Goal: Task Accomplishment & Management: Manage account settings

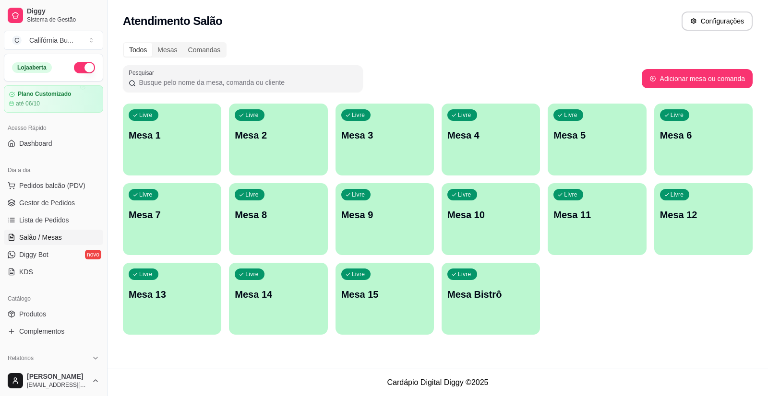
click at [268, 212] on p "Mesa 8" at bounding box center [278, 214] width 87 height 13
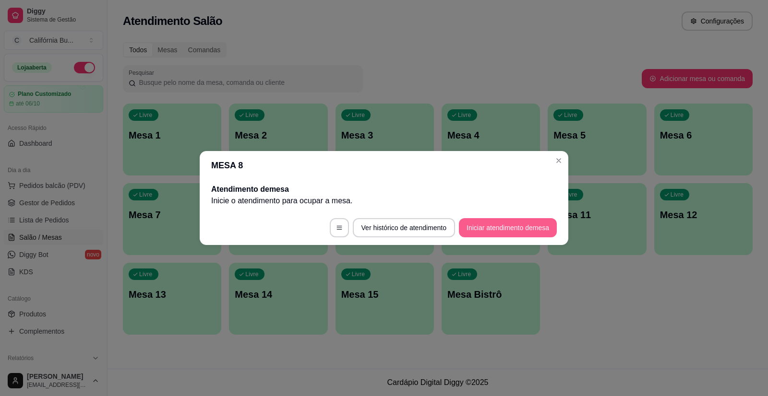
click at [489, 223] on button "Iniciar atendimento de mesa" at bounding box center [508, 227] width 98 height 19
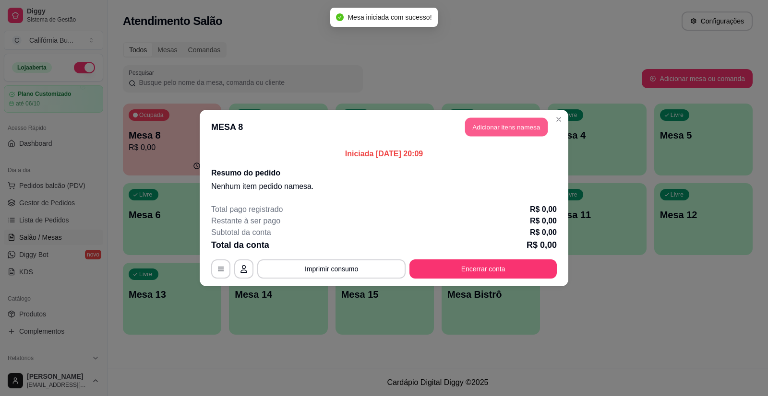
click at [474, 133] on button "Adicionar itens na mesa" at bounding box center [506, 127] width 83 height 19
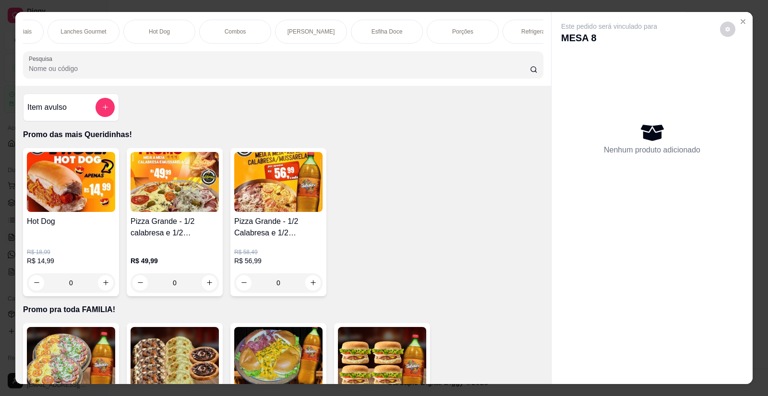
scroll to position [0, 614]
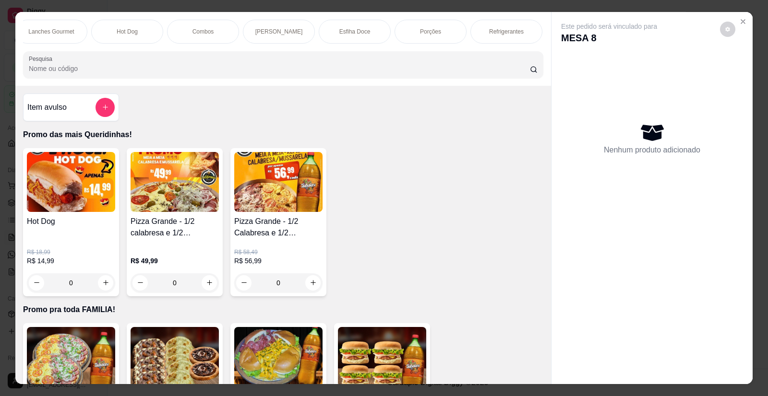
click at [434, 24] on div "Porções" at bounding box center [431, 32] width 72 height 24
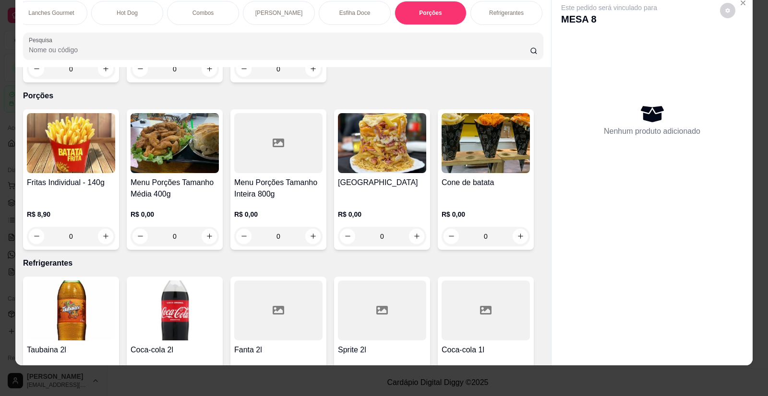
click at [277, 141] on div at bounding box center [278, 143] width 88 height 60
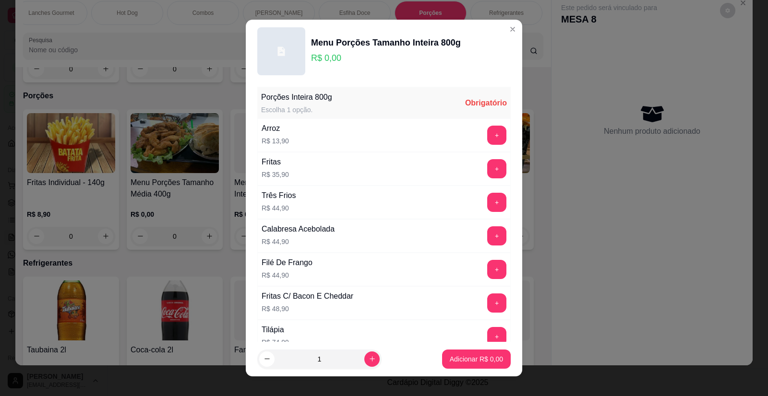
scroll to position [48, 0]
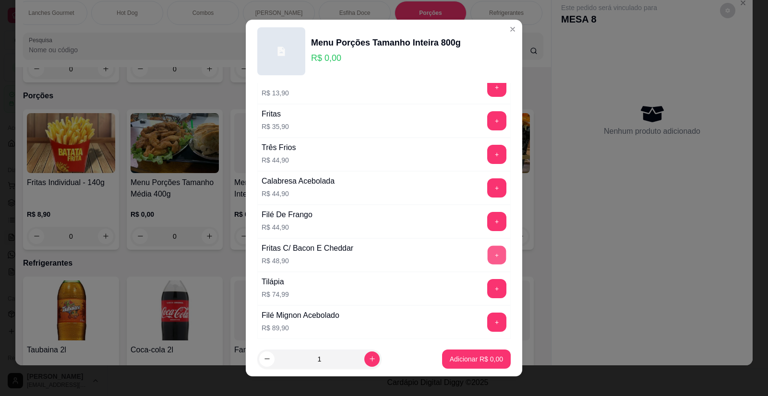
click at [488, 252] on button "+" at bounding box center [497, 255] width 19 height 19
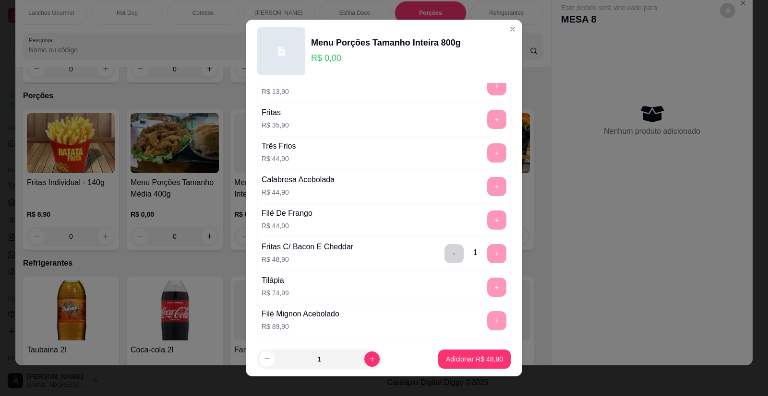
scroll to position [117, 0]
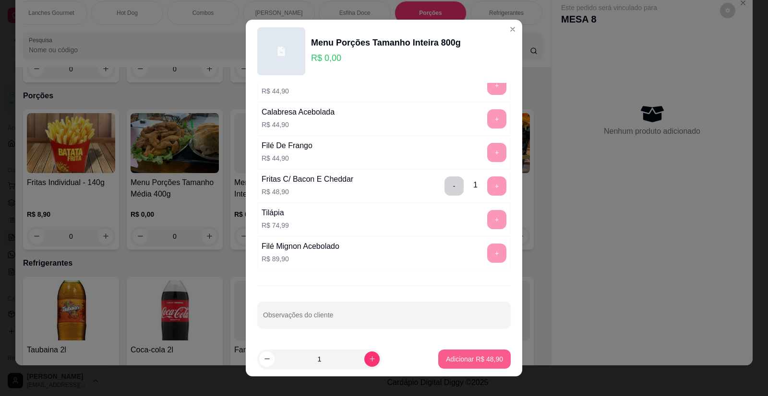
click at [451, 362] on p "Adicionar R$ 48,90" at bounding box center [474, 360] width 57 height 10
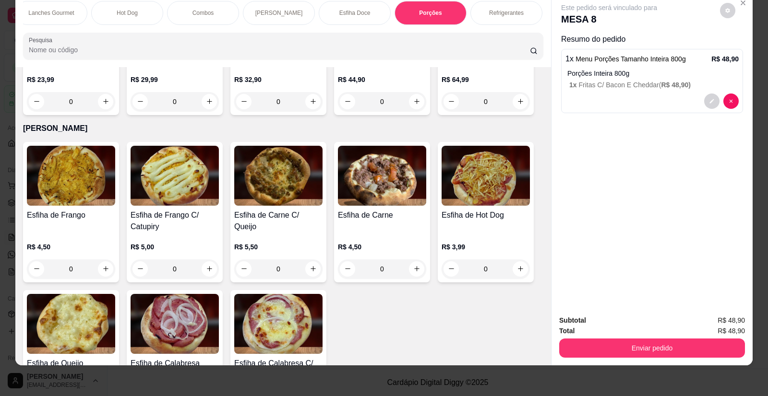
scroll to position [1646, 0]
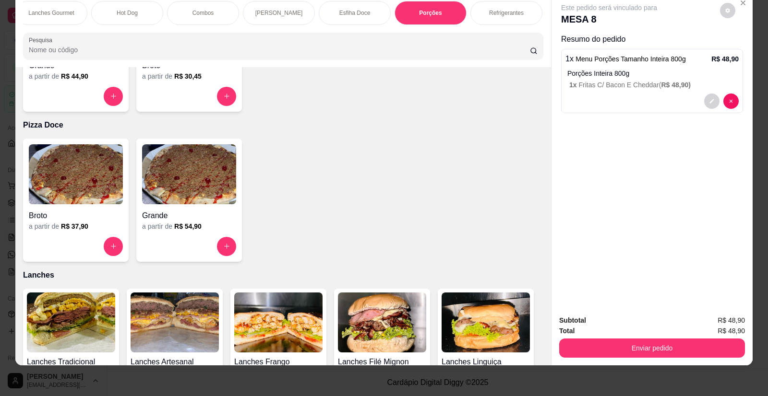
click at [509, 14] on p "Refrigerantes" at bounding box center [506, 13] width 35 height 8
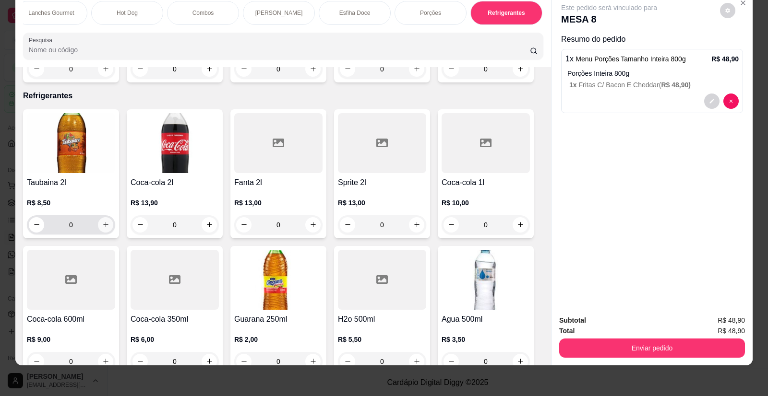
click at [102, 221] on icon "increase-product-quantity" at bounding box center [105, 224] width 7 height 7
type input "1"
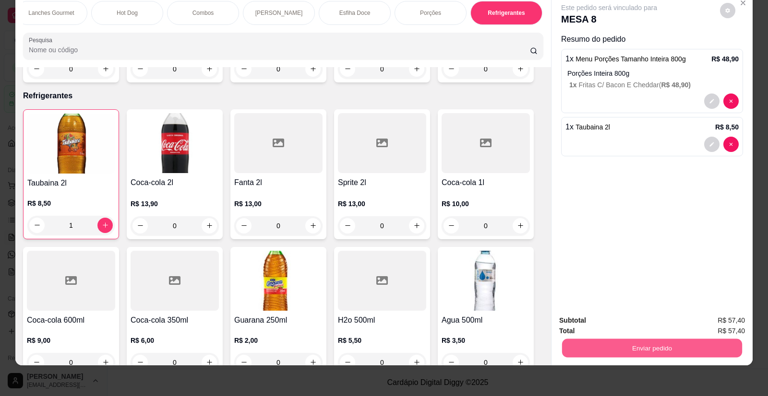
click at [610, 346] on button "Enviar pedido" at bounding box center [652, 348] width 180 height 19
click at [656, 239] on div "Este pedido será vinculado para MESA 8 Resumo do pedido 1 x Menu Porções Tamanh…" at bounding box center [651, 150] width 201 height 314
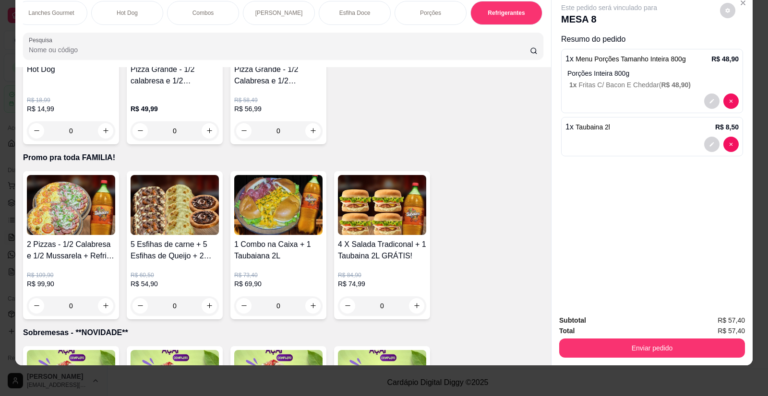
scroll to position [0, 0]
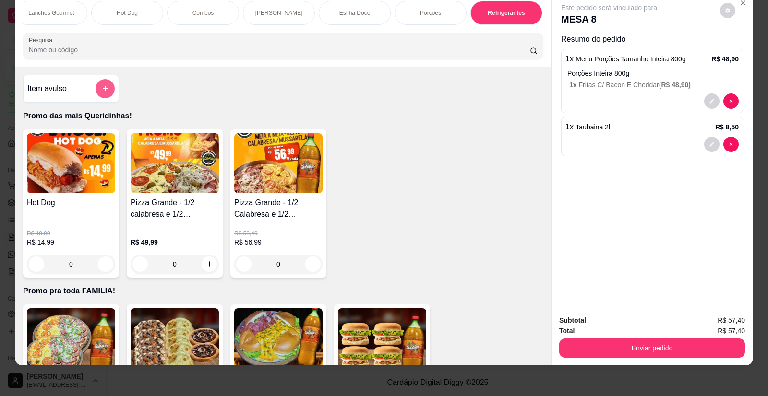
click at [96, 92] on button "add-separate-item" at bounding box center [105, 88] width 19 height 19
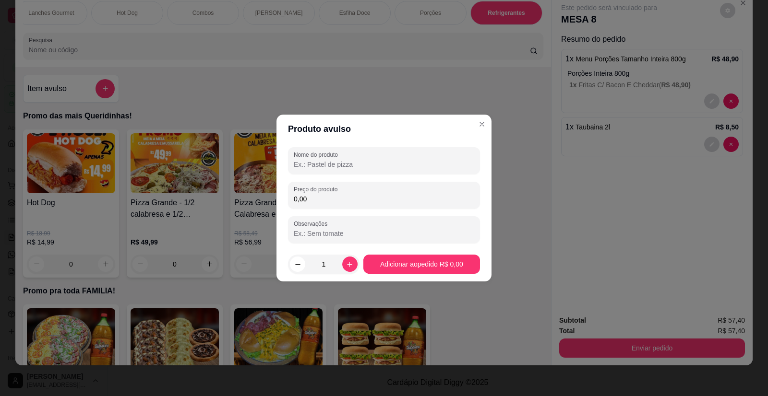
click at [320, 163] on input "Nome do produto" at bounding box center [384, 165] width 180 height 10
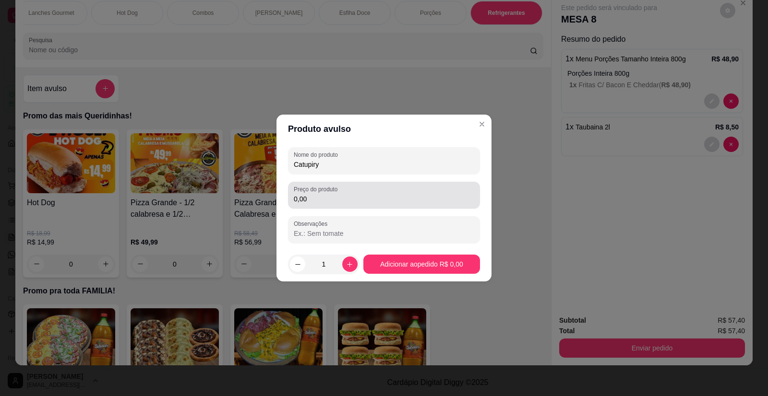
type input "Catupiry"
click at [326, 206] on div "Preço do produto 0,00" at bounding box center [384, 195] width 192 height 27
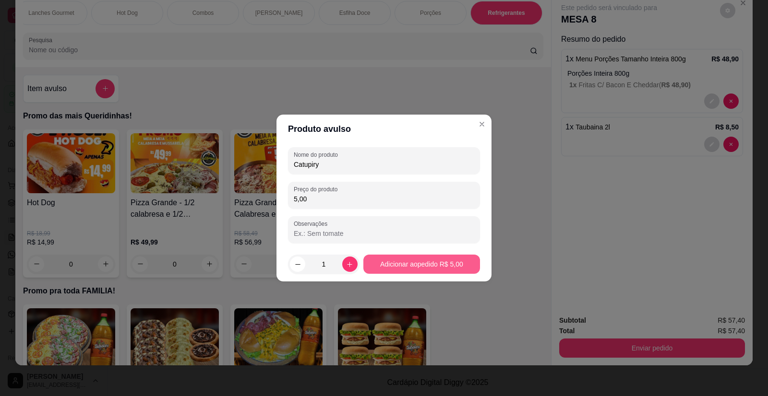
type input "5,00"
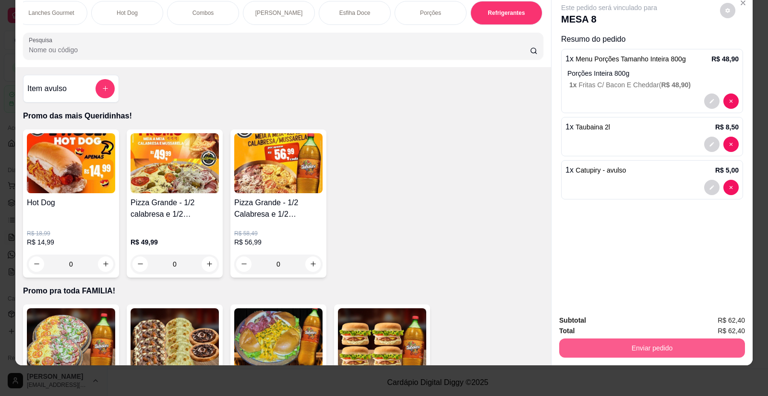
click at [641, 350] on button "Enviar pedido" at bounding box center [652, 348] width 186 height 19
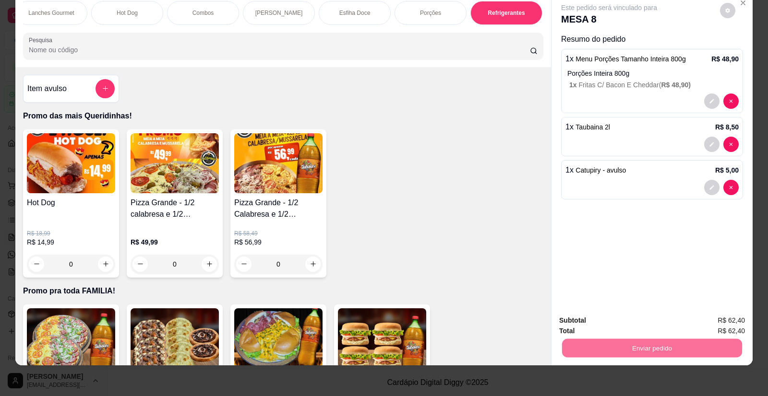
click at [707, 328] on button "Enviar pedido" at bounding box center [720, 325] width 54 height 18
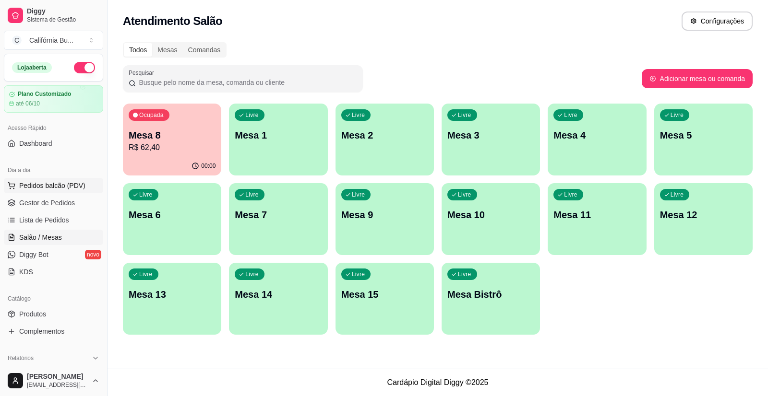
click at [64, 184] on span "Pedidos balcão (PDV)" at bounding box center [52, 186] width 66 height 10
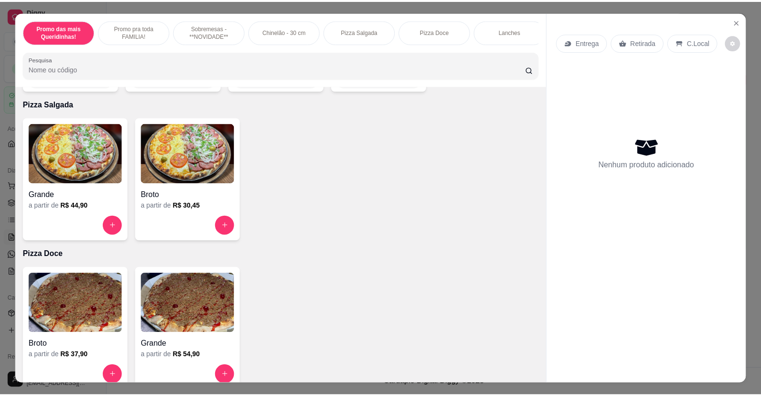
scroll to position [960, 0]
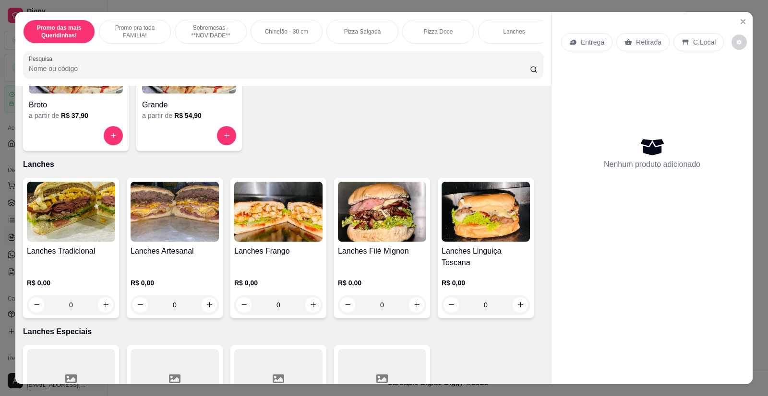
click at [48, 231] on img at bounding box center [71, 212] width 88 height 60
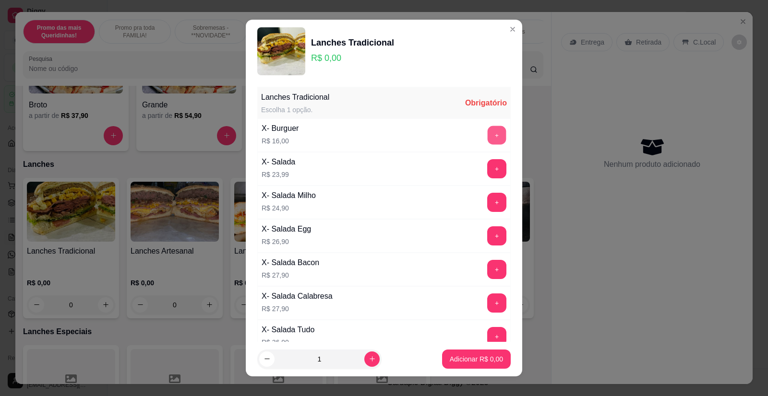
click at [488, 138] on button "+" at bounding box center [497, 135] width 19 height 19
click at [488, 137] on button "+" at bounding box center [497, 135] width 19 height 19
click at [487, 137] on button "+" at bounding box center [496, 135] width 19 height 19
click at [466, 360] on p "Adicionar R$ 48,00" at bounding box center [475, 359] width 56 height 9
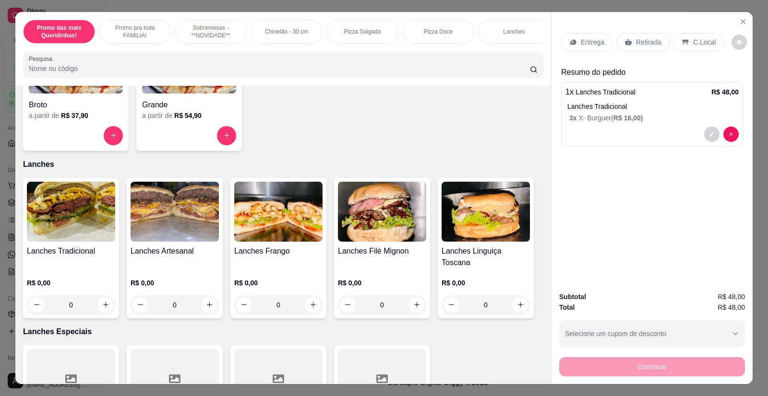
click at [597, 40] on p "Entrega" at bounding box center [593, 42] width 24 height 10
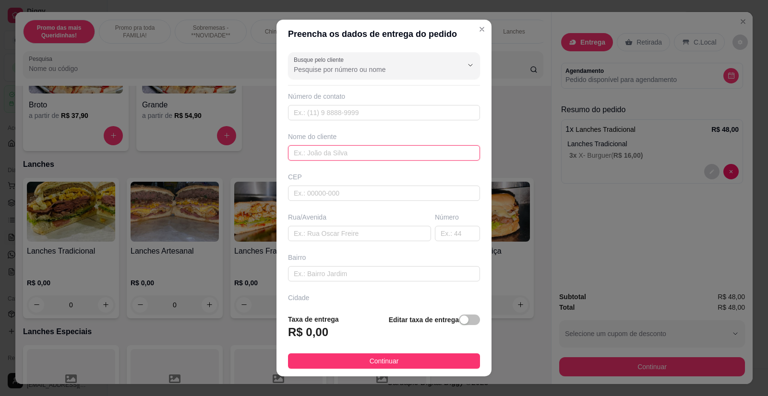
click at [329, 150] on input "text" at bounding box center [384, 152] width 192 height 15
type input "[PERSON_NAME]"
paste input "[STREET_ADDRESS][PERSON_NAME]"
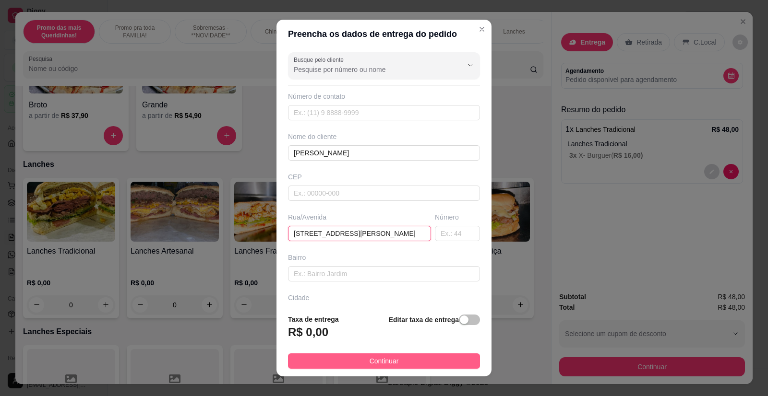
type input "[STREET_ADDRESS][PERSON_NAME]"
click at [418, 357] on button "Continuar" at bounding box center [384, 361] width 192 height 15
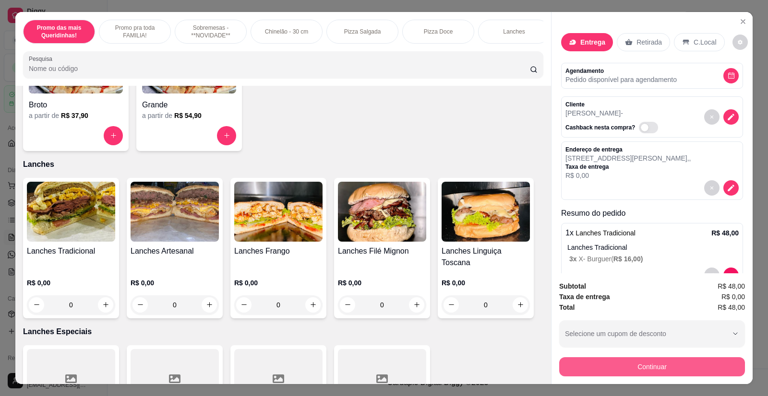
click at [606, 367] on button "Continuar" at bounding box center [652, 367] width 186 height 19
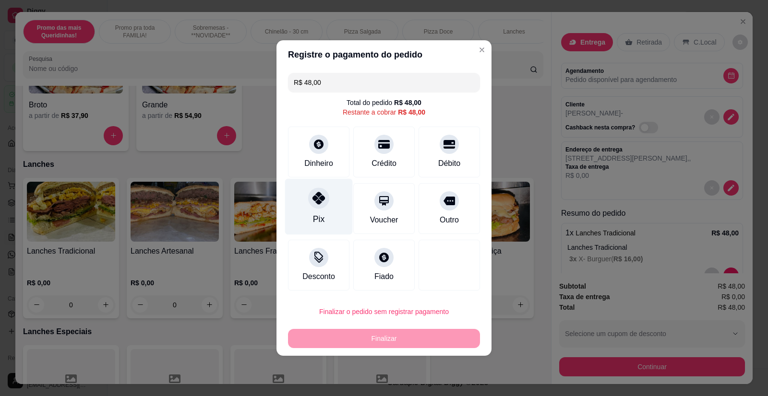
click at [318, 209] on div at bounding box center [318, 198] width 21 height 21
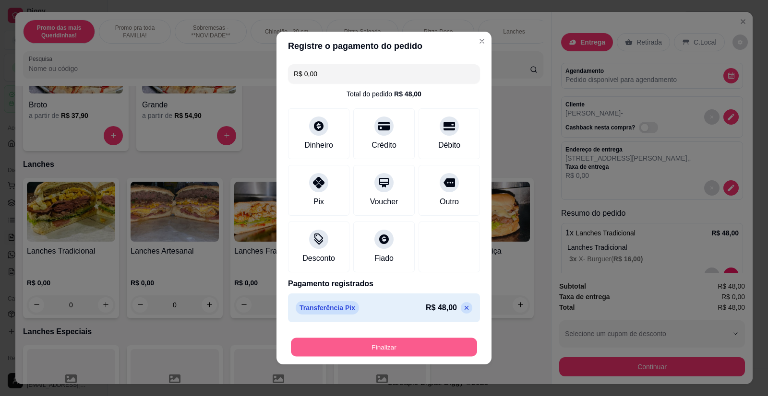
click at [385, 351] on button "Finalizar" at bounding box center [384, 347] width 186 height 19
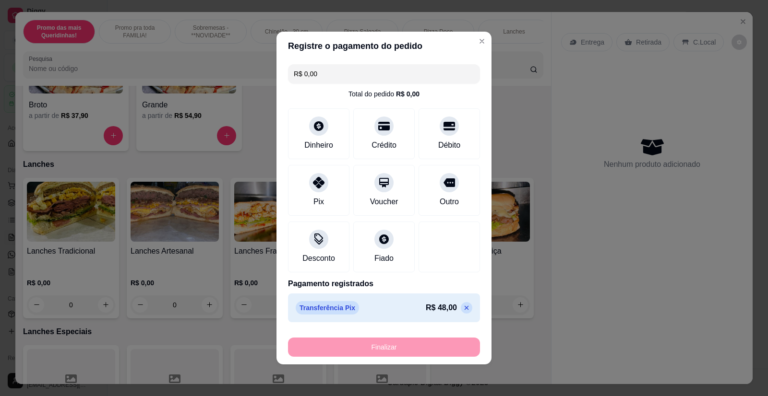
type input "-R$ 48,00"
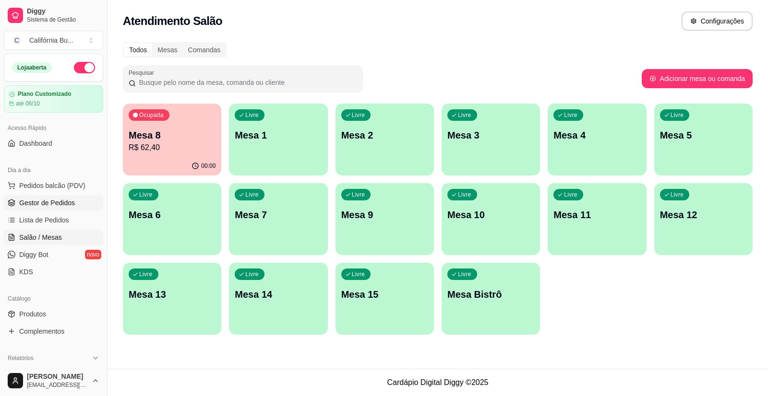
click at [67, 205] on span "Gestor de Pedidos" at bounding box center [47, 203] width 56 height 10
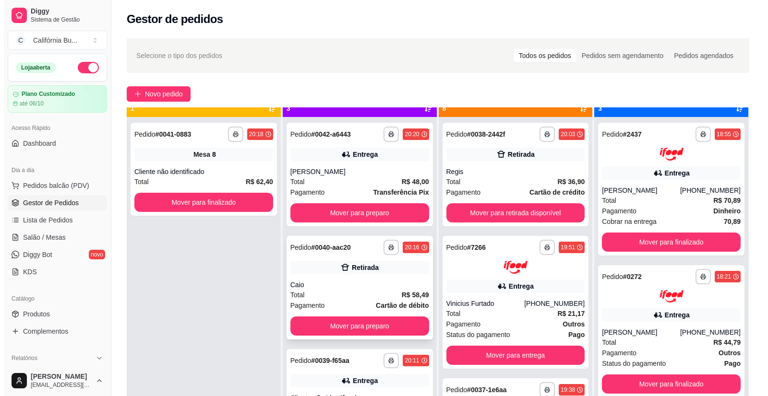
scroll to position [27, 0]
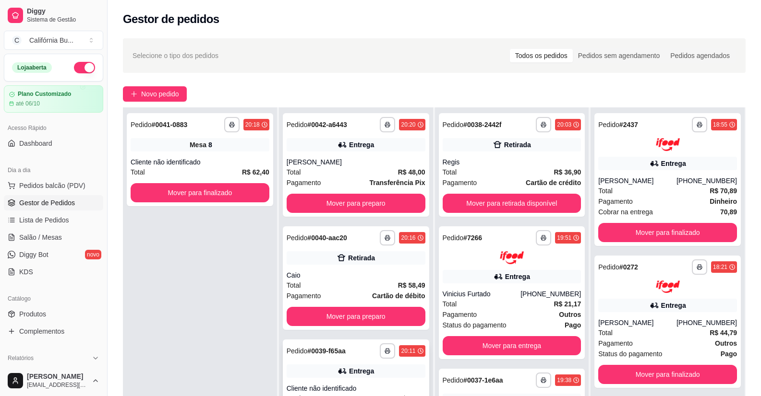
click at [318, 363] on div "**********" at bounding box center [356, 392] width 146 height 104
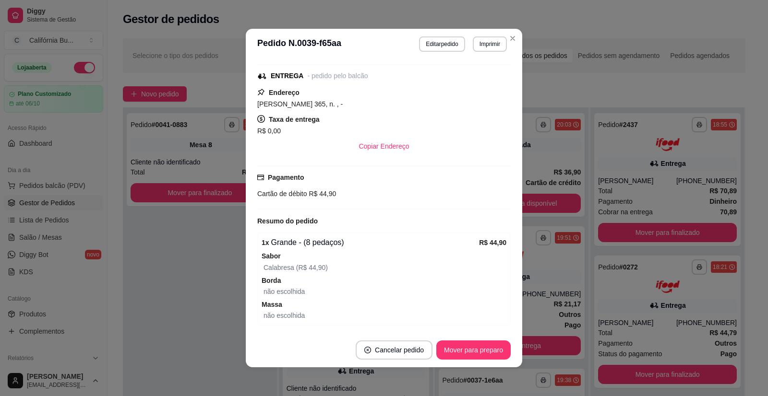
scroll to position [0, 0]
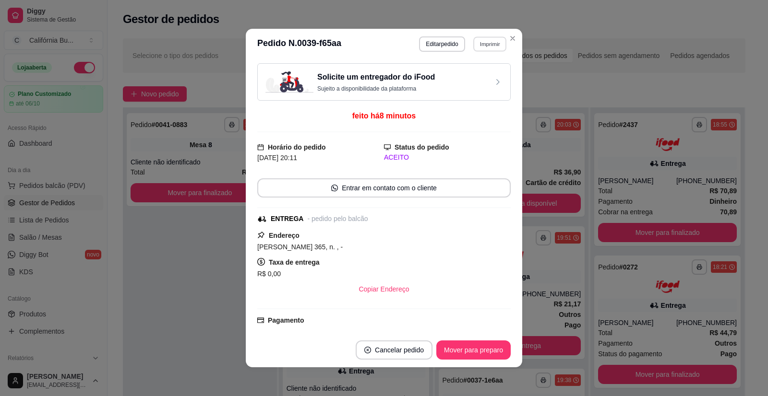
click at [489, 45] on button "Imprimir" at bounding box center [489, 43] width 33 height 15
click at [470, 78] on button "Balcão" at bounding box center [468, 77] width 67 height 15
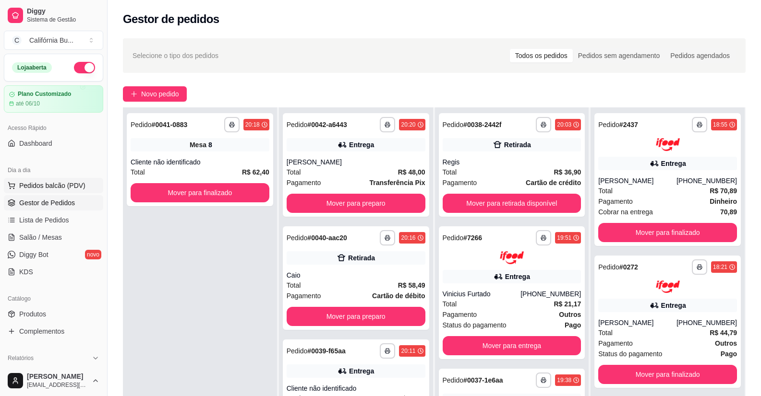
click at [55, 187] on span "Pedidos balcão (PDV)" at bounding box center [52, 186] width 66 height 10
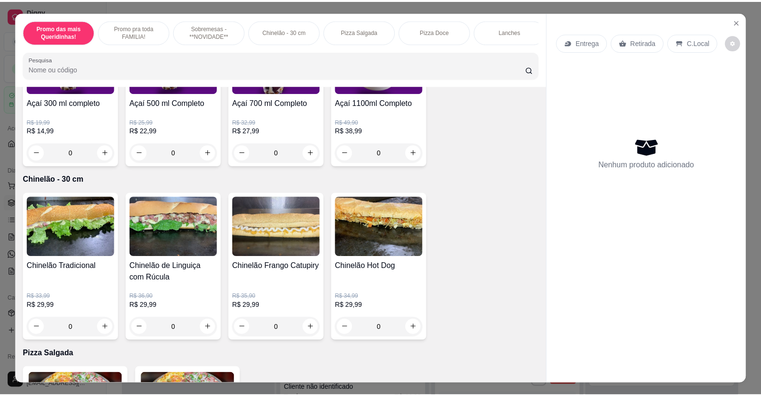
scroll to position [480, 0]
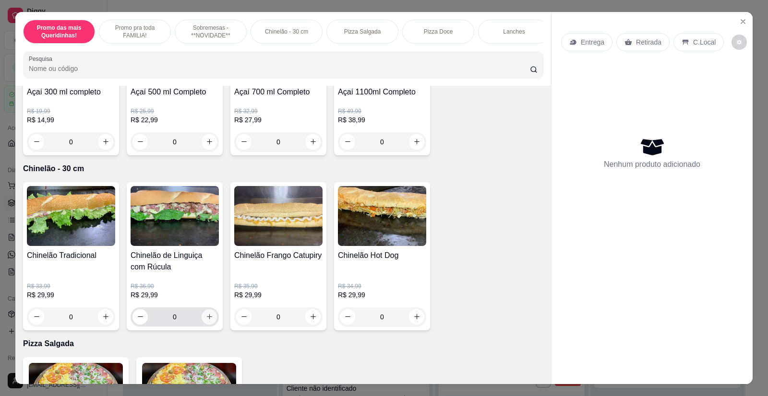
click at [205, 318] on button "increase-product-quantity" at bounding box center [209, 317] width 15 height 15
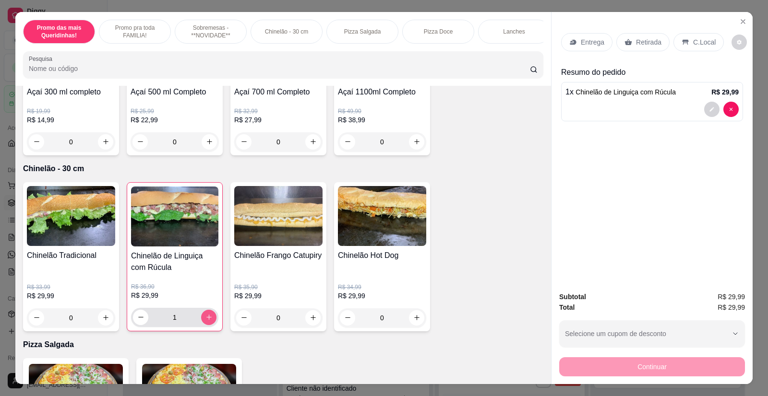
click at [206, 321] on icon "increase-product-quantity" at bounding box center [208, 317] width 7 height 7
type input "2"
click at [587, 46] on p "Entrega" at bounding box center [593, 42] width 24 height 10
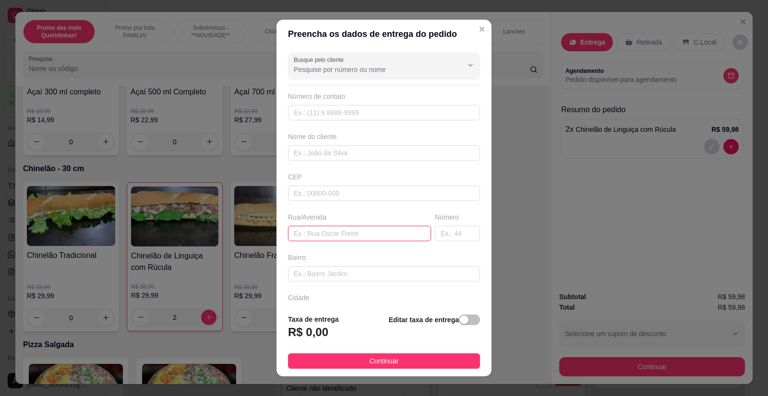
click at [314, 238] on input "text" at bounding box center [359, 233] width 143 height 15
paste input "[STREET_ADDRESS][PERSON_NAME]"
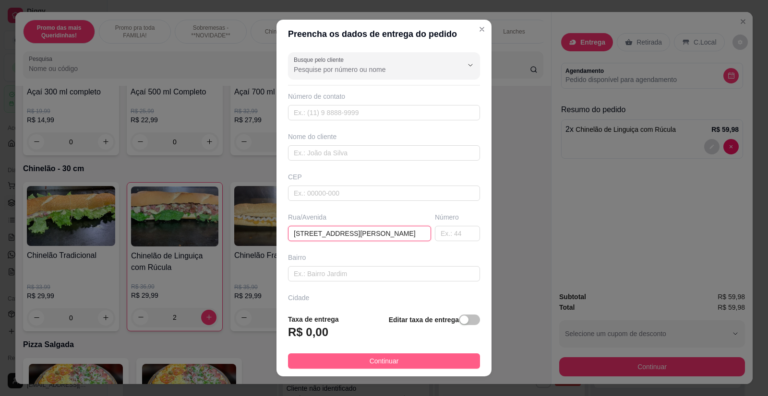
type input "[STREET_ADDRESS][PERSON_NAME]"
click at [394, 361] on button "Continuar" at bounding box center [384, 361] width 192 height 15
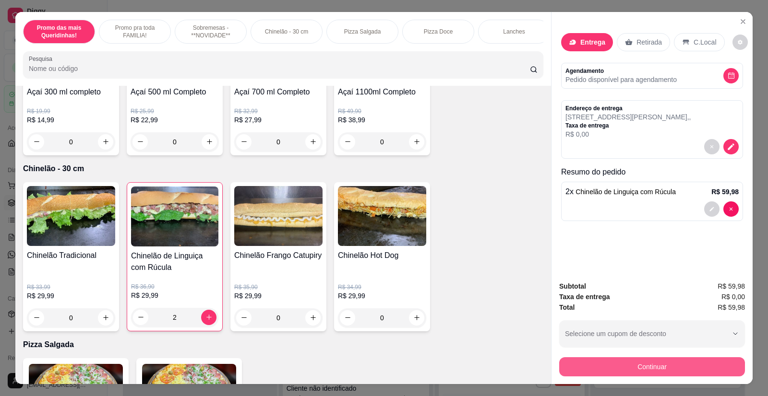
click at [624, 360] on button "Continuar" at bounding box center [652, 367] width 186 height 19
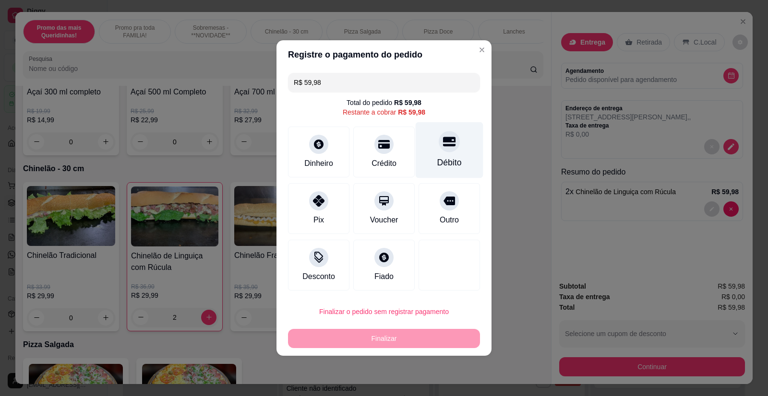
click at [440, 154] on div "Débito" at bounding box center [450, 150] width 68 height 56
type input "R$ 0,00"
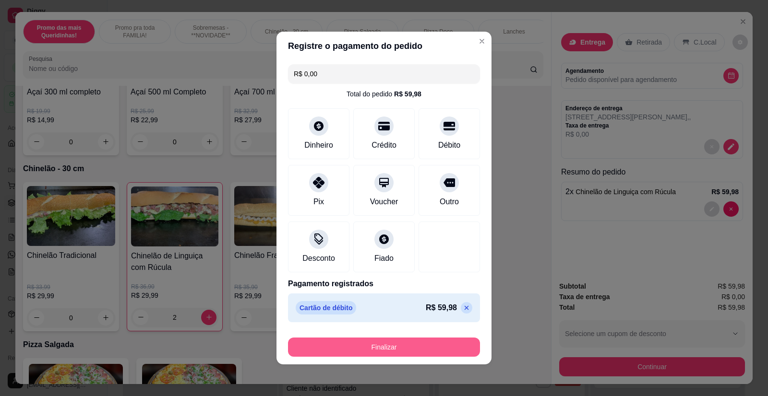
click at [379, 346] on button "Finalizar" at bounding box center [384, 347] width 192 height 19
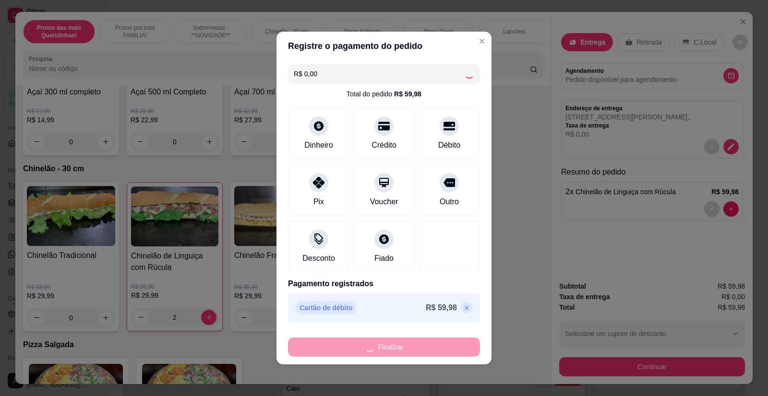
type input "0"
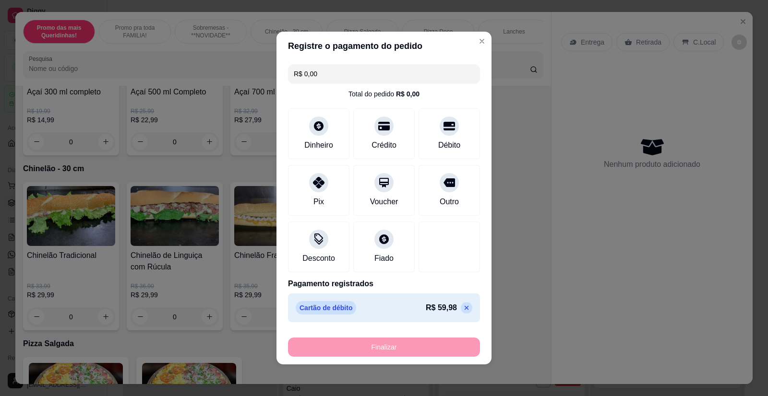
type input "-R$ 59,98"
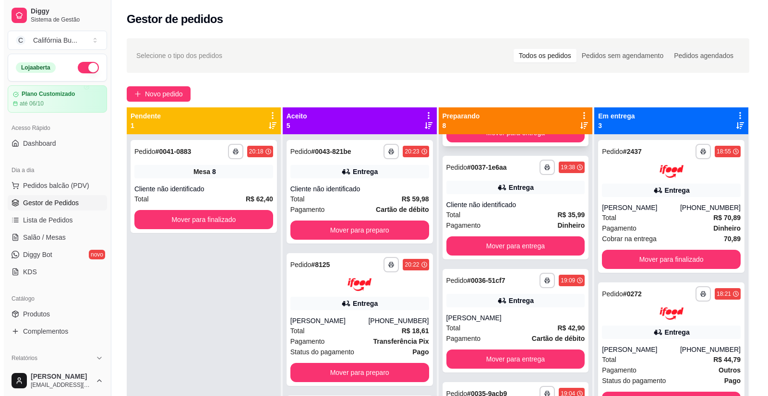
scroll to position [288, 0]
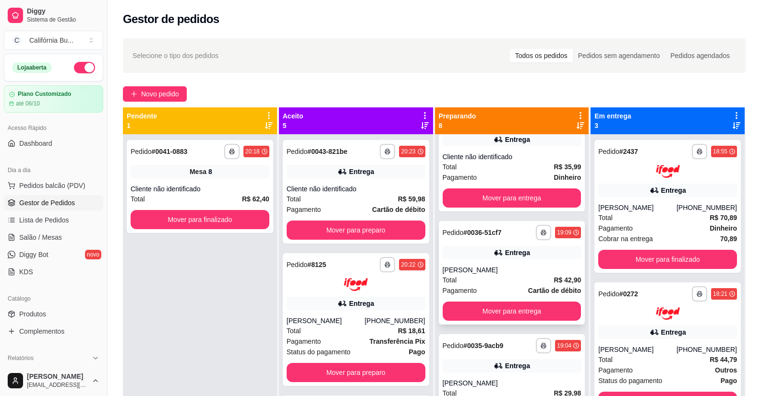
click at [497, 265] on div "[PERSON_NAME]" at bounding box center [512, 270] width 139 height 10
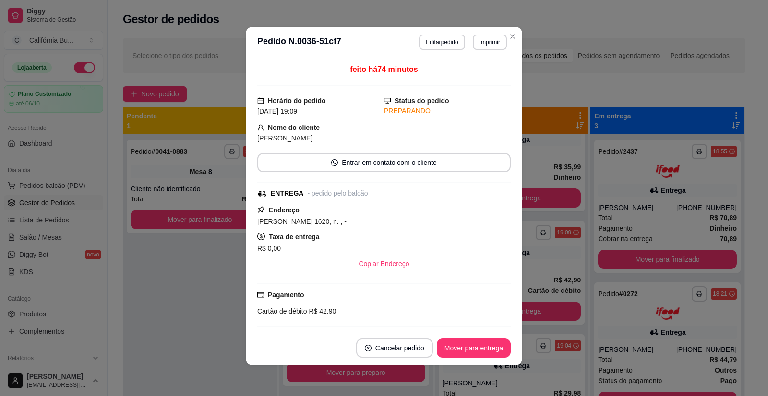
scroll to position [0, 0]
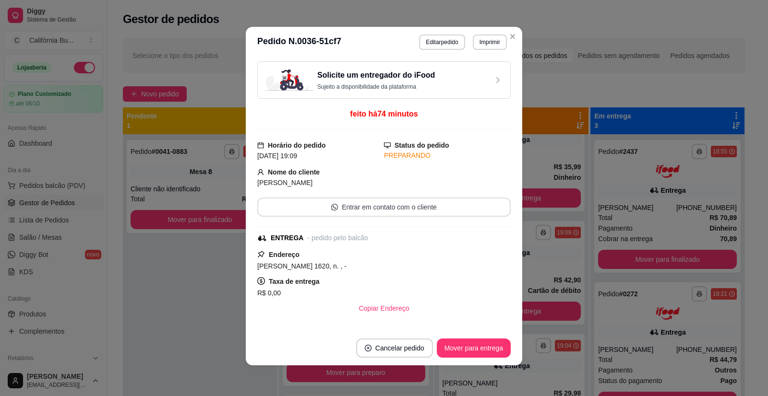
click at [378, 206] on button "Entrar em contato com o cliente" at bounding box center [383, 207] width 253 height 19
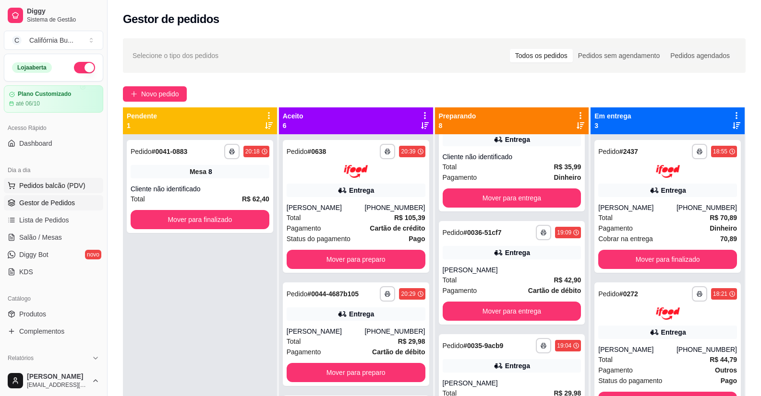
click at [56, 187] on span "Pedidos balcão (PDV)" at bounding box center [52, 186] width 66 height 10
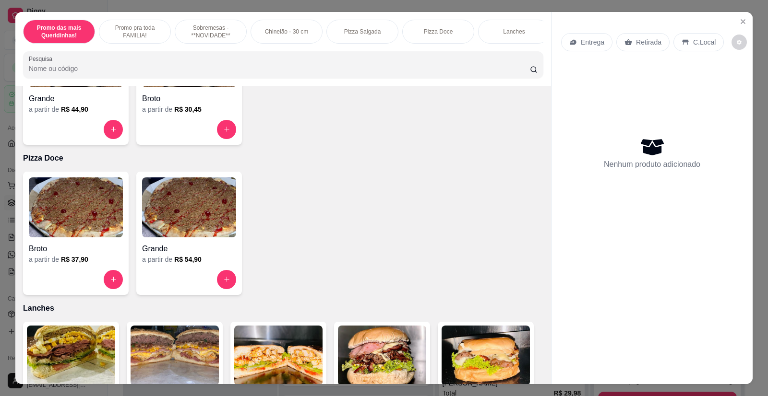
scroll to position [1008, 0]
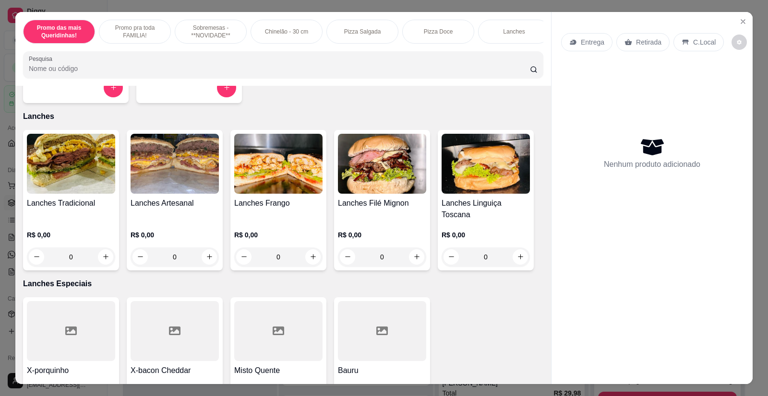
click at [160, 187] on img at bounding box center [175, 164] width 88 height 60
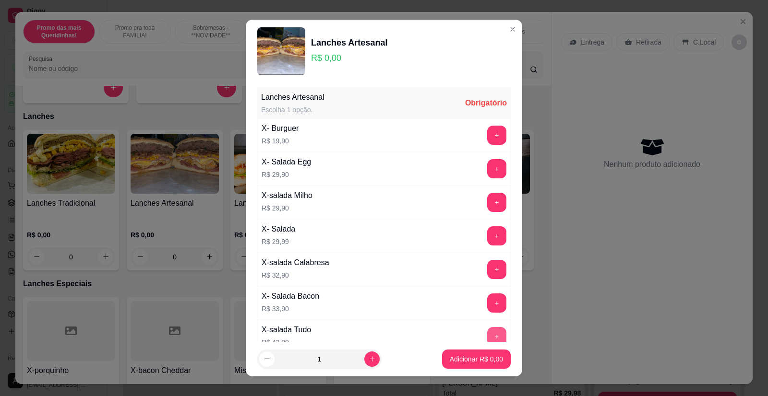
click at [487, 334] on button "+" at bounding box center [496, 336] width 19 height 19
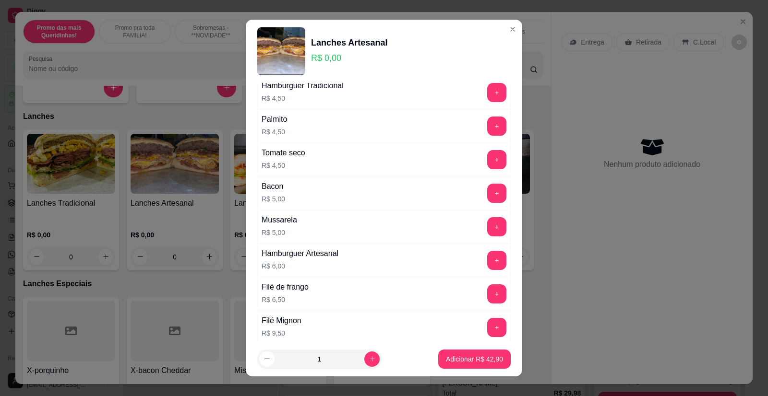
scroll to position [786, 0]
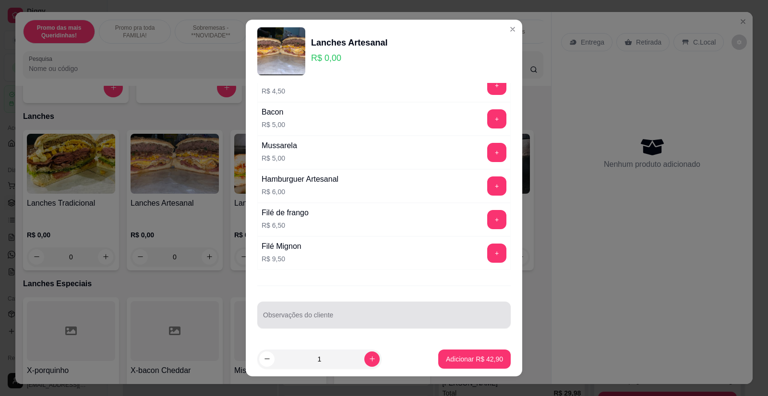
click at [308, 316] on input "Observações do cliente" at bounding box center [384, 319] width 242 height 10
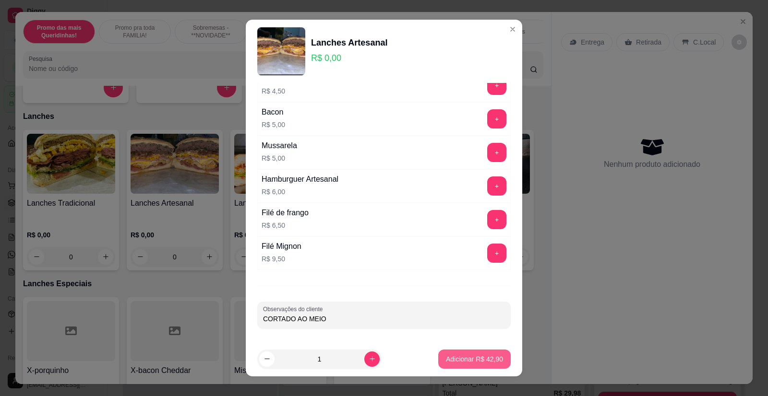
type input "CORTADO AO MEIO"
click at [471, 358] on p "Adicionar R$ 42,90" at bounding box center [475, 359] width 56 height 9
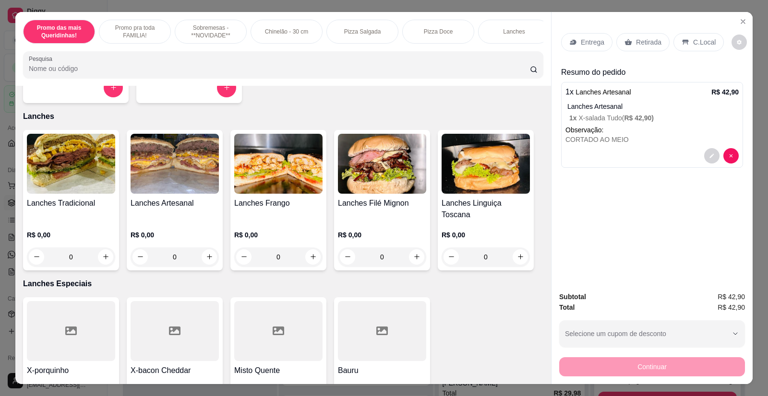
click at [586, 43] on p "Entrega" at bounding box center [593, 42] width 24 height 10
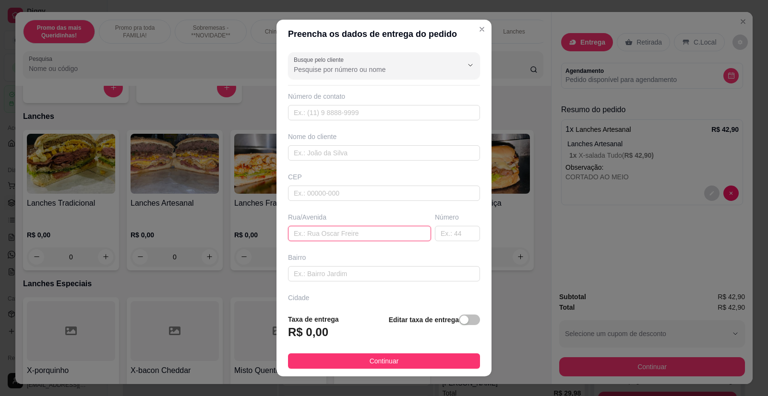
paste input "[PERSON_NAME] 146"
type input "[PERSON_NAME] 146"
click at [317, 162] on div "Busque pelo cliente Número de contato Nome do cliente CEP Rua/[STREET_ADDRESS][…" at bounding box center [383, 177] width 215 height 258
click at [320, 152] on input "text" at bounding box center [384, 152] width 192 height 15
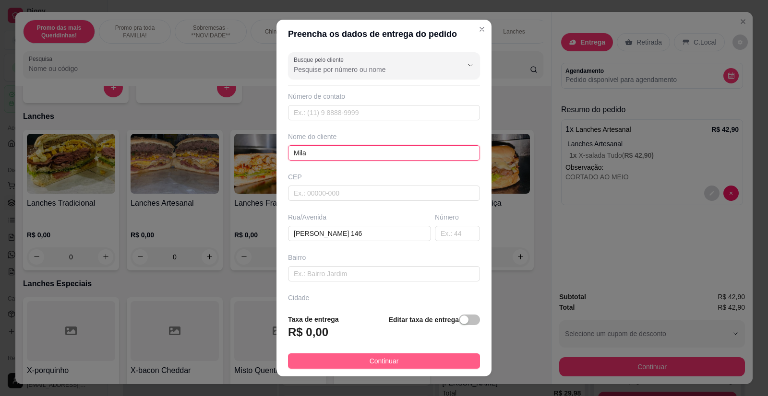
type input "Mila"
click at [385, 362] on span "Continuar" at bounding box center [384, 361] width 29 height 11
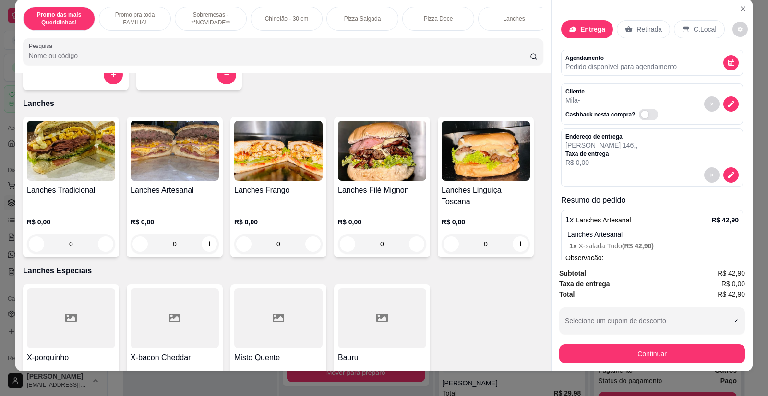
scroll to position [19, 0]
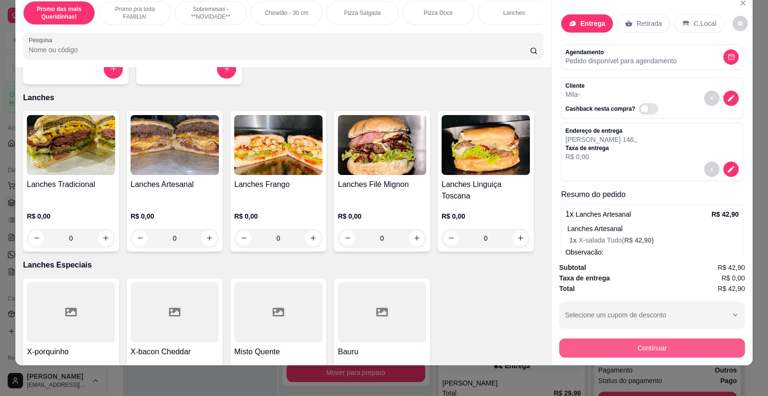
click at [619, 350] on button "Continuar" at bounding box center [652, 348] width 186 height 19
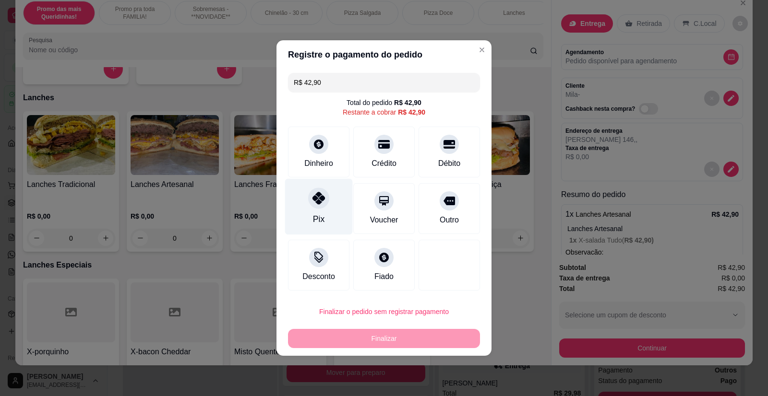
click at [324, 203] on icon at bounding box center [318, 198] width 12 height 12
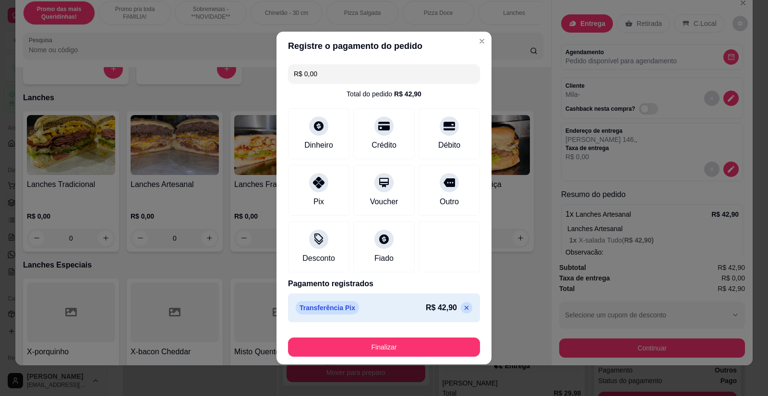
click at [362, 361] on footer "Finalizar" at bounding box center [383, 345] width 215 height 38
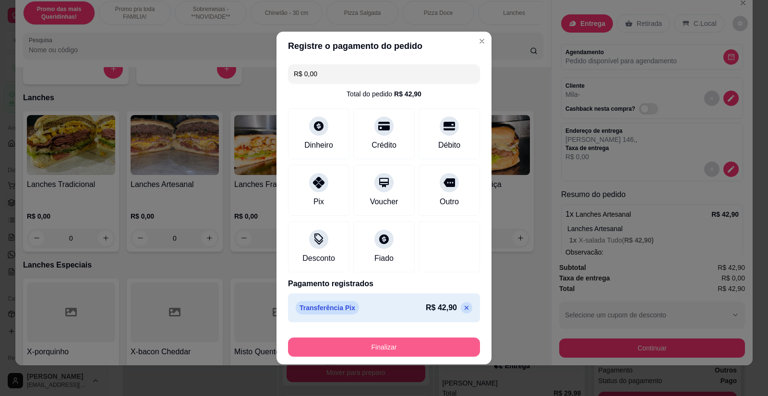
click at [362, 348] on button "Finalizar" at bounding box center [384, 347] width 192 height 19
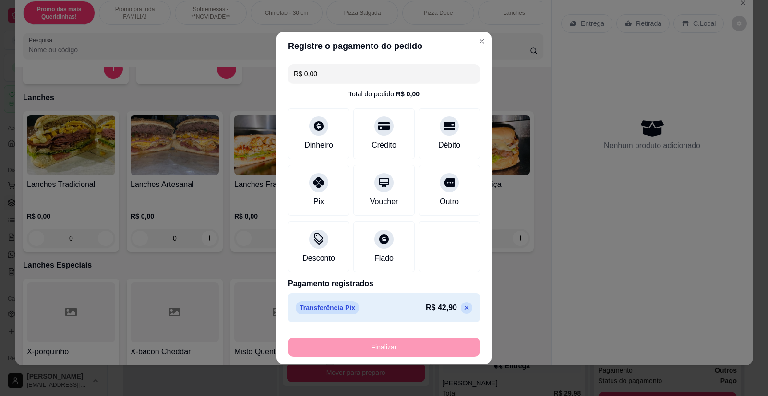
type input "-R$ 42,90"
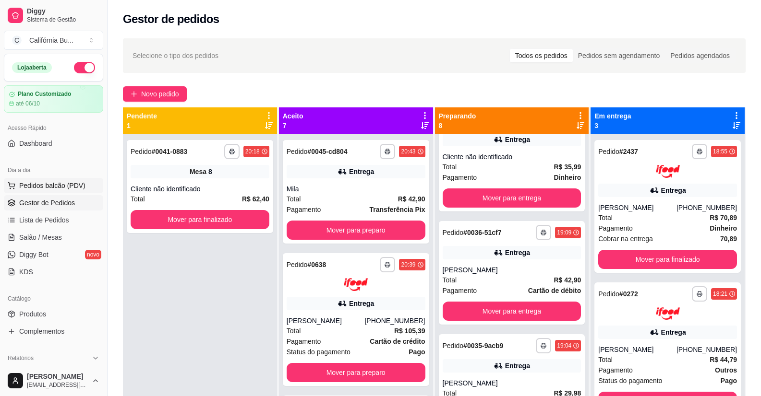
click at [62, 186] on span "Pedidos balcão (PDV)" at bounding box center [52, 186] width 66 height 10
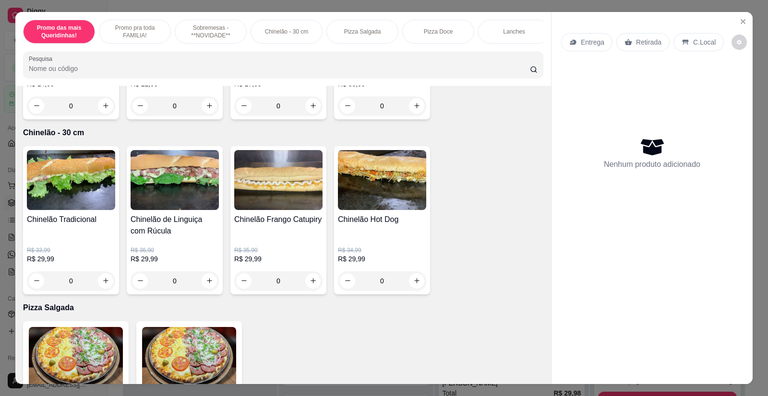
scroll to position [528, 0]
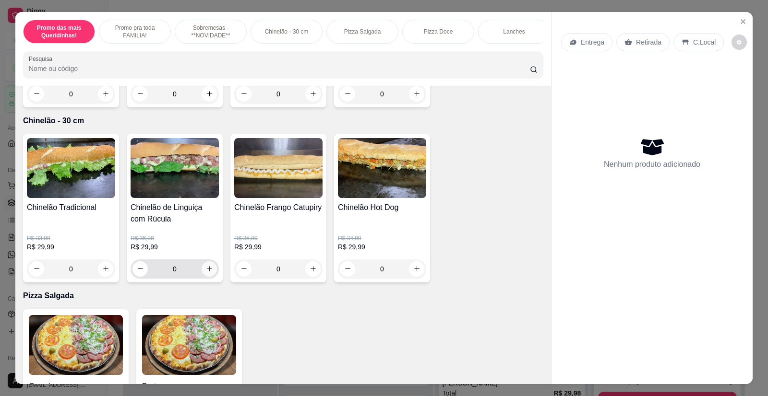
click at [206, 273] on icon "increase-product-quantity" at bounding box center [209, 268] width 7 height 7
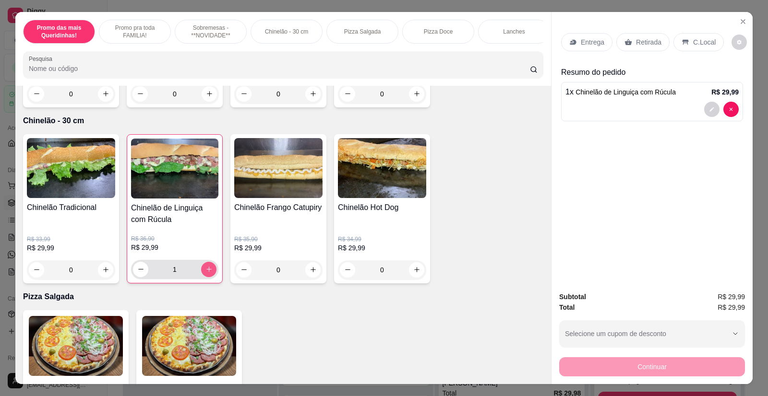
type input "1"
click at [591, 42] on p "Entrega" at bounding box center [593, 42] width 24 height 10
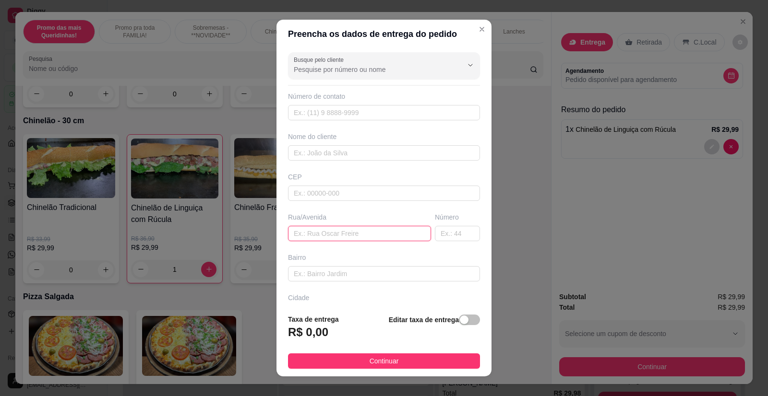
paste input "[STREET_ADDRESS]"
type input "[STREET_ADDRESS]"
click at [323, 149] on input "text" at bounding box center [384, 152] width 192 height 15
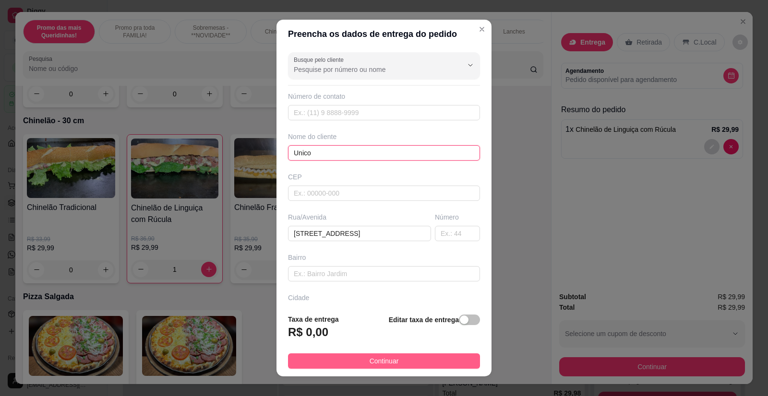
type input "Unico"
click at [400, 361] on button "Continuar" at bounding box center [384, 361] width 192 height 15
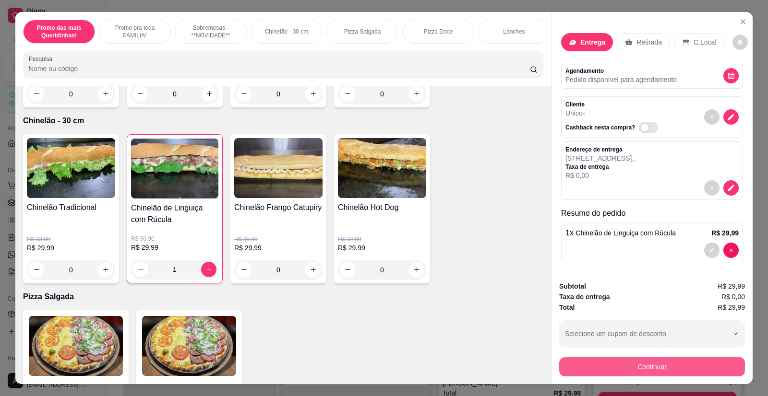
click at [640, 364] on button "Continuar" at bounding box center [652, 367] width 186 height 19
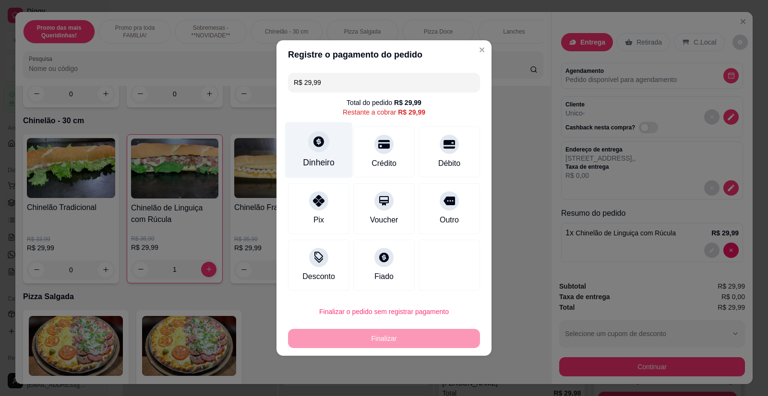
click at [323, 157] on div "Dinheiro" at bounding box center [319, 162] width 32 height 12
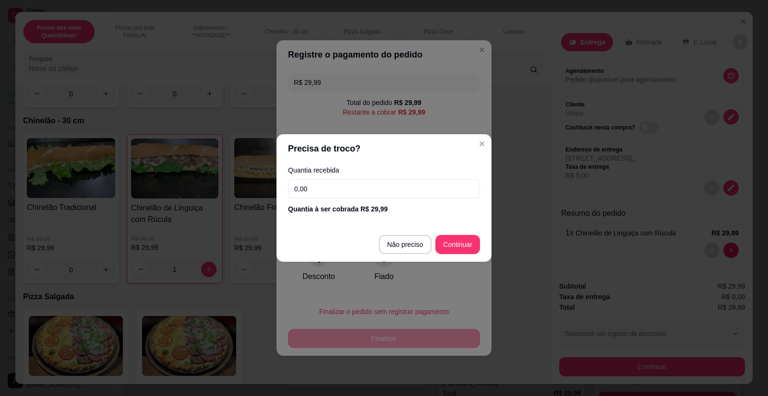
click at [314, 189] on input "0,00" at bounding box center [384, 189] width 192 height 19
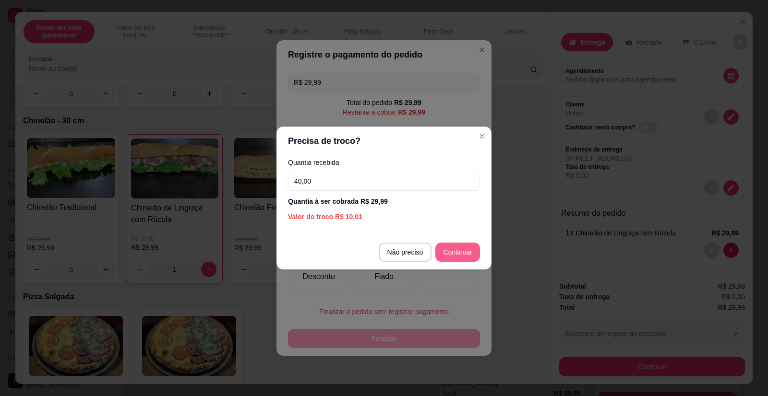
type input "40,00"
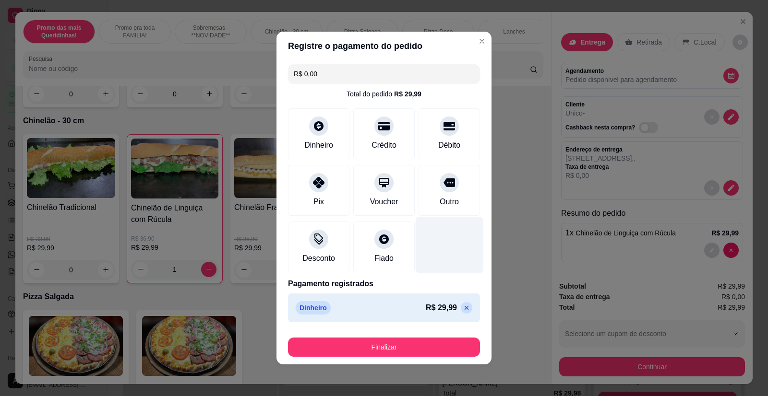
type input "R$ 0,00"
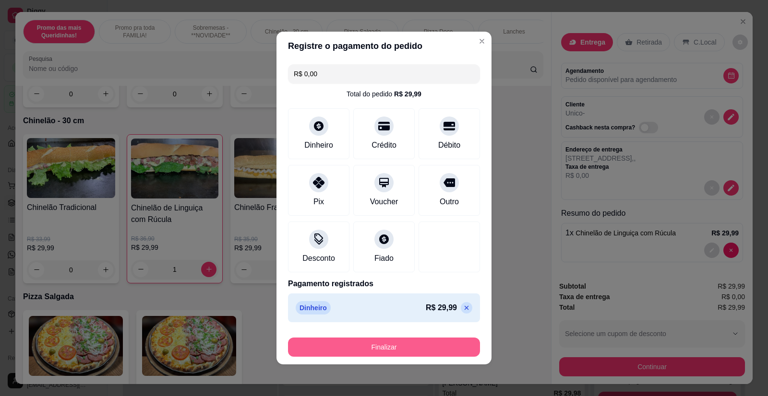
click at [362, 348] on button "Finalizar" at bounding box center [384, 347] width 192 height 19
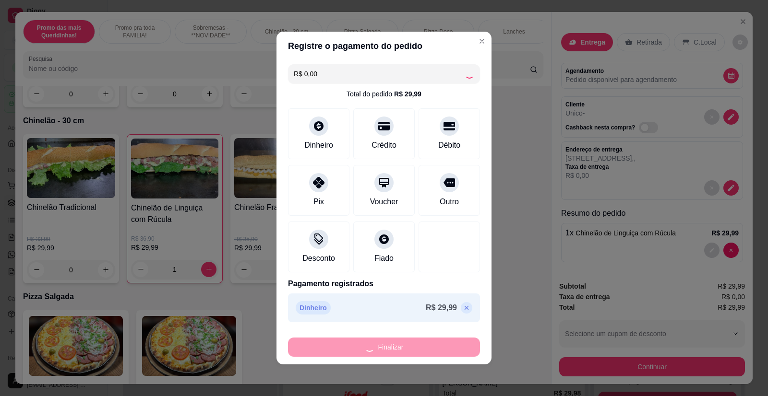
type input "0"
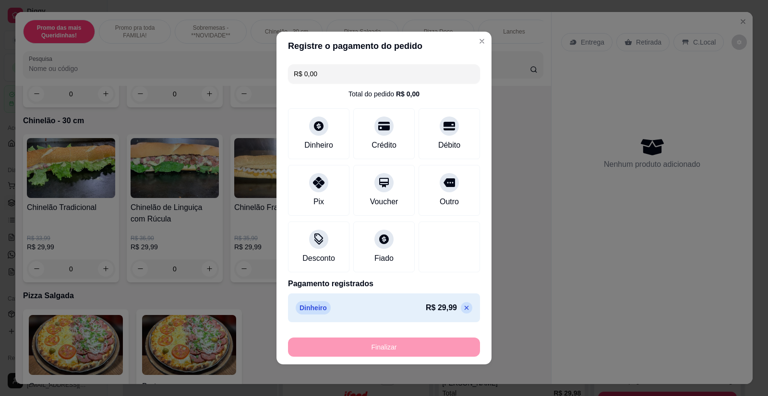
type input "-R$ 29,99"
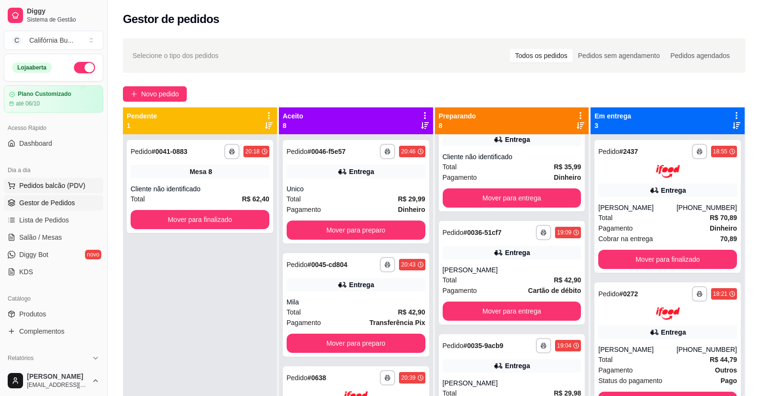
click at [77, 186] on span "Pedidos balcão (PDV)" at bounding box center [52, 186] width 66 height 10
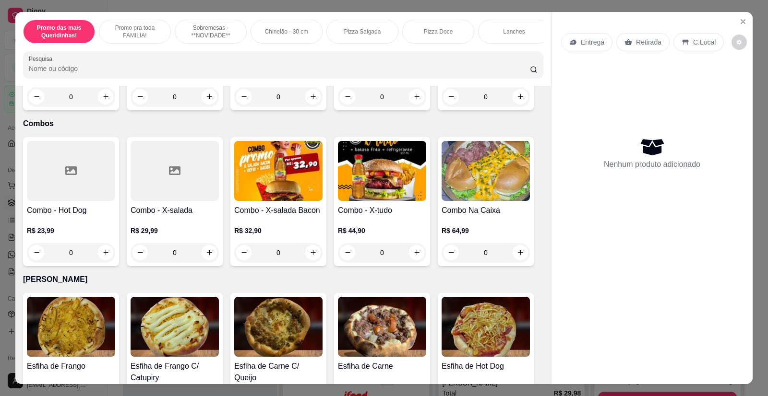
scroll to position [1632, 0]
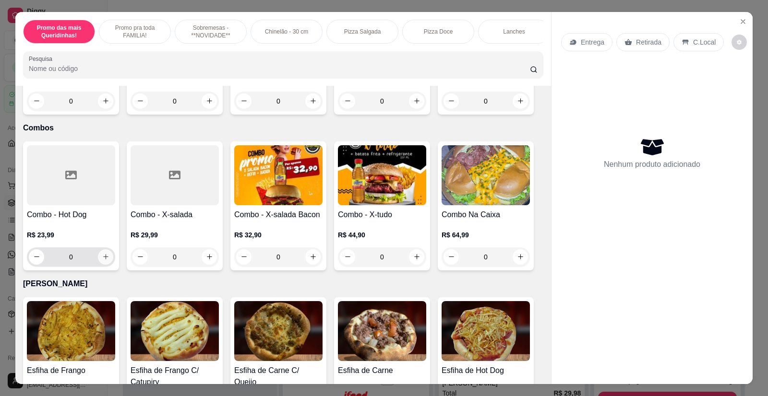
click at [99, 258] on button "increase-product-quantity" at bounding box center [105, 257] width 15 height 15
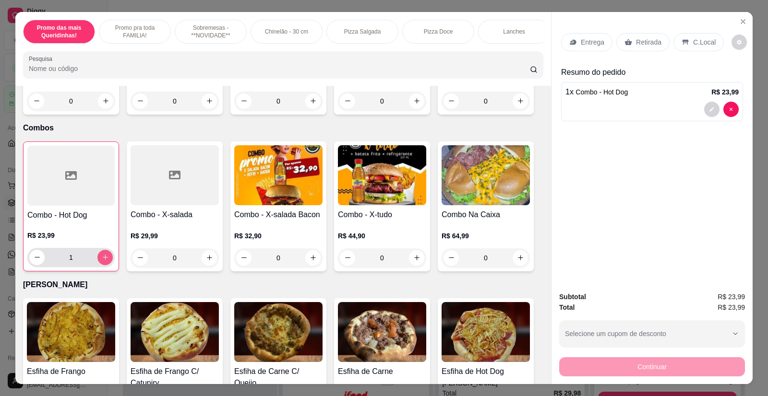
click at [99, 258] on button "increase-product-quantity" at bounding box center [104, 257] width 15 height 15
type input "2"
click at [739, 23] on icon "Close" at bounding box center [743, 22] width 8 height 8
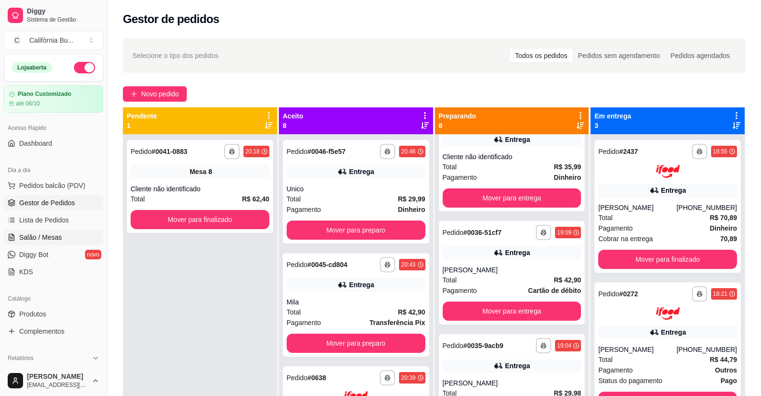
click at [36, 240] on span "Salão / Mesas" at bounding box center [40, 238] width 43 height 10
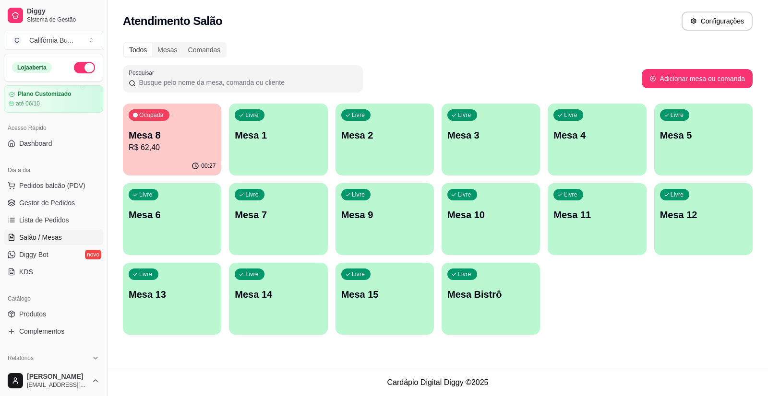
click at [177, 151] on p "R$ 62,40" at bounding box center [172, 148] width 87 height 12
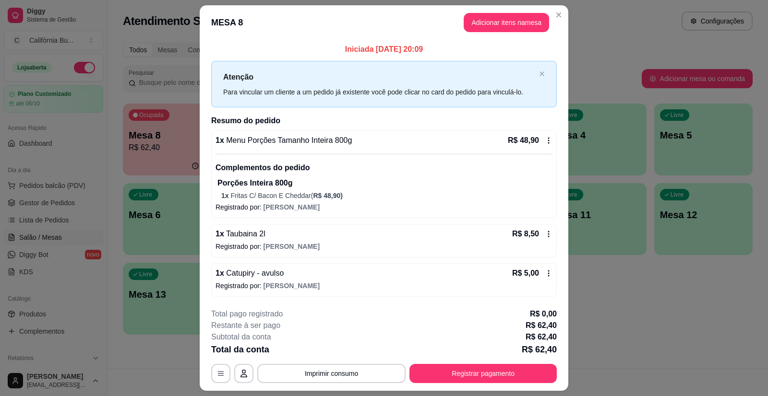
scroll to position [25, 0]
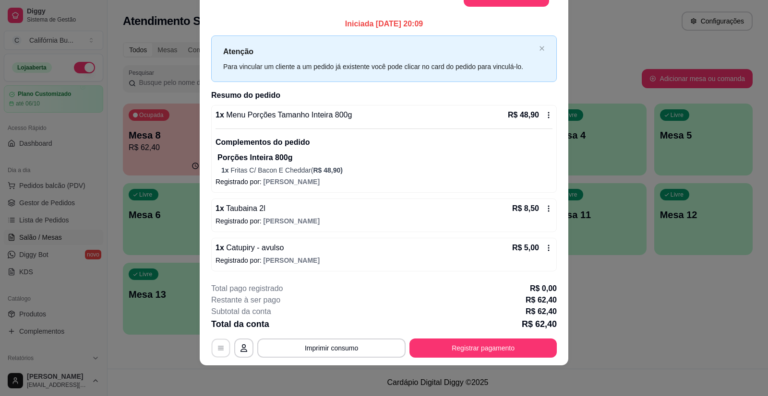
click at [212, 352] on button "button" at bounding box center [221, 348] width 19 height 19
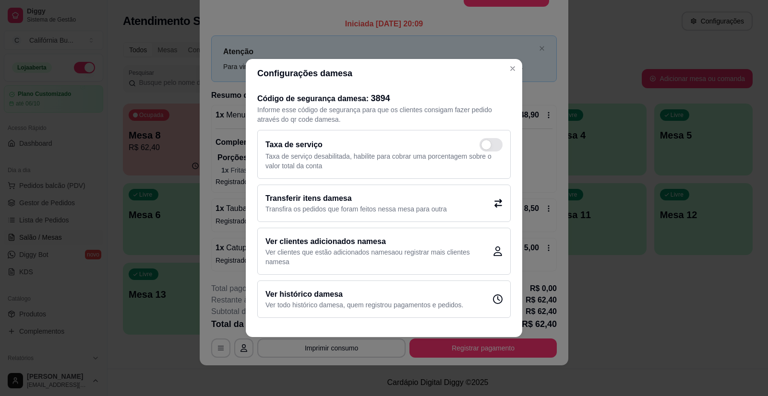
click at [368, 208] on p "Transfira os pedidos que foram feitos nessa mesa para outra" at bounding box center [355, 209] width 181 height 10
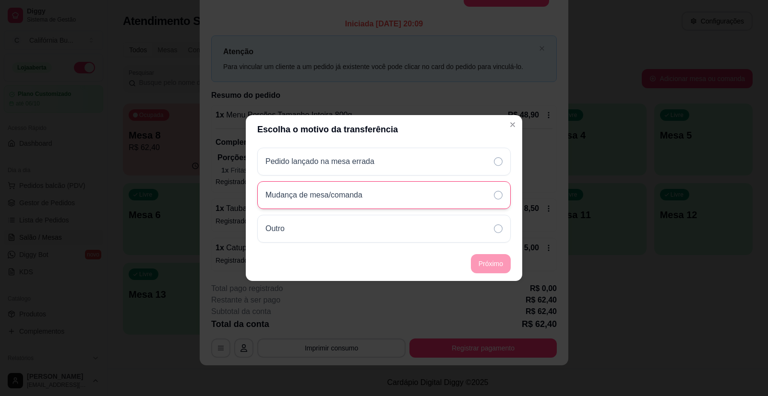
click at [441, 192] on div "Mudança de mesa/comanda" at bounding box center [383, 195] width 253 height 28
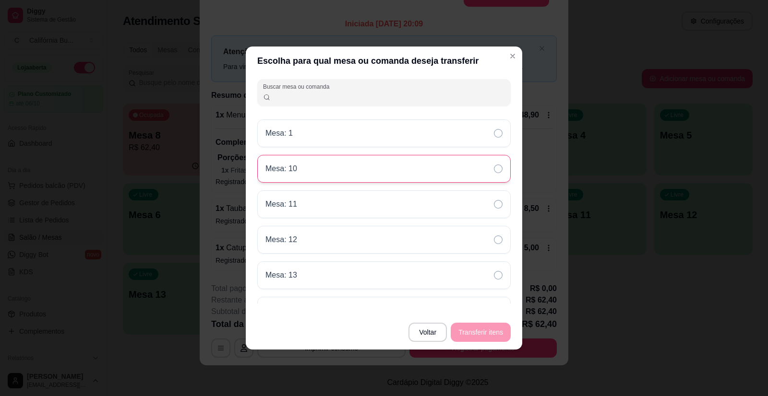
click at [355, 165] on div "Mesa: 10" at bounding box center [383, 169] width 253 height 28
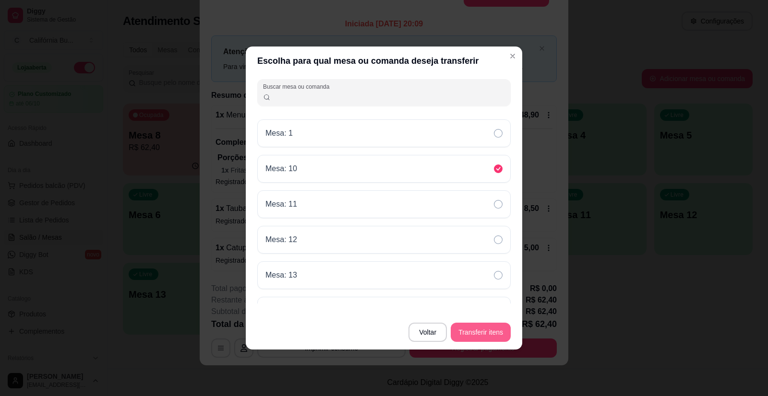
click at [472, 330] on button "Transferir itens" at bounding box center [481, 332] width 60 height 19
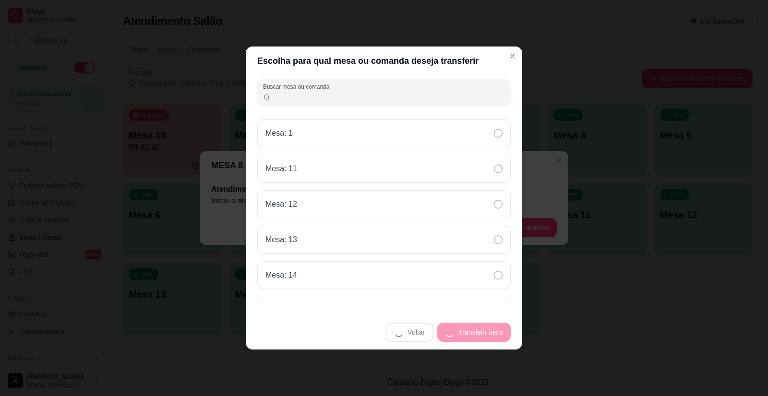
scroll to position [0, 0]
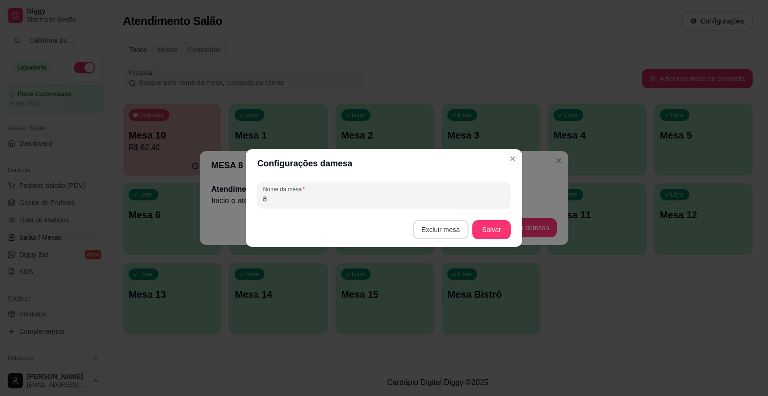
click at [441, 230] on button "Excluir mesa" at bounding box center [441, 229] width 56 height 19
click at [449, 291] on button "Confirmar" at bounding box center [443, 290] width 36 height 15
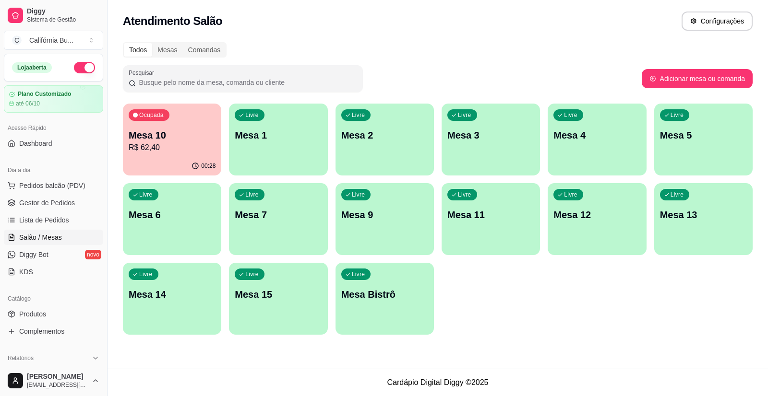
click at [164, 138] on p "Mesa 10" at bounding box center [172, 135] width 87 height 13
click at [677, 79] on button "Adicionar mesa ou comanda" at bounding box center [697, 78] width 111 height 19
select select "TABLE"
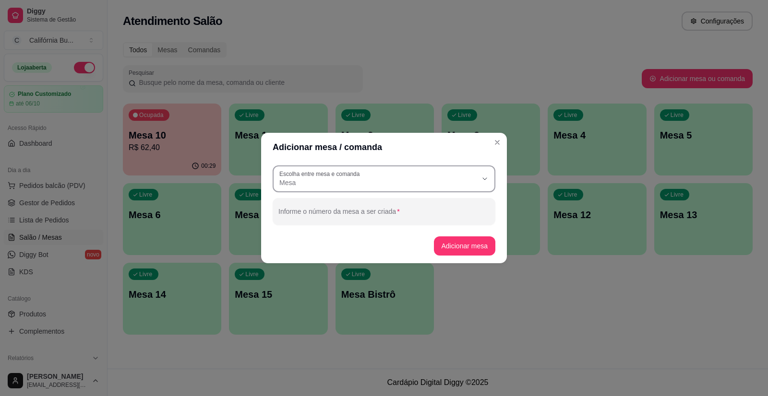
click at [372, 186] on span "Mesa" at bounding box center [378, 183] width 198 height 10
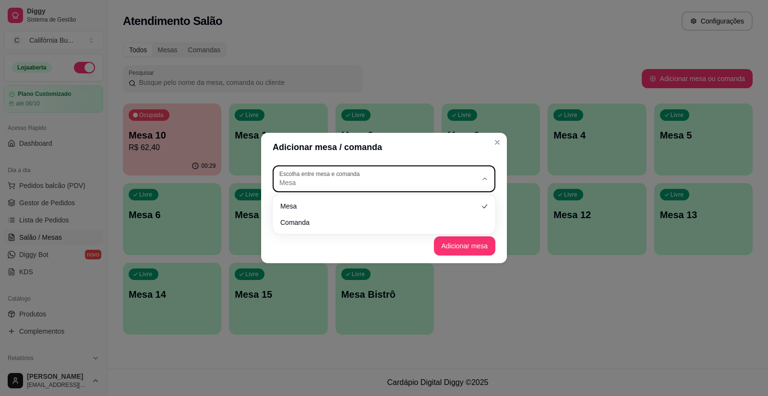
click at [372, 186] on span "Mesa" at bounding box center [378, 183] width 198 height 10
click at [366, 178] on div "Mesa" at bounding box center [378, 178] width 198 height 17
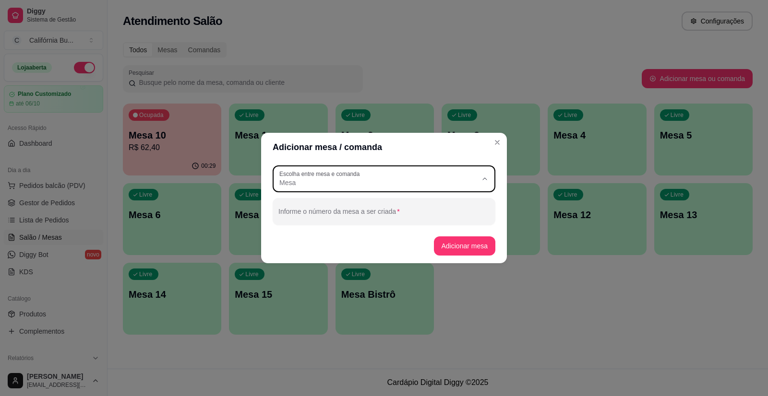
click at [343, 201] on li "Mesa" at bounding box center [384, 206] width 206 height 15
select select
click at [325, 213] on input "Informe o número da comanda a ser criada" at bounding box center [383, 216] width 211 height 10
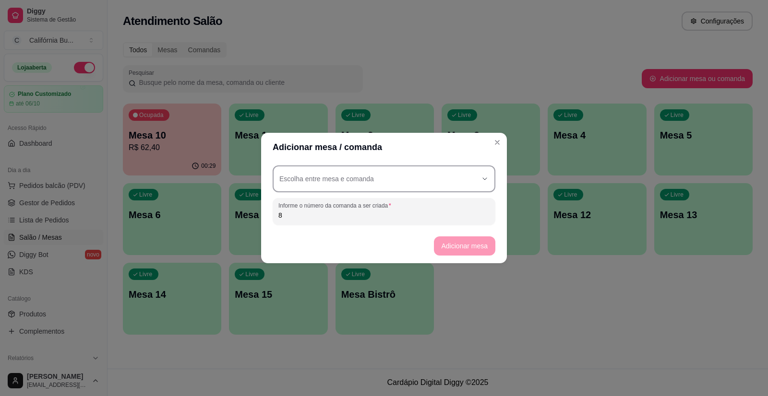
type input "8"
click at [370, 181] on div "button" at bounding box center [378, 178] width 198 height 17
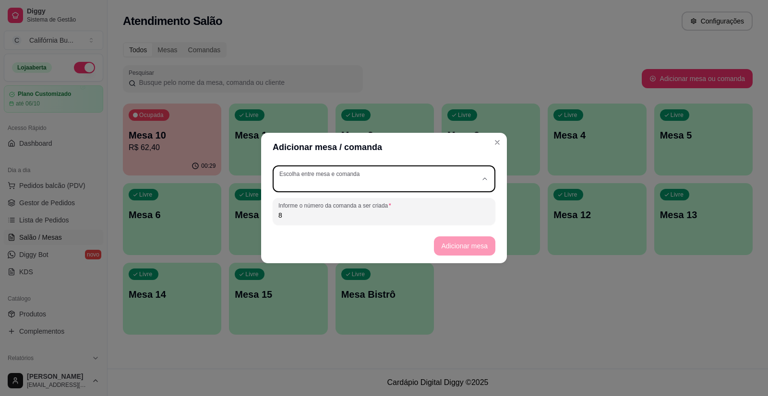
click at [341, 206] on span "Mesa" at bounding box center [380, 205] width 190 height 9
type input "TABLE"
select select "TABLE"
click at [481, 253] on button "Adicionar mesa" at bounding box center [465, 246] width 62 height 19
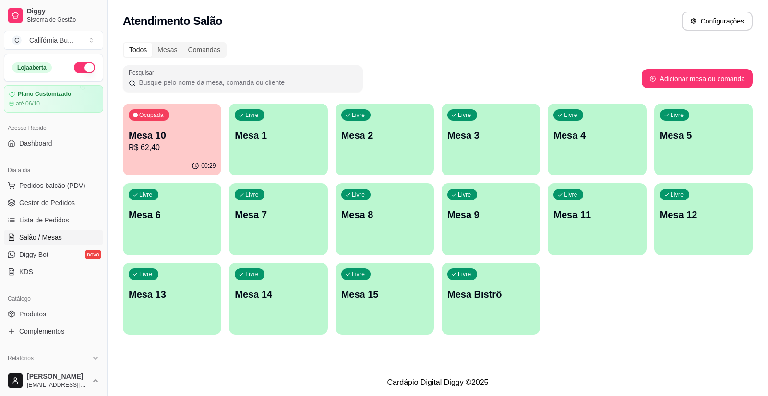
click at [385, 216] on p "Mesa 8" at bounding box center [384, 214] width 87 height 13
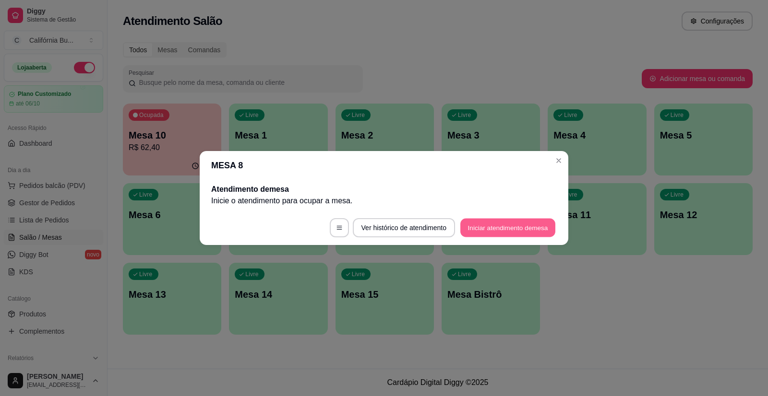
click at [521, 230] on button "Iniciar atendimento de mesa" at bounding box center [507, 228] width 95 height 19
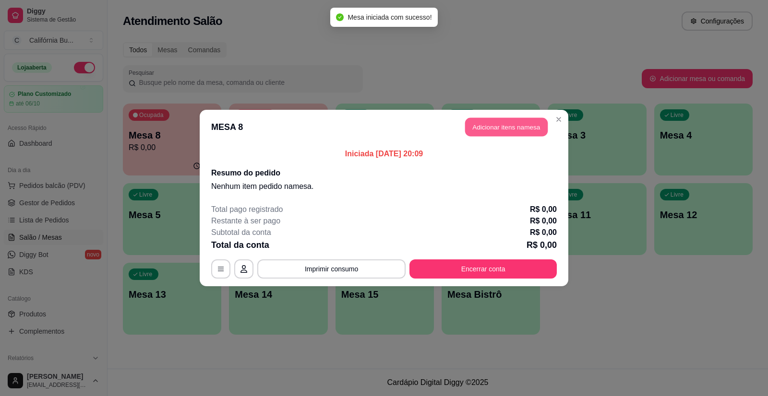
click at [497, 125] on button "Adicionar itens na mesa" at bounding box center [506, 127] width 83 height 19
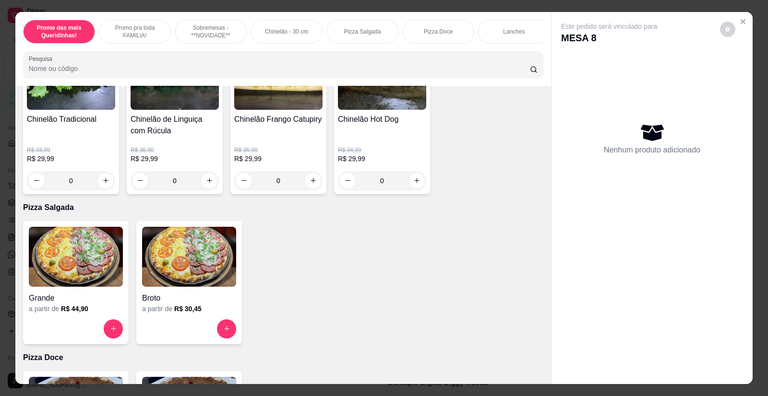
scroll to position [720, 0]
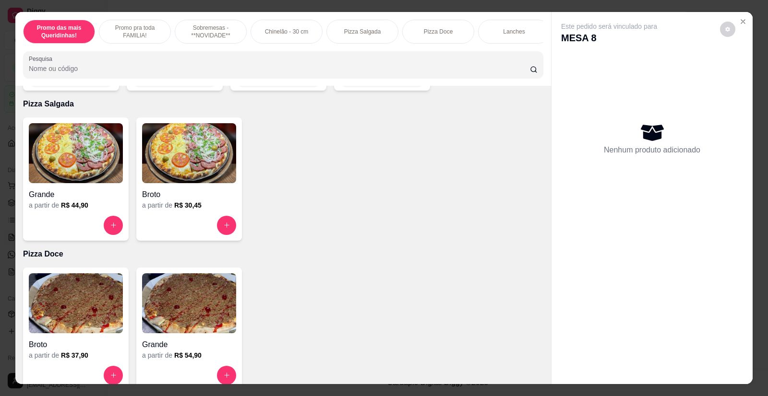
click at [65, 172] on img at bounding box center [76, 153] width 94 height 60
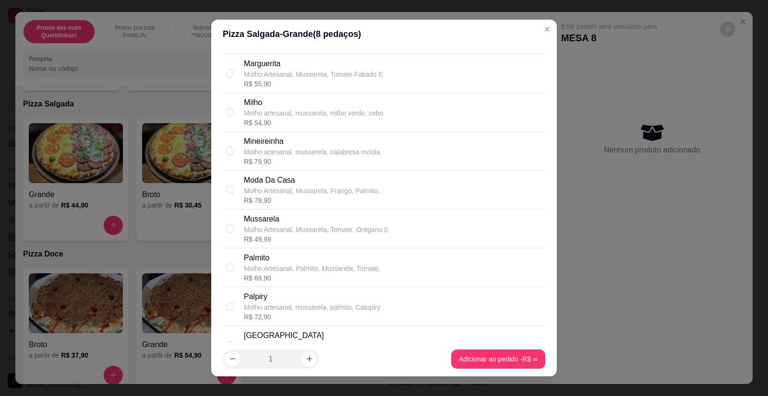
scroll to position [1248, 0]
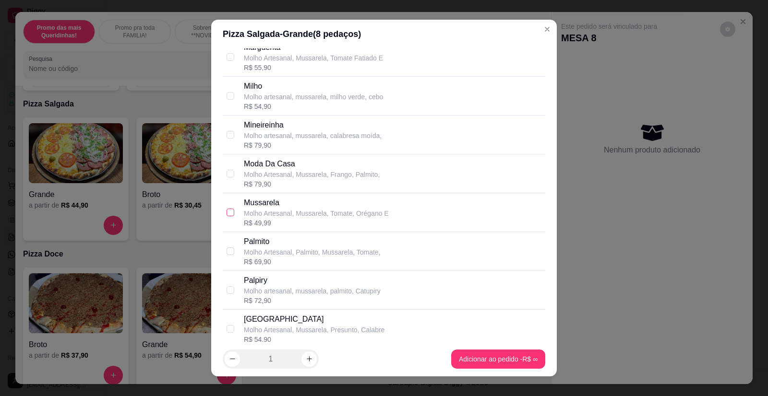
click at [227, 213] on input "checkbox" at bounding box center [231, 213] width 8 height 8
checkbox input "true"
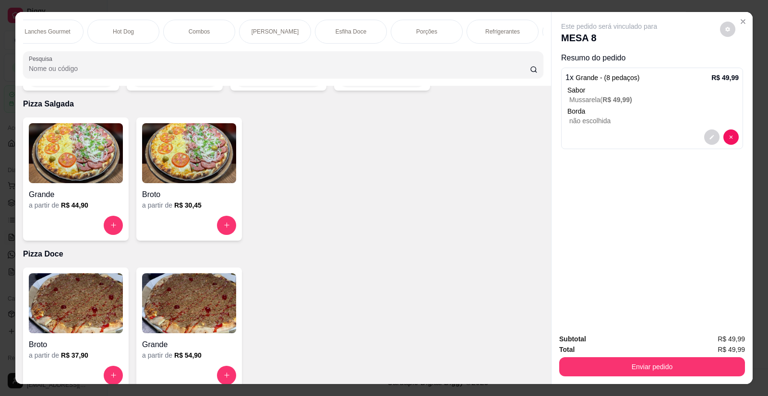
scroll to position [0, 634]
click at [500, 35] on p "Refrigerantes" at bounding box center [487, 32] width 35 height 8
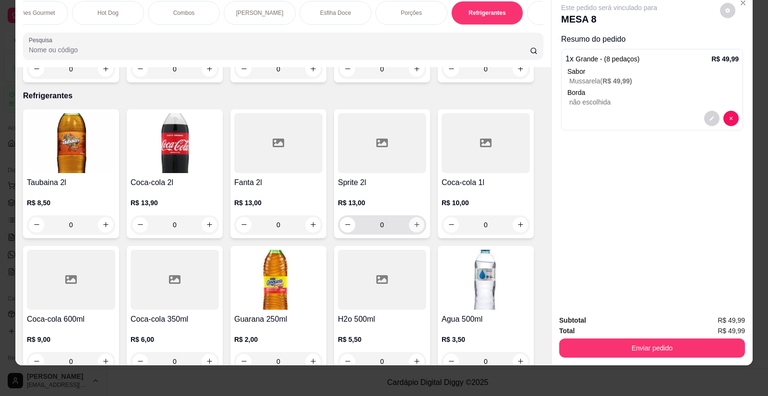
click at [414, 221] on icon "increase-product-quantity" at bounding box center [416, 224] width 7 height 7
type input "1"
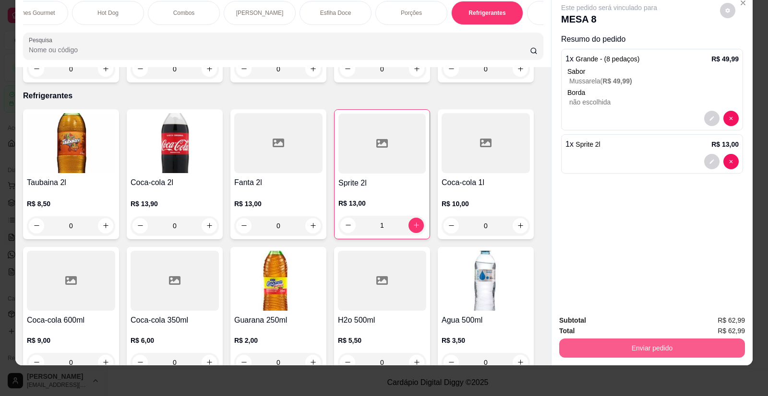
click at [599, 348] on button "Enviar pedido" at bounding box center [652, 348] width 186 height 19
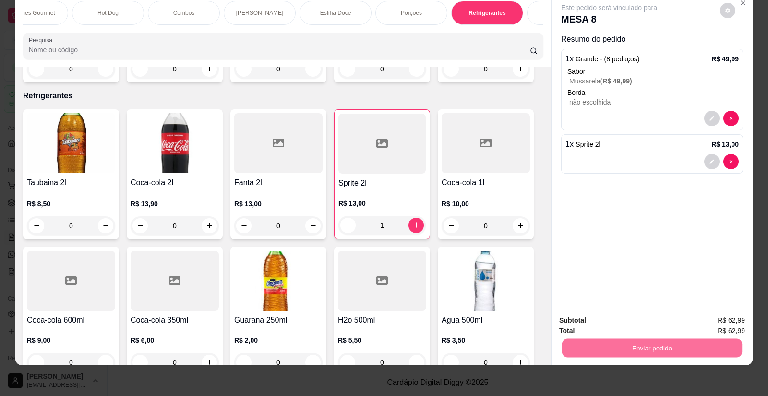
click at [731, 324] on button "Enviar pedido" at bounding box center [720, 325] width 54 height 18
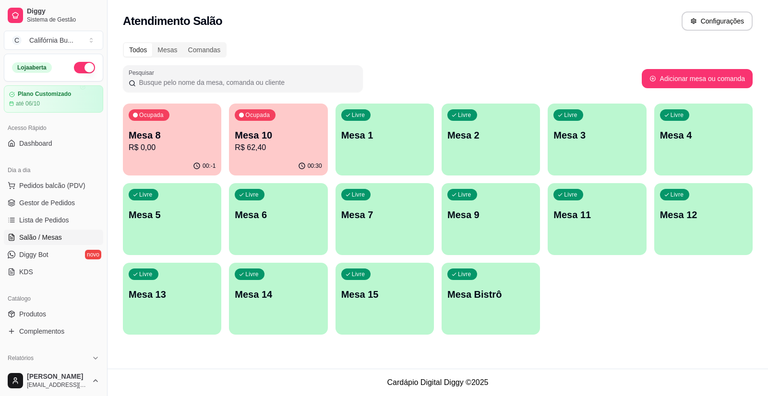
click at [369, 143] on div "Livre Mesa 1" at bounding box center [385, 134] width 98 height 60
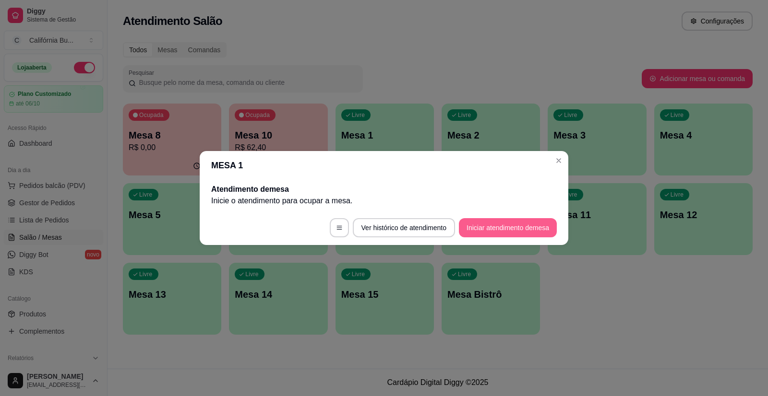
click at [510, 225] on button "Iniciar atendimento de mesa" at bounding box center [508, 227] width 98 height 19
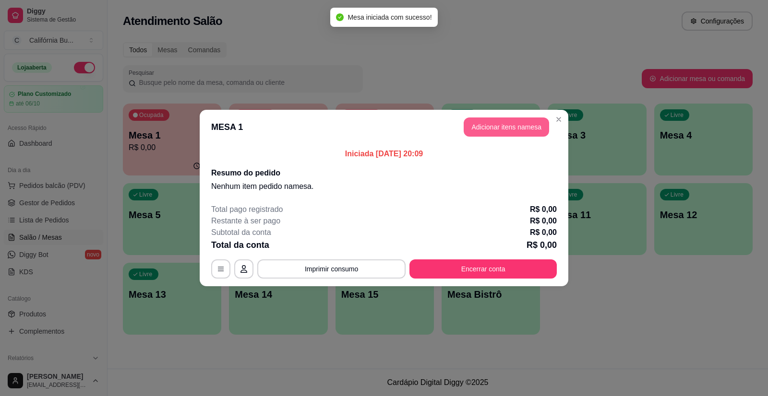
click at [524, 124] on button "Adicionar itens na mesa" at bounding box center [506, 127] width 85 height 19
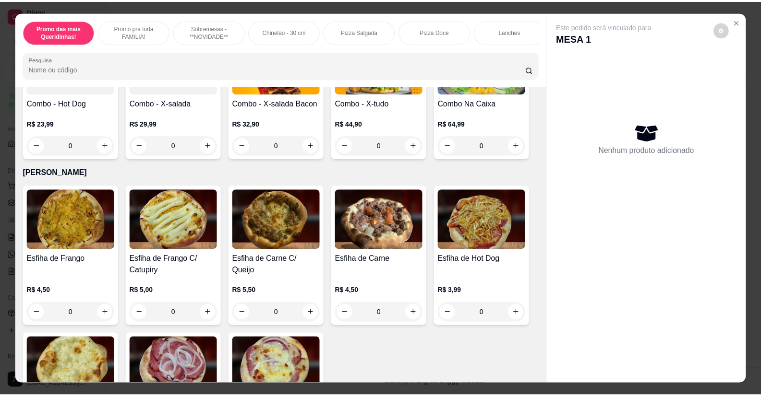
scroll to position [1632, 0]
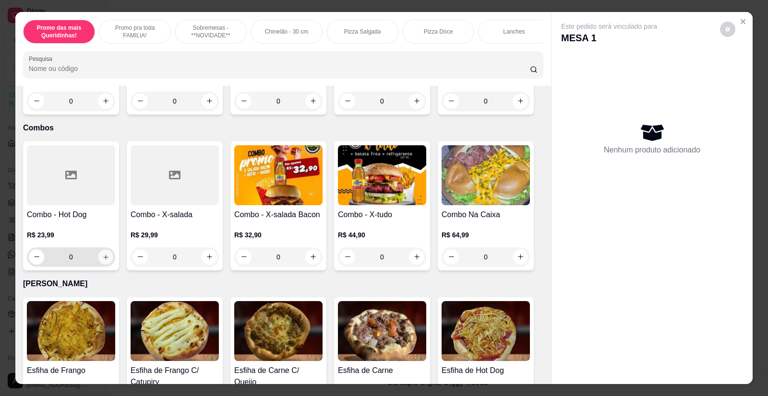
click at [102, 254] on icon "increase-product-quantity" at bounding box center [105, 257] width 7 height 7
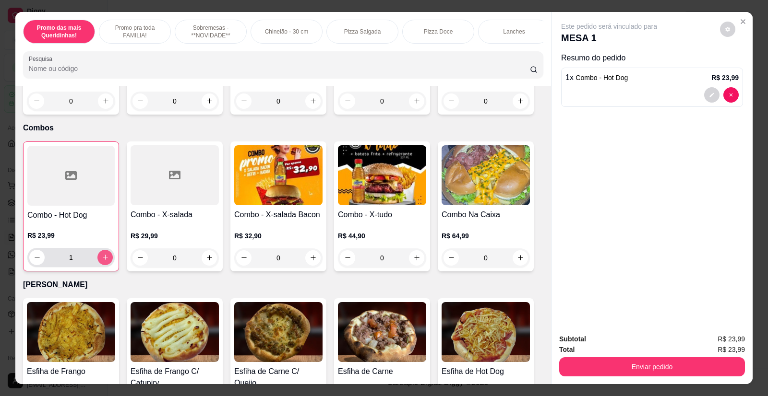
click at [103, 255] on icon "increase-product-quantity" at bounding box center [105, 257] width 5 height 5
type input "2"
click at [637, 357] on div "Enviar pedido" at bounding box center [652, 366] width 186 height 22
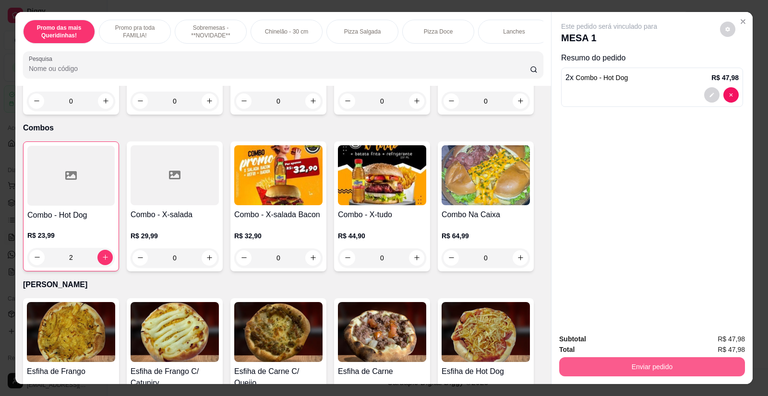
click at [638, 364] on button "Enviar pedido" at bounding box center [652, 367] width 186 height 19
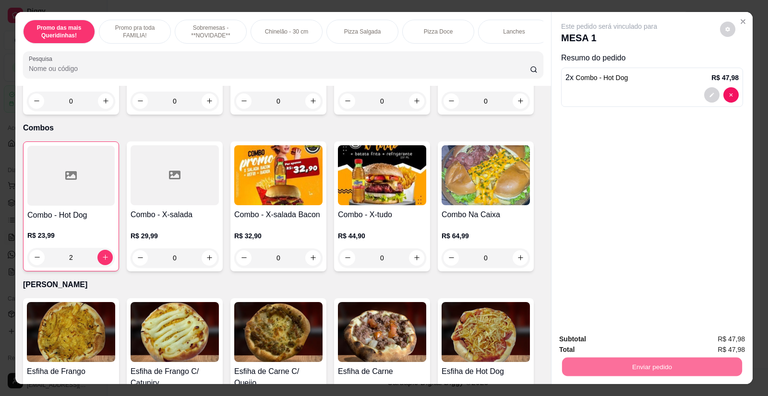
click at [719, 339] on button "Enviar pedido" at bounding box center [720, 344] width 53 height 18
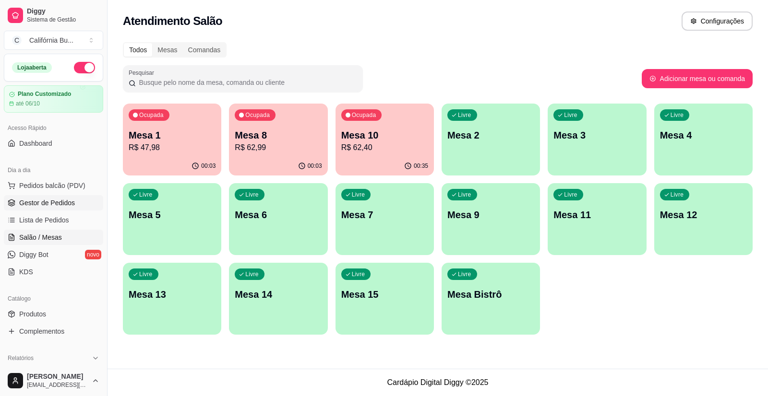
click at [61, 206] on span "Gestor de Pedidos" at bounding box center [47, 203] width 56 height 10
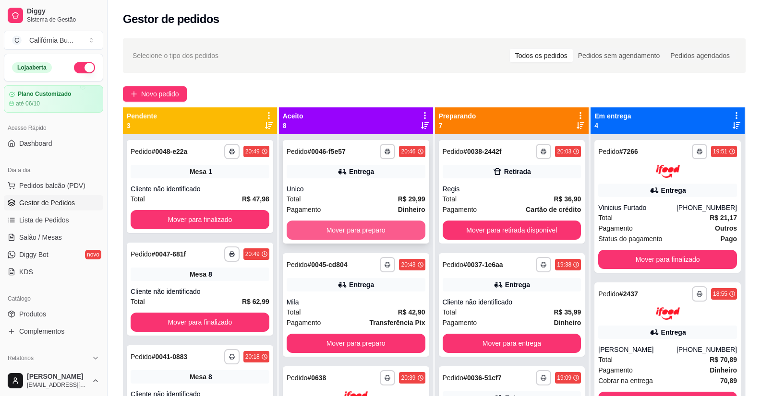
click at [357, 226] on button "Mover para preparo" at bounding box center [356, 230] width 139 height 19
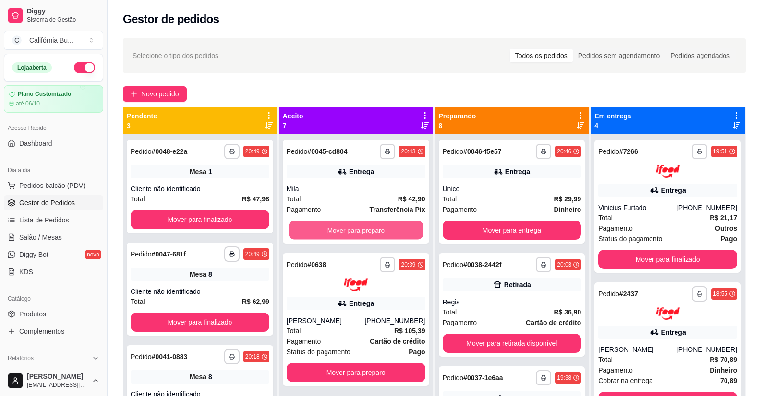
click at [357, 226] on button "Mover para preparo" at bounding box center [355, 230] width 134 height 19
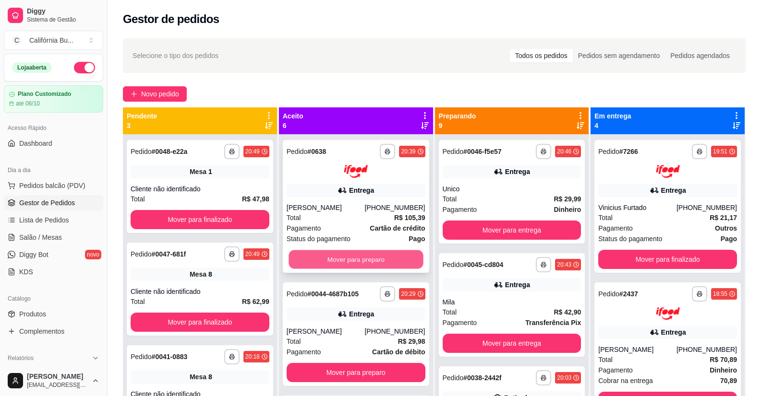
click at [340, 256] on button "Mover para preparo" at bounding box center [355, 259] width 134 height 19
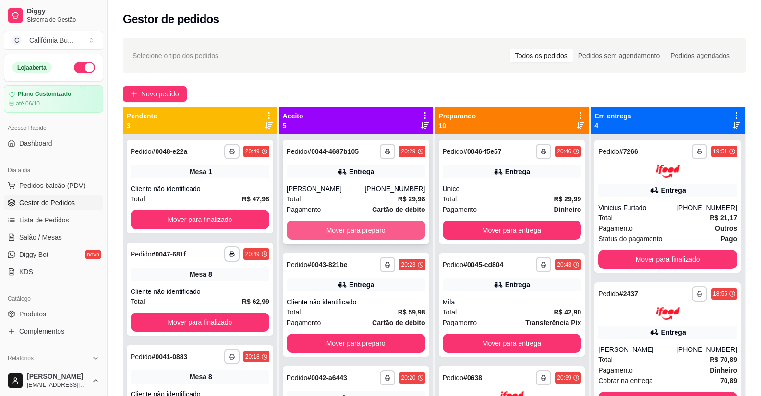
click at [356, 232] on button "Mover para preparo" at bounding box center [356, 230] width 139 height 19
click at [359, 231] on button "Mover para preparo" at bounding box center [355, 230] width 134 height 19
click at [359, 231] on button "Mover para preparo" at bounding box center [356, 230] width 139 height 19
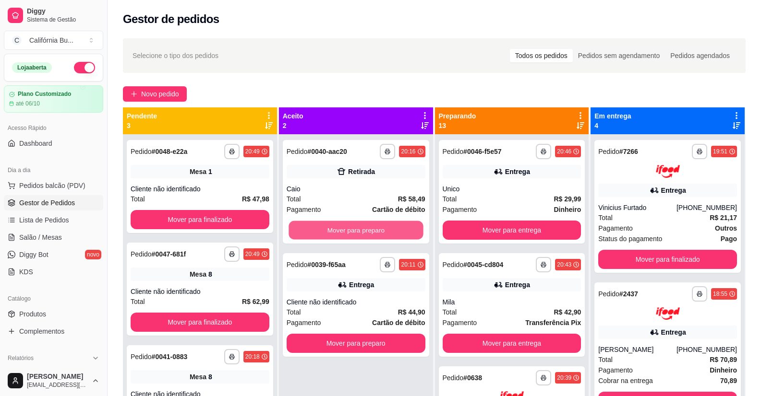
click at [359, 231] on button "Mover para preparo" at bounding box center [355, 230] width 134 height 19
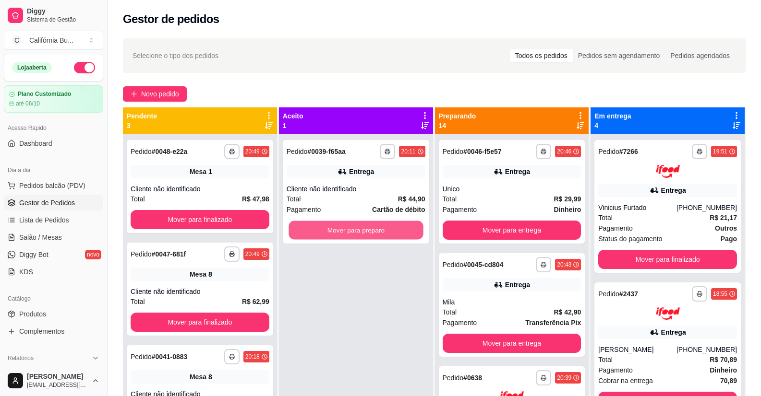
click at [359, 231] on button "Mover para preparo" at bounding box center [355, 230] width 134 height 19
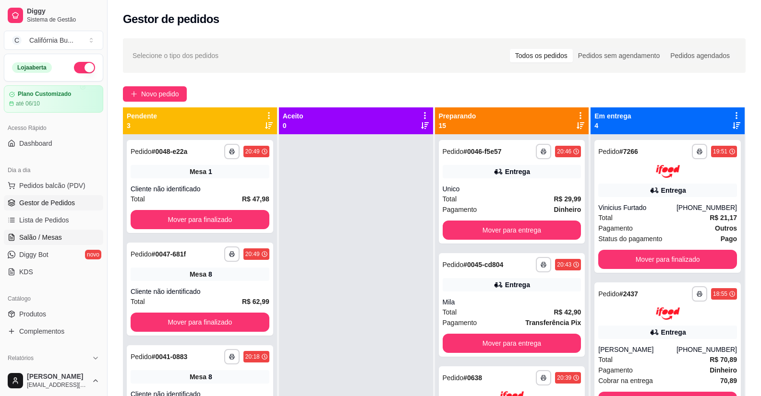
click at [46, 240] on span "Salão / Mesas" at bounding box center [40, 238] width 43 height 10
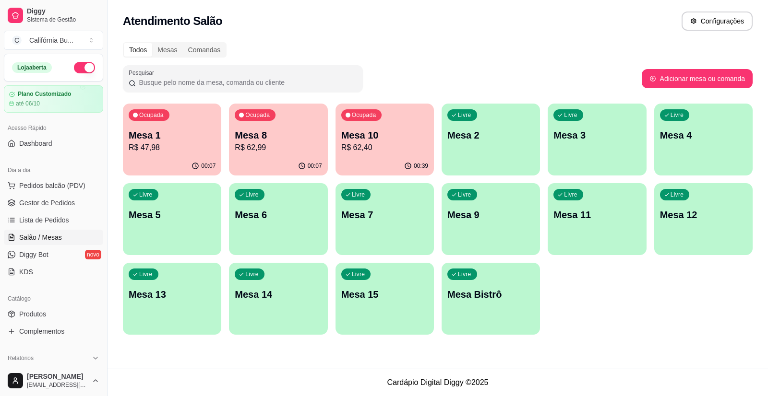
click at [274, 145] on p "R$ 62,99" at bounding box center [278, 148] width 87 height 12
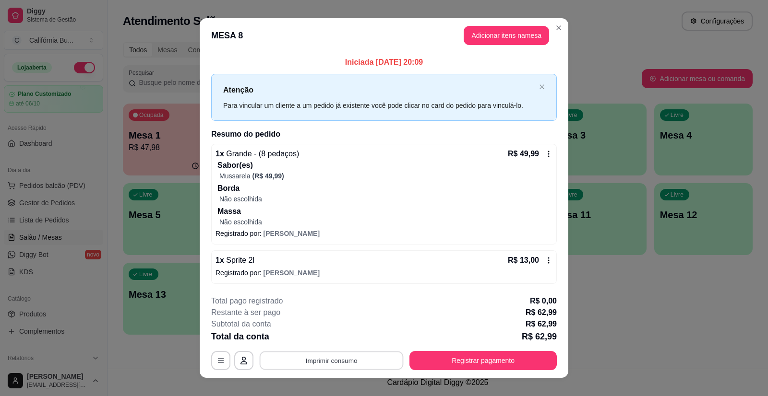
click at [353, 356] on button "Imprimir consumo" at bounding box center [332, 360] width 144 height 19
click at [344, 321] on button "Balcão" at bounding box center [331, 319] width 70 height 15
click at [494, 367] on button "Registrar pagamento" at bounding box center [482, 360] width 147 height 19
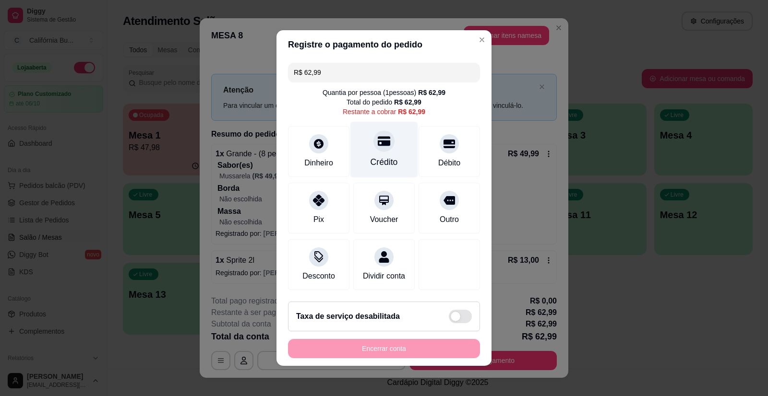
click at [373, 158] on div "Crédito" at bounding box center [384, 162] width 27 height 12
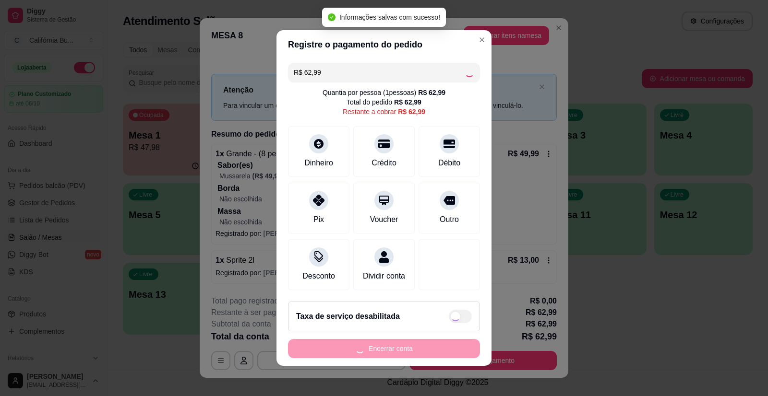
type input "R$ 0,00"
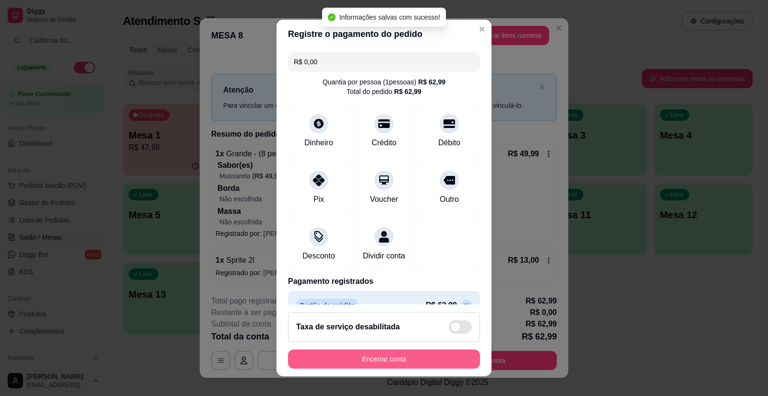
click at [443, 357] on button "Encerrar conta" at bounding box center [384, 359] width 192 height 19
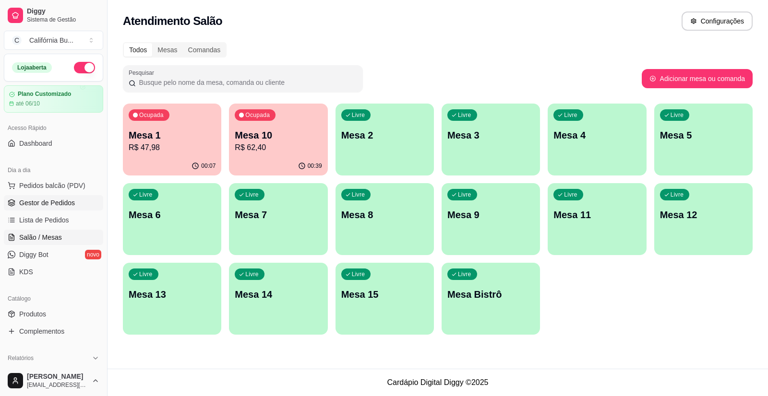
click at [43, 206] on span "Gestor de Pedidos" at bounding box center [47, 203] width 56 height 10
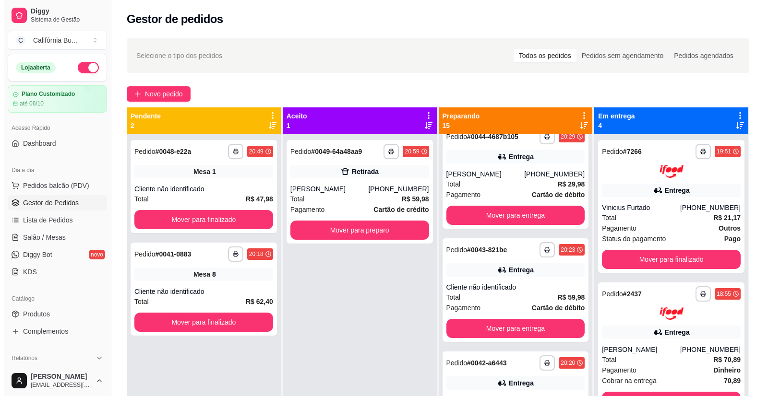
scroll to position [432, 0]
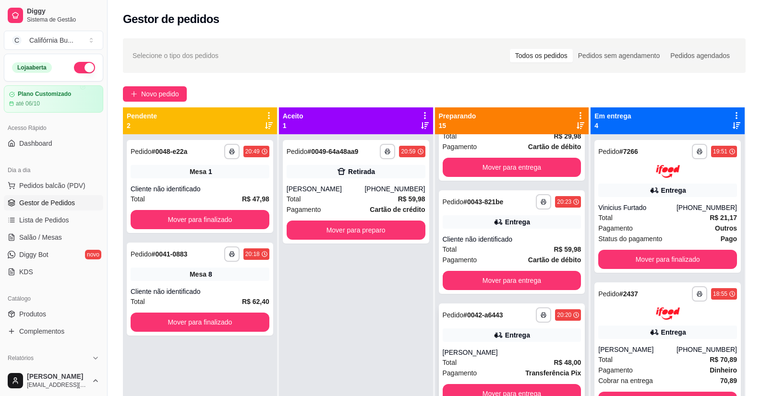
click at [459, 344] on div "**********" at bounding box center [512, 356] width 146 height 104
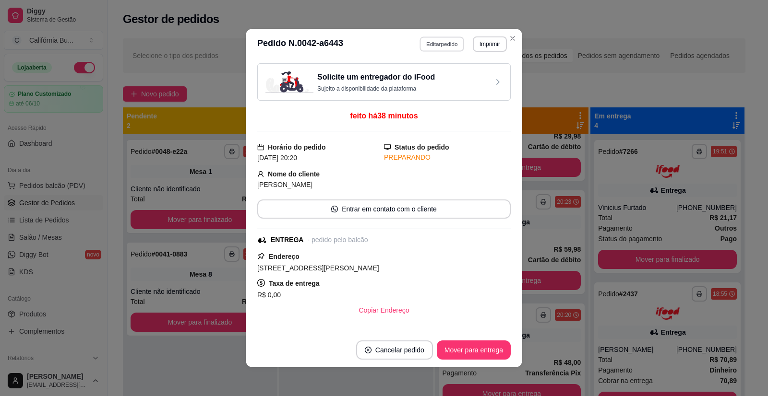
click at [444, 41] on button "Editar pedido" at bounding box center [442, 43] width 45 height 15
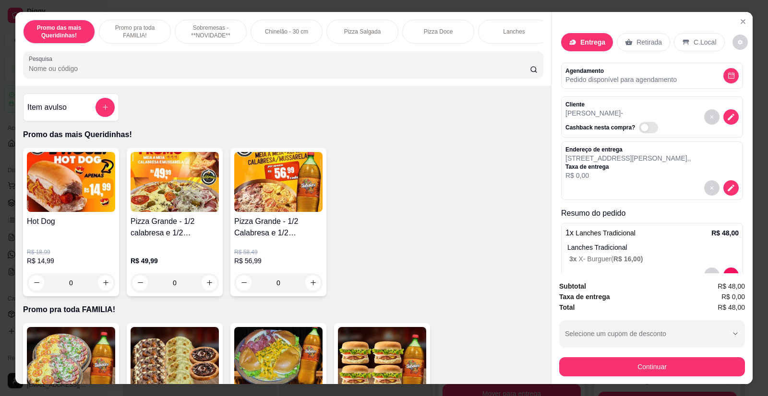
scroll to position [96, 0]
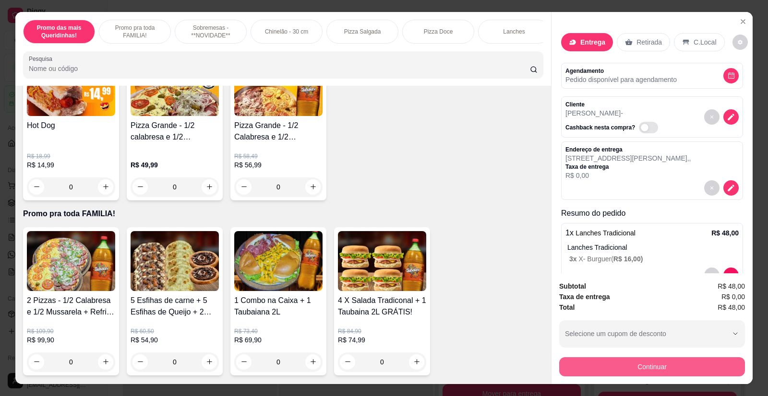
click at [637, 368] on button "Continuar" at bounding box center [652, 367] width 186 height 19
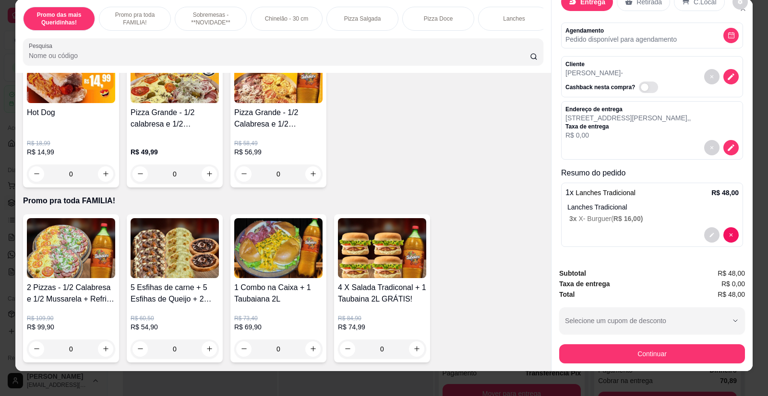
scroll to position [19, 0]
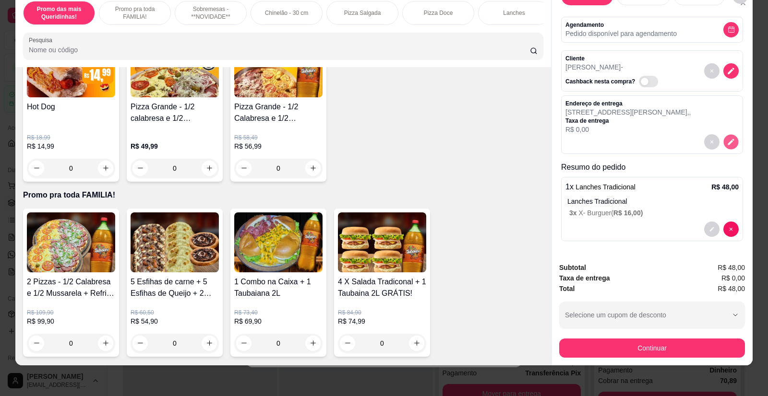
click at [727, 143] on icon "decrease-product-quantity" at bounding box center [731, 142] width 8 height 8
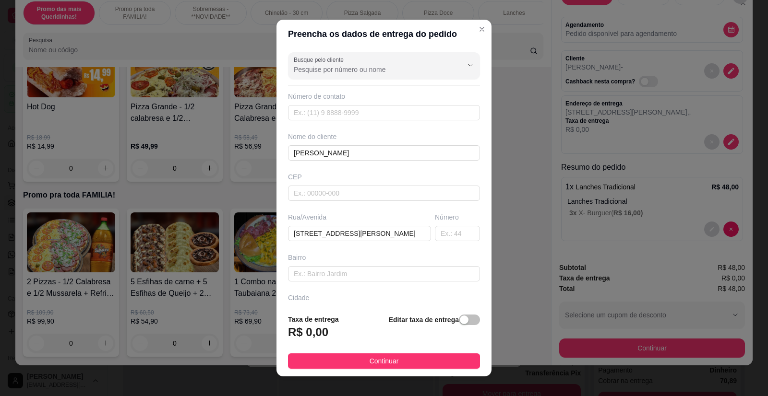
click at [472, 321] on footer "Taxa de entrega R$ 0,00 Editar taxa de entrega Continuar" at bounding box center [383, 342] width 215 height 70
click at [463, 321] on span "button" at bounding box center [469, 320] width 21 height 11
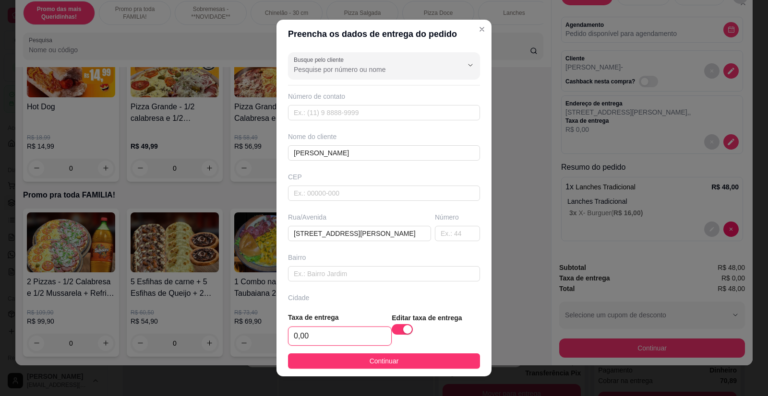
click at [343, 337] on input "0,00" at bounding box center [339, 336] width 103 height 18
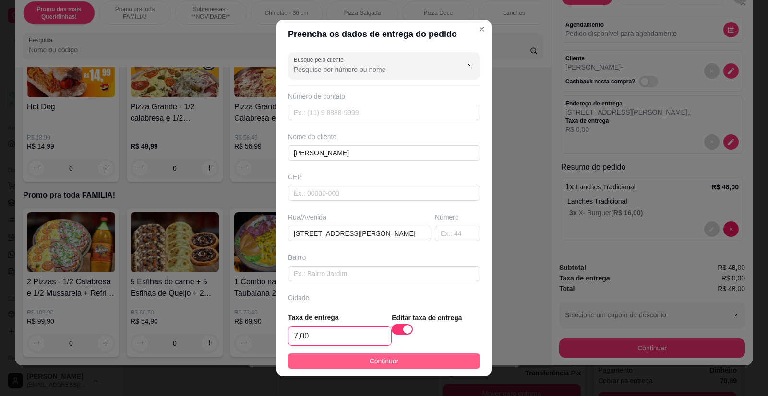
type input "7,00"
click at [386, 360] on span "Continuar" at bounding box center [384, 361] width 29 height 11
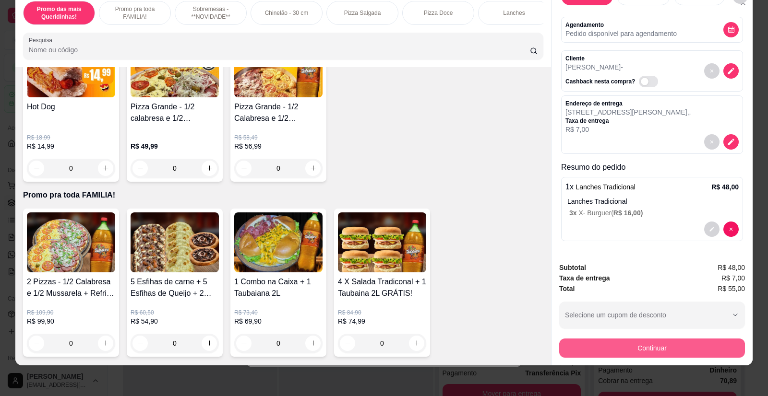
click at [610, 343] on button "Continuar" at bounding box center [652, 348] width 186 height 19
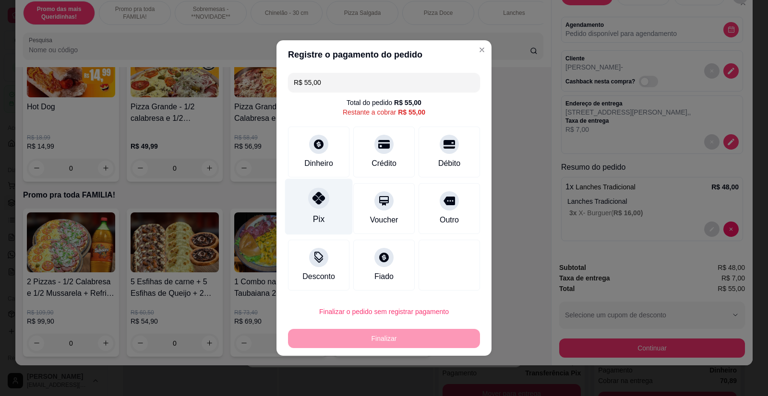
click at [325, 207] on div "Pix" at bounding box center [319, 207] width 68 height 56
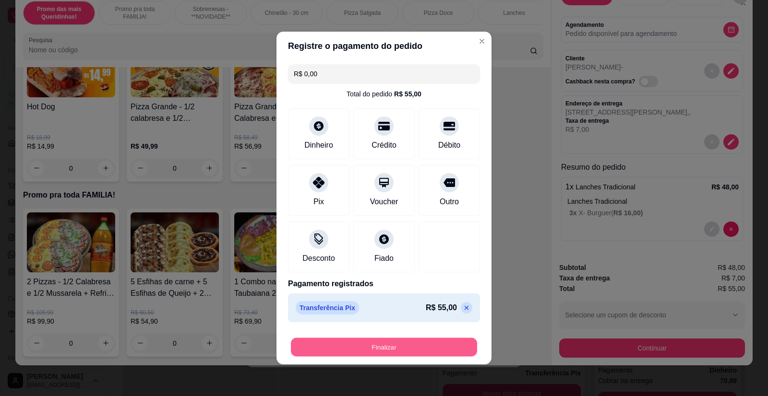
click at [394, 349] on button "Finalizar" at bounding box center [384, 347] width 186 height 19
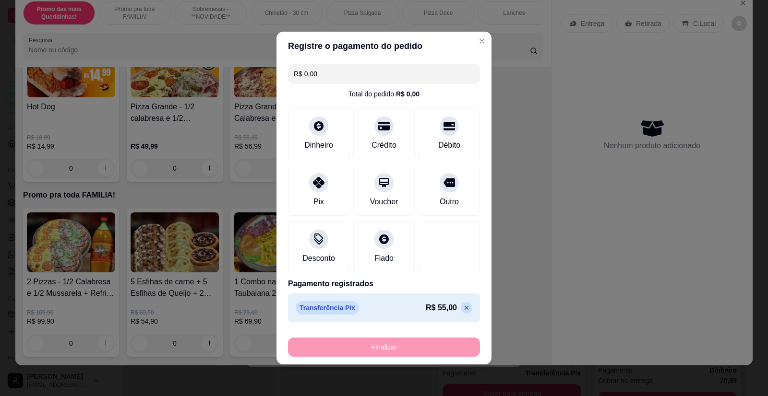
type input "-R$ 55,00"
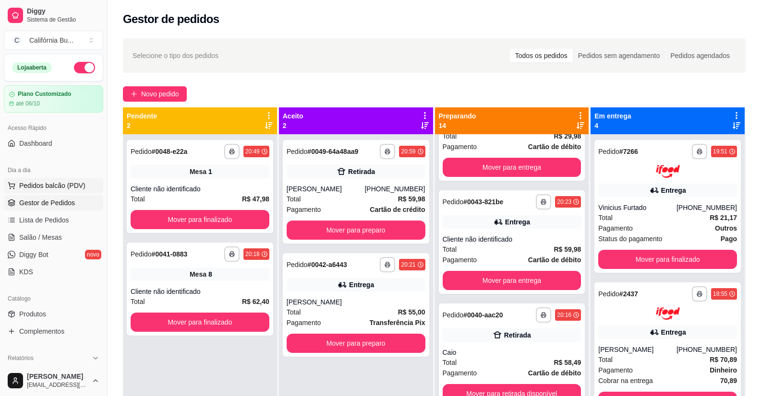
click at [35, 187] on span "Pedidos balcão (PDV)" at bounding box center [52, 186] width 66 height 10
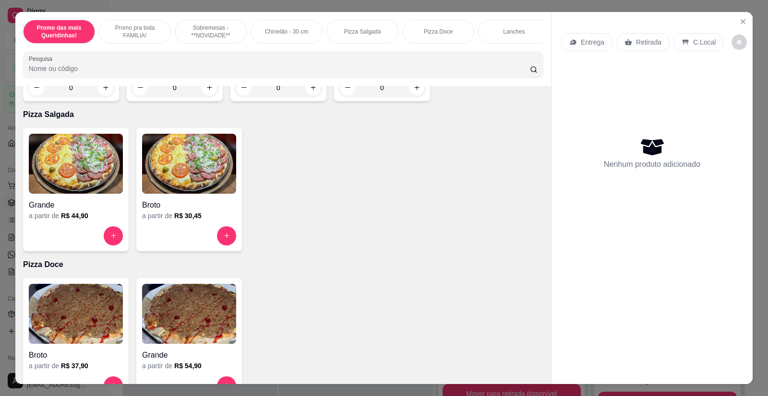
scroll to position [672, 0]
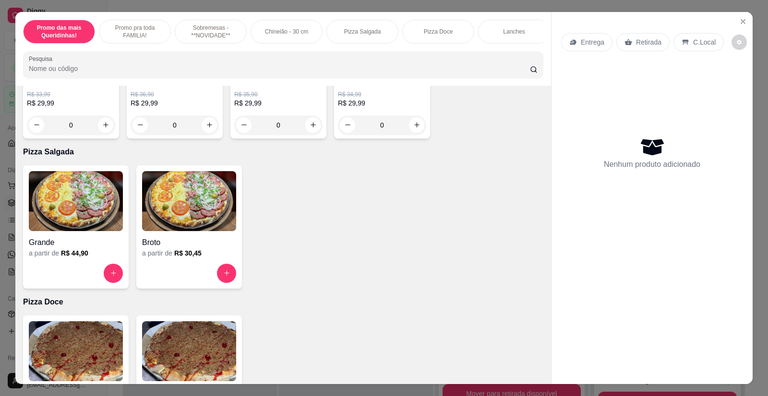
click at [66, 206] on img at bounding box center [76, 201] width 94 height 60
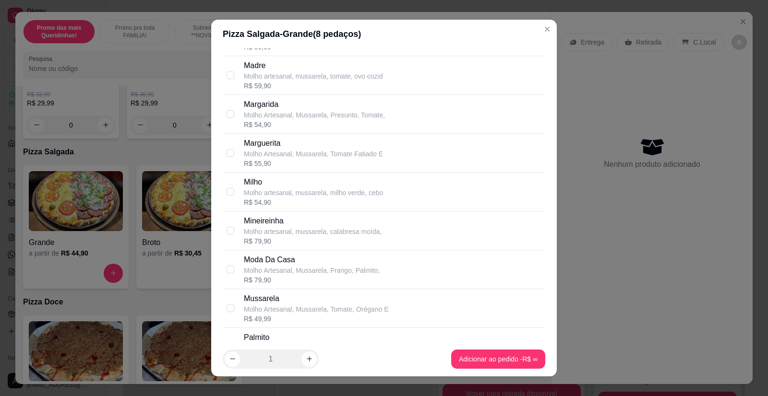
scroll to position [1200, 0]
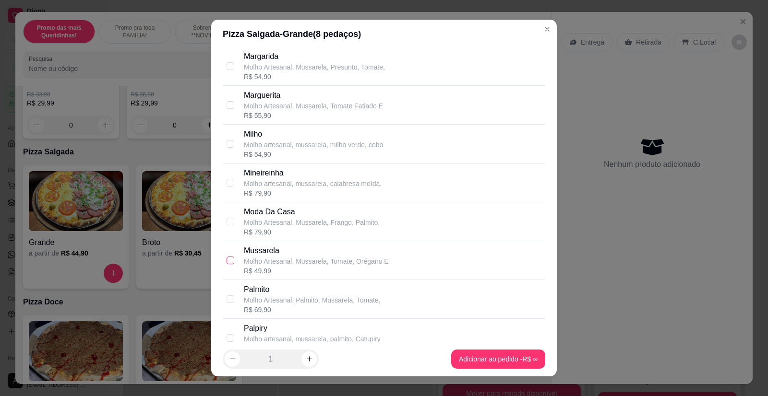
click at [229, 261] on input "checkbox" at bounding box center [231, 261] width 8 height 8
checkbox input "true"
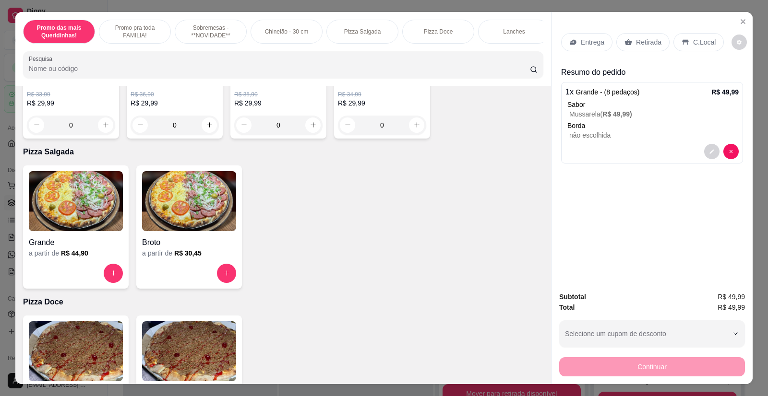
click at [637, 44] on p "Retirada" at bounding box center [648, 42] width 25 height 10
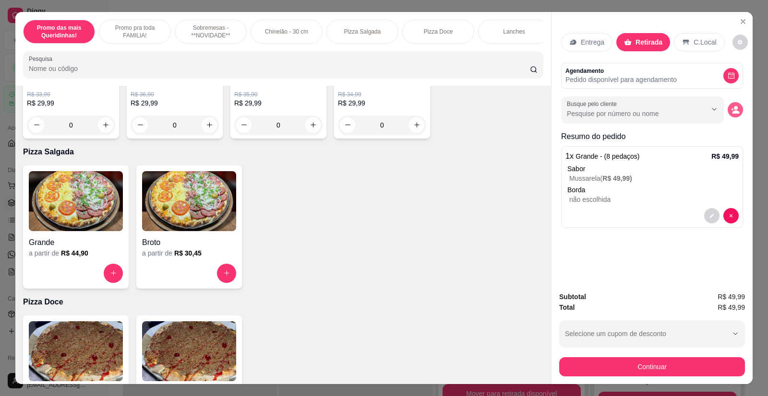
click at [732, 111] on icon "decrease-product-quantity" at bounding box center [735, 111] width 7 height 3
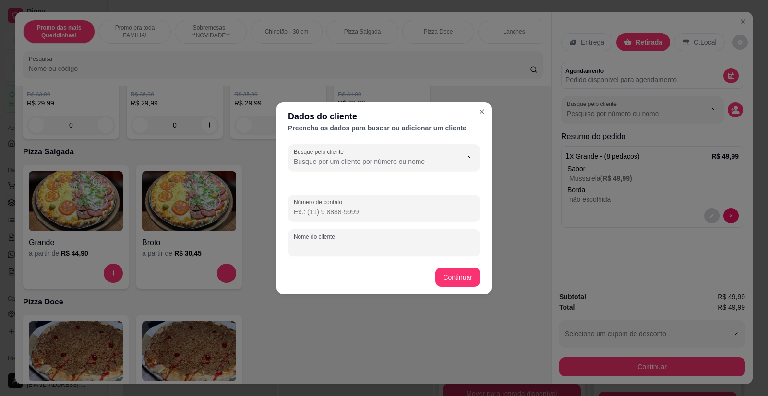
click at [319, 246] on input "Nome do cliente" at bounding box center [384, 247] width 180 height 10
type input "[PERSON_NAME]"
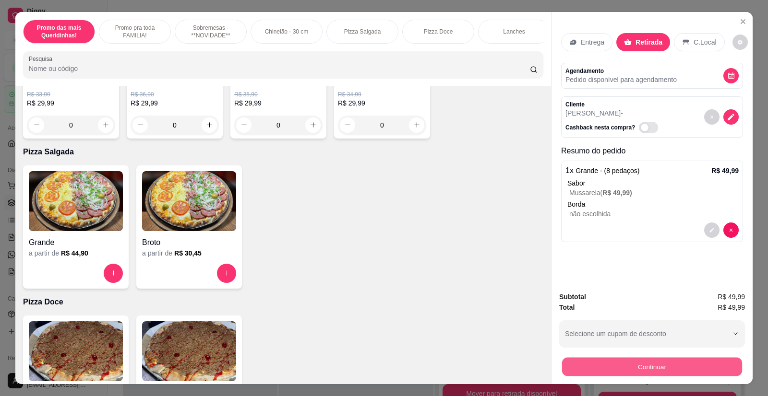
click at [644, 372] on button "Continuar" at bounding box center [652, 367] width 180 height 19
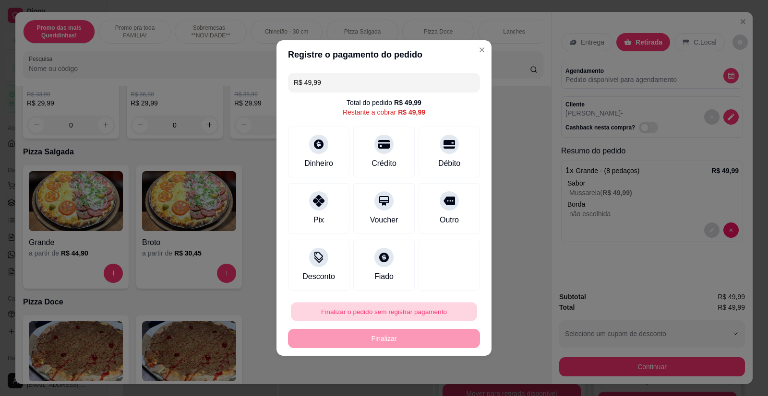
click at [387, 312] on button "Finalizar o pedido sem registrar pagamento" at bounding box center [384, 312] width 186 height 19
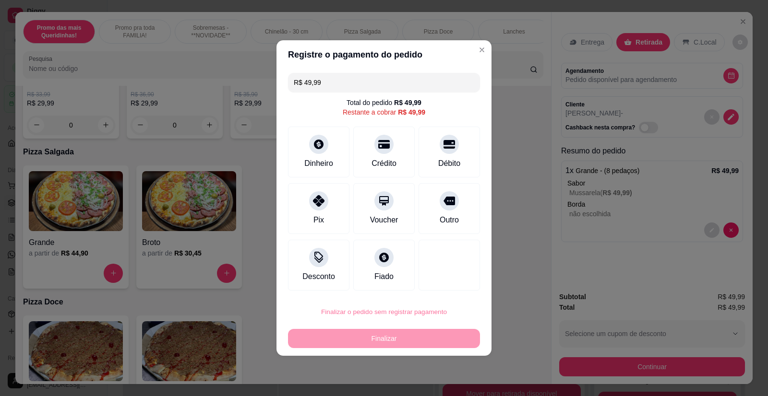
click at [442, 278] on button "Confirmar" at bounding box center [443, 284] width 36 height 15
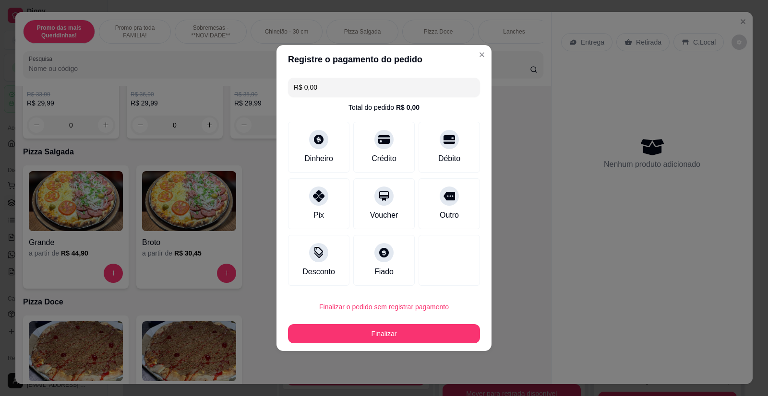
type input "R$ 0,00"
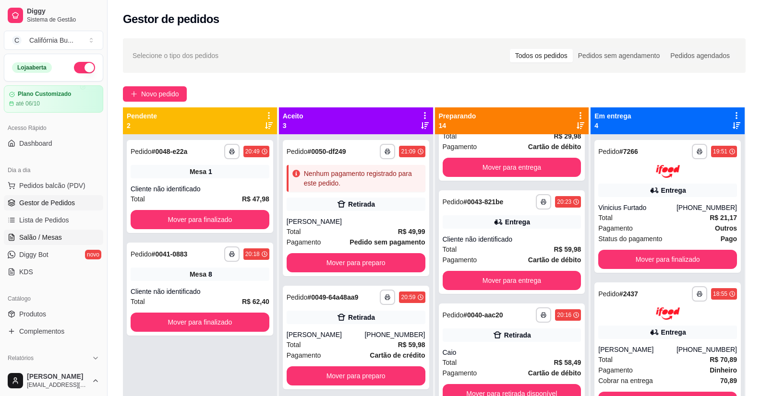
click at [43, 239] on span "Salão / Mesas" at bounding box center [40, 238] width 43 height 10
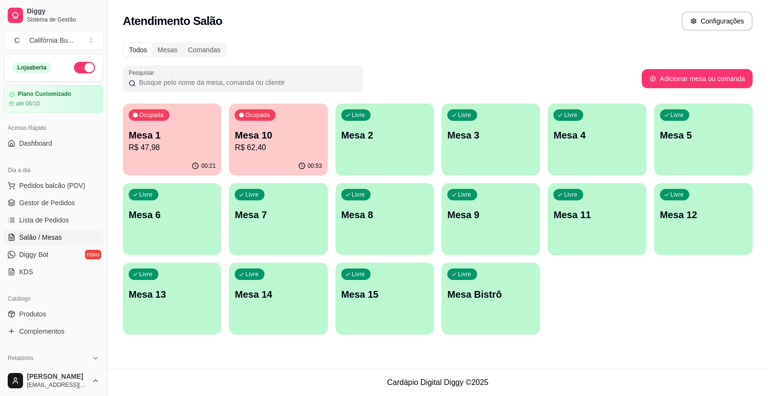
click at [273, 151] on p "R$ 62,40" at bounding box center [278, 148] width 87 height 12
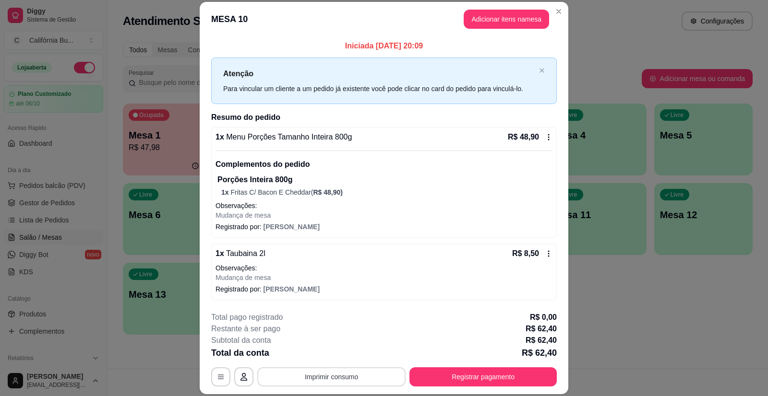
click at [376, 376] on button "Imprimir consumo" at bounding box center [331, 377] width 148 height 19
click at [342, 328] on div "Escolha a impressora Balcão Cozinha" at bounding box center [330, 339] width 79 height 52
click at [338, 333] on button "Balcão" at bounding box center [331, 335] width 70 height 15
click at [457, 382] on button "Registrar pagamento" at bounding box center [482, 377] width 147 height 19
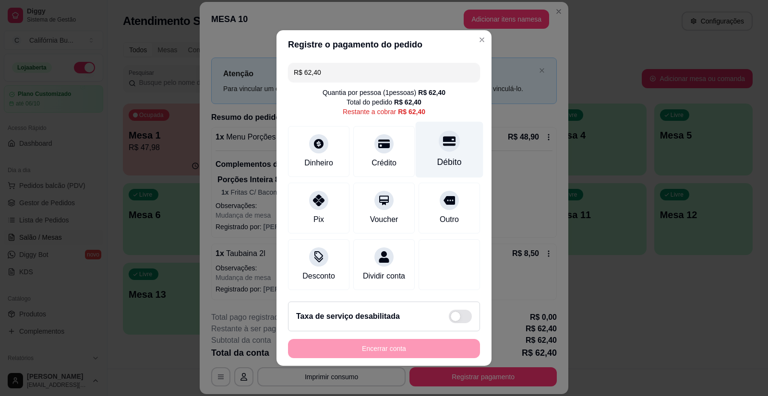
click at [441, 156] on div "Débito" at bounding box center [449, 162] width 24 height 12
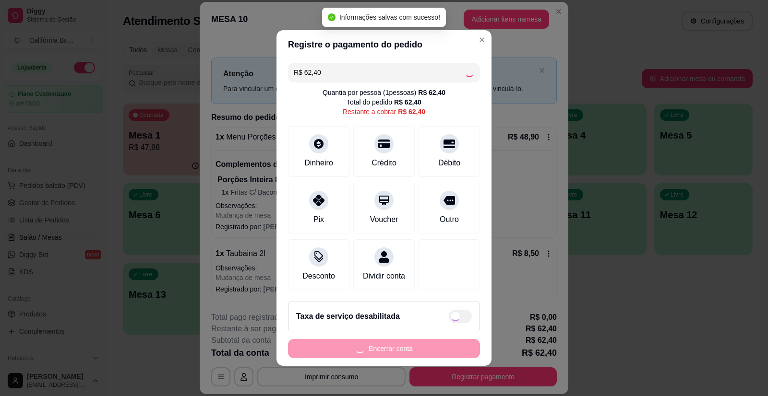
type input "R$ 0,00"
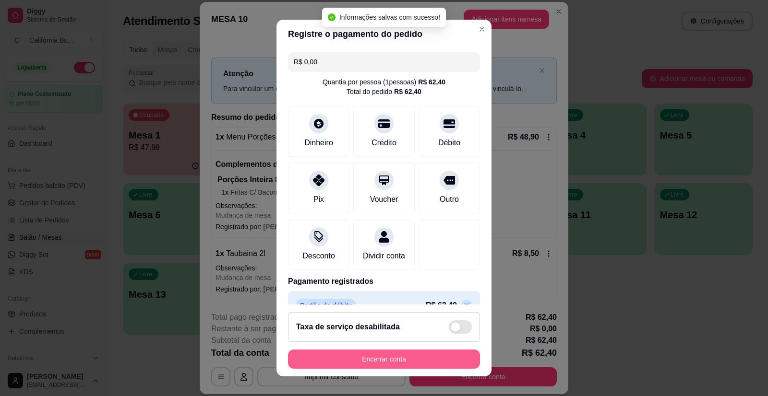
click at [437, 354] on button "Encerrar conta" at bounding box center [384, 359] width 192 height 19
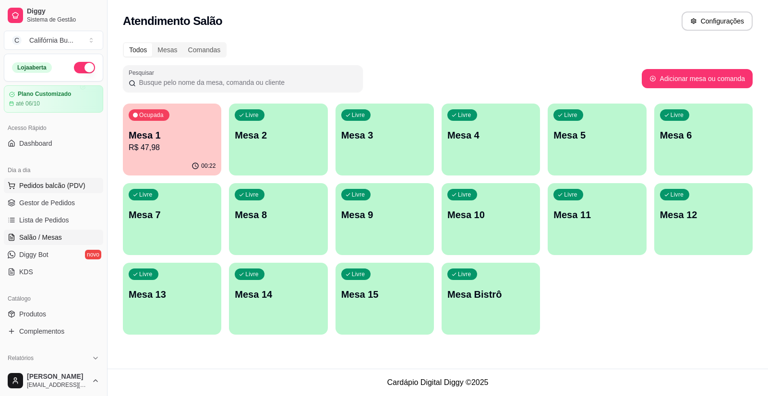
click at [62, 190] on span "Pedidos balcão (PDV)" at bounding box center [52, 186] width 66 height 10
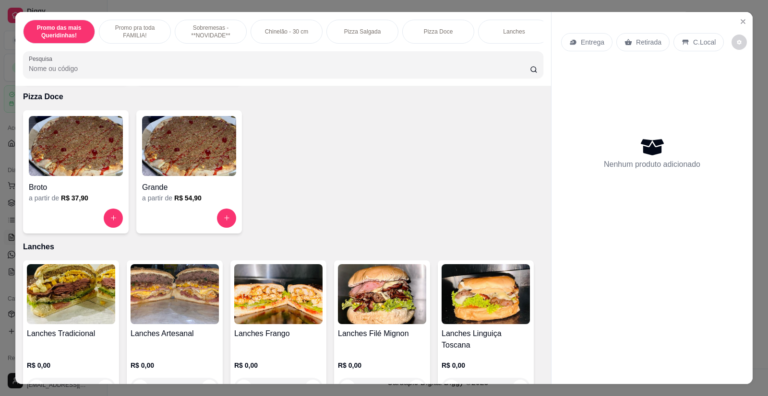
scroll to position [960, 0]
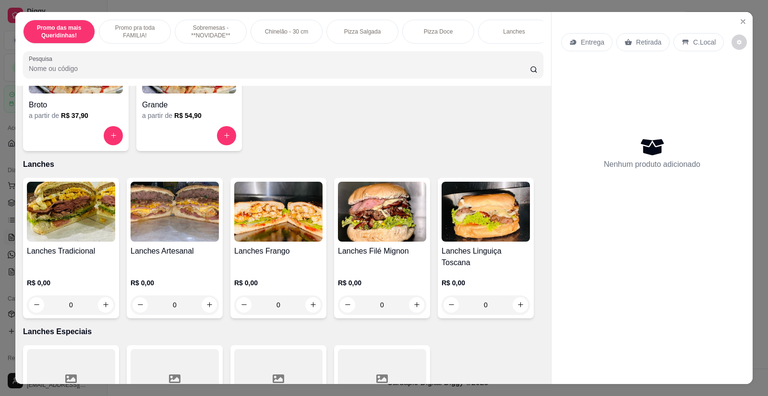
click at [72, 234] on img at bounding box center [71, 212] width 88 height 60
click at [179, 220] on img at bounding box center [175, 212] width 88 height 60
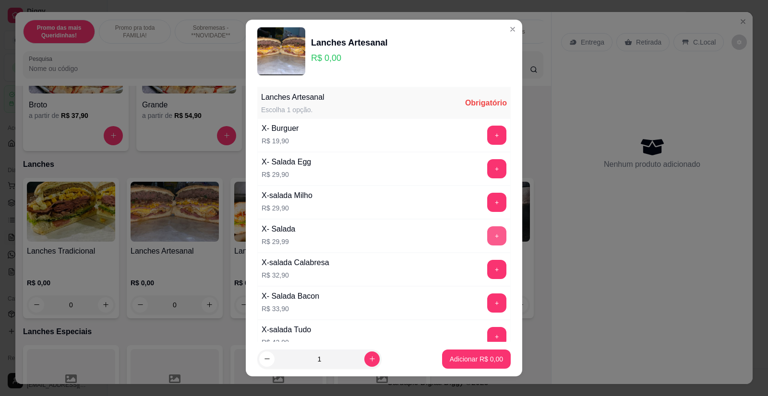
click at [487, 237] on button "+" at bounding box center [496, 236] width 19 height 19
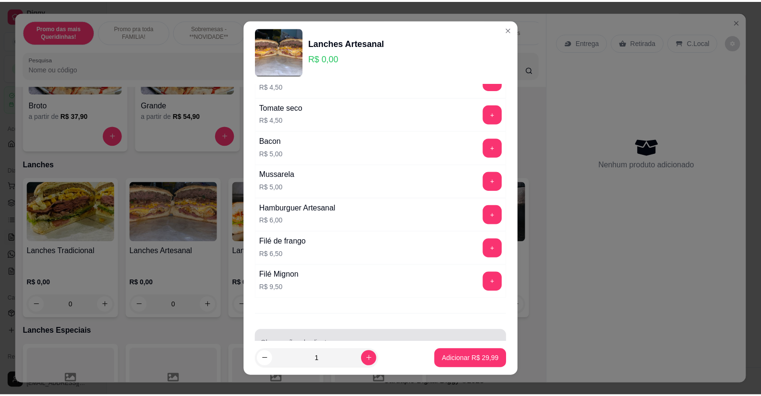
scroll to position [786, 0]
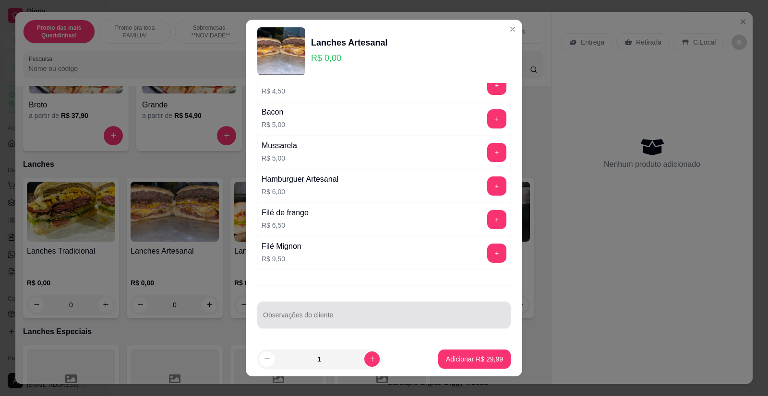
click at [330, 320] on input "Observações do cliente" at bounding box center [384, 319] width 242 height 10
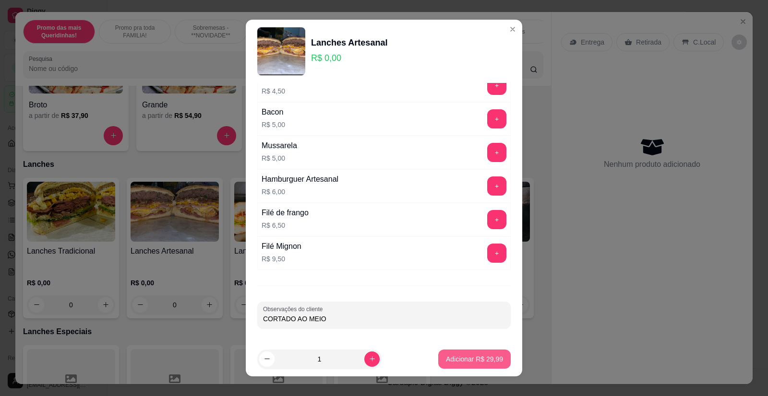
type input "CORTADO AO MEIO"
click at [464, 354] on button "Adicionar R$ 29,99" at bounding box center [474, 359] width 72 height 19
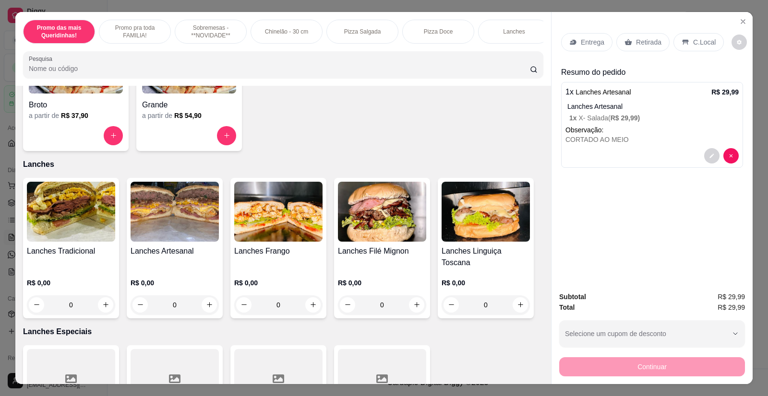
click at [638, 46] on p "Retirada" at bounding box center [648, 42] width 25 height 10
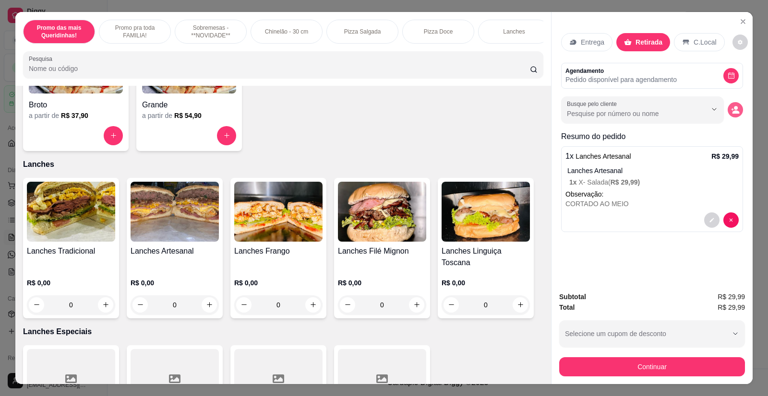
click at [738, 108] on button "decrease-product-quantity" at bounding box center [735, 109] width 15 height 15
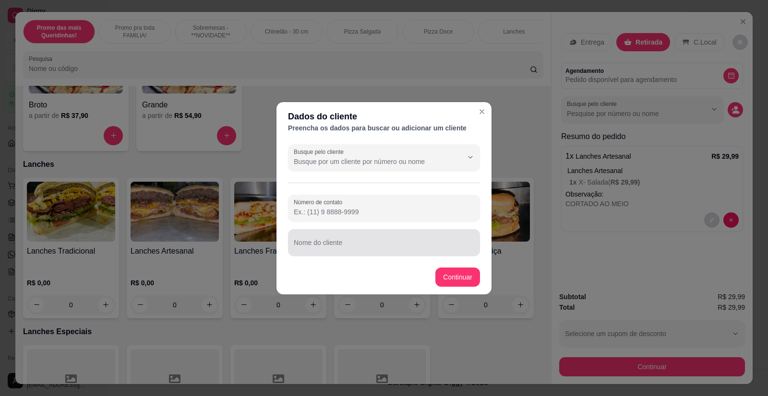
click at [354, 240] on div at bounding box center [384, 242] width 180 height 19
type input "w"
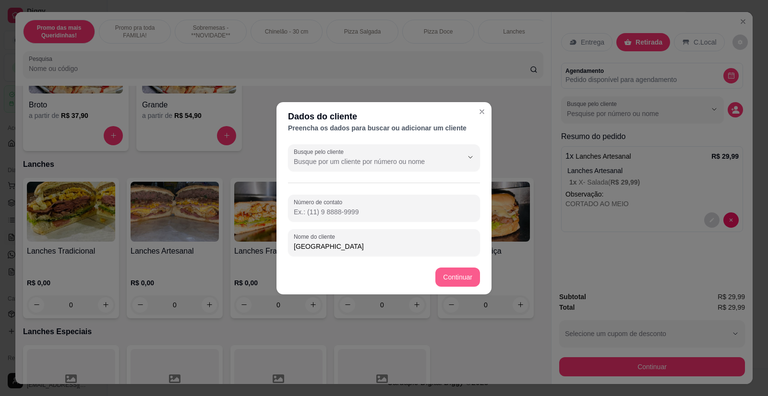
type input "[GEOGRAPHIC_DATA]"
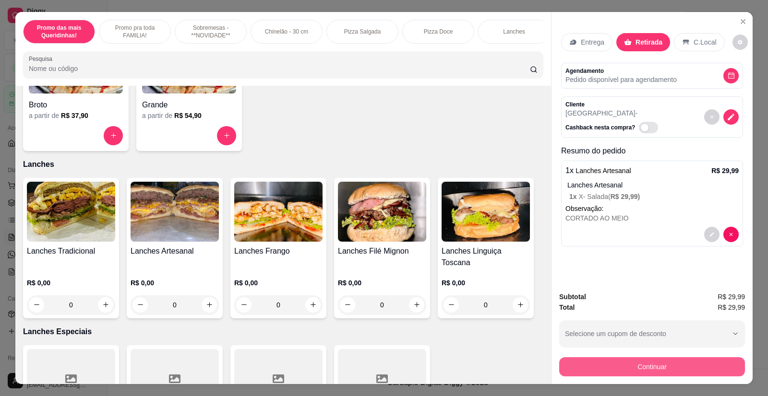
click at [641, 370] on button "Continuar" at bounding box center [652, 367] width 186 height 19
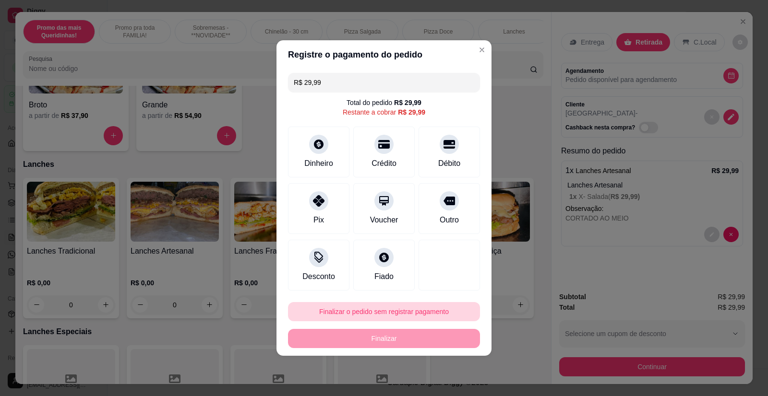
click at [389, 311] on button "Finalizar o pedido sem registrar pagamento" at bounding box center [384, 311] width 192 height 19
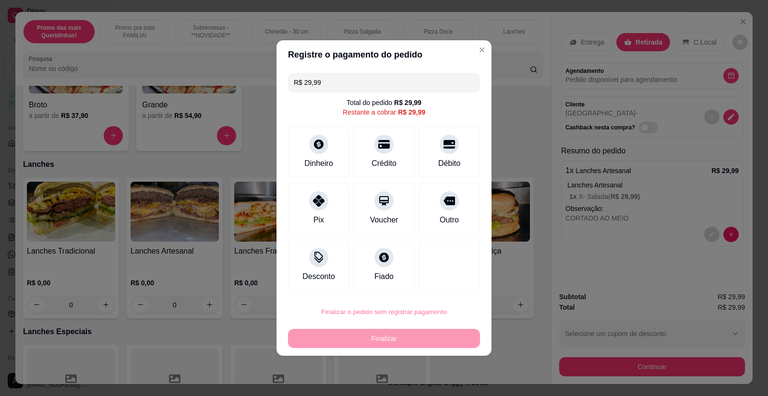
click at [445, 284] on button "Confirmar" at bounding box center [443, 284] width 36 height 15
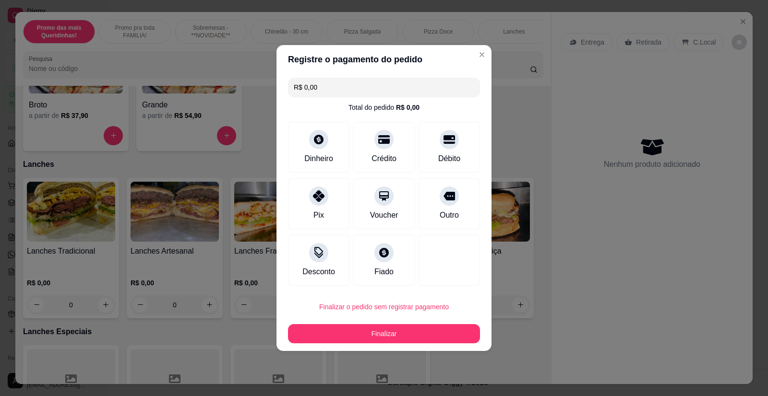
type input "R$ 0,00"
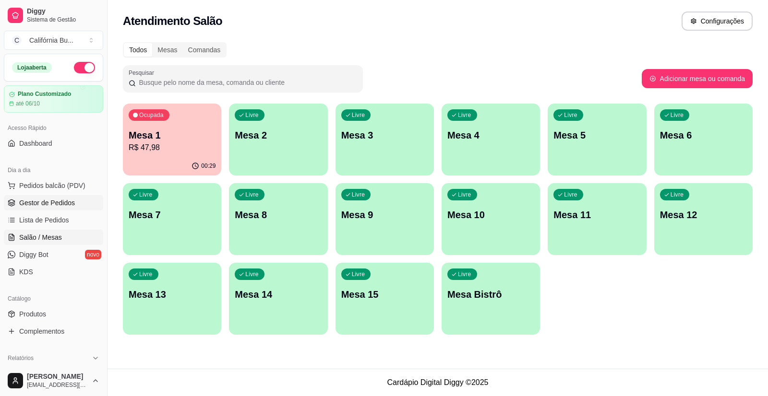
click at [47, 201] on span "Gestor de Pedidos" at bounding box center [47, 203] width 56 height 10
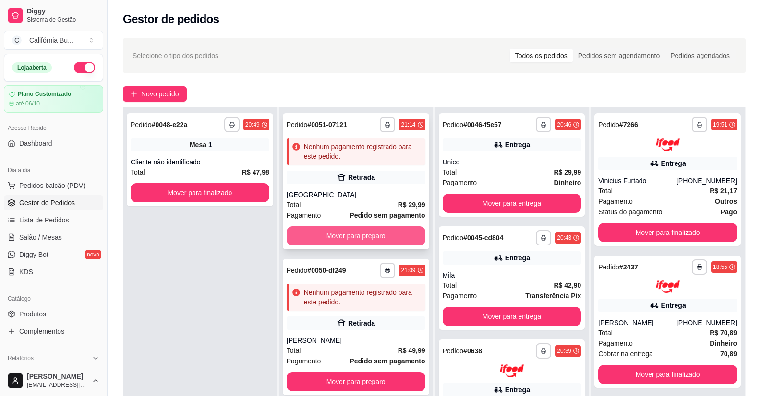
click at [341, 235] on button "Mover para preparo" at bounding box center [356, 236] width 139 height 19
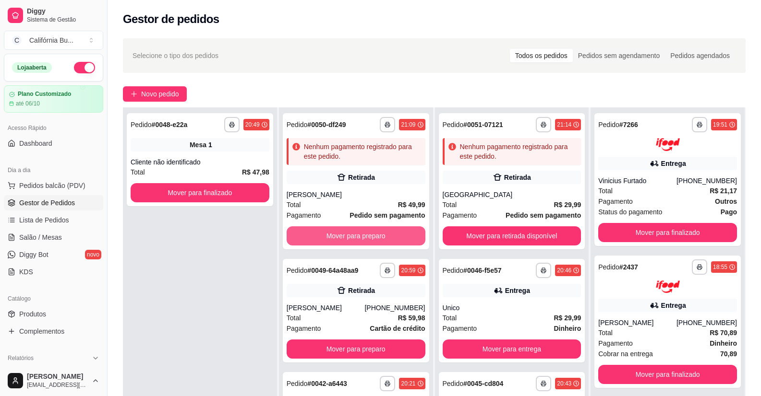
click at [341, 235] on button "Mover para preparo" at bounding box center [356, 236] width 139 height 19
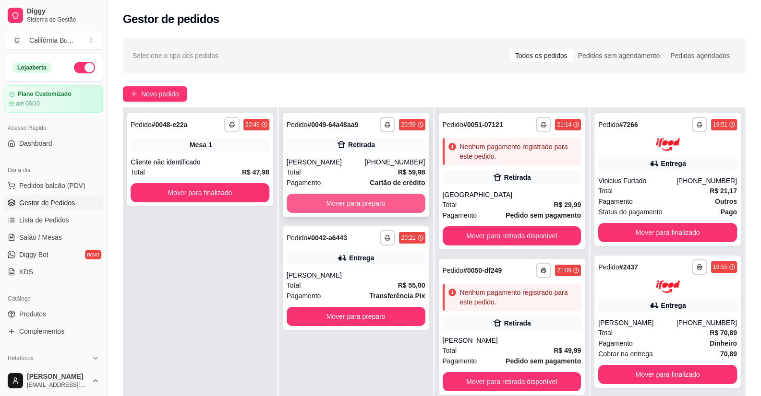
click at [344, 200] on button "Mover para preparo" at bounding box center [356, 203] width 139 height 19
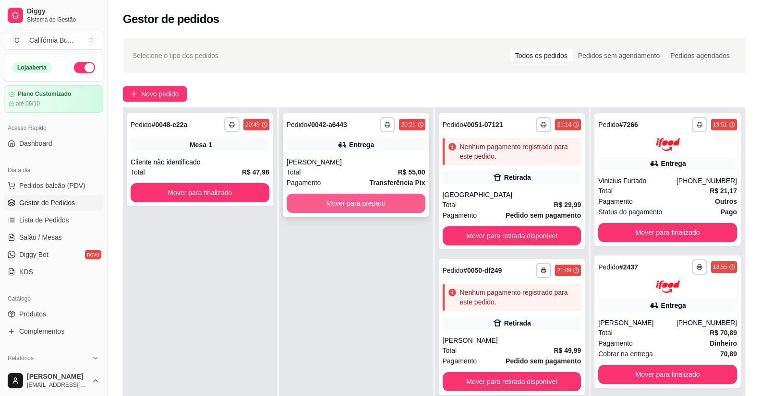
click at [365, 204] on button "Mover para preparo" at bounding box center [356, 203] width 139 height 19
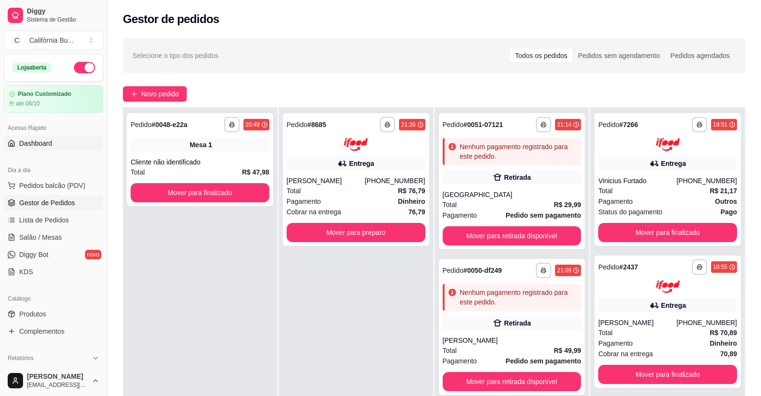
click at [54, 140] on link "Dashboard" at bounding box center [53, 143] width 99 height 15
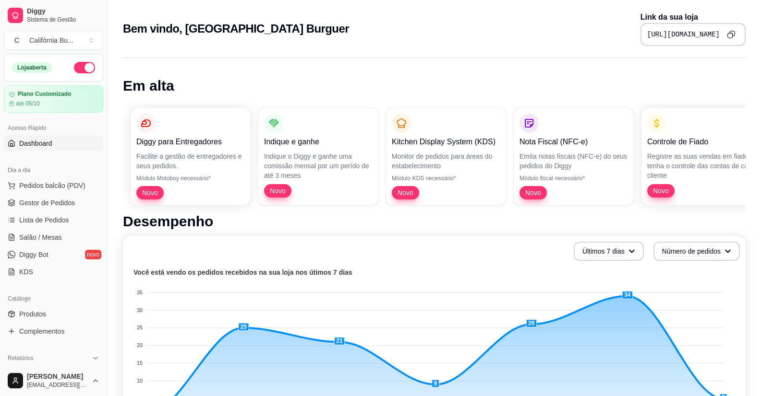
click at [731, 35] on icon "Copy to clipboard" at bounding box center [731, 34] width 8 height 8
click at [56, 201] on span "Gestor de Pedidos" at bounding box center [47, 203] width 56 height 10
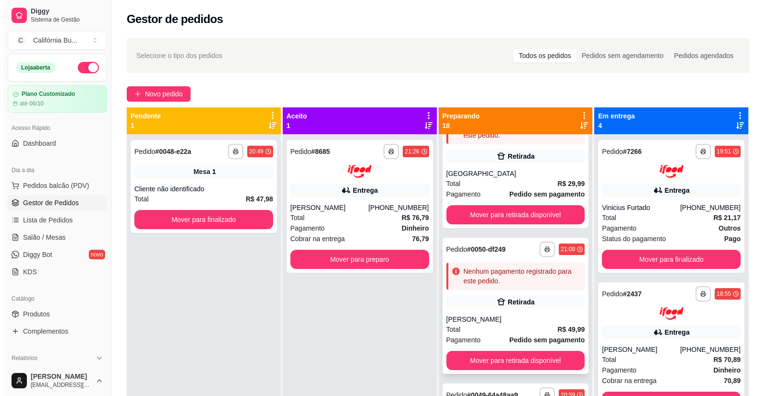
scroll to position [96, 0]
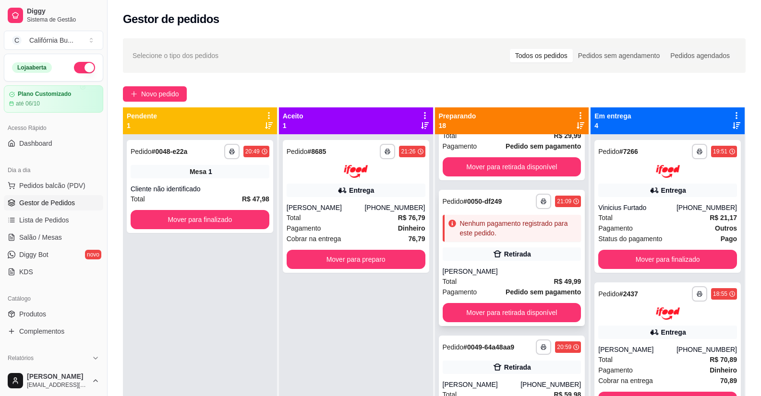
click at [504, 247] on div "**********" at bounding box center [512, 258] width 146 height 136
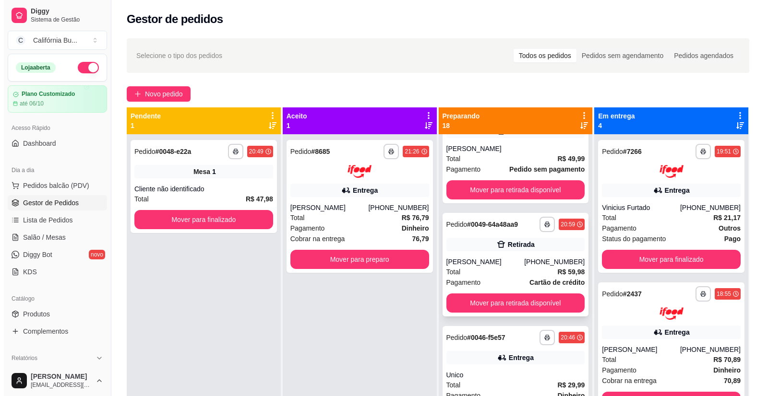
scroll to position [240, 0]
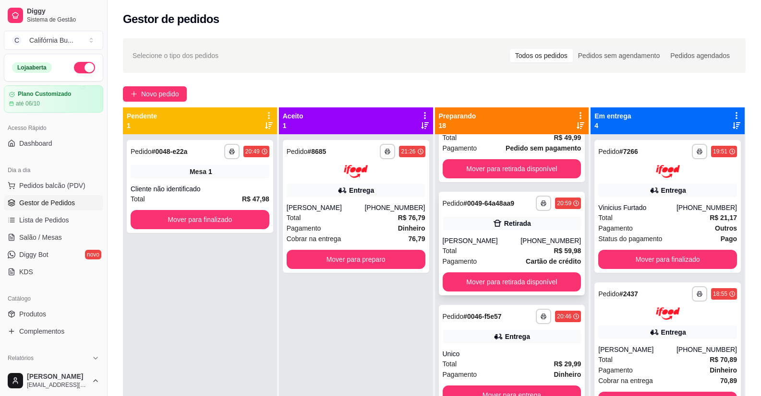
click at [527, 241] on div "[PHONE_NUMBER]" at bounding box center [550, 241] width 60 height 10
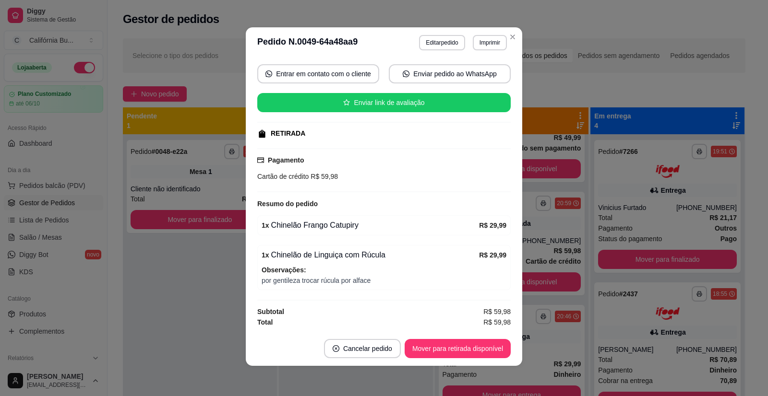
scroll to position [2, 0]
click at [437, 42] on button "Editar pedido" at bounding box center [442, 42] width 45 height 15
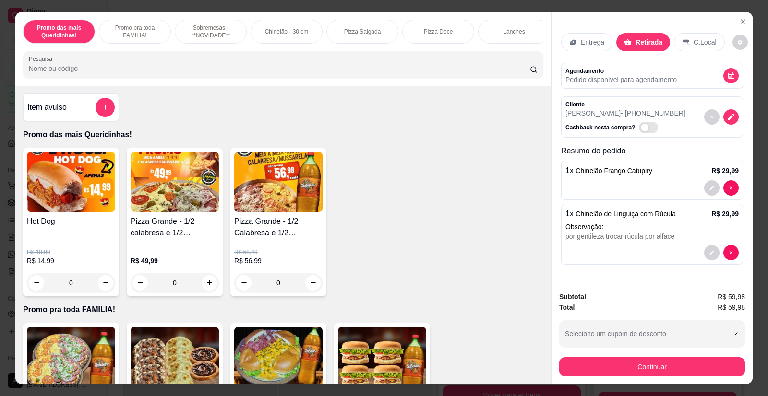
click at [536, 52] on div "Promo das mais Queridinhas! Promo pra toda FAMILIA! Sobremesas - **NOVIDADE** C…" at bounding box center [283, 49] width 536 height 74
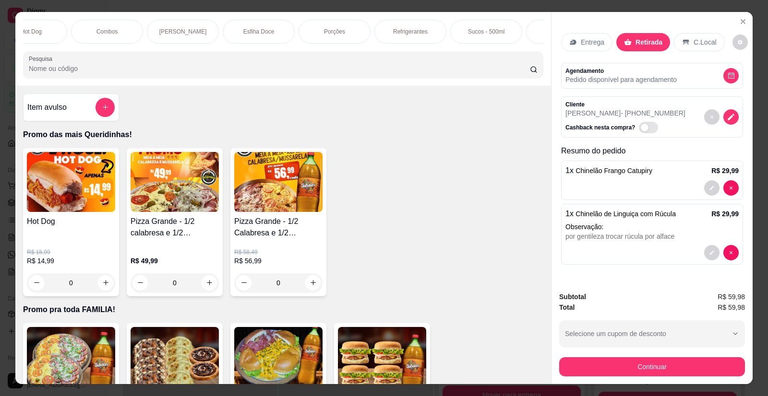
click at [402, 28] on p "Refrigerantes" at bounding box center [410, 32] width 35 height 8
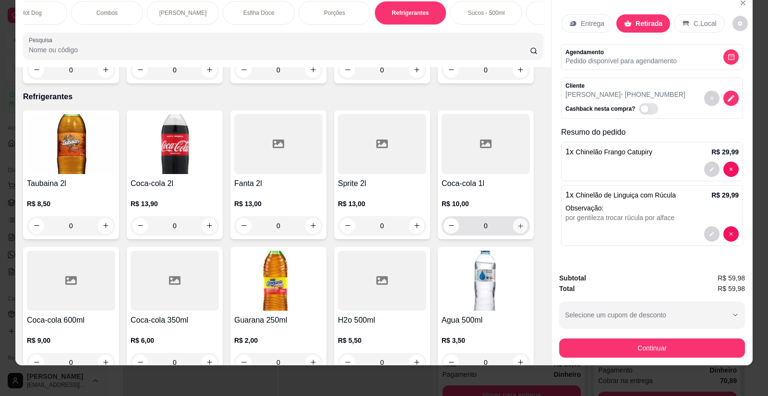
click at [517, 223] on icon "increase-product-quantity" at bounding box center [520, 226] width 7 height 7
type input "1"
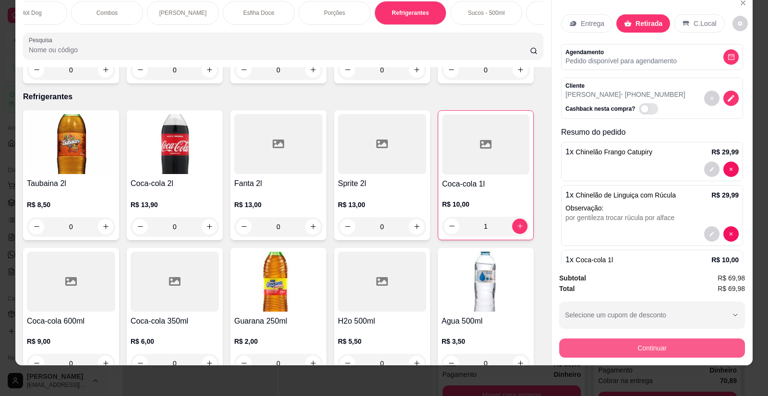
click at [602, 344] on button "Continuar" at bounding box center [652, 348] width 186 height 19
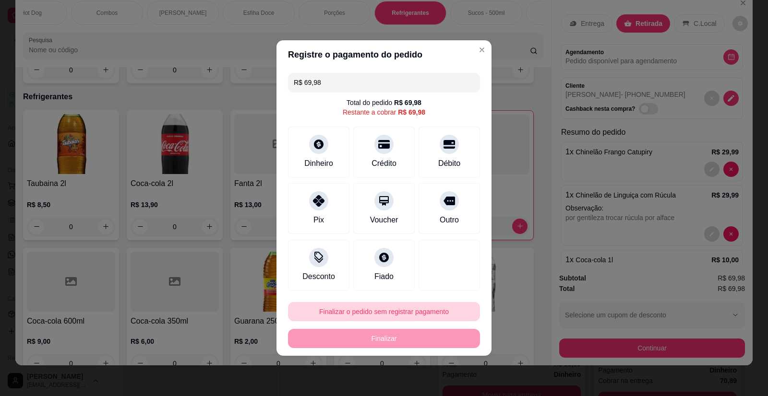
click at [394, 309] on button "Finalizar o pedido sem registrar pagamento" at bounding box center [384, 311] width 192 height 19
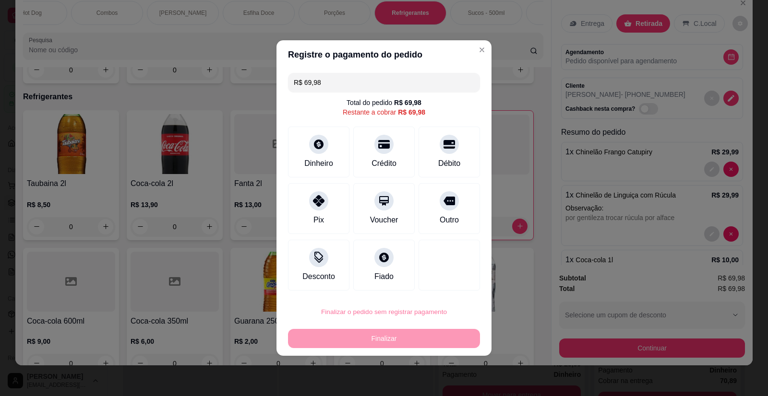
click at [439, 288] on button "Confirmar" at bounding box center [444, 284] width 36 height 15
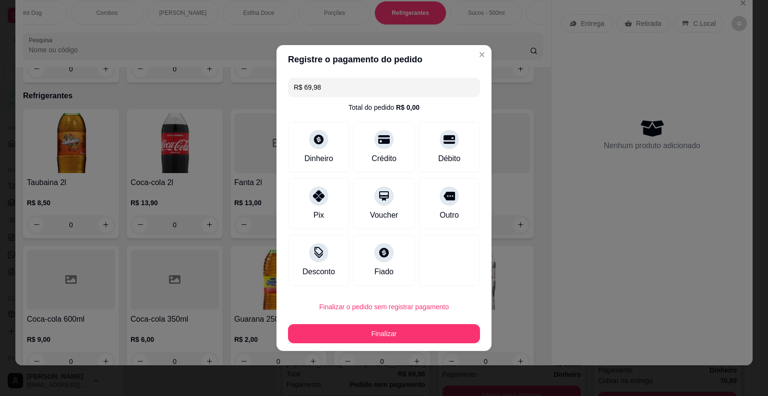
type input "0"
type input "R$ 0,00"
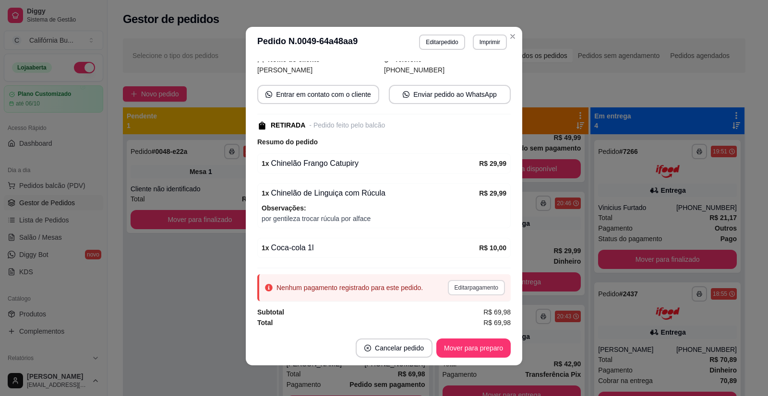
scroll to position [88, 0]
click at [456, 343] on button "Mover para preparo" at bounding box center [473, 348] width 74 height 19
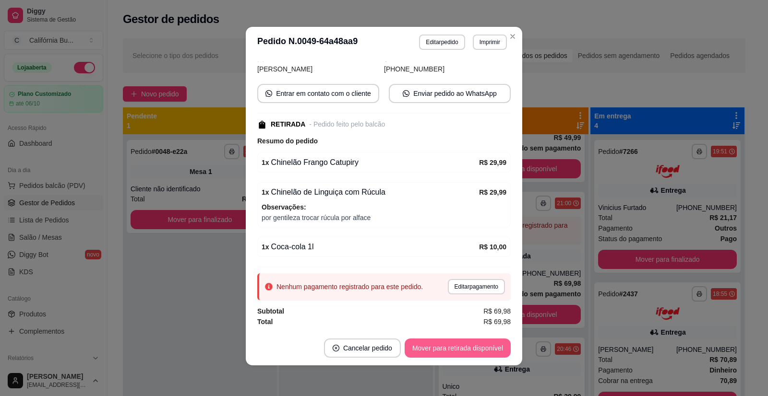
click at [444, 348] on button "Mover para retirada disponível" at bounding box center [458, 348] width 106 height 19
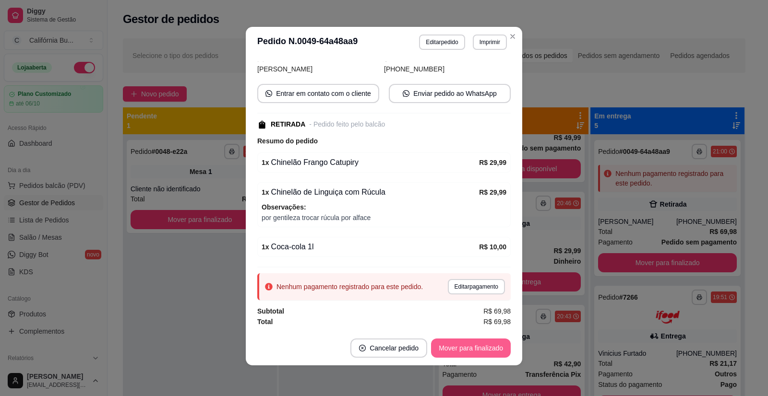
click at [492, 348] on button "Mover para finalizado" at bounding box center [471, 348] width 80 height 19
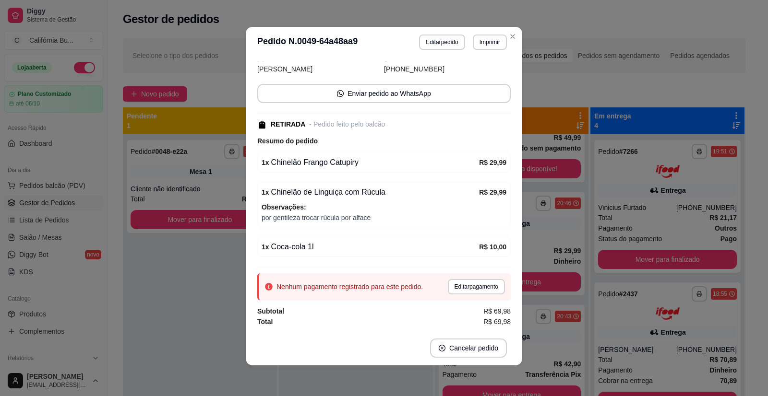
scroll to position [56, 0]
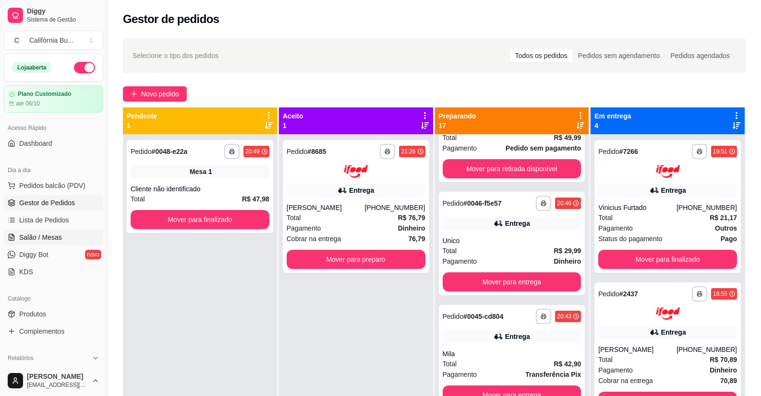
click at [42, 240] on span "Salão / Mesas" at bounding box center [40, 238] width 43 height 10
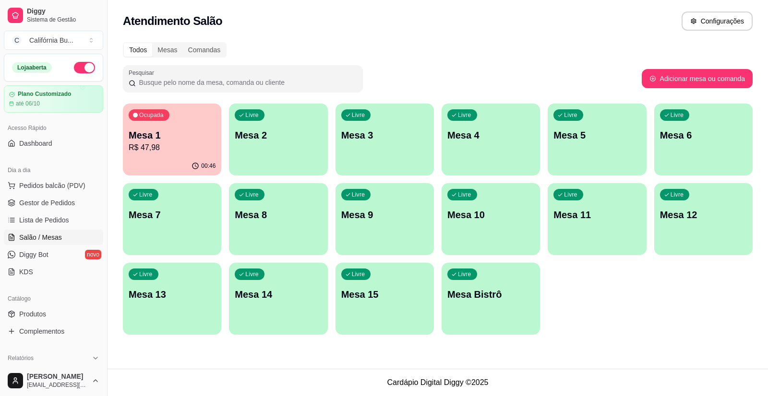
click at [163, 145] on p "R$ 47,98" at bounding box center [172, 148] width 87 height 12
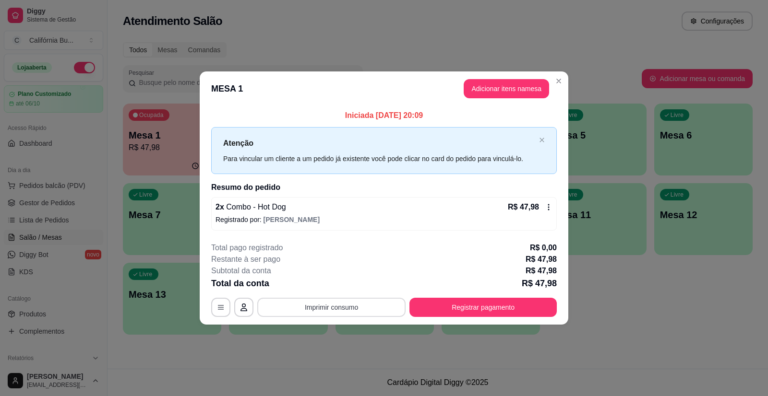
click at [360, 309] on button "Imprimir consumo" at bounding box center [331, 307] width 148 height 19
click at [331, 258] on div "Escolha a impressora Balcão Cozinha" at bounding box center [334, 269] width 79 height 52
click at [334, 264] on button "Balcão" at bounding box center [335, 266] width 70 height 15
click at [480, 307] on button "Registrar pagamento" at bounding box center [482, 307] width 147 height 19
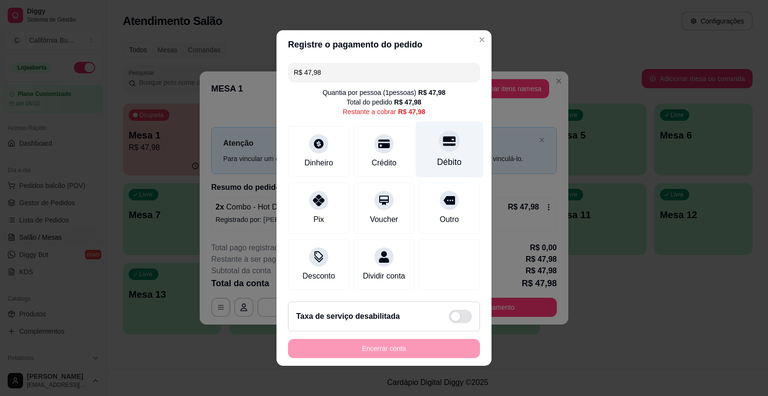
click at [442, 145] on div at bounding box center [449, 141] width 21 height 21
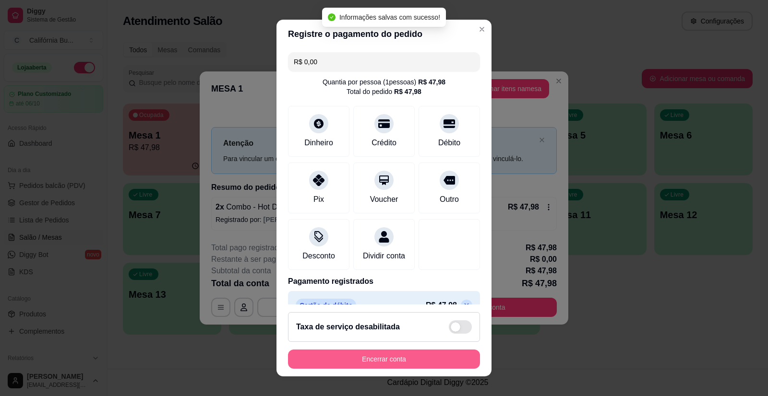
type input "R$ 0,00"
click at [401, 359] on button "Encerrar conta" at bounding box center [384, 359] width 192 height 19
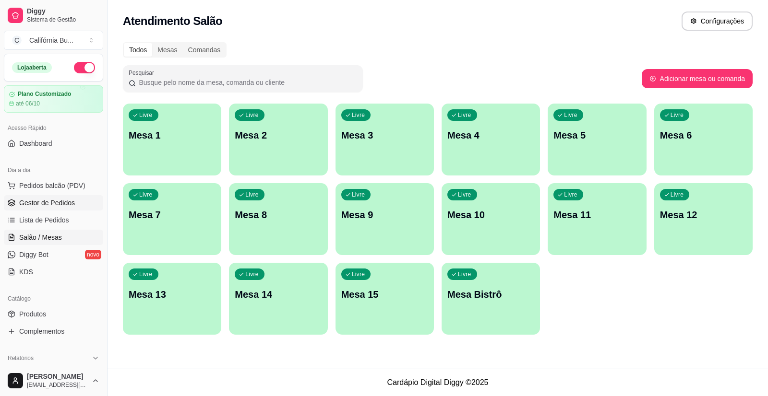
click at [44, 202] on span "Gestor de Pedidos" at bounding box center [47, 203] width 56 height 10
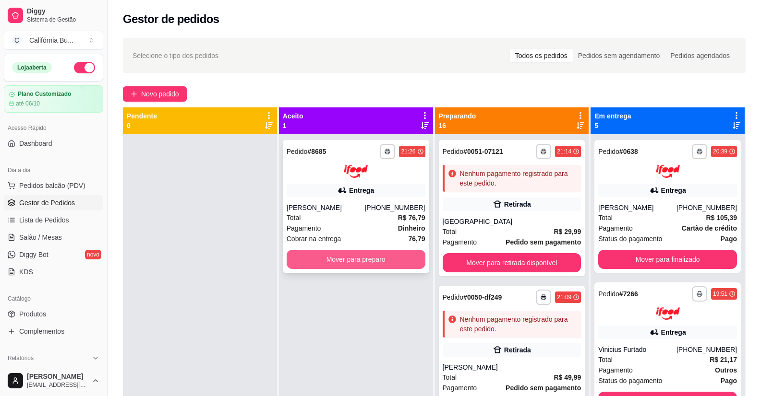
click at [371, 266] on button "Mover para preparo" at bounding box center [356, 259] width 139 height 19
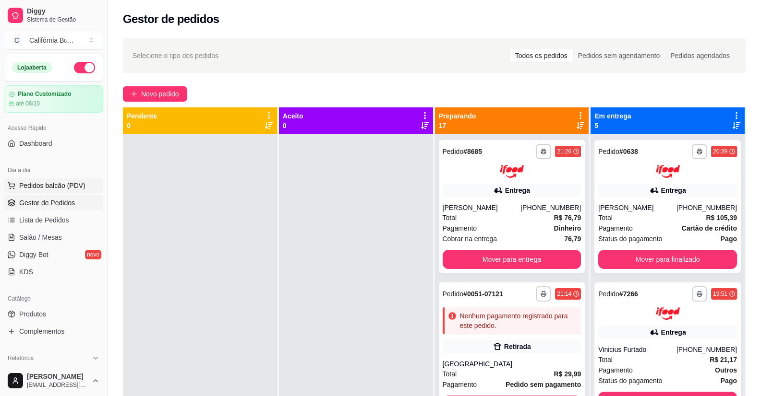
click at [70, 185] on span "Pedidos balcão (PDV)" at bounding box center [52, 186] width 66 height 10
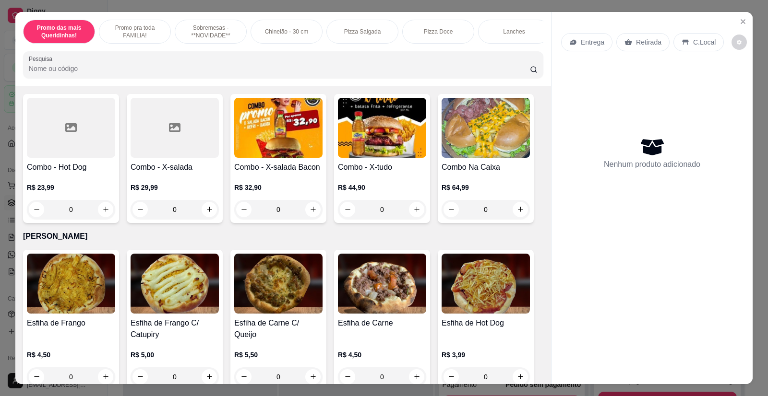
scroll to position [1680, 0]
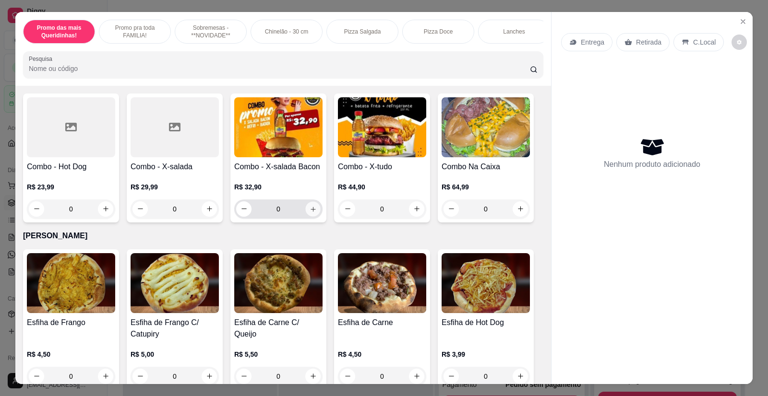
click at [310, 206] on icon "increase-product-quantity" at bounding box center [313, 209] width 7 height 7
type input "1"
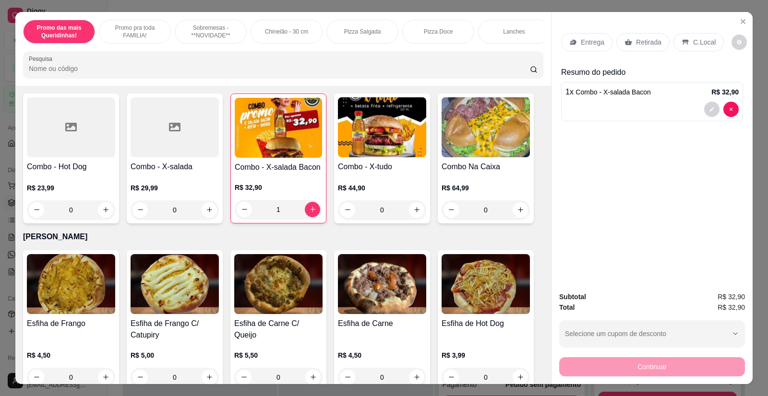
drag, startPoint x: 555, startPoint y: 42, endPoint x: 585, endPoint y: 55, distance: 32.9
drag, startPoint x: 585, startPoint y: 55, endPoint x: 644, endPoint y: 44, distance: 60.1
click at [644, 44] on p "Retirada" at bounding box center [648, 42] width 25 height 10
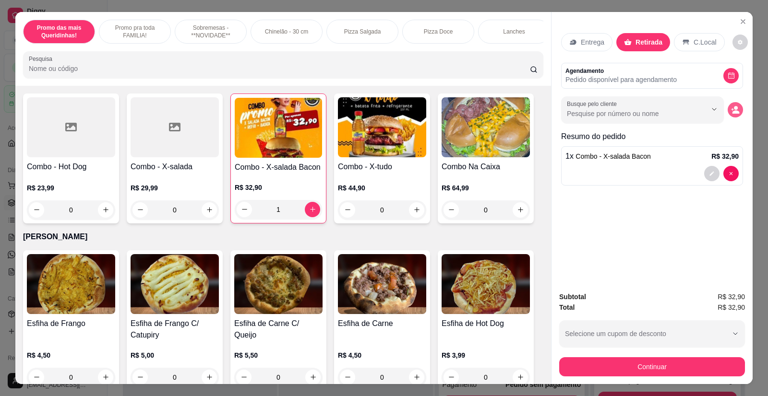
click at [731, 110] on icon "decrease-product-quantity" at bounding box center [735, 110] width 9 height 9
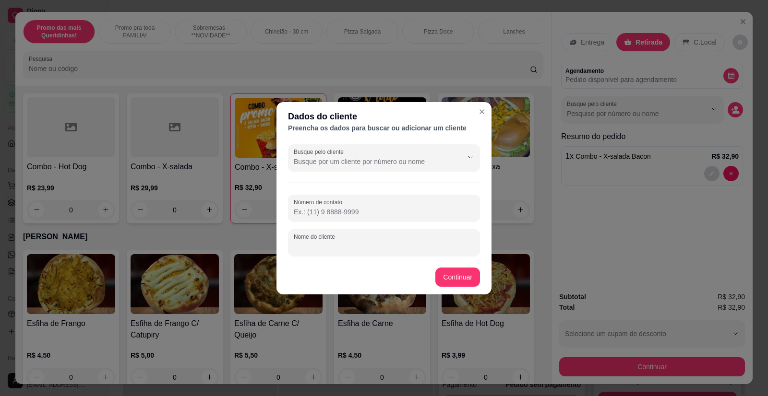
click at [390, 246] on input "Nome do cliente" at bounding box center [384, 247] width 180 height 10
type input "[PERSON_NAME]"
drag, startPoint x: 486, startPoint y: 276, endPoint x: 459, endPoint y: 276, distance: 27.4
click at [486, 276] on footer "Continuar" at bounding box center [383, 277] width 215 height 35
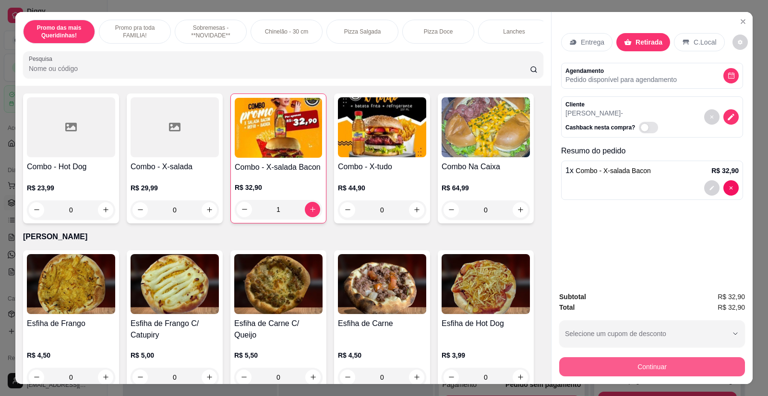
click at [638, 362] on button "Continuar" at bounding box center [652, 367] width 186 height 19
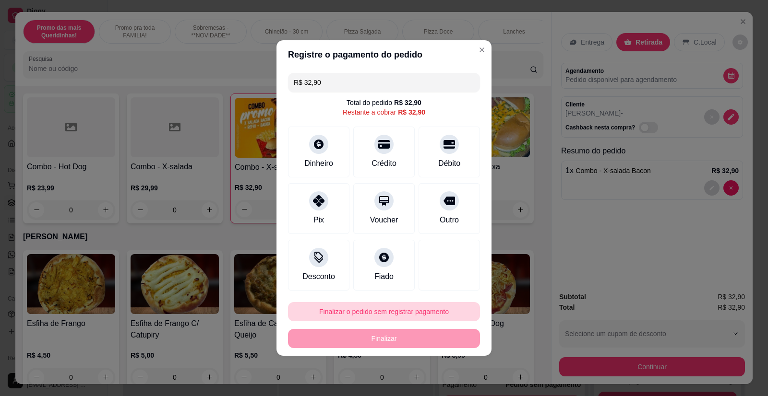
click at [403, 312] on button "Finalizar o pedido sem registrar pagamento" at bounding box center [384, 311] width 192 height 19
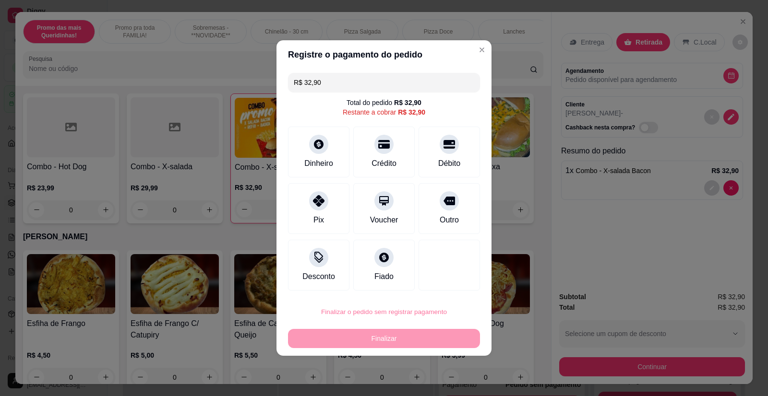
click at [453, 288] on button "Confirmar" at bounding box center [443, 284] width 36 height 15
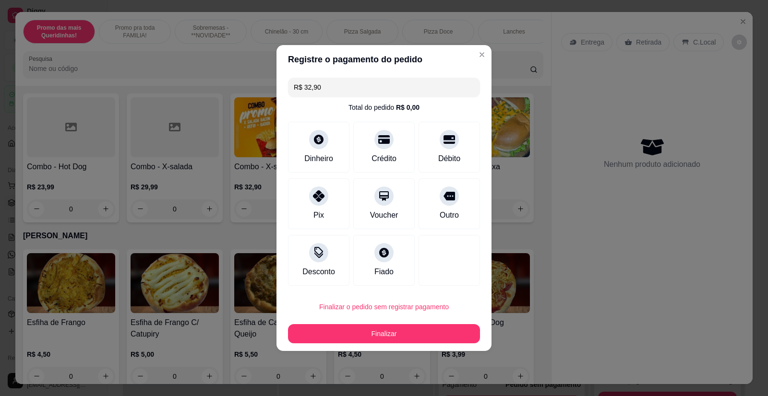
type input "0"
type input "R$ 0,00"
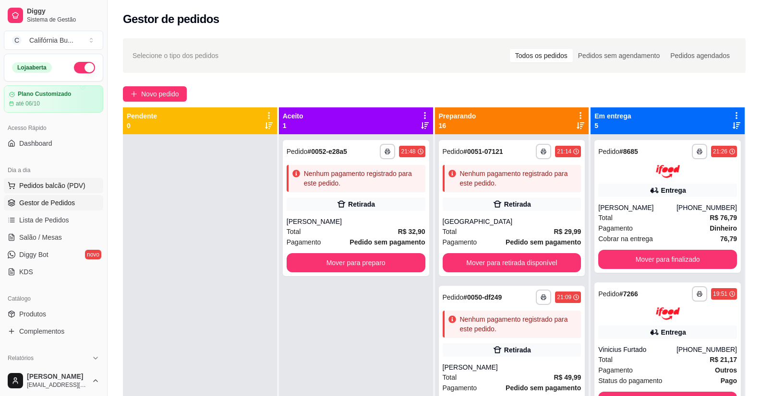
click at [65, 187] on span "Pedidos balcão (PDV)" at bounding box center [52, 186] width 66 height 10
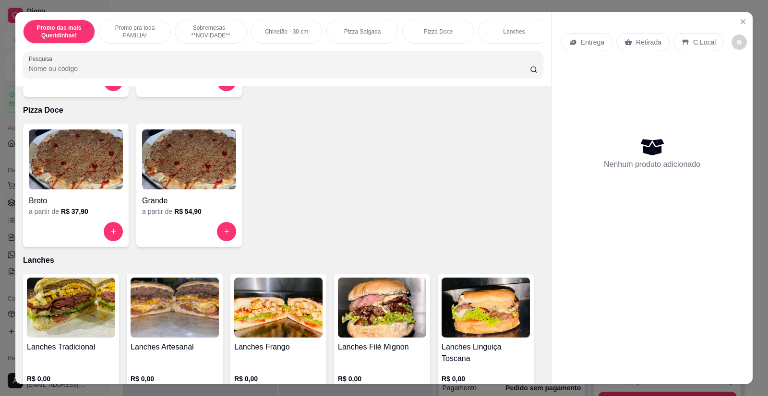
scroll to position [1008, 0]
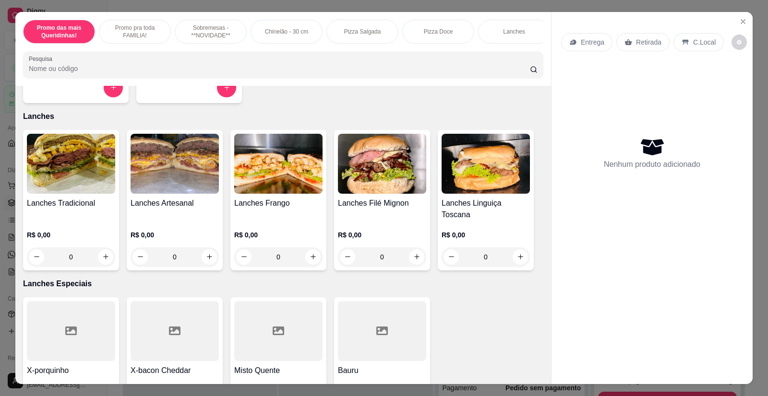
click at [394, 184] on img at bounding box center [382, 164] width 88 height 60
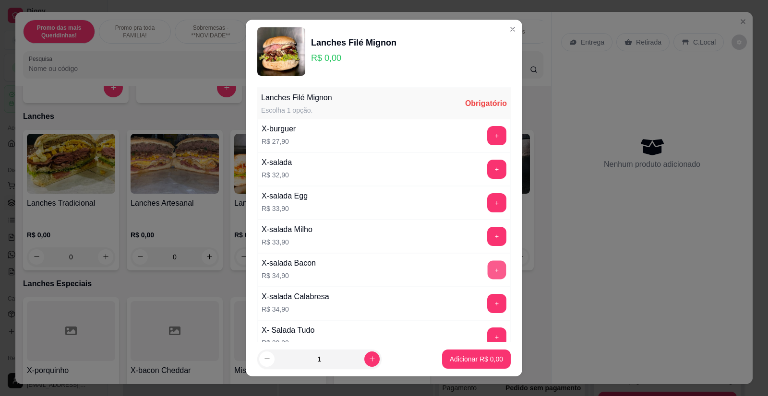
click at [488, 274] on button "+" at bounding box center [497, 270] width 19 height 19
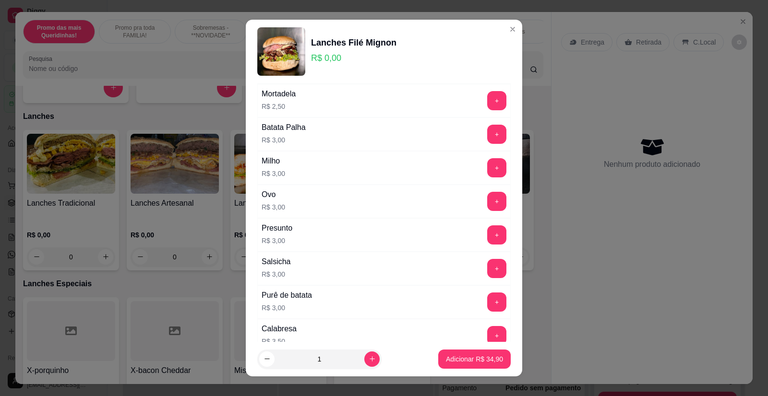
scroll to position [384, 0]
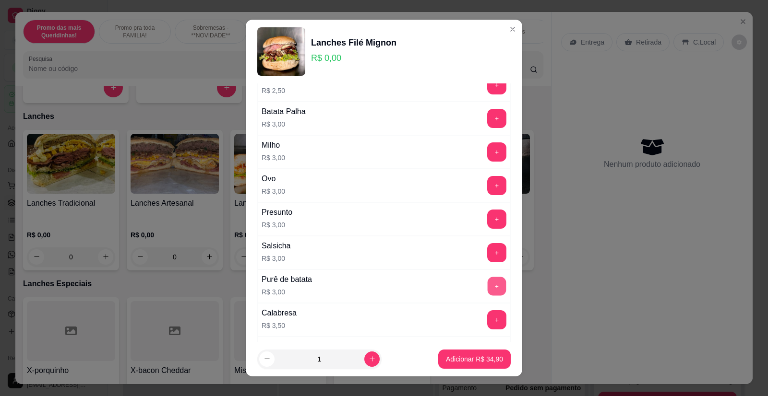
click at [488, 285] on button "+" at bounding box center [497, 286] width 19 height 19
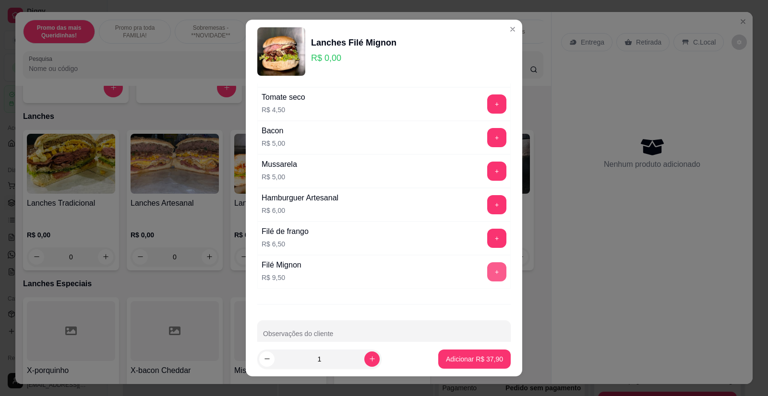
click at [487, 270] on button "+" at bounding box center [496, 272] width 19 height 19
click at [469, 365] on button "Adicionar R$ 47,40" at bounding box center [474, 359] width 72 height 19
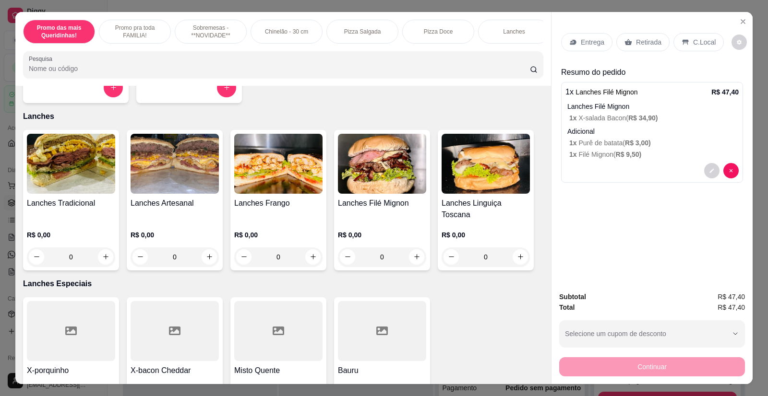
click at [585, 37] on p "Entrega" at bounding box center [593, 42] width 24 height 10
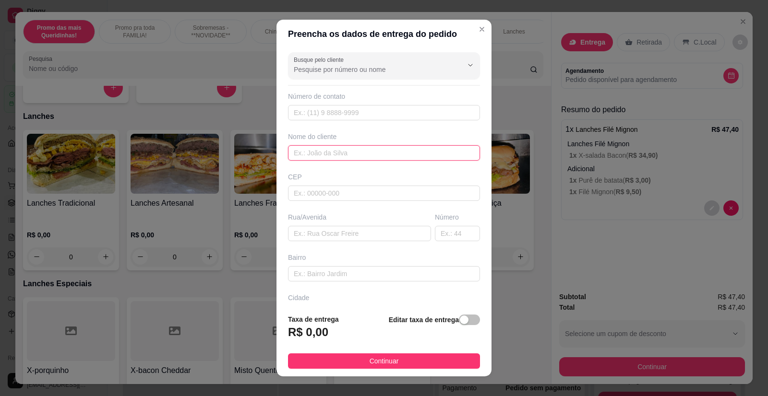
click at [333, 159] on input "text" at bounding box center [384, 152] width 192 height 15
type input "Ju"
drag, startPoint x: 329, startPoint y: 239, endPoint x: 316, endPoint y: 235, distance: 13.7
paste input "[STREET_ADDRESS][PERSON_NAME]"
type input "[STREET_ADDRESS][PERSON_NAME]"
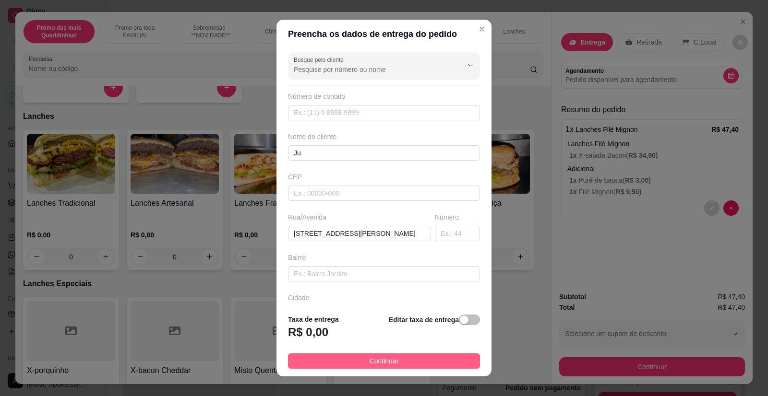
click at [380, 356] on span "Continuar" at bounding box center [384, 361] width 29 height 11
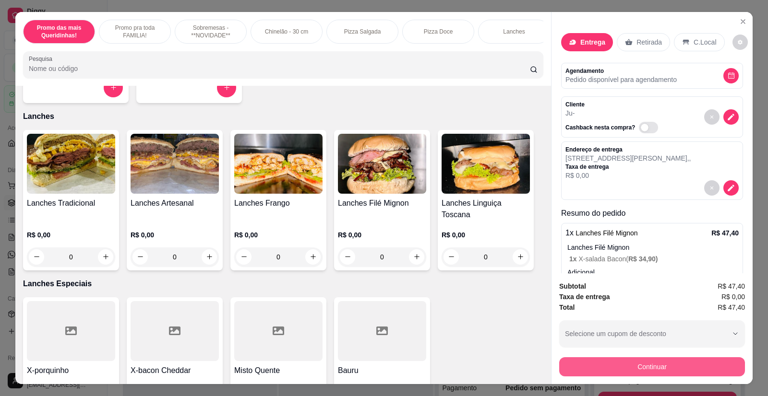
click at [613, 363] on button "Continuar" at bounding box center [652, 367] width 186 height 19
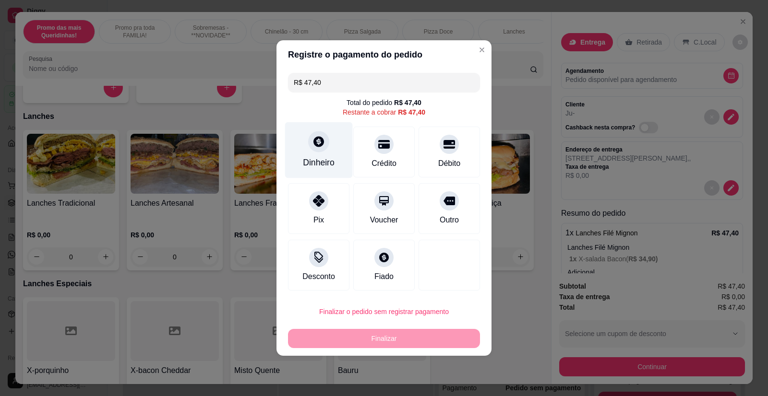
click at [322, 153] on div "Dinheiro" at bounding box center [319, 150] width 68 height 56
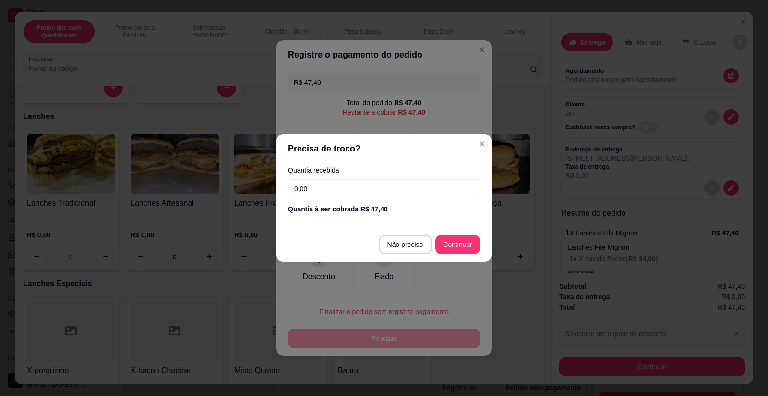
click at [386, 195] on input "0,00" at bounding box center [384, 189] width 192 height 19
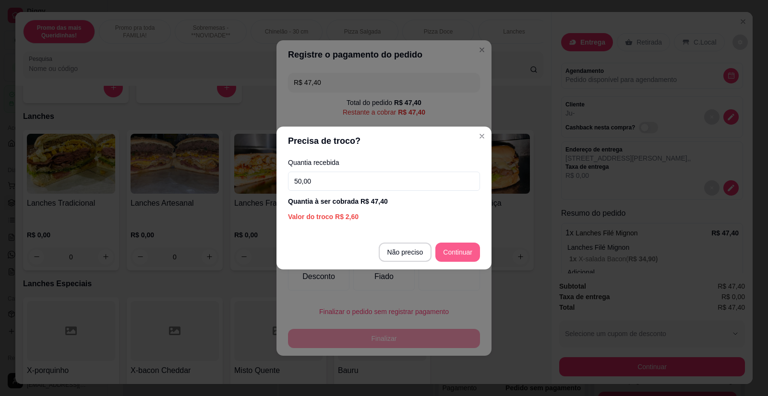
type input "50,00"
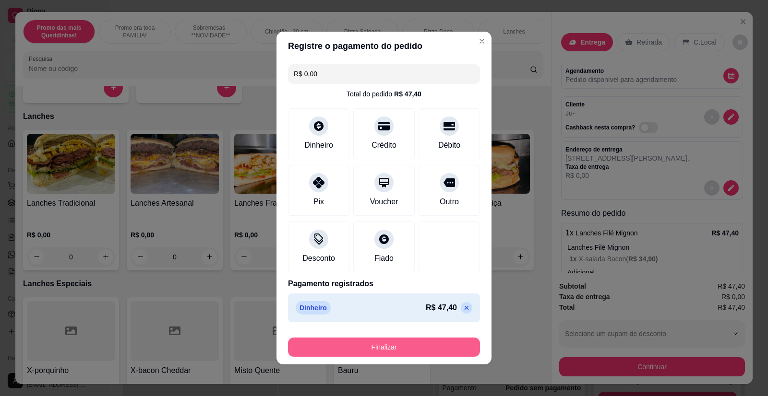
click at [424, 338] on button "Finalizar" at bounding box center [384, 347] width 192 height 19
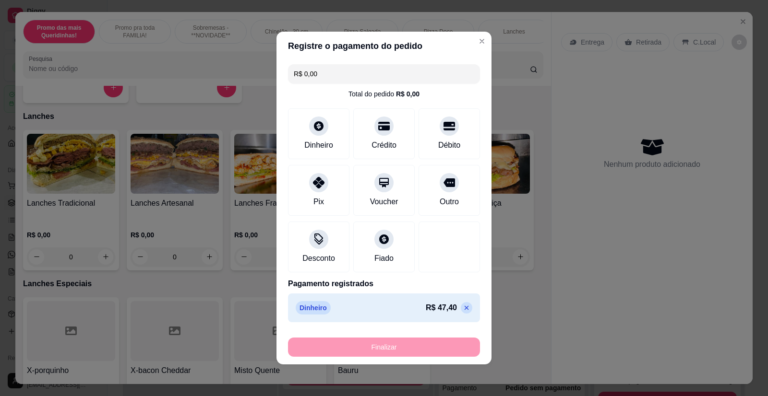
type input "-R$ 47,40"
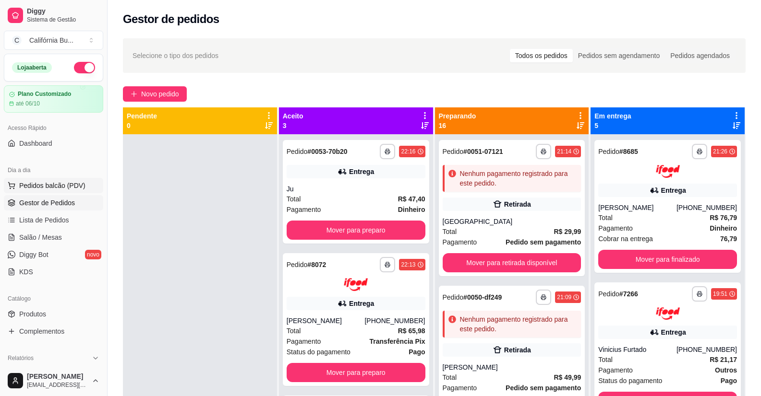
click at [75, 178] on button "Pedidos balcão (PDV)" at bounding box center [53, 185] width 99 height 15
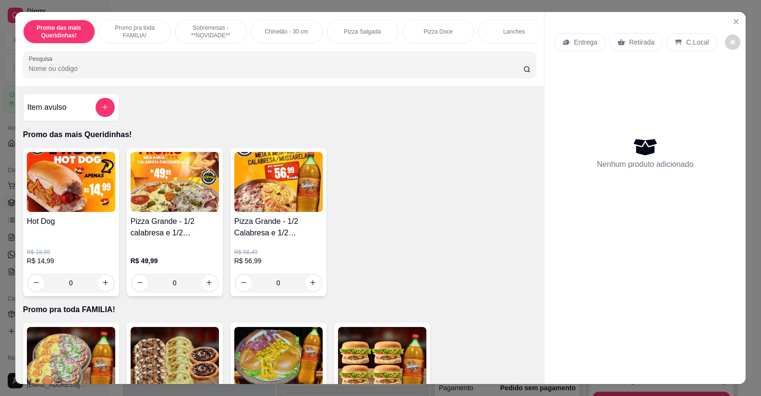
click at [205, 292] on div "0" at bounding box center [175, 283] width 88 height 19
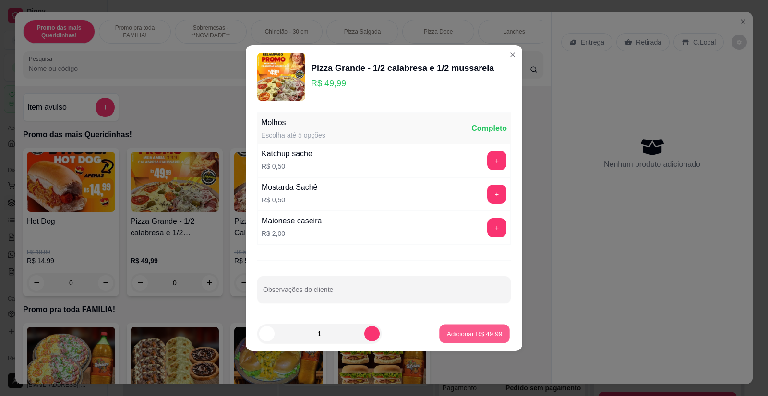
click at [462, 333] on p "Adicionar R$ 49,99" at bounding box center [475, 333] width 56 height 9
type input "1"
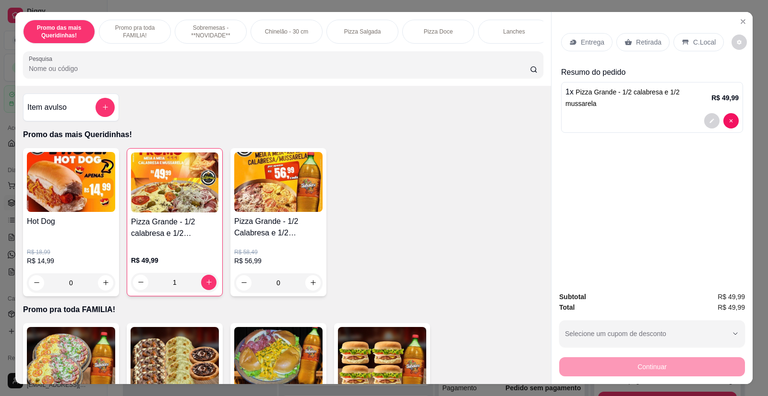
click at [578, 47] on div "Entrega" at bounding box center [586, 42] width 51 height 18
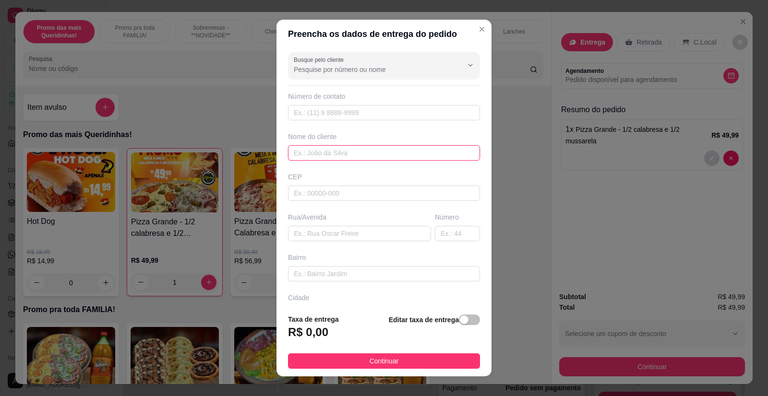
click at [351, 157] on input "text" at bounding box center [384, 152] width 192 height 15
type input "B"
type input "Natinha"
paste input "[PERSON_NAME]"
type input "[PERSON_NAME]"
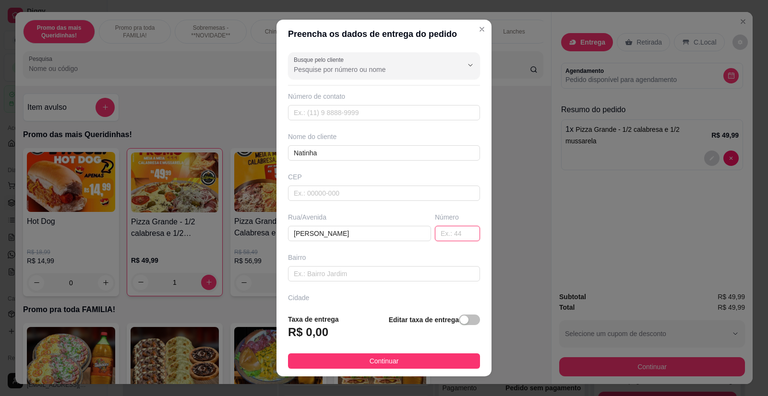
click at [435, 236] on input "text" at bounding box center [457, 233] width 45 height 15
type input "410"
click at [466, 324] on span "button" at bounding box center [469, 320] width 21 height 11
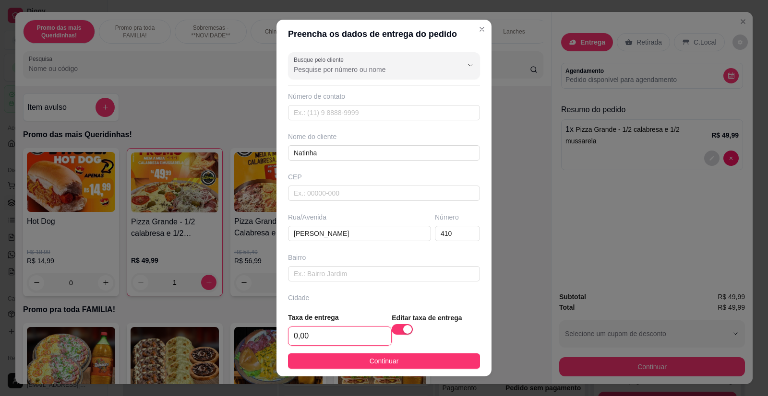
click at [368, 335] on input "0,00" at bounding box center [339, 336] width 103 height 18
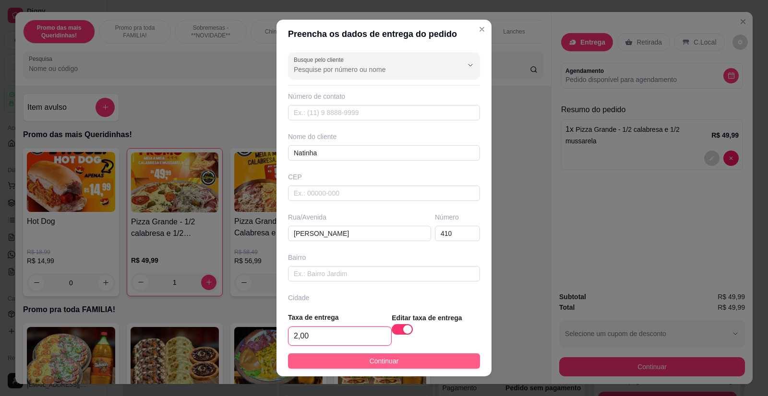
type input "2,00"
click at [370, 360] on span "Continuar" at bounding box center [384, 361] width 29 height 11
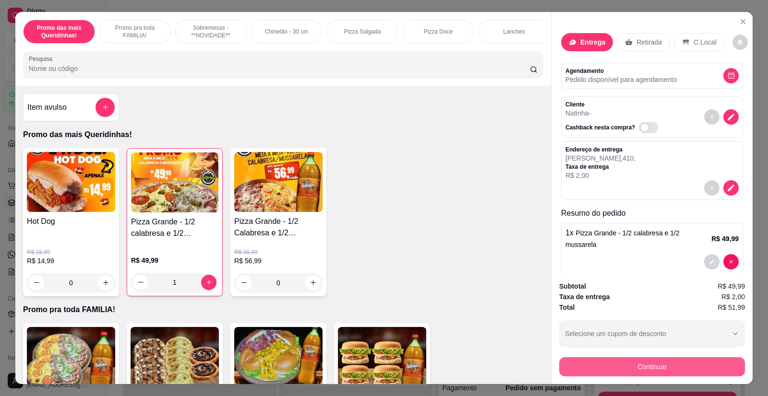
click at [614, 365] on button "Continuar" at bounding box center [652, 367] width 186 height 19
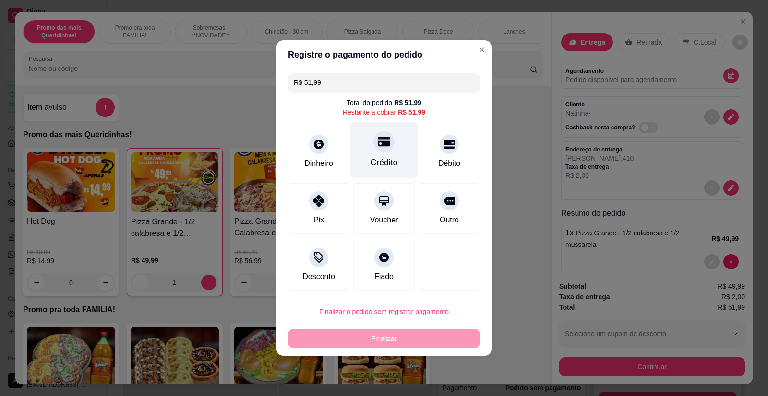
click at [372, 161] on div "Crédito" at bounding box center [384, 162] width 27 height 12
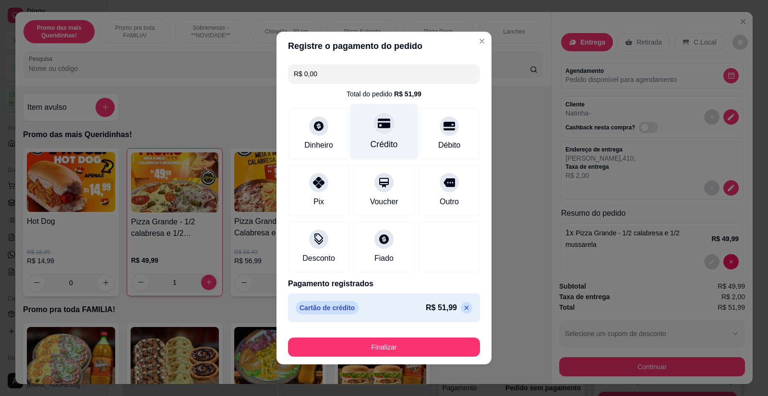
type input "R$ 0,00"
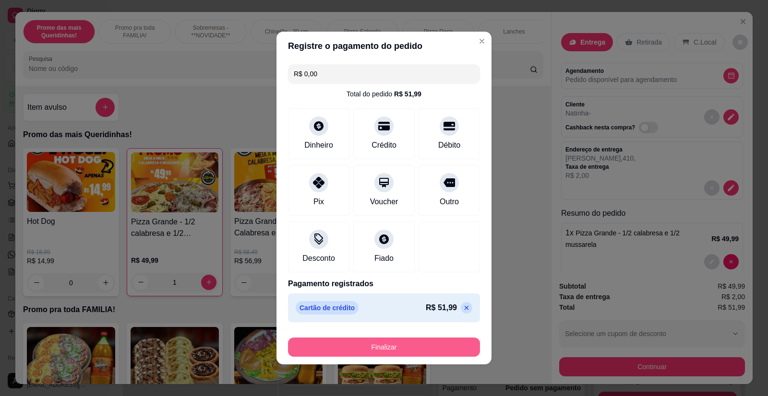
click at [417, 345] on button "Finalizar" at bounding box center [384, 347] width 192 height 19
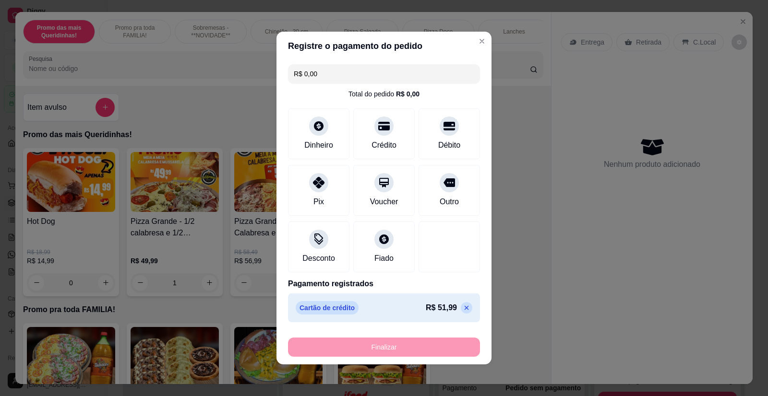
type input "0"
type input "-R$ 51,99"
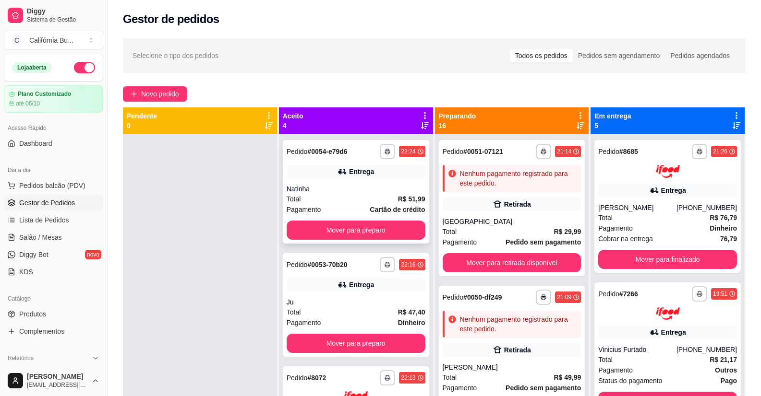
click at [338, 240] on div "**********" at bounding box center [356, 192] width 146 height 104
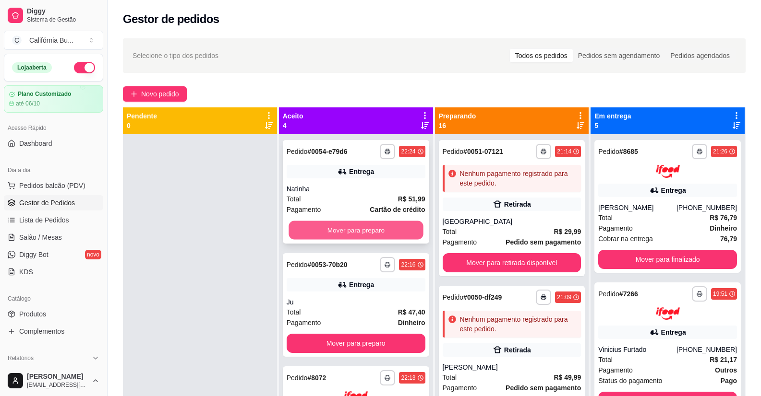
click at [372, 231] on button "Mover para preparo" at bounding box center [355, 230] width 134 height 19
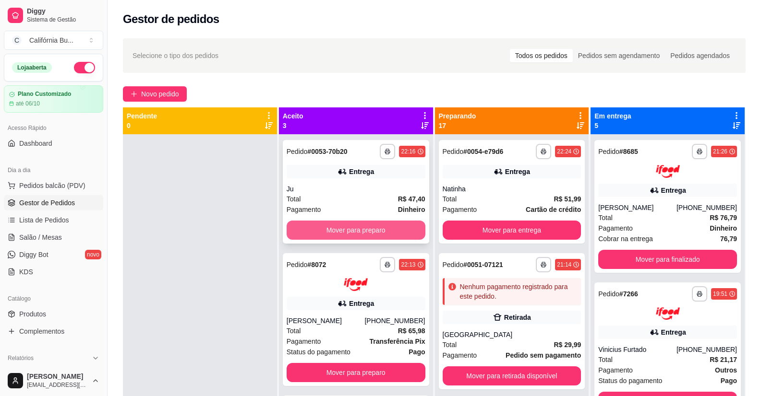
click at [379, 231] on button "Mover para preparo" at bounding box center [356, 230] width 139 height 19
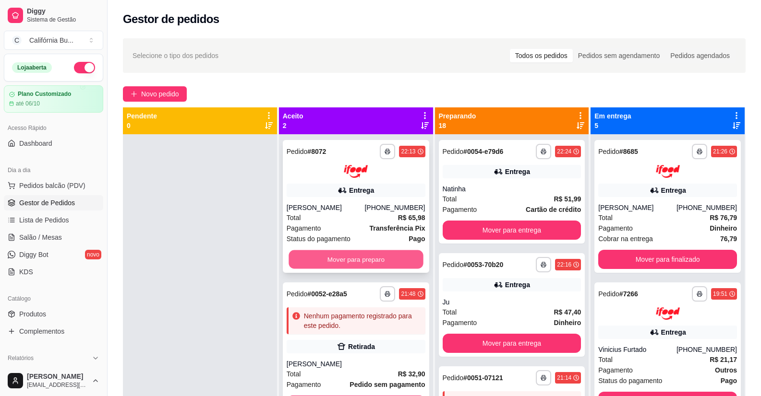
click at [375, 256] on button "Mover para preparo" at bounding box center [355, 259] width 134 height 19
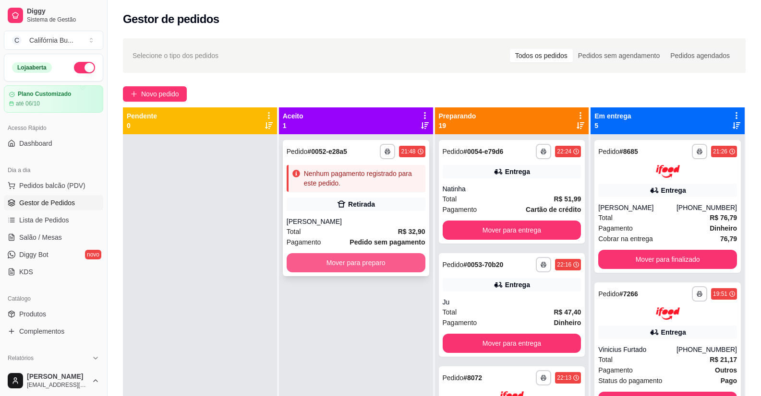
click at [378, 261] on button "Mover para preparo" at bounding box center [356, 262] width 139 height 19
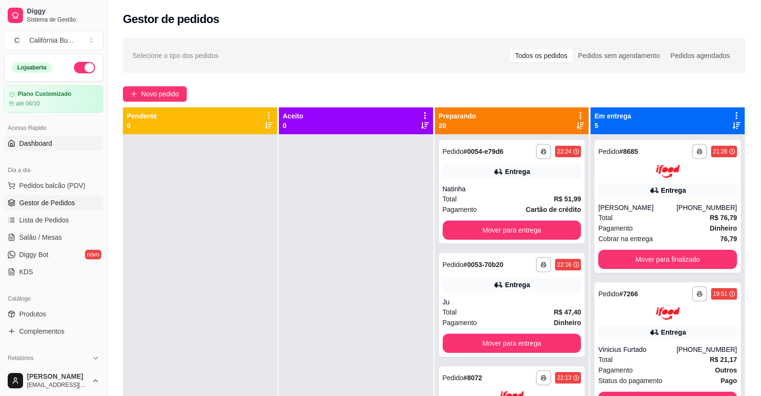
click at [36, 146] on span "Dashboard" at bounding box center [35, 144] width 33 height 10
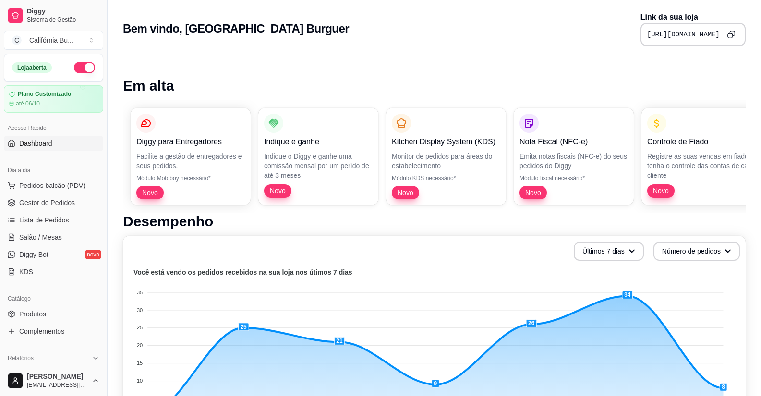
click at [732, 36] on icon "Copy to clipboard" at bounding box center [731, 34] width 8 height 8
click at [66, 183] on span "Pedidos balcão (PDV)" at bounding box center [52, 186] width 66 height 10
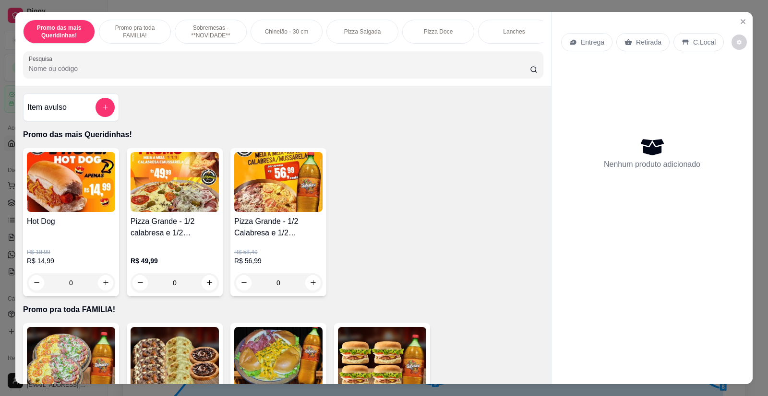
scroll to position [336, 0]
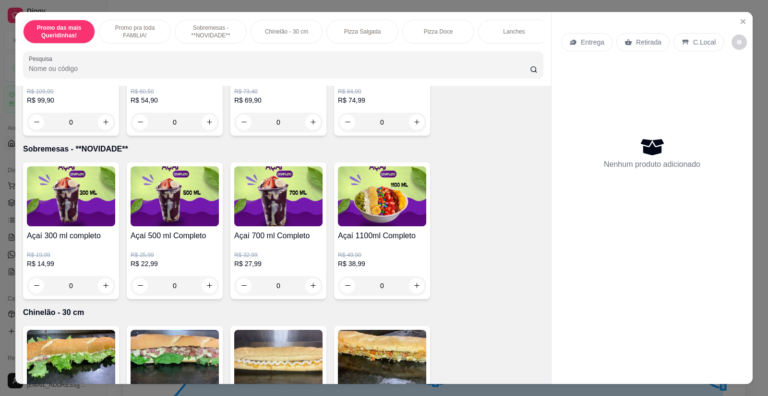
click at [103, 291] on div "0" at bounding box center [71, 285] width 88 height 19
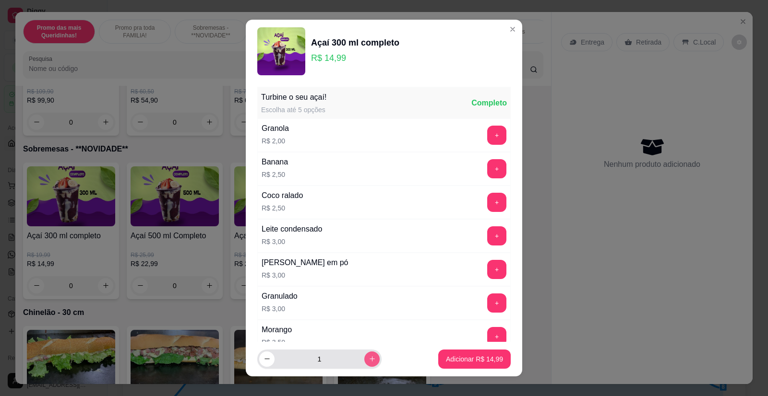
click at [369, 360] on icon "increase-product-quantity" at bounding box center [372, 359] width 7 height 7
type input "2"
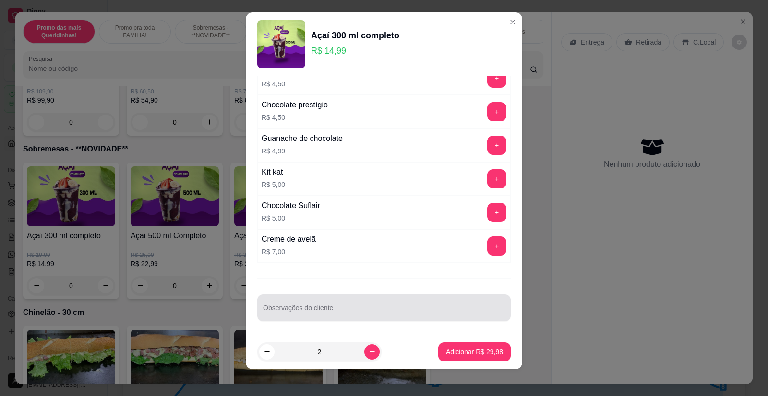
scroll to position [11, 0]
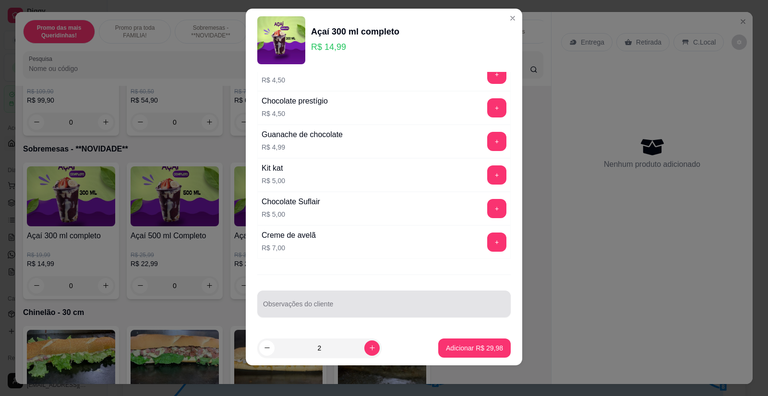
click at [326, 312] on input "Observações do cliente" at bounding box center [384, 308] width 242 height 10
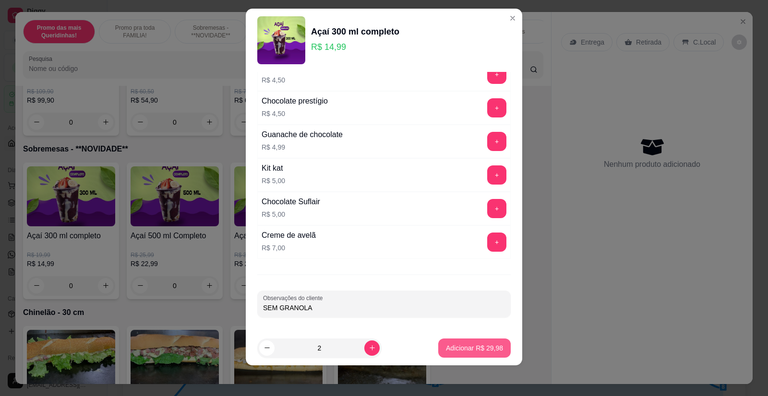
type input "SEM GRANOLA"
click at [453, 345] on p "Adicionar R$ 29,98" at bounding box center [475, 348] width 56 height 9
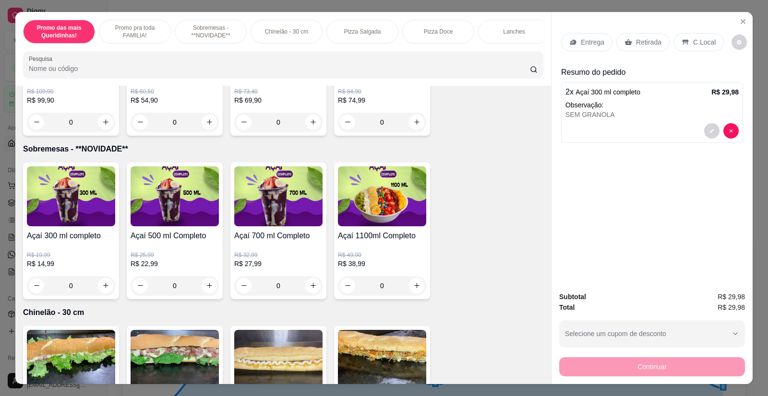
click at [586, 42] on p "Entrega" at bounding box center [593, 42] width 24 height 10
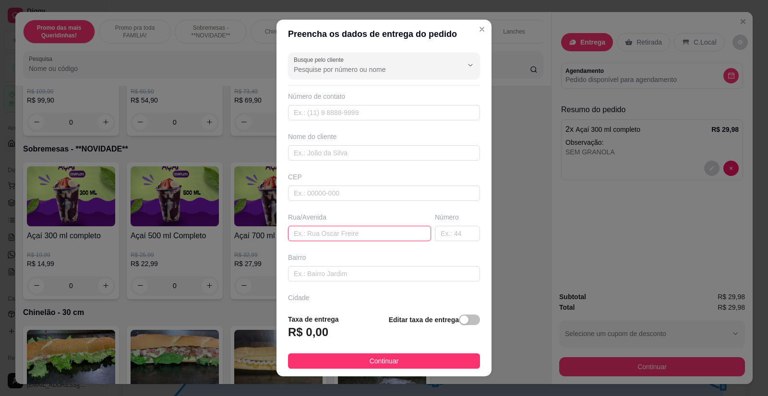
paste input "[STREET_ADDRESS]"
type input "[STREET_ADDRESS]"
click at [330, 154] on input "text" at bounding box center [384, 152] width 192 height 15
type input "d"
type input "Diagonista"
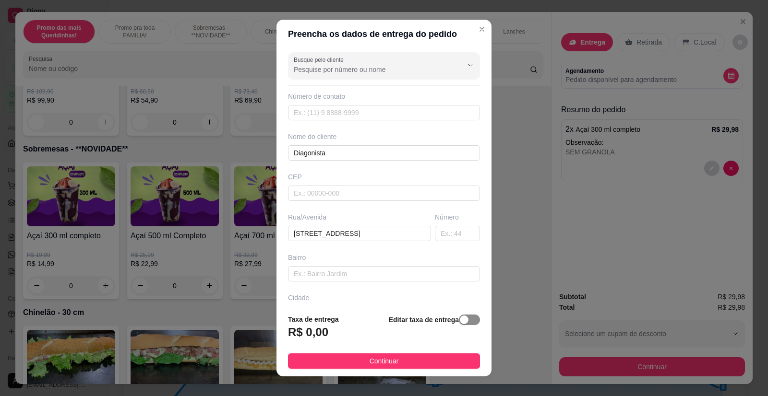
click at [460, 319] on div "button" at bounding box center [464, 320] width 9 height 9
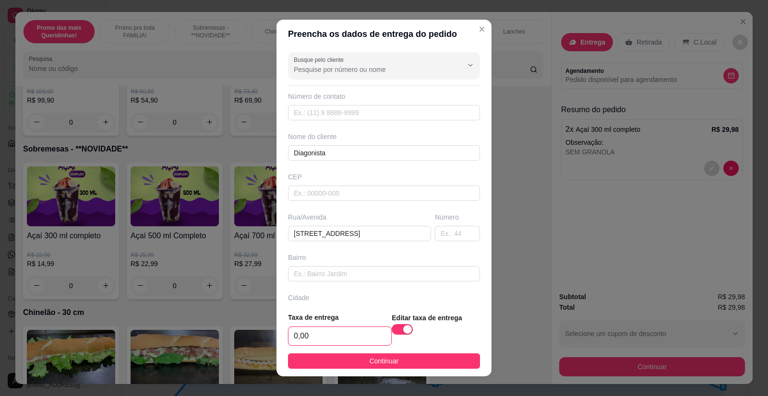
click at [337, 332] on input "0,00" at bounding box center [339, 336] width 103 height 18
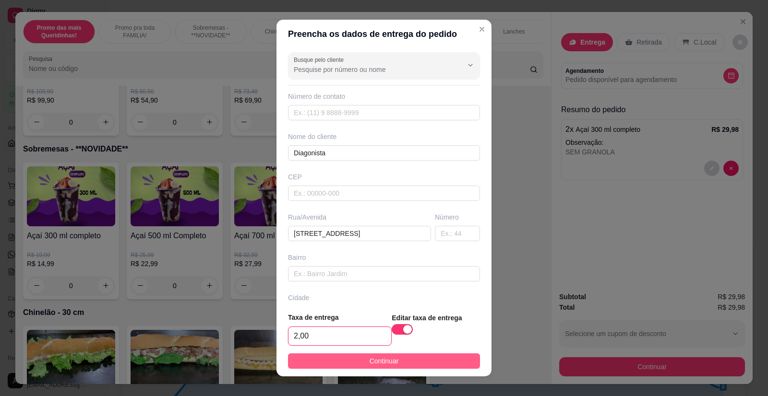
type input "2,00"
click at [383, 356] on span "Continuar" at bounding box center [384, 361] width 29 height 11
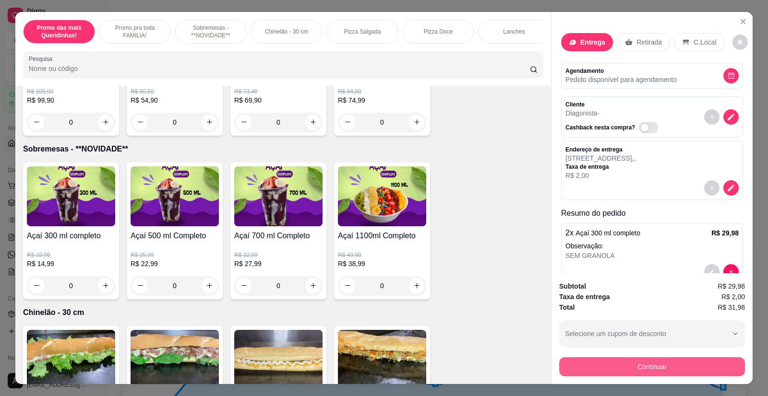
click at [608, 364] on button "Continuar" at bounding box center [652, 367] width 186 height 19
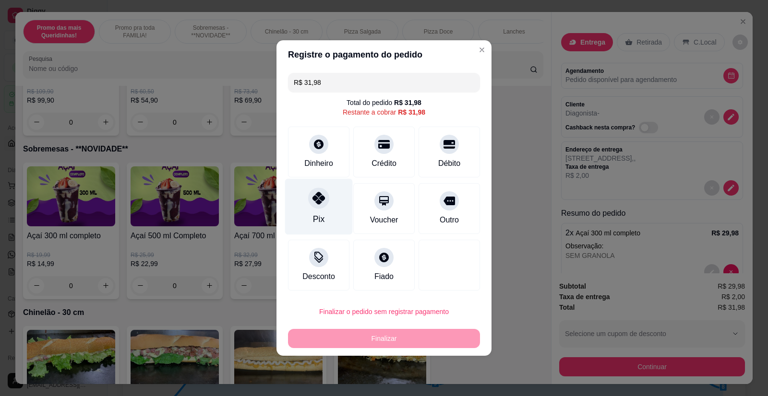
click at [319, 215] on div "Pix" at bounding box center [319, 219] width 12 height 12
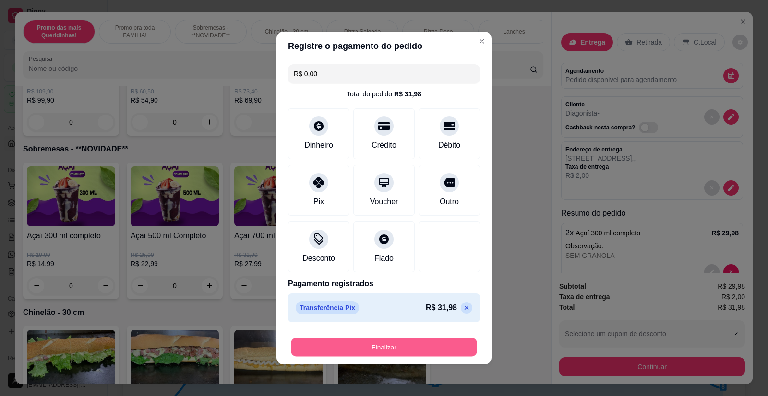
click at [451, 345] on button "Finalizar" at bounding box center [384, 347] width 186 height 19
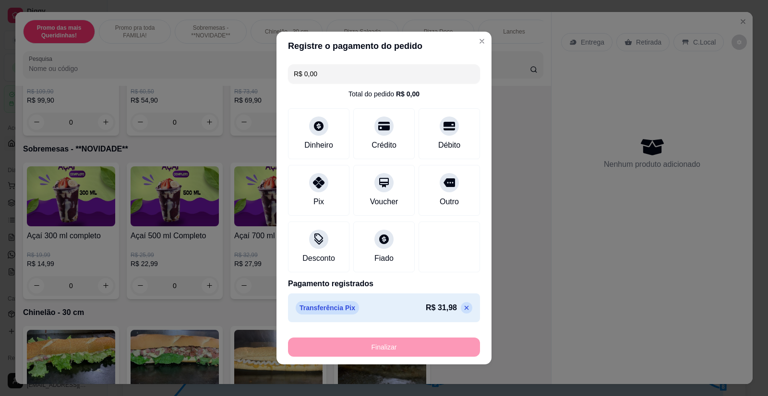
type input "-R$ 31,98"
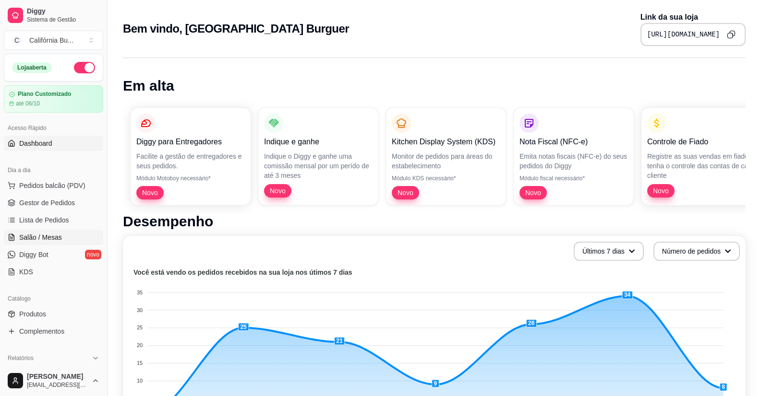
click at [45, 237] on span "Salão / Mesas" at bounding box center [40, 238] width 43 height 10
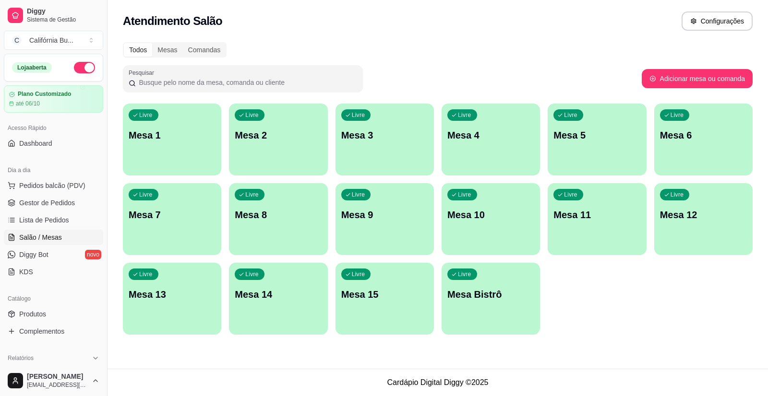
click at [277, 209] on p "Mesa 8" at bounding box center [278, 214] width 87 height 13
click at [384, 201] on div "Livre Mesa 9" at bounding box center [385, 213] width 98 height 60
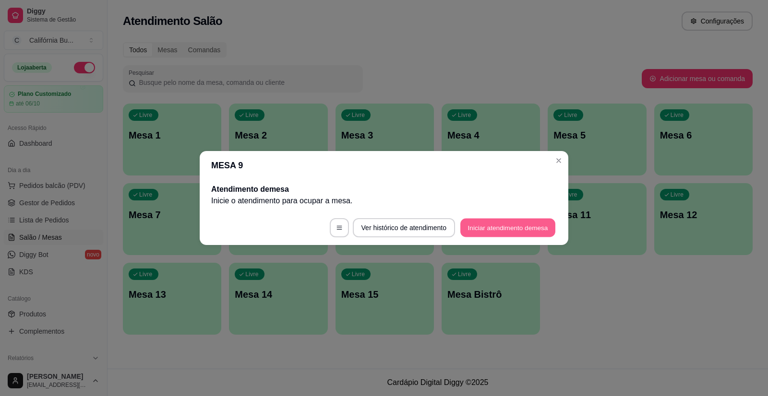
click at [489, 225] on button "Iniciar atendimento de mesa" at bounding box center [507, 228] width 95 height 19
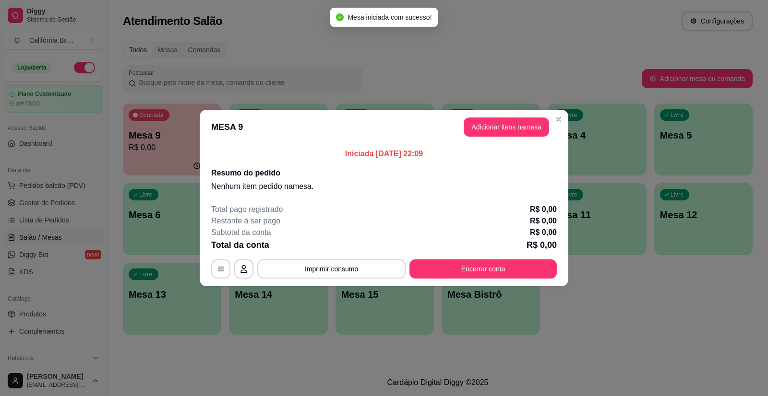
click at [521, 117] on header "MESA 9 Adicionar itens na mesa" at bounding box center [384, 127] width 369 height 35
click at [511, 126] on button "Adicionar itens na mesa" at bounding box center [506, 127] width 83 height 19
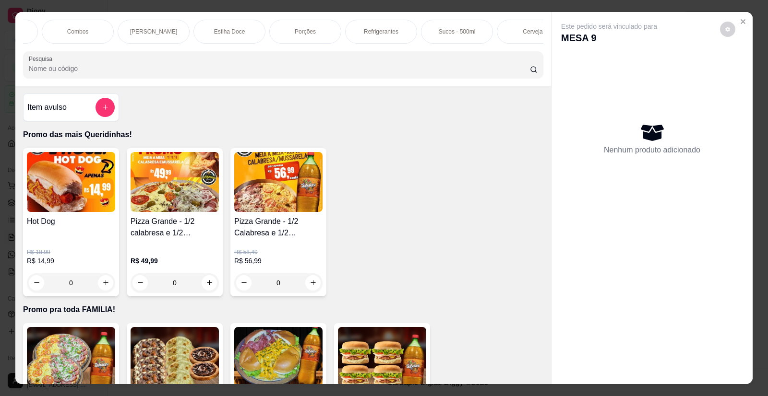
scroll to position [0, 765]
click at [503, 28] on p "Cerveja" at bounding box center [507, 32] width 20 height 8
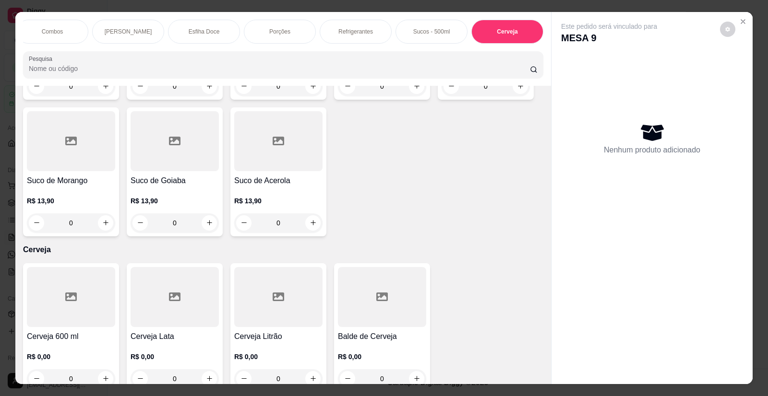
scroll to position [19, 0]
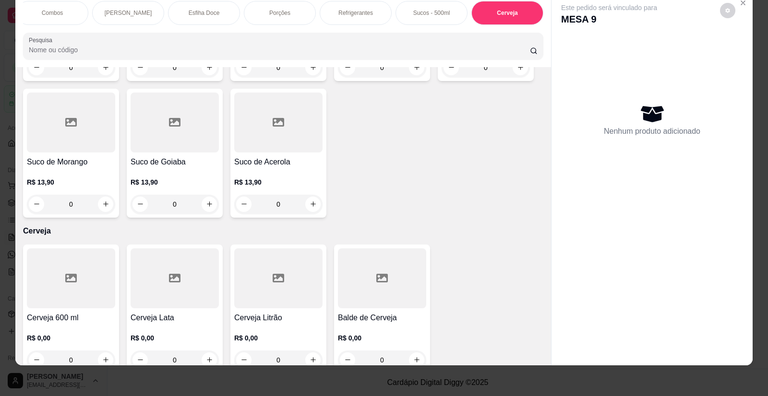
click at [290, 279] on div at bounding box center [278, 279] width 88 height 60
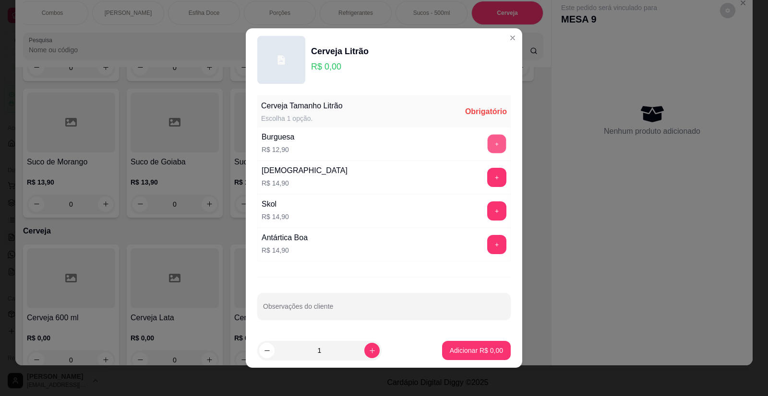
click at [488, 143] on button "+" at bounding box center [497, 144] width 19 height 19
click at [469, 345] on button "Adicionar R$ 25,80" at bounding box center [474, 350] width 72 height 19
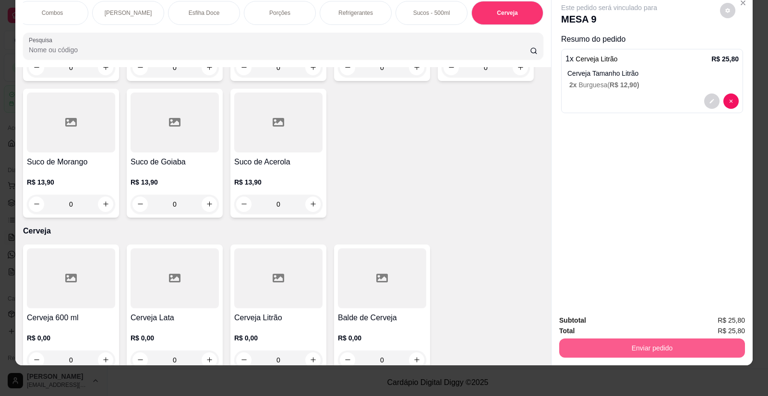
click at [636, 350] on button "Enviar pedido" at bounding box center [652, 348] width 186 height 19
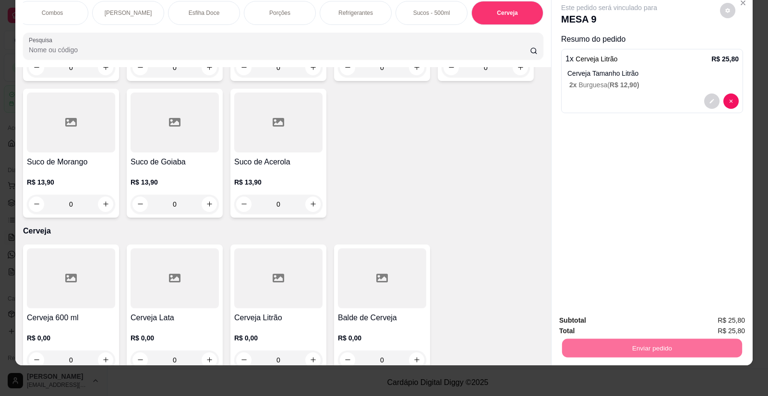
click at [717, 323] on button "Enviar pedido" at bounding box center [720, 325] width 53 height 18
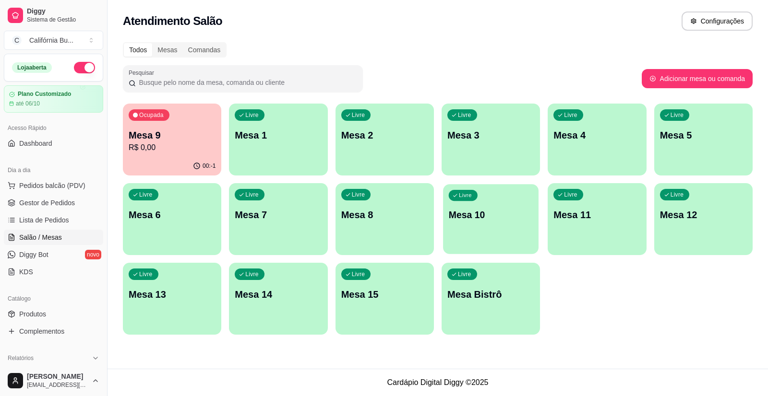
click at [489, 213] on p "Mesa 10" at bounding box center [491, 215] width 84 height 13
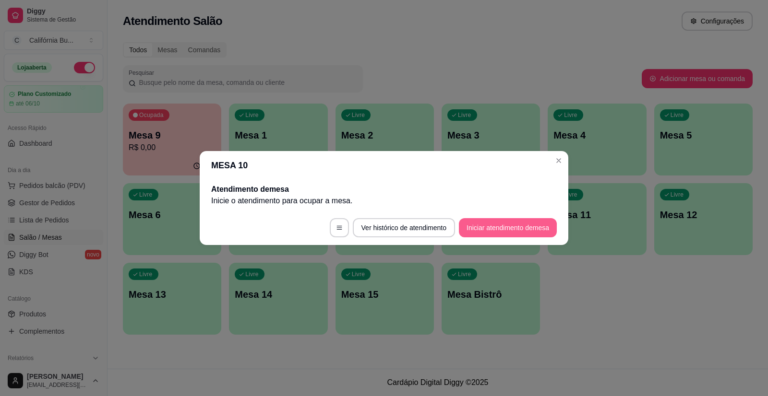
click at [506, 232] on button "Iniciar atendimento de mesa" at bounding box center [508, 227] width 98 height 19
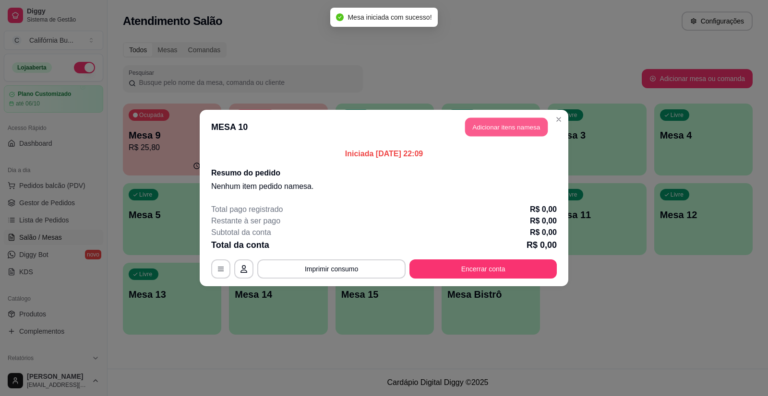
click at [519, 126] on button "Adicionar itens na mesa" at bounding box center [506, 127] width 83 height 19
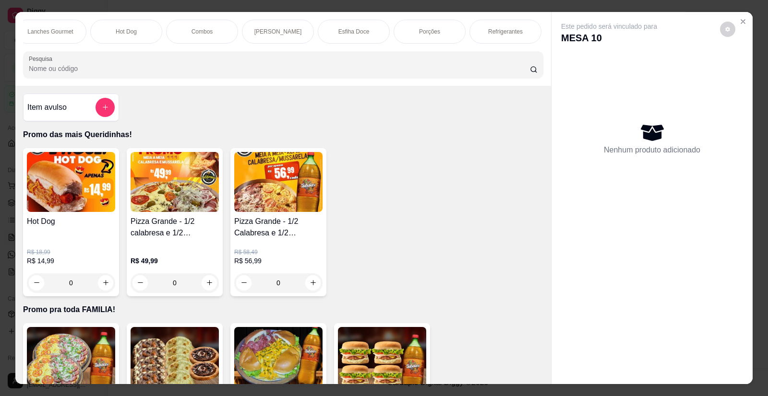
scroll to position [0, 653]
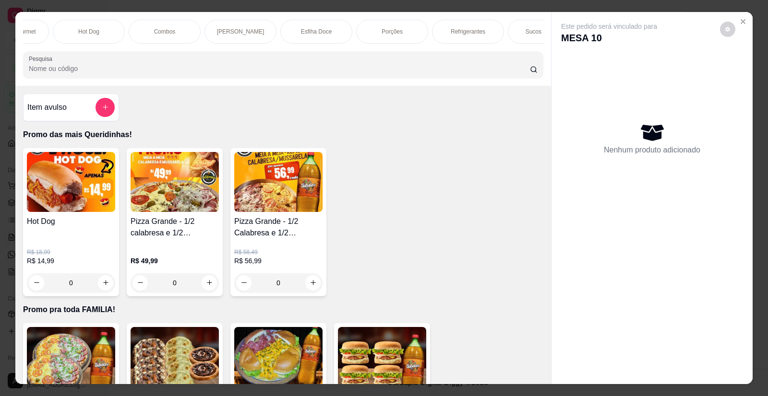
click at [469, 34] on p "Refrigerantes" at bounding box center [468, 32] width 35 height 8
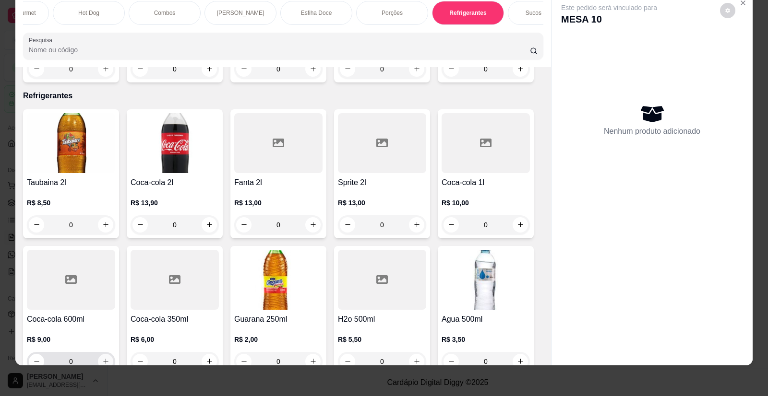
click at [104, 360] on icon "increase-product-quantity" at bounding box center [105, 362] width 5 height 5
type input "1"
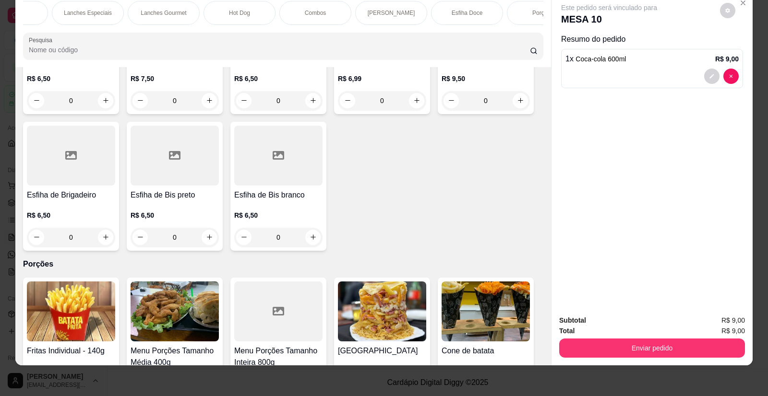
scroll to position [0, 499]
click at [101, 12] on p "Lanches Especiais" at bounding box center [91, 13] width 48 height 8
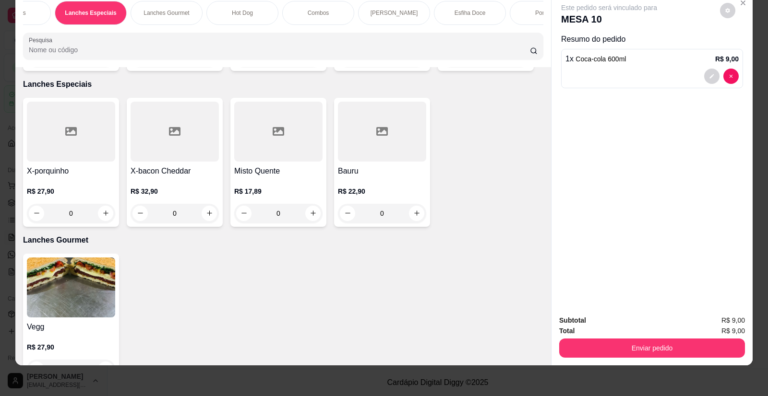
click at [164, 12] on p "Lanches Gourmet" at bounding box center [167, 13] width 46 height 8
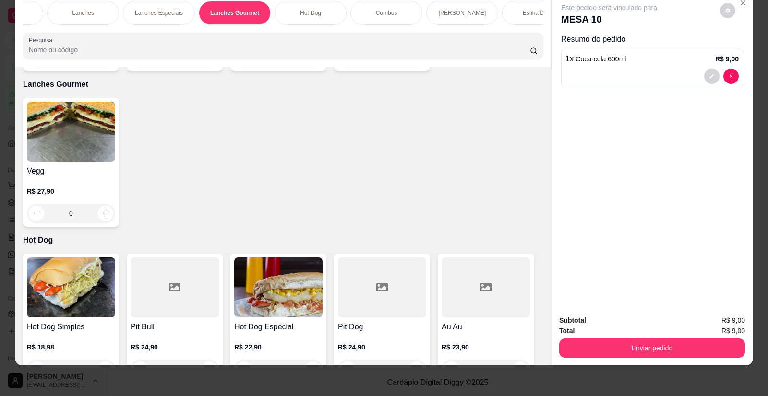
scroll to position [0, 422]
click at [88, 14] on p "Lanches" at bounding box center [92, 13] width 22 height 8
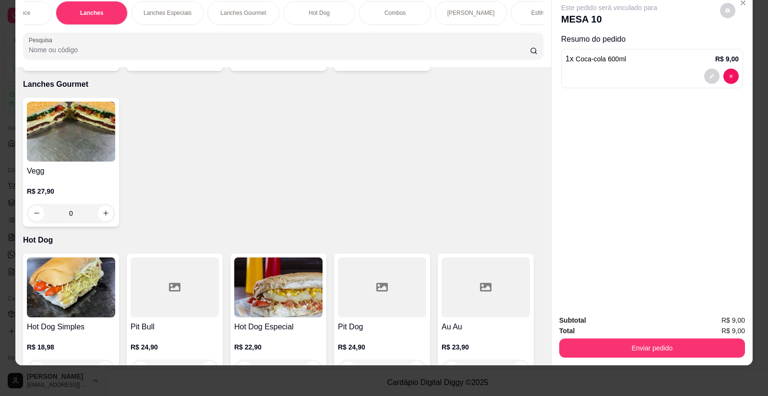
scroll to position [1033, 0]
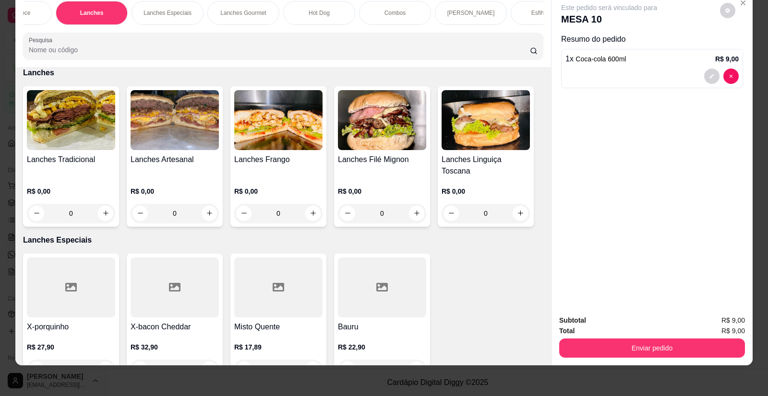
click at [91, 140] on img at bounding box center [71, 120] width 88 height 60
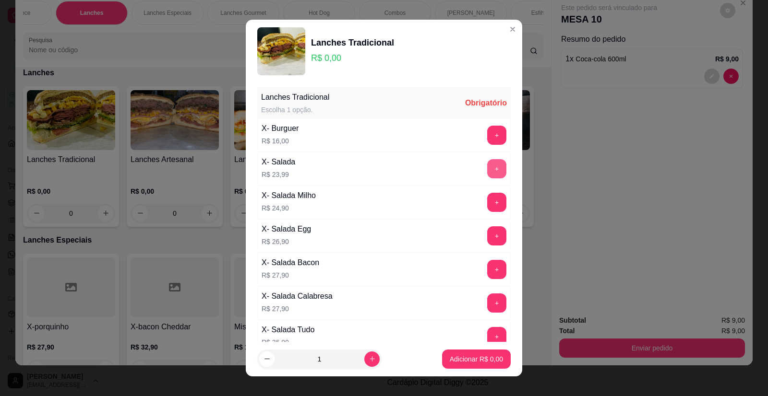
click at [487, 169] on button "+" at bounding box center [496, 168] width 19 height 19
click at [487, 138] on button "+" at bounding box center [496, 135] width 19 height 19
click at [462, 360] on p "Adicionar R$ 39,99" at bounding box center [474, 360] width 57 height 10
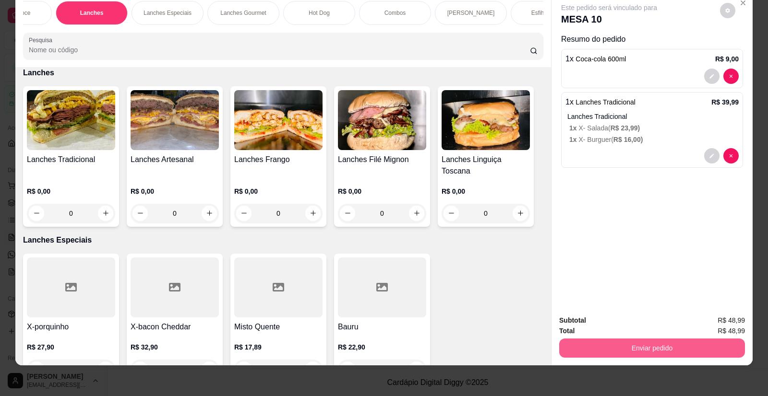
click at [687, 345] on button "Enviar pedido" at bounding box center [652, 348] width 186 height 19
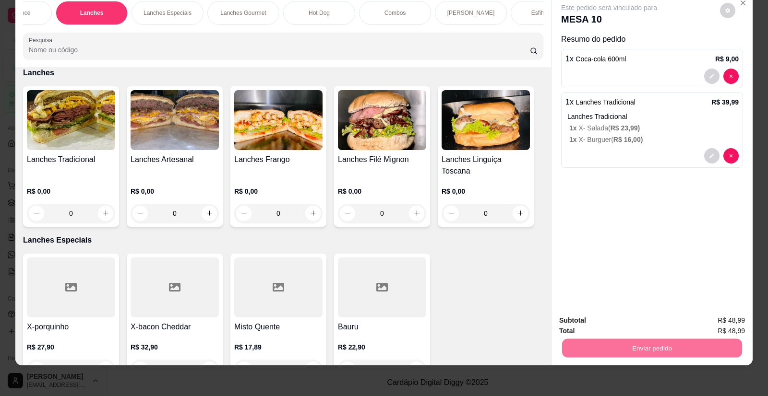
click at [720, 320] on button "Enviar pedido" at bounding box center [720, 325] width 54 height 18
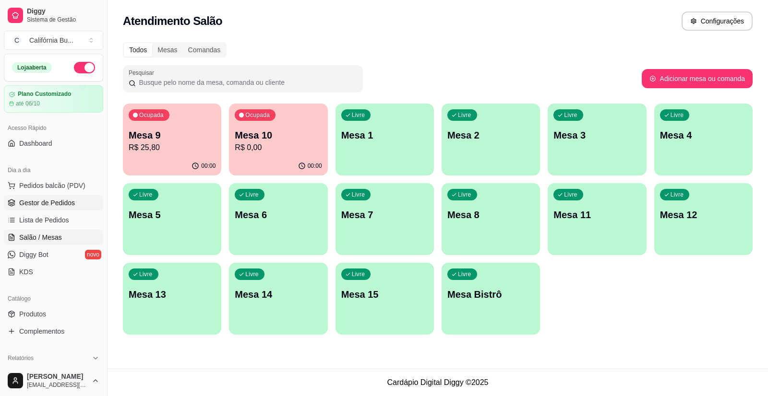
click at [41, 206] on span "Gestor de Pedidos" at bounding box center [47, 203] width 56 height 10
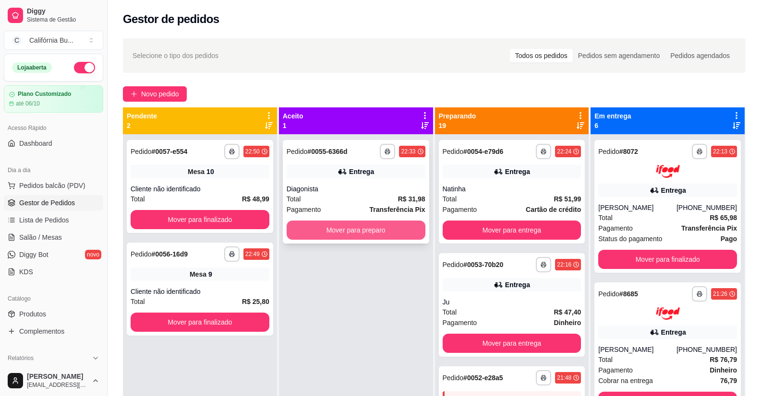
click at [370, 227] on button "Mover para preparo" at bounding box center [356, 230] width 139 height 19
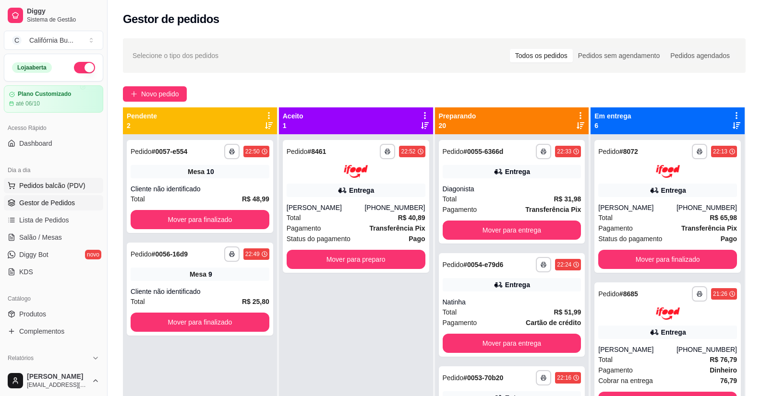
click at [53, 184] on span "Pedidos balcão (PDV)" at bounding box center [52, 186] width 66 height 10
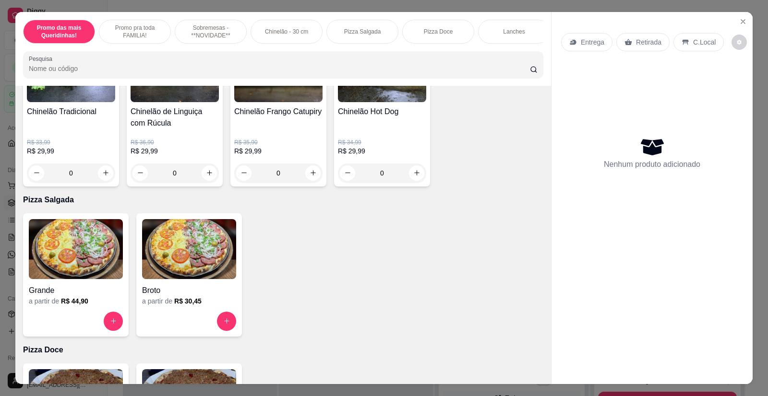
scroll to position [768, 0]
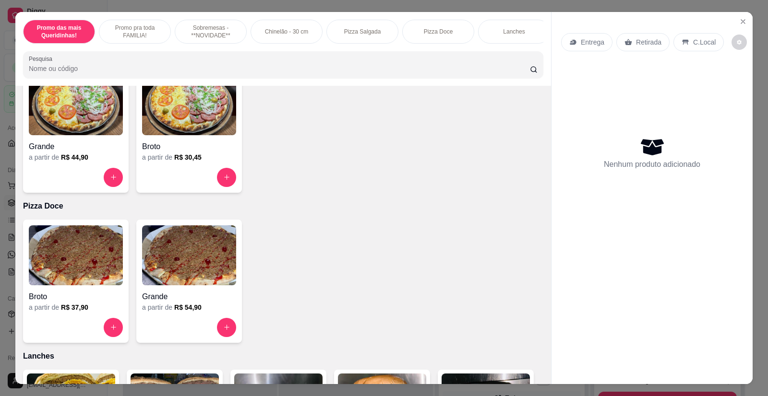
click at [79, 135] on img at bounding box center [76, 105] width 94 height 60
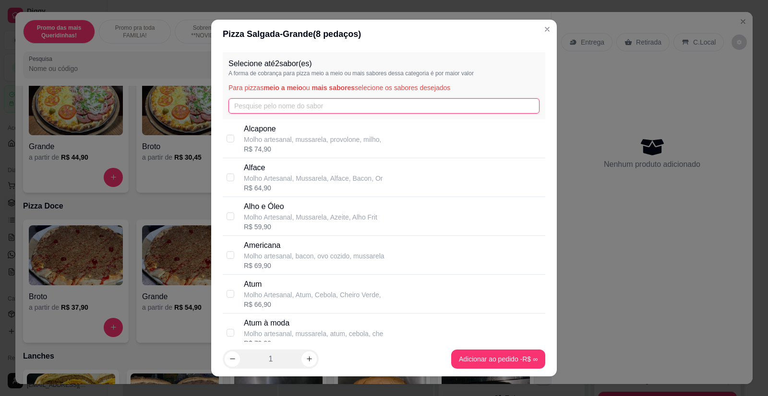
click at [263, 108] on input "text" at bounding box center [383, 105] width 311 height 15
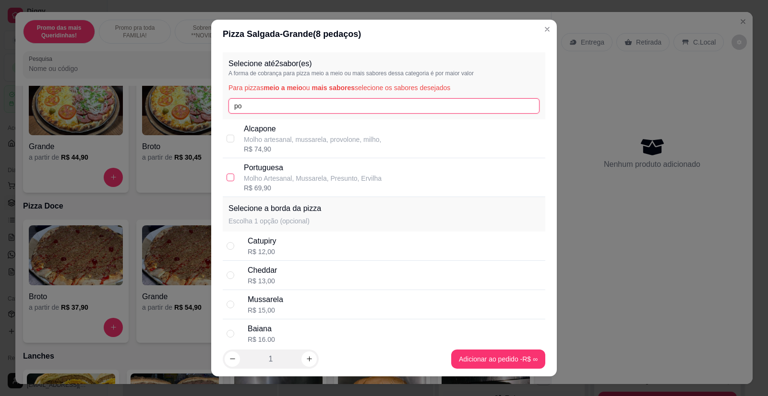
type input "po"
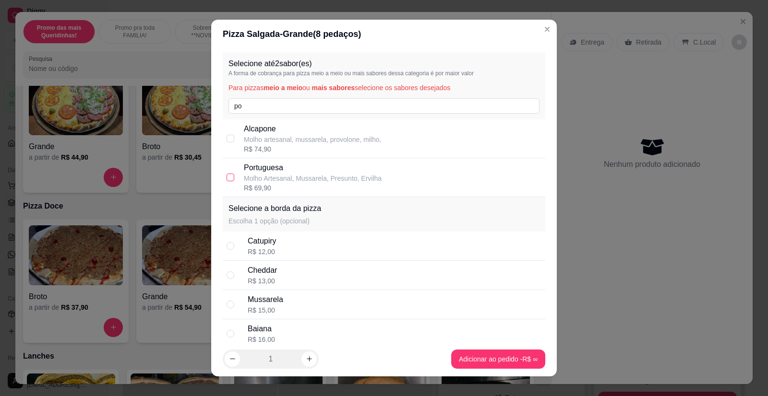
click at [227, 177] on input "checkbox" at bounding box center [231, 178] width 8 height 8
checkbox input "true"
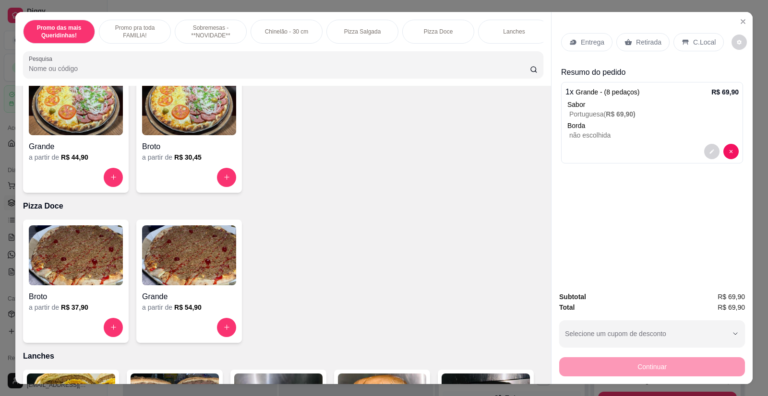
click at [594, 41] on p "Entrega" at bounding box center [593, 42] width 24 height 10
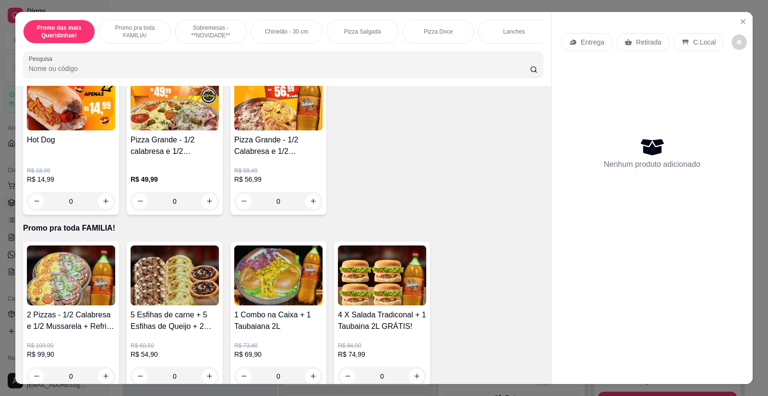
scroll to position [0, 0]
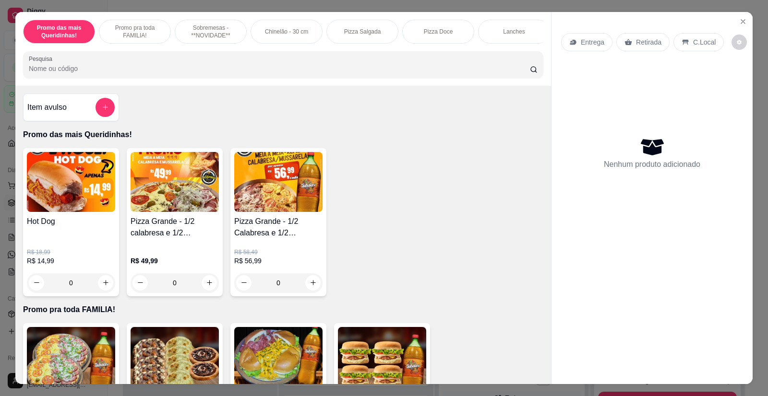
click at [204, 288] on div "0" at bounding box center [175, 283] width 88 height 19
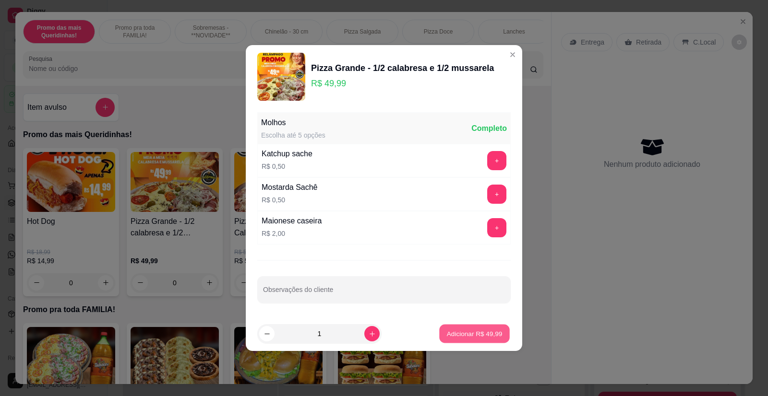
click at [458, 334] on p "Adicionar R$ 49,99" at bounding box center [475, 333] width 56 height 9
type input "1"
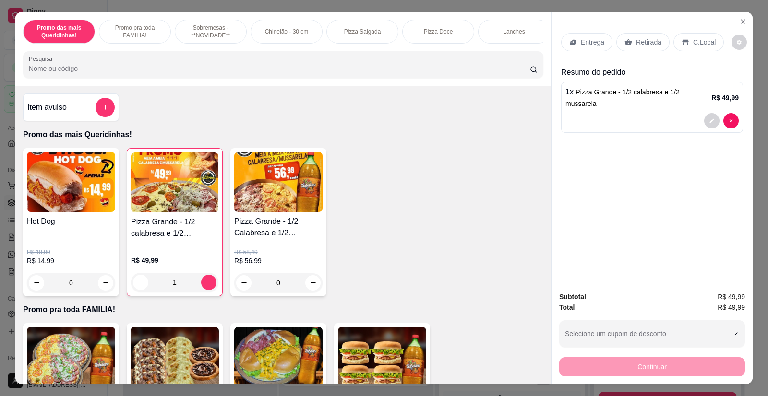
click at [592, 37] on p "Entrega" at bounding box center [593, 42] width 24 height 10
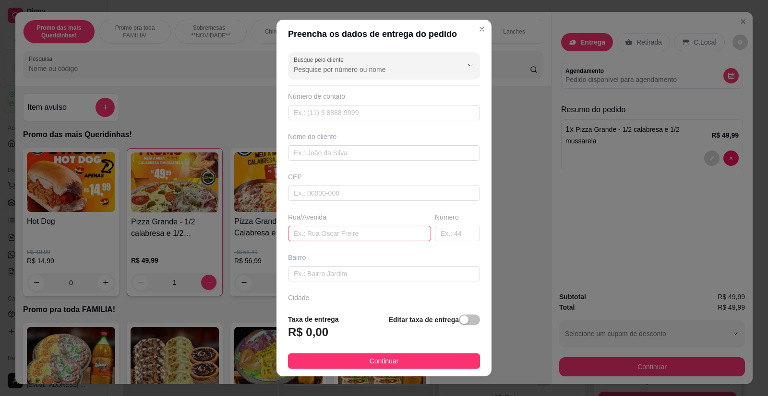
paste input "[STREET_ADDRESS][PERSON_NAME]"
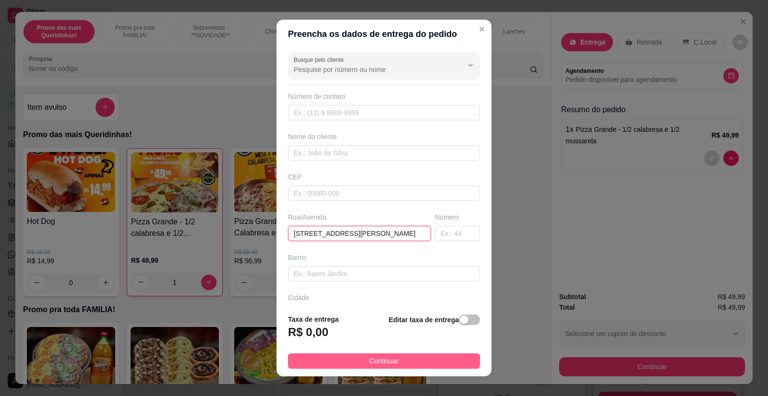
type input "[STREET_ADDRESS][PERSON_NAME]"
click at [392, 363] on button "Continuar" at bounding box center [384, 361] width 192 height 15
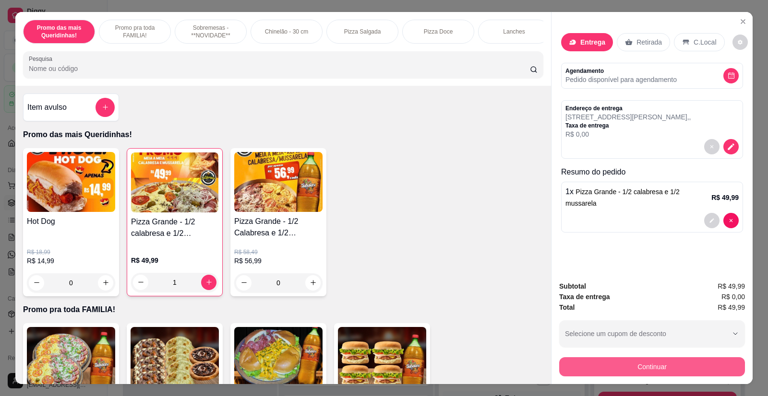
click at [611, 358] on button "Continuar" at bounding box center [652, 367] width 186 height 19
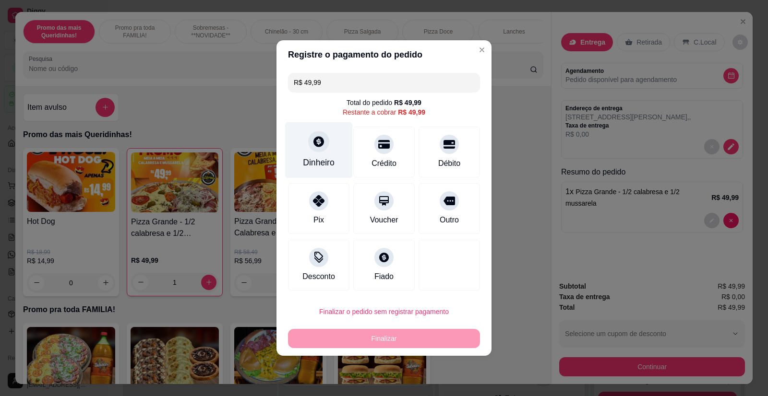
click at [323, 138] on icon at bounding box center [318, 141] width 12 height 12
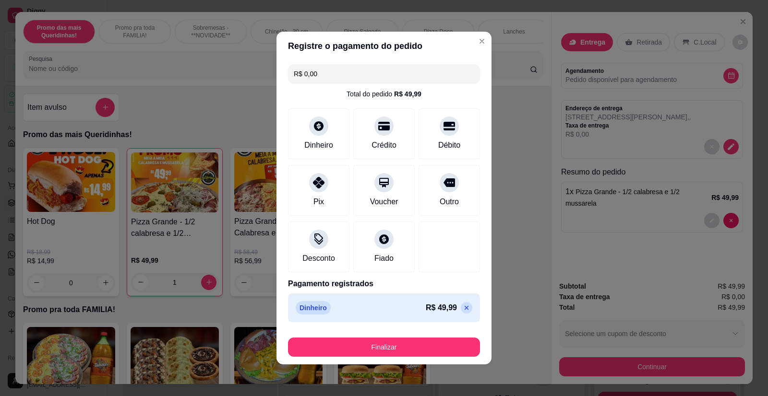
type input "R$ 0,00"
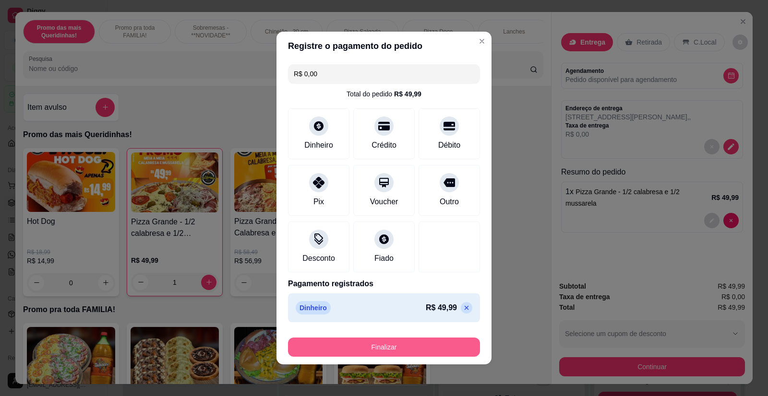
click at [395, 346] on button "Finalizar" at bounding box center [384, 347] width 192 height 19
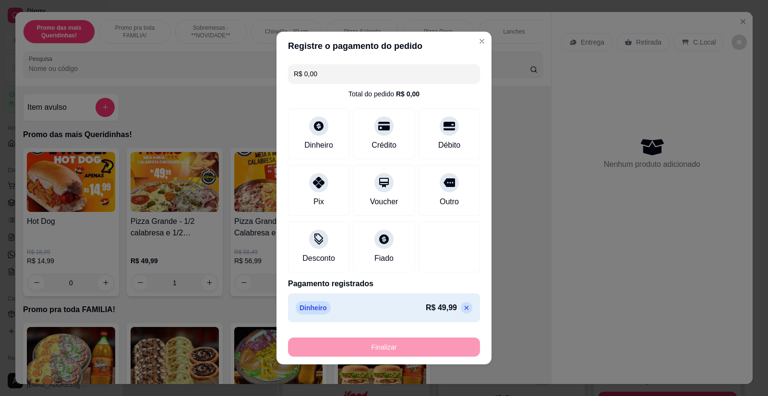
type input "0"
type input "-R$ 49,99"
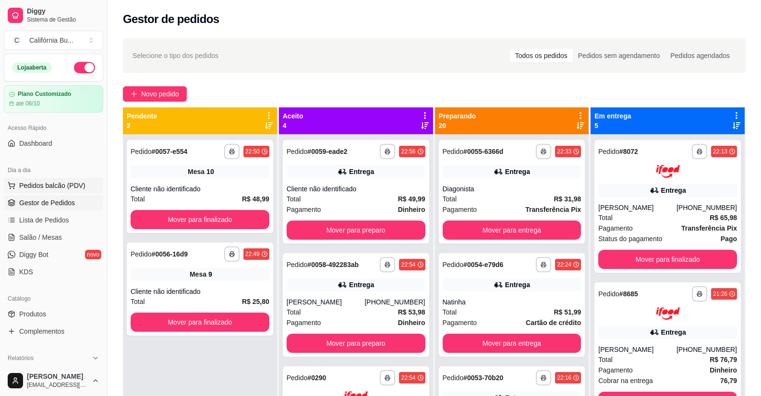
click at [57, 182] on span "Pedidos balcão (PDV)" at bounding box center [52, 186] width 66 height 10
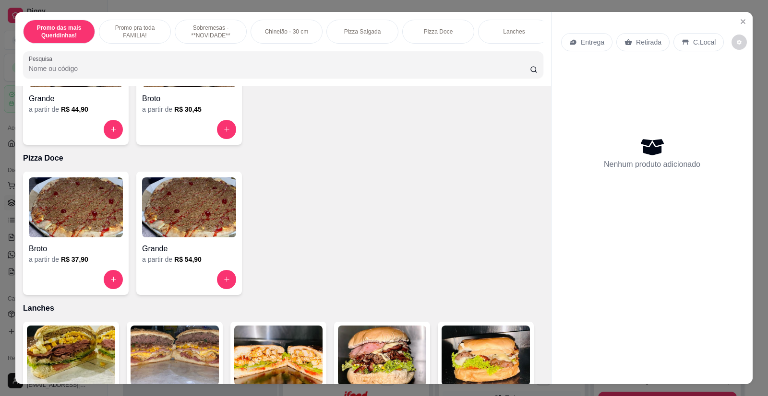
scroll to position [672, 0]
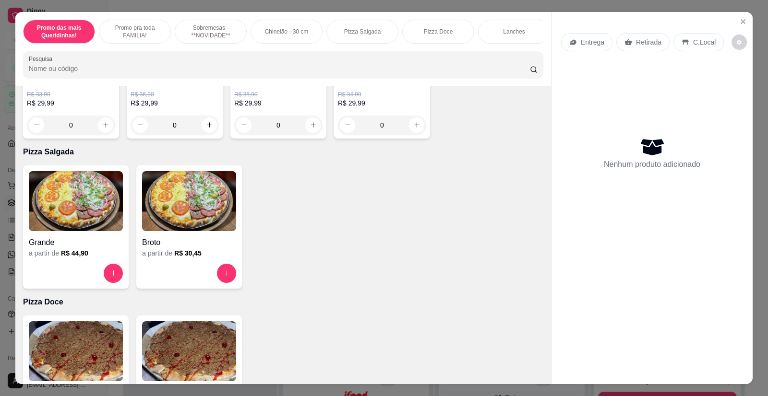
click at [184, 211] on img at bounding box center [189, 201] width 94 height 60
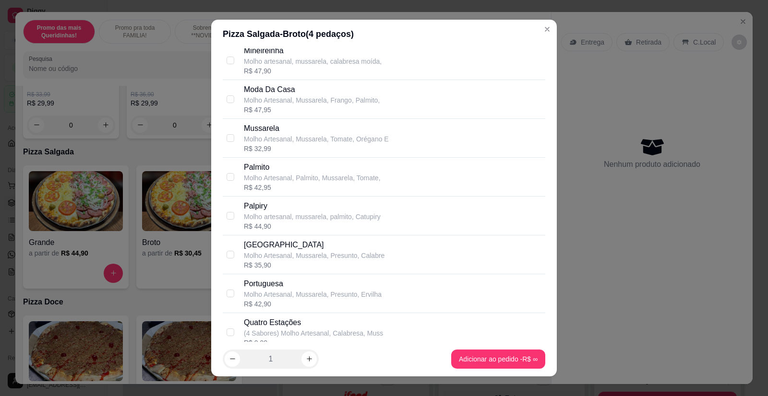
scroll to position [1344, 0]
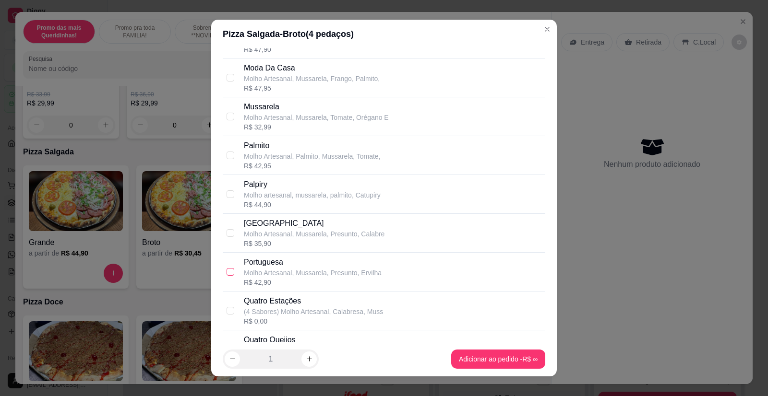
click at [227, 273] on input "checkbox" at bounding box center [231, 272] width 8 height 8
checkbox input "true"
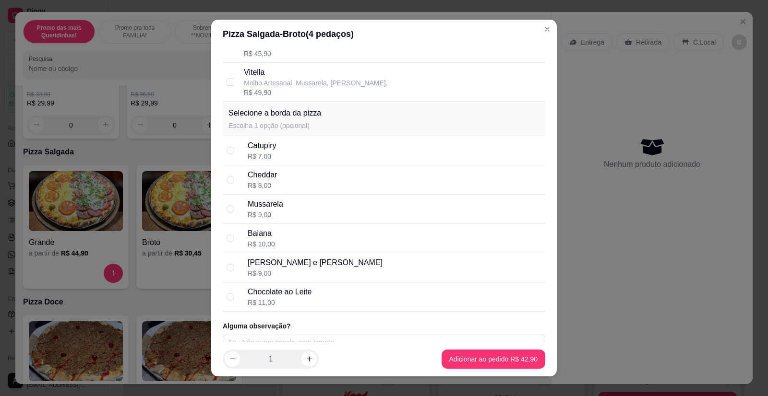
scroll to position [2051, 0]
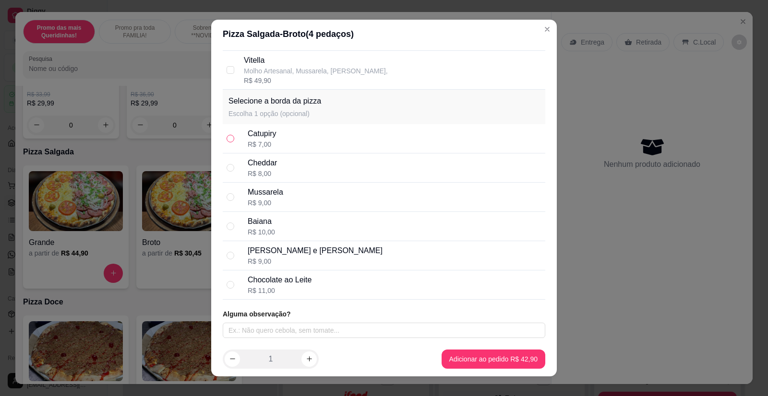
click at [228, 137] on input "radio" at bounding box center [231, 139] width 8 height 8
radio input "true"
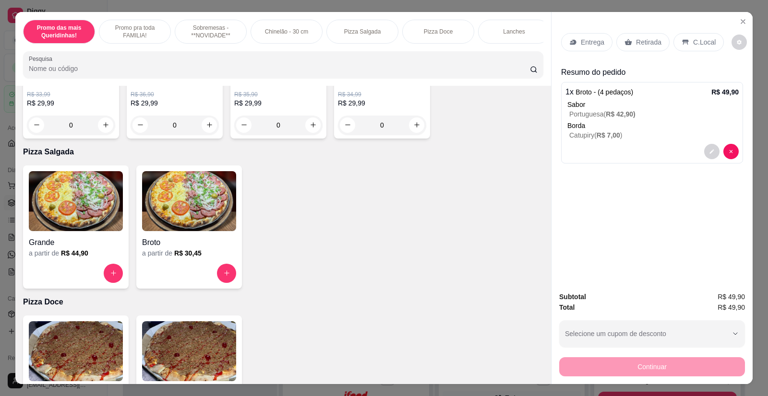
click at [580, 48] on div "Entrega" at bounding box center [586, 42] width 51 height 18
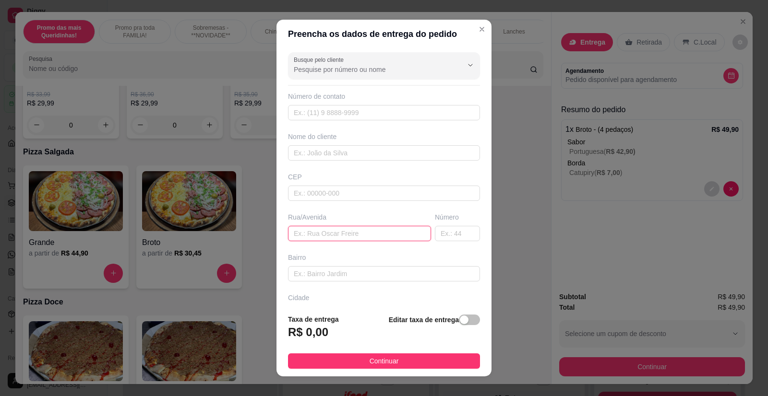
paste input "[STREET_ADDRESS]"
type input "[STREET_ADDRESS]"
click at [312, 158] on input "text" at bounding box center [384, 152] width 192 height 15
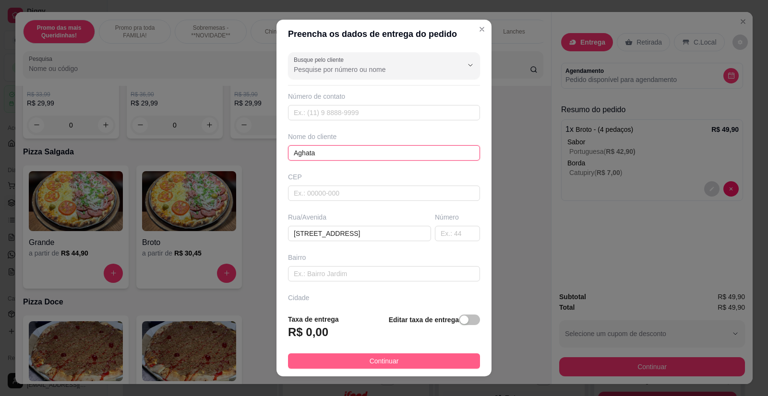
type input "Aghata"
click at [380, 355] on button "Continuar" at bounding box center [384, 361] width 192 height 15
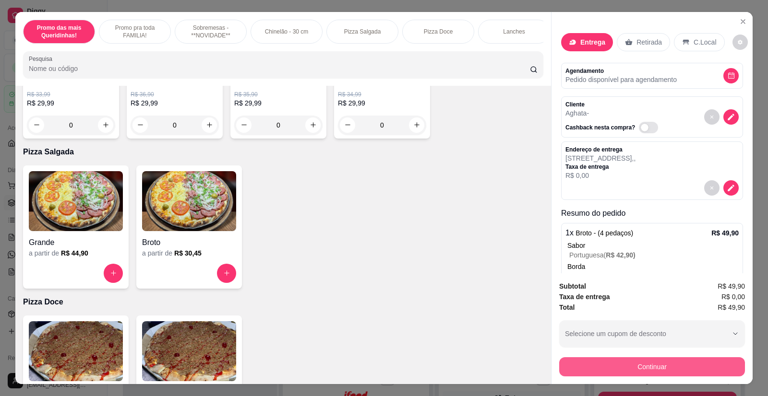
click at [600, 365] on button "Continuar" at bounding box center [652, 367] width 186 height 19
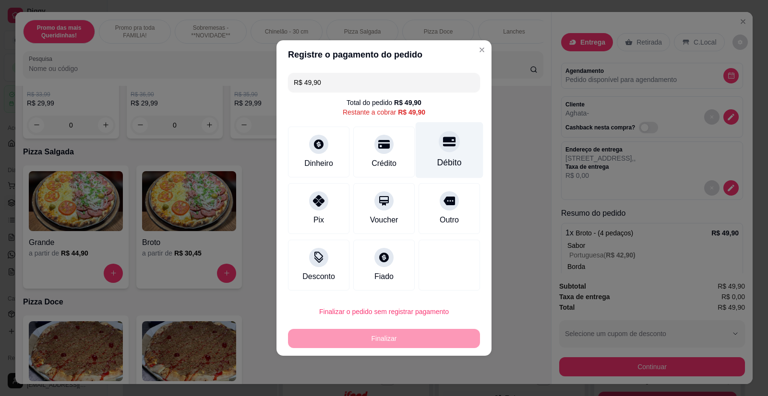
click at [453, 150] on div "Débito" at bounding box center [450, 150] width 68 height 56
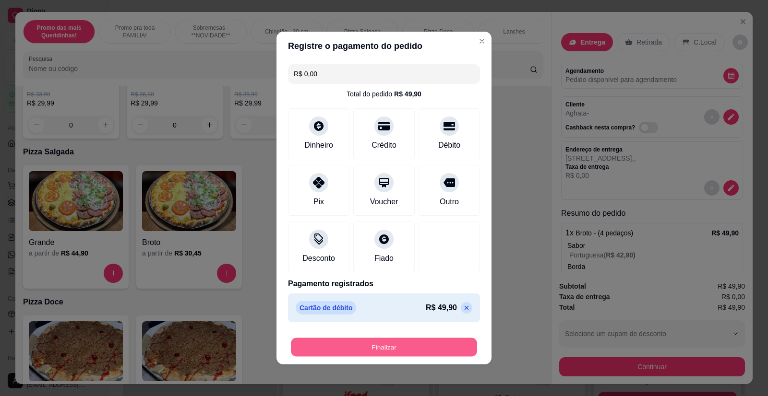
click at [399, 350] on button "Finalizar" at bounding box center [384, 347] width 186 height 19
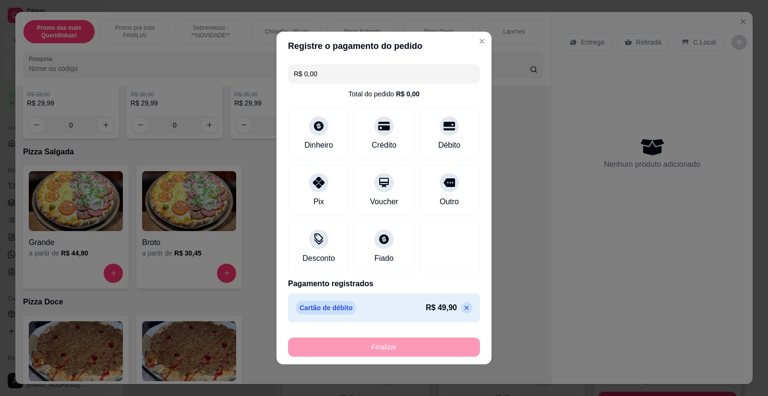
type input "-R$ 49,90"
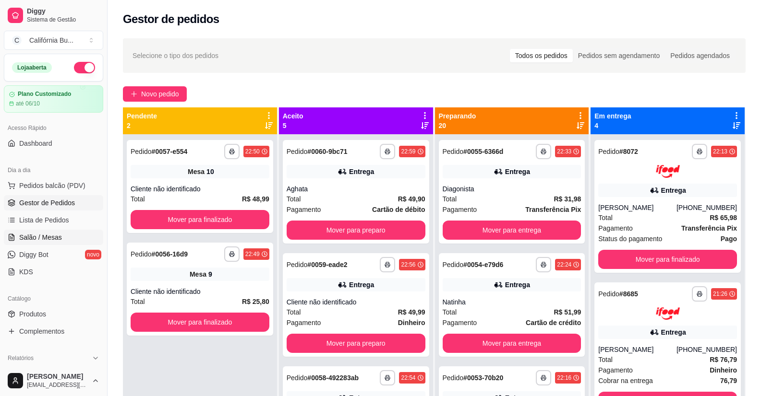
click at [43, 237] on span "Salão / Mesas" at bounding box center [40, 238] width 43 height 10
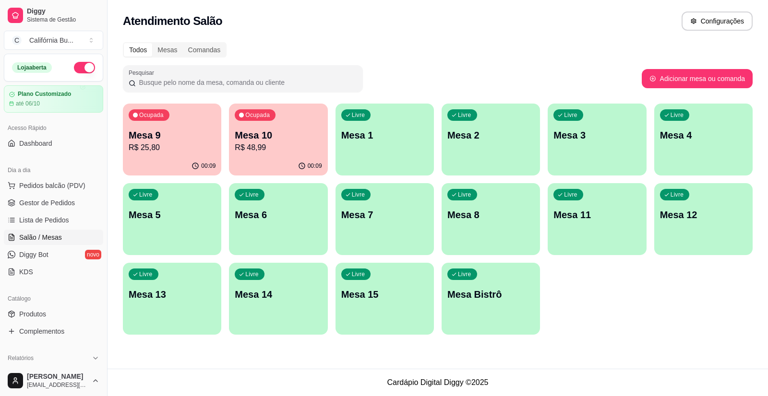
click at [288, 226] on div "Livre Mesa 6" at bounding box center [278, 213] width 98 height 60
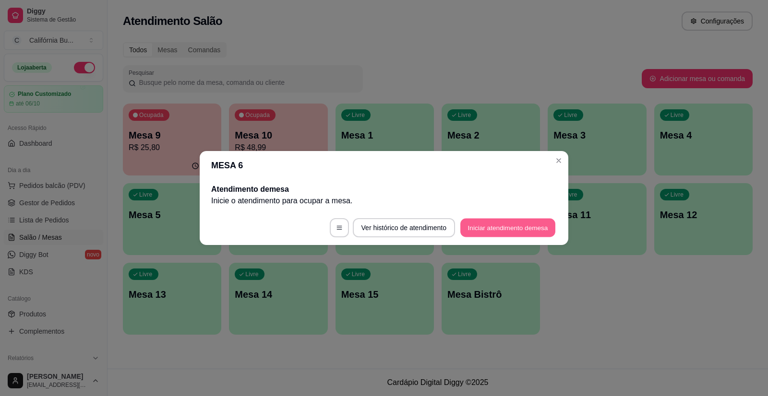
click at [513, 230] on button "Iniciar atendimento de mesa" at bounding box center [507, 228] width 95 height 19
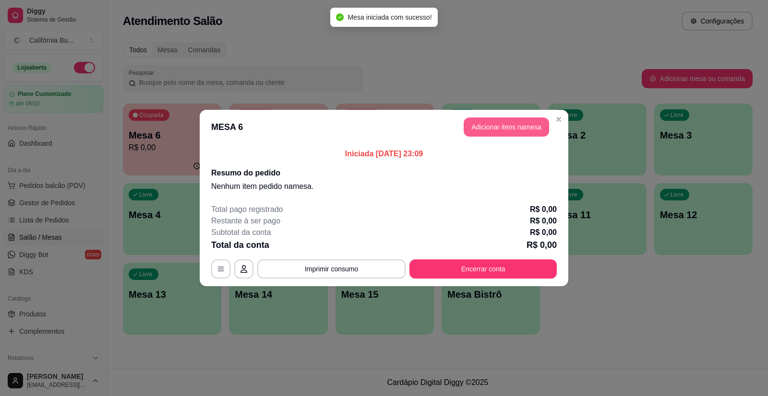
click at [490, 126] on button "Adicionar itens na mesa" at bounding box center [506, 127] width 85 height 19
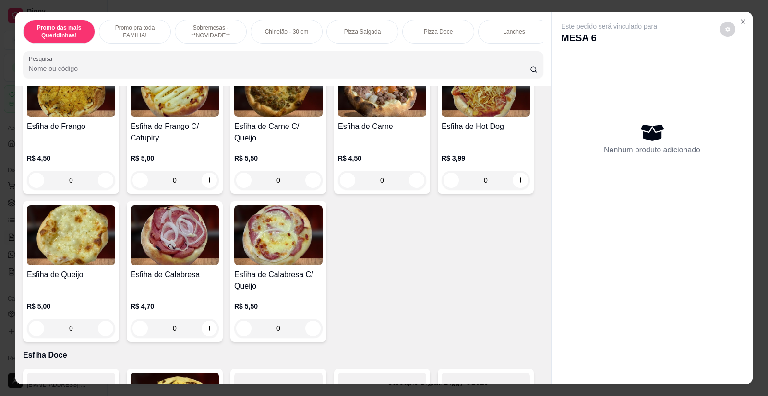
scroll to position [1824, 0]
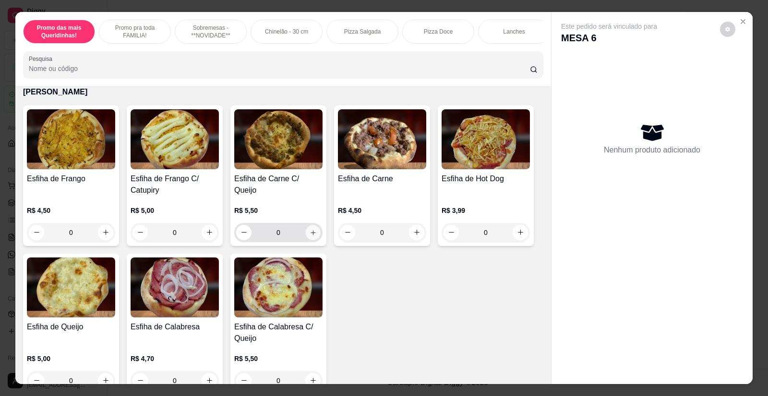
click at [310, 229] on icon "increase-product-quantity" at bounding box center [313, 232] width 7 height 7
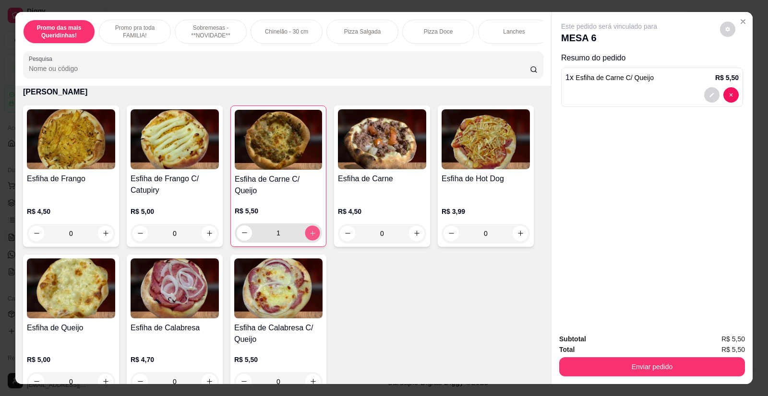
click at [310, 230] on icon "increase-product-quantity" at bounding box center [312, 233] width 7 height 7
type input "2"
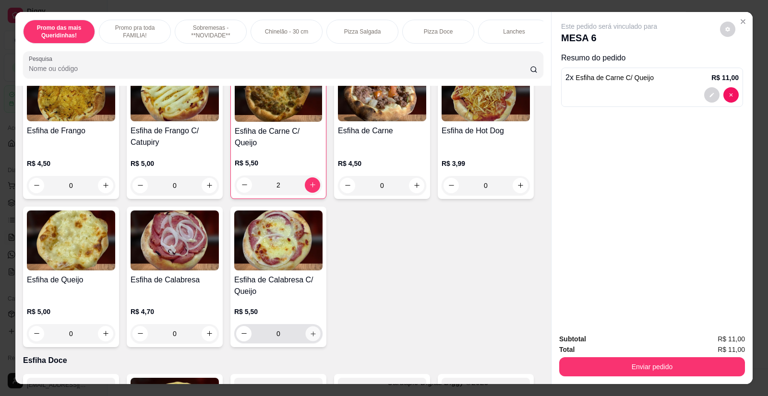
click at [310, 331] on icon "increase-product-quantity" at bounding box center [313, 334] width 7 height 7
type input "1"
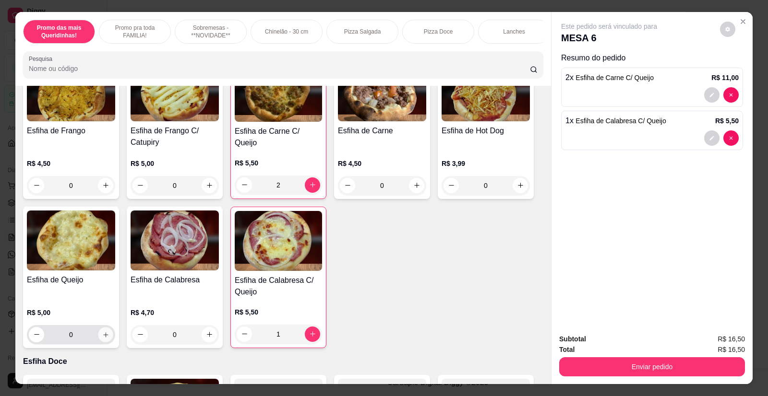
click at [102, 332] on icon "increase-product-quantity" at bounding box center [105, 335] width 7 height 7
type input "1"
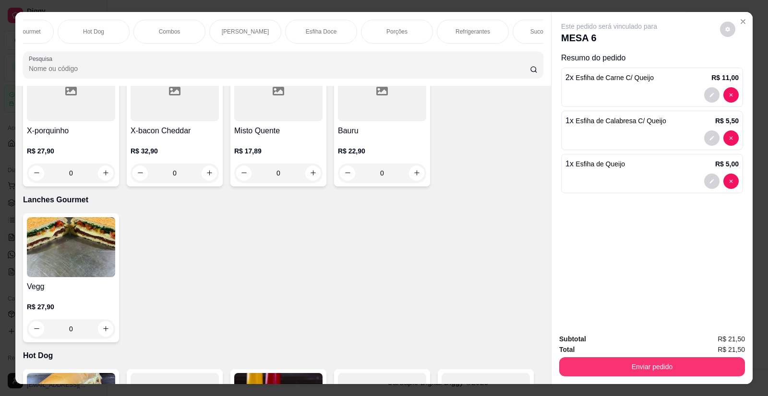
scroll to position [0, 653]
click at [462, 36] on div "Refrigerantes" at bounding box center [468, 32] width 72 height 24
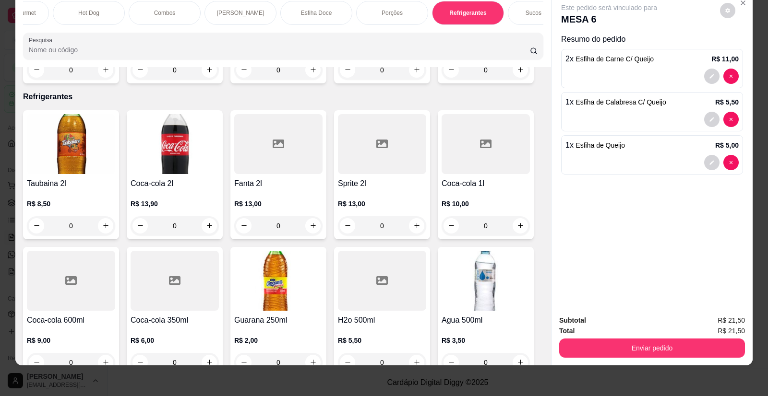
scroll to position [2775, 0]
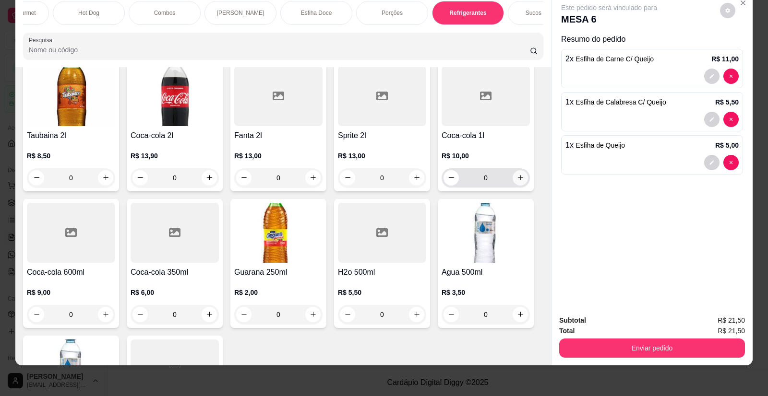
click at [517, 174] on icon "increase-product-quantity" at bounding box center [520, 177] width 7 height 7
type input "1"
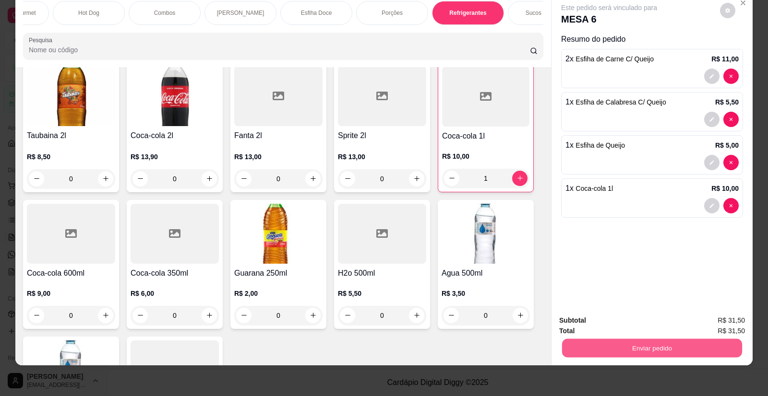
click at [598, 346] on button "Enviar pedido" at bounding box center [652, 348] width 180 height 19
click at [714, 324] on button "Enviar pedido" at bounding box center [720, 325] width 54 height 18
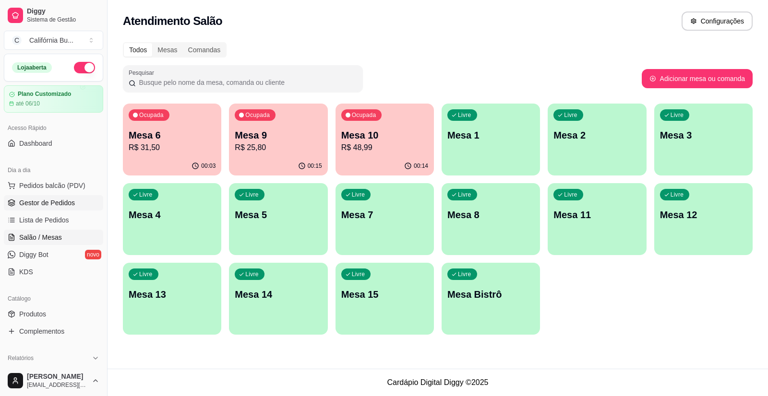
click at [51, 208] on link "Gestor de Pedidos" at bounding box center [53, 202] width 99 height 15
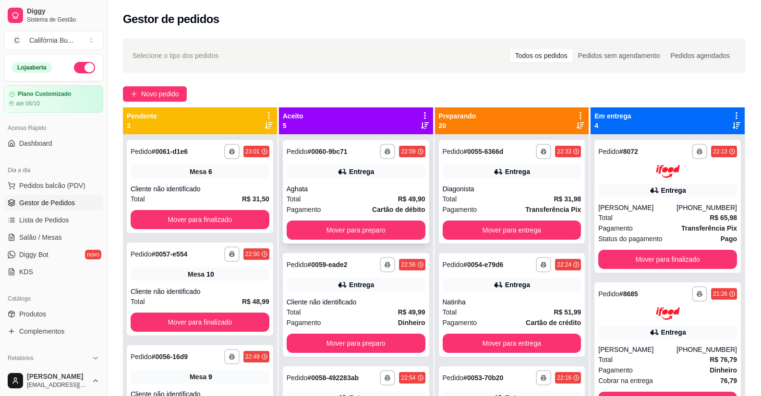
click at [348, 191] on div "Aghata" at bounding box center [356, 189] width 139 height 10
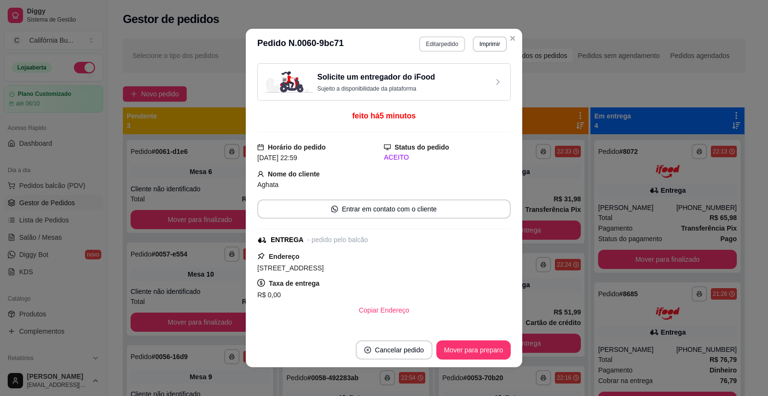
click at [435, 38] on button "Editar pedido" at bounding box center [442, 43] width 46 height 15
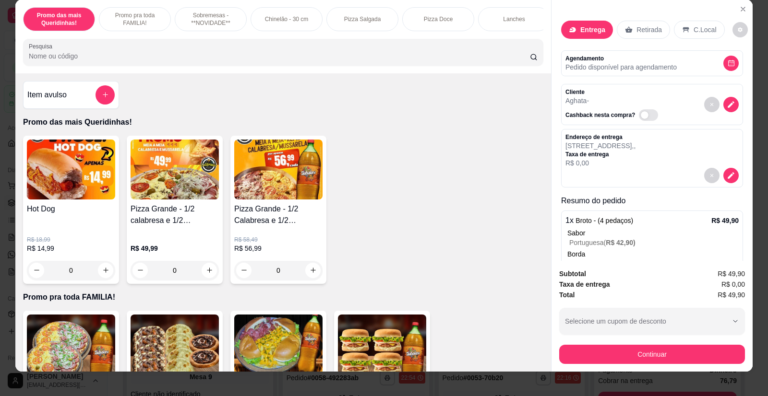
scroll to position [19, 0]
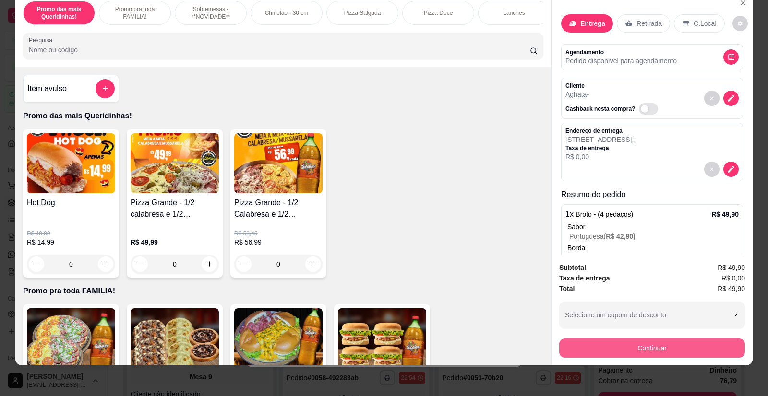
click at [651, 344] on button "Continuar" at bounding box center [652, 348] width 186 height 19
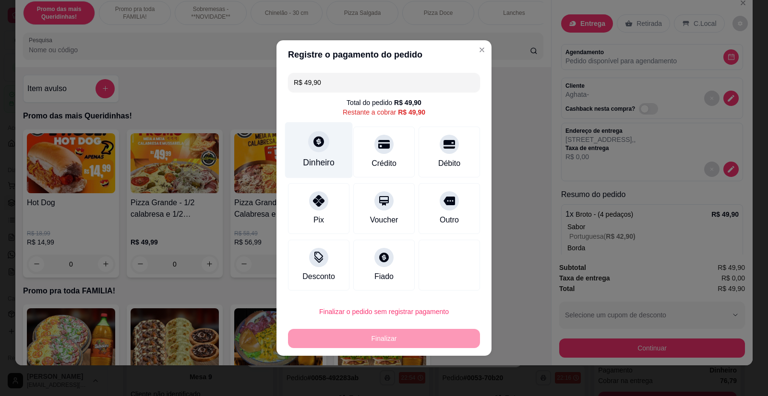
click at [322, 154] on div "Dinheiro" at bounding box center [319, 150] width 68 height 56
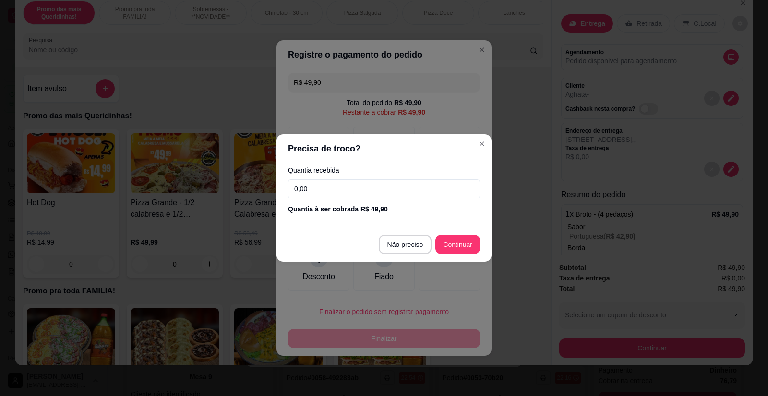
click at [345, 196] on input "0,00" at bounding box center [384, 189] width 192 height 19
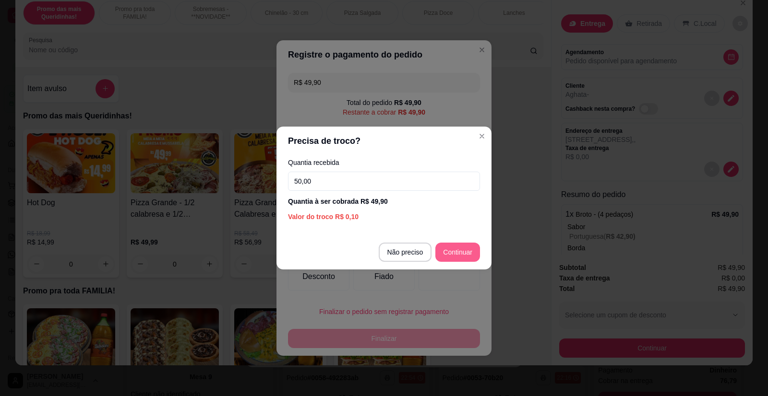
type input "50,00"
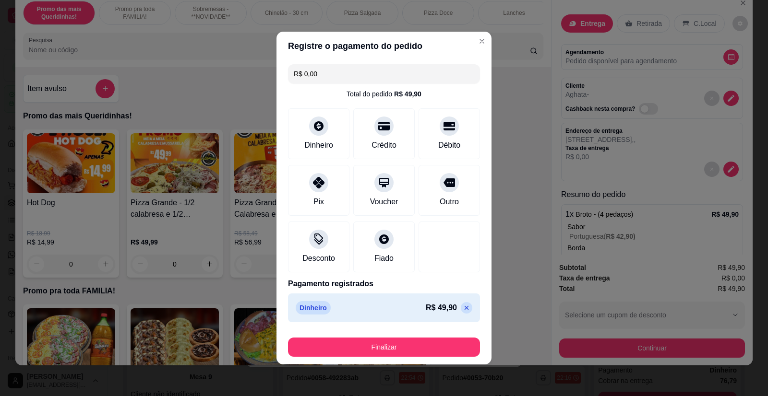
type input "R$ 0,00"
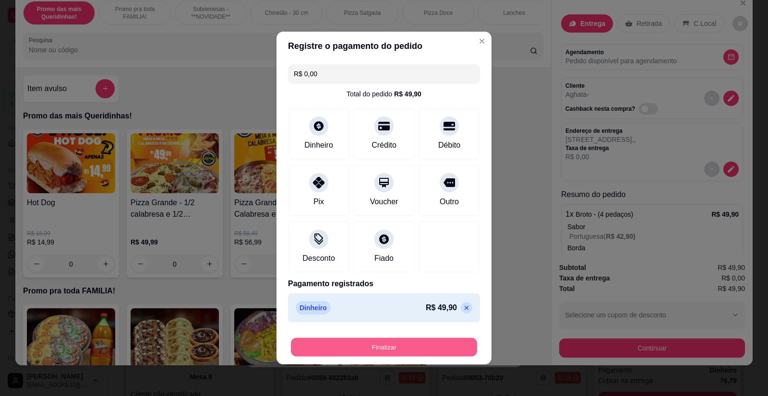
click at [417, 348] on button "Finalizar" at bounding box center [384, 347] width 186 height 19
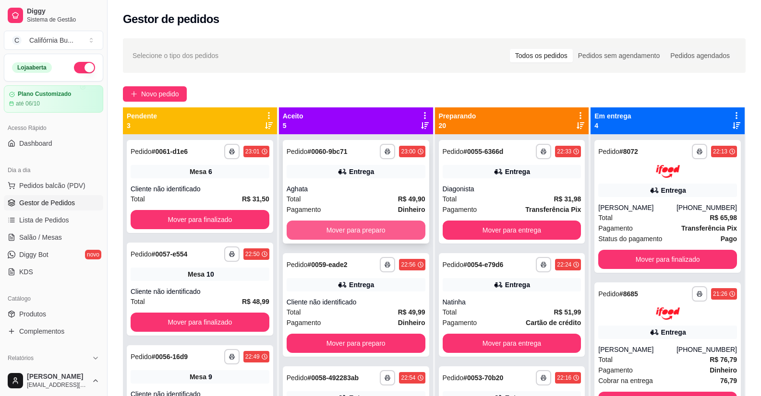
click at [363, 231] on button "Mover para preparo" at bounding box center [356, 230] width 139 height 19
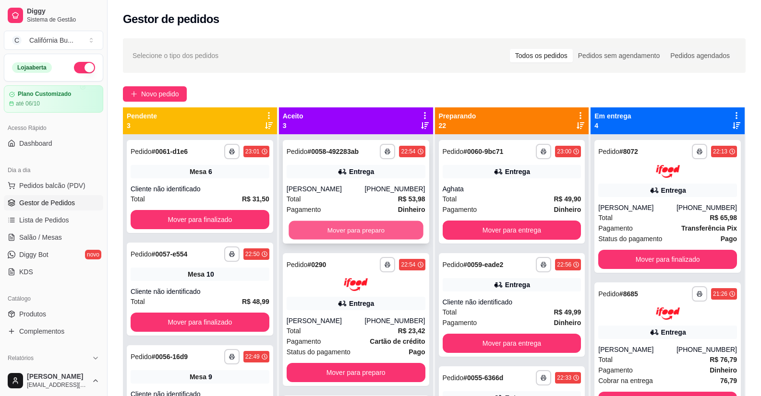
click at [363, 231] on button "Mover para preparo" at bounding box center [355, 230] width 134 height 19
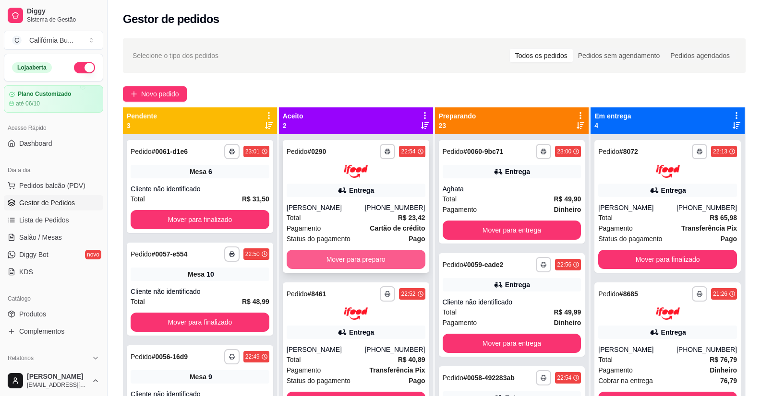
click at [372, 256] on button "Mover para preparo" at bounding box center [356, 259] width 139 height 19
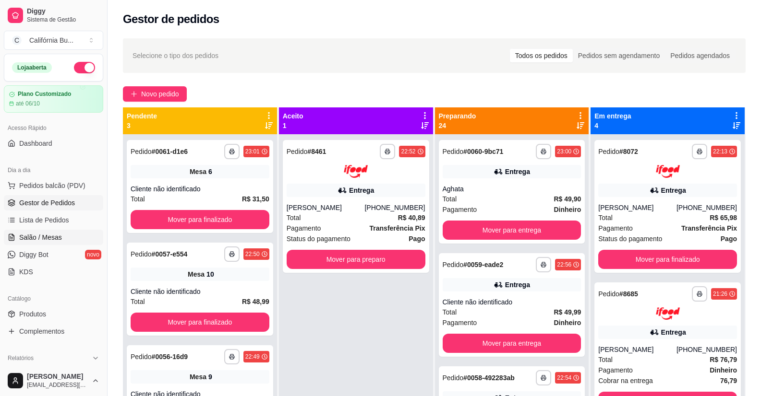
click at [31, 234] on span "Salão / Mesas" at bounding box center [40, 238] width 43 height 10
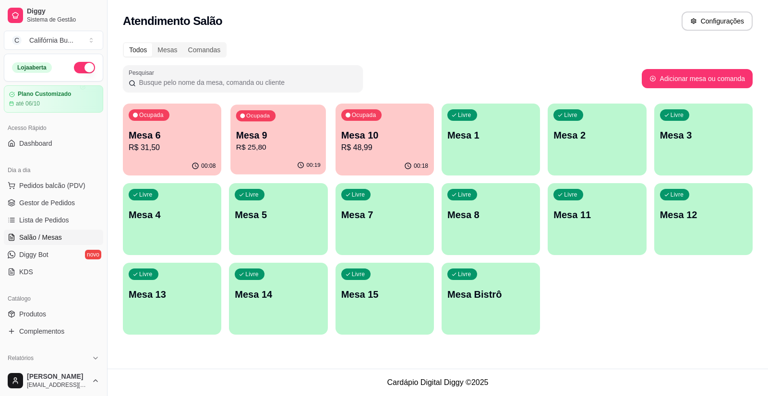
click at [276, 146] on p "R$ 25,80" at bounding box center [278, 147] width 84 height 11
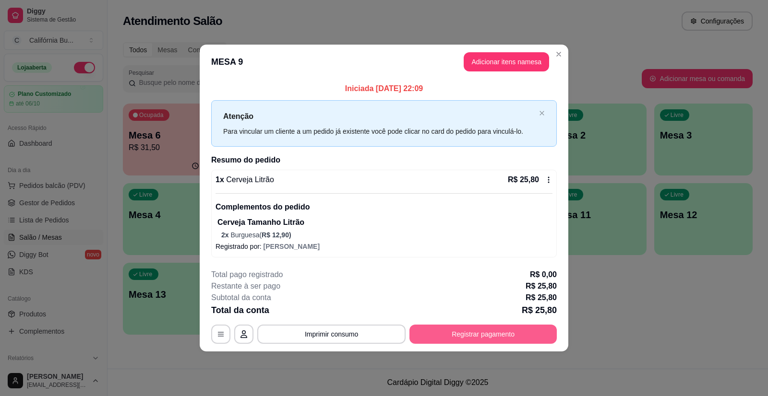
click at [478, 329] on button "Registrar pagamento" at bounding box center [482, 334] width 147 height 19
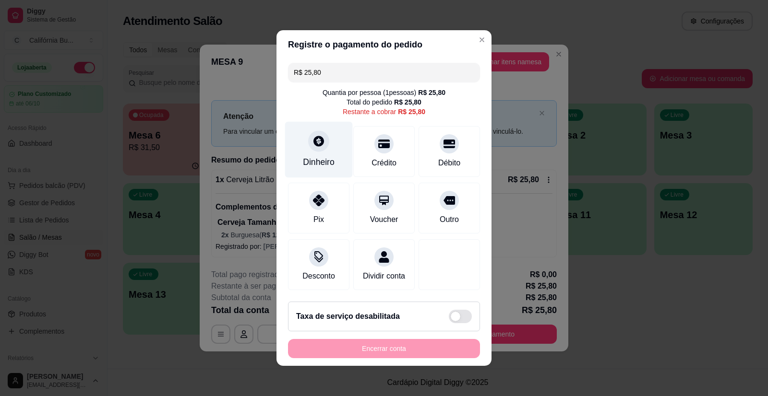
click at [315, 158] on div "Dinheiro" at bounding box center [319, 162] width 32 height 12
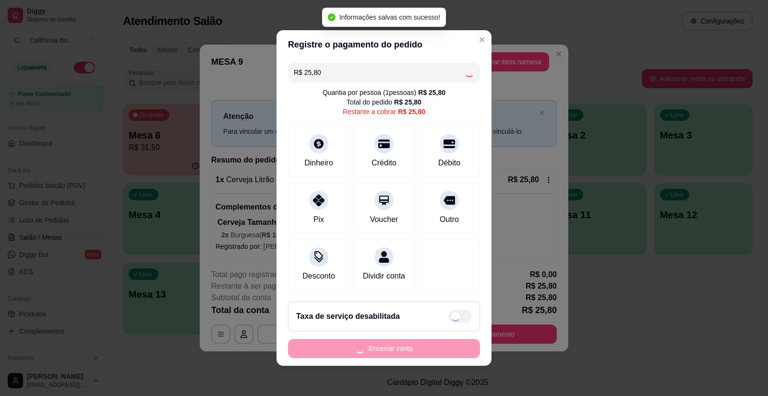
type input "R$ 0,00"
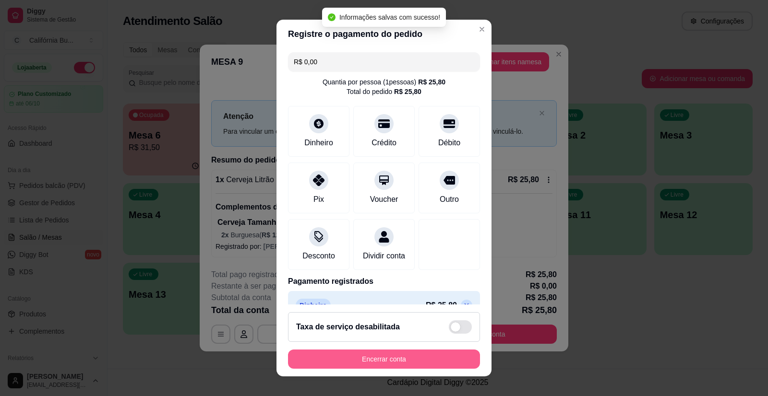
click at [410, 361] on button "Encerrar conta" at bounding box center [384, 359] width 192 height 19
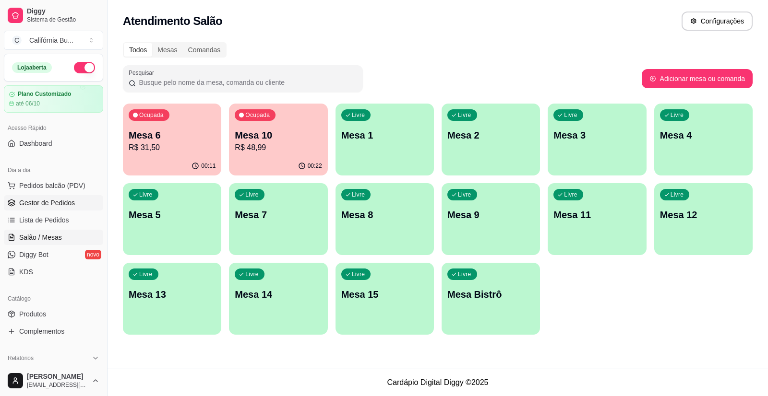
click at [66, 206] on span "Gestor de Pedidos" at bounding box center [47, 203] width 56 height 10
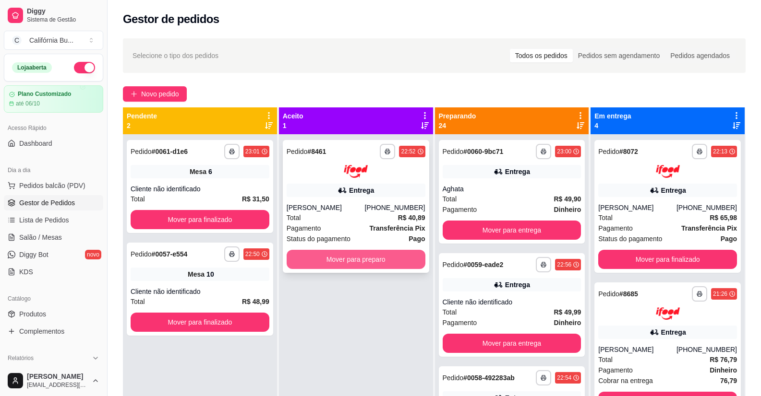
click at [353, 259] on button "Mover para preparo" at bounding box center [356, 259] width 139 height 19
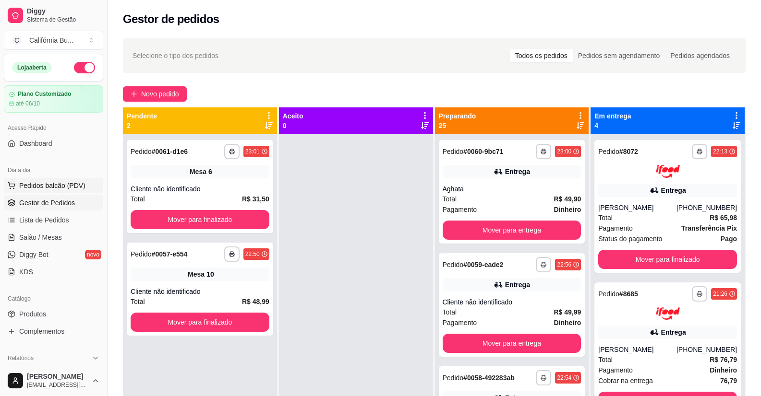
click at [61, 184] on span "Pedidos balcão (PDV)" at bounding box center [52, 186] width 66 height 10
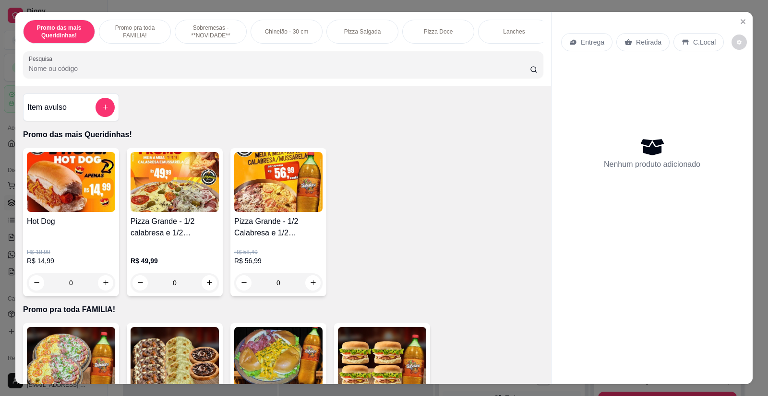
click at [212, 290] on div "0" at bounding box center [175, 283] width 88 height 19
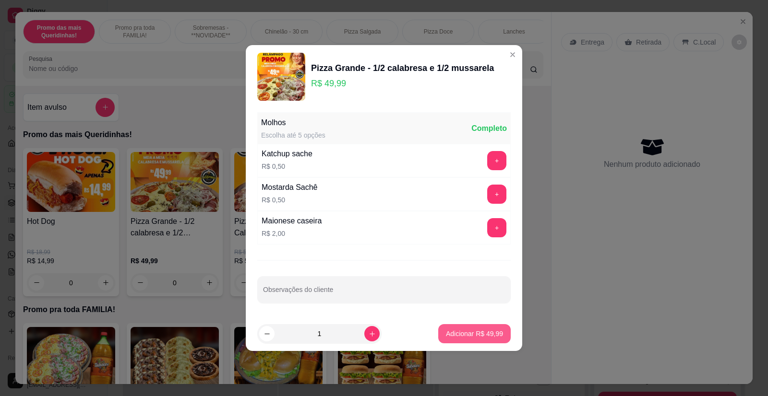
click at [462, 334] on p "Adicionar R$ 49,99" at bounding box center [474, 334] width 57 height 10
type input "1"
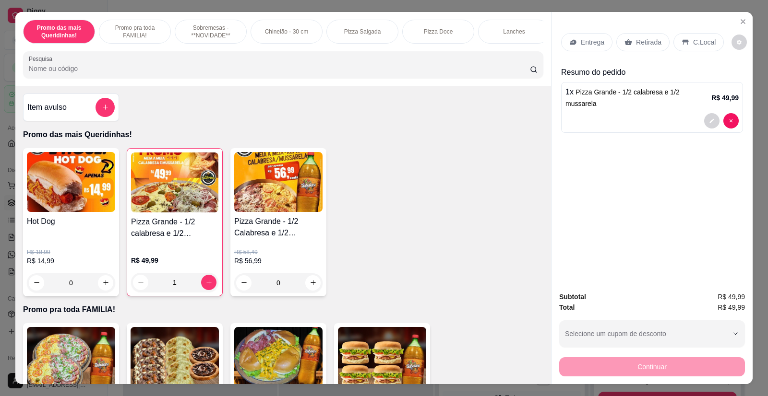
click at [652, 39] on p "Retirada" at bounding box center [648, 42] width 25 height 10
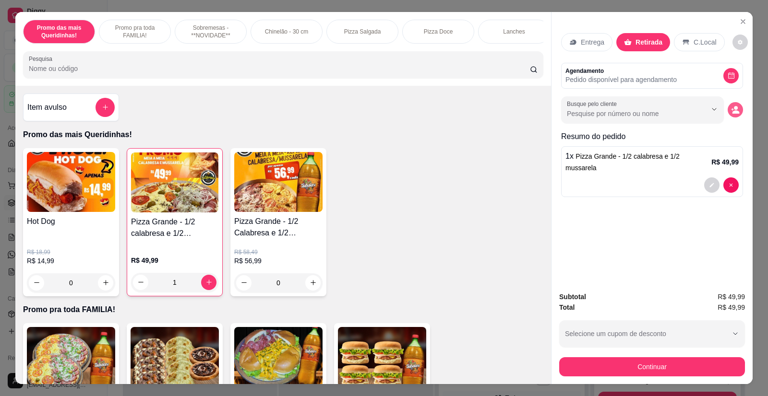
click at [738, 111] on button "decrease-product-quantity" at bounding box center [735, 109] width 15 height 15
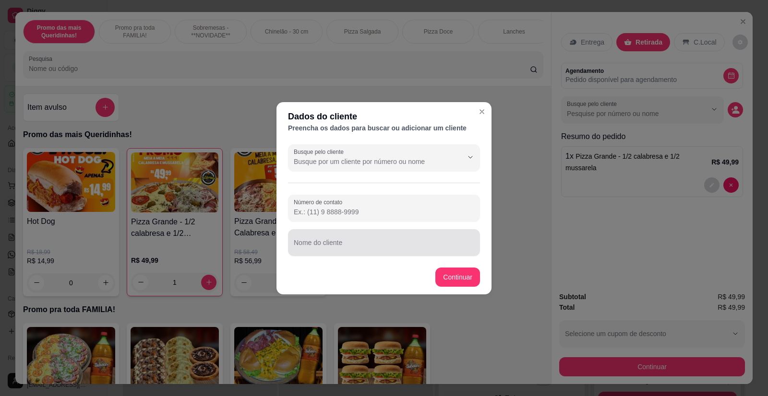
click at [332, 244] on input "Nome do cliente" at bounding box center [384, 247] width 180 height 10
type input "C"
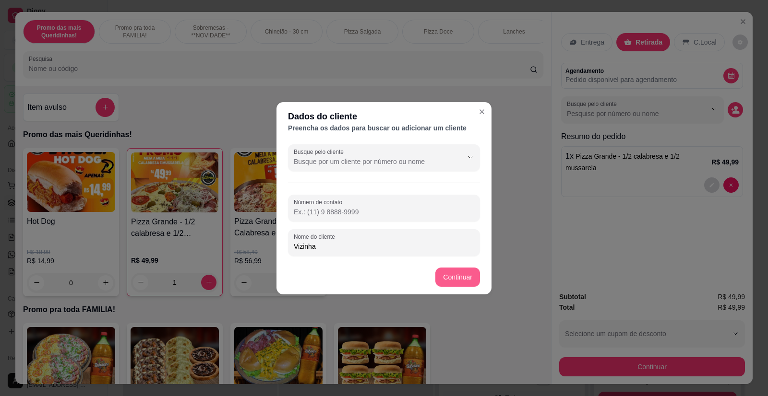
type input "Vizinha"
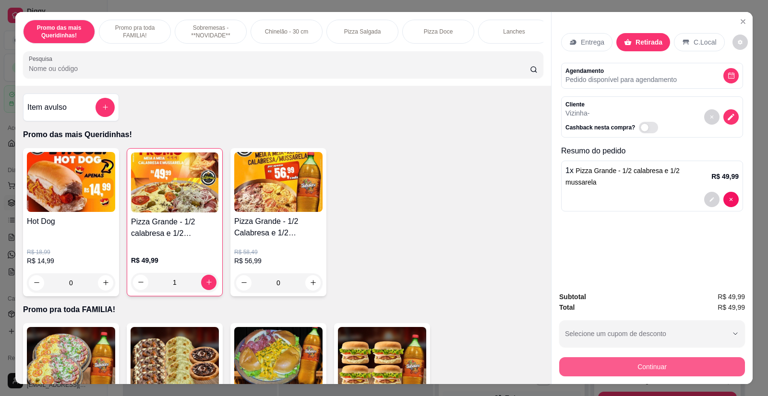
click at [643, 366] on button "Continuar" at bounding box center [652, 367] width 186 height 19
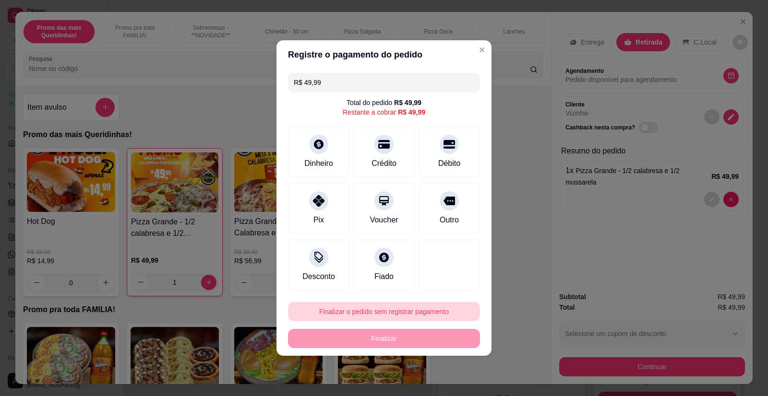
click at [420, 307] on button "Finalizar o pedido sem registrar pagamento" at bounding box center [384, 311] width 192 height 19
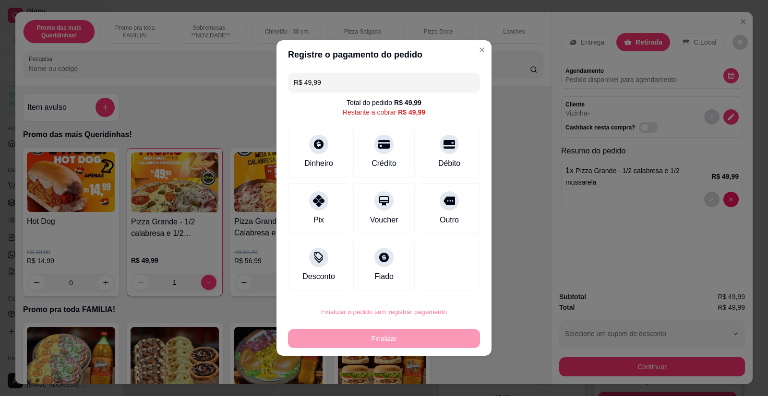
click at [443, 287] on button "Confirmar" at bounding box center [443, 284] width 36 height 15
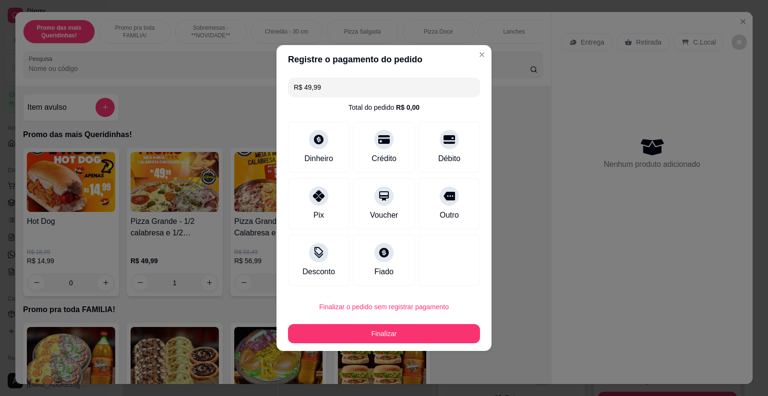
type input "0"
type input "R$ 0,00"
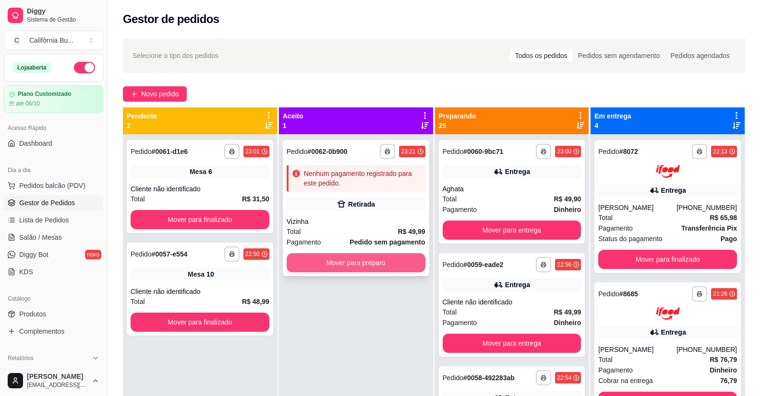
click at [377, 254] on button "Mover para preparo" at bounding box center [356, 262] width 139 height 19
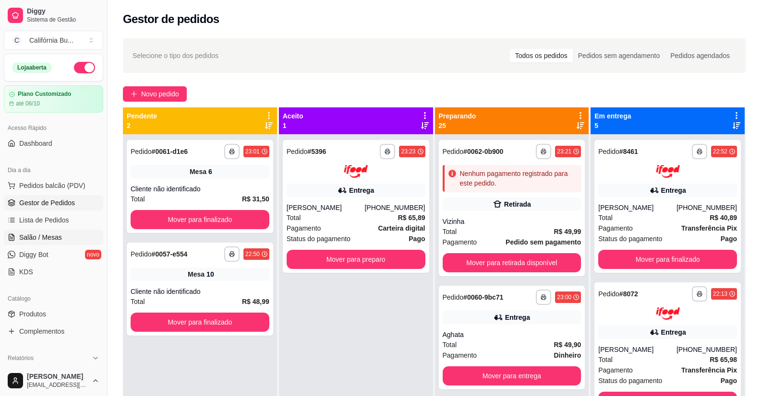
click at [52, 239] on span "Salão / Mesas" at bounding box center [40, 238] width 43 height 10
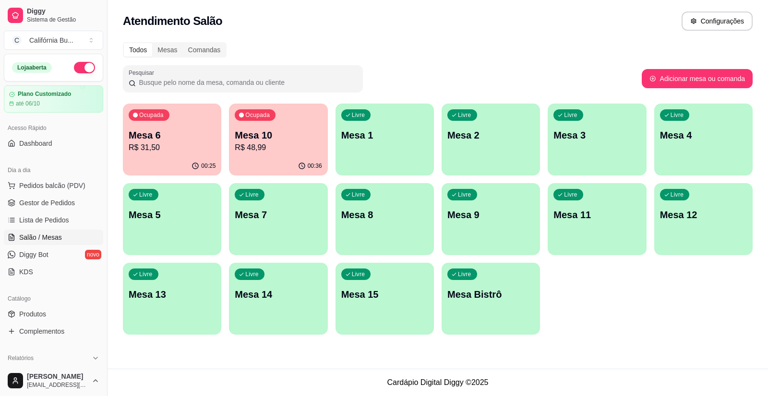
click at [189, 149] on p "R$ 31,50" at bounding box center [172, 148] width 87 height 12
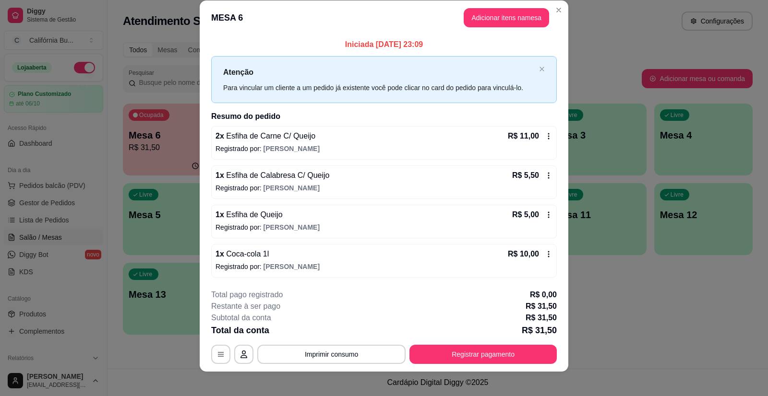
scroll to position [18, 0]
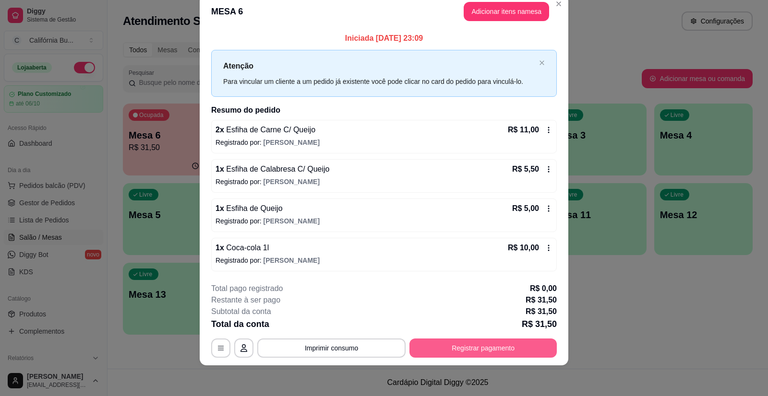
click at [490, 352] on button "Registrar pagamento" at bounding box center [482, 348] width 147 height 19
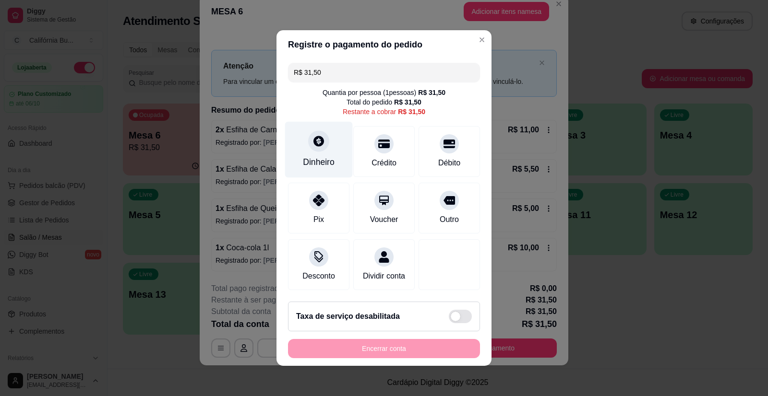
click at [311, 149] on div "Dinheiro" at bounding box center [319, 150] width 68 height 56
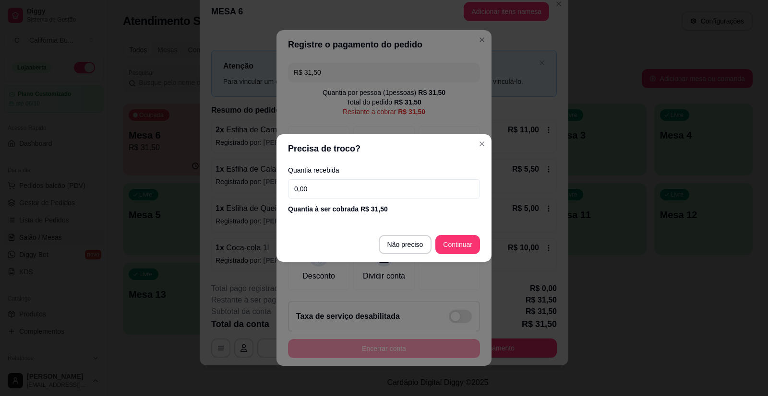
click at [356, 197] on input "0,00" at bounding box center [384, 189] width 192 height 19
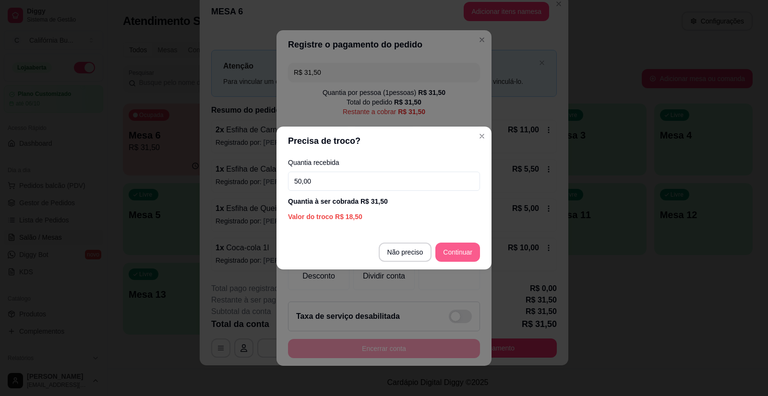
type input "50,00"
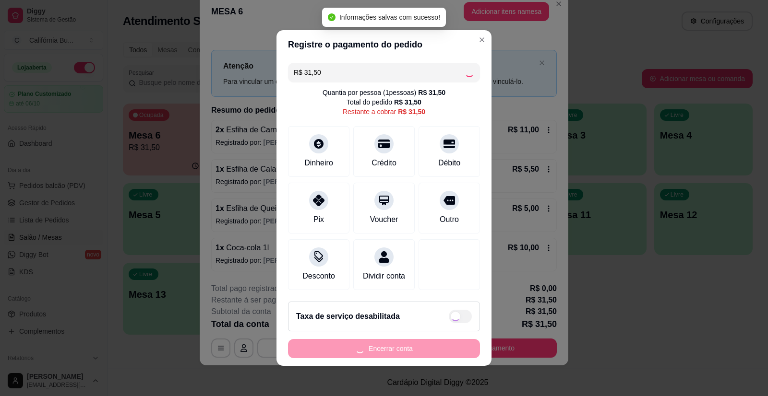
type input "R$ 0,00"
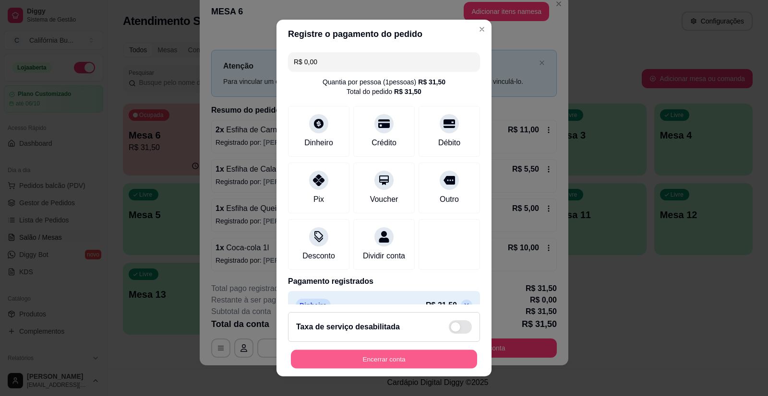
click at [399, 356] on button "Encerrar conta" at bounding box center [384, 359] width 186 height 19
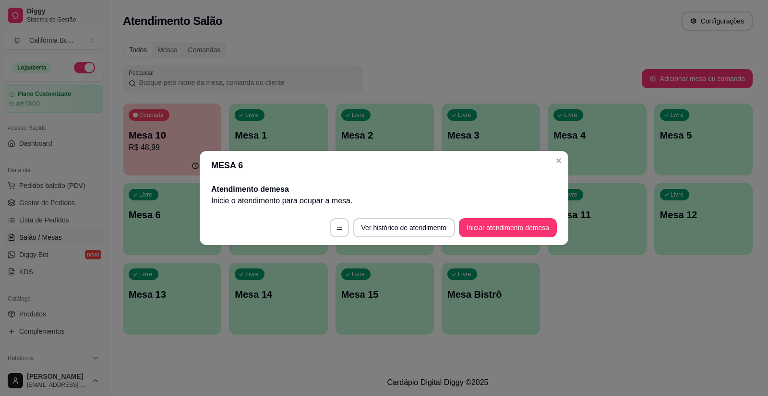
scroll to position [0, 0]
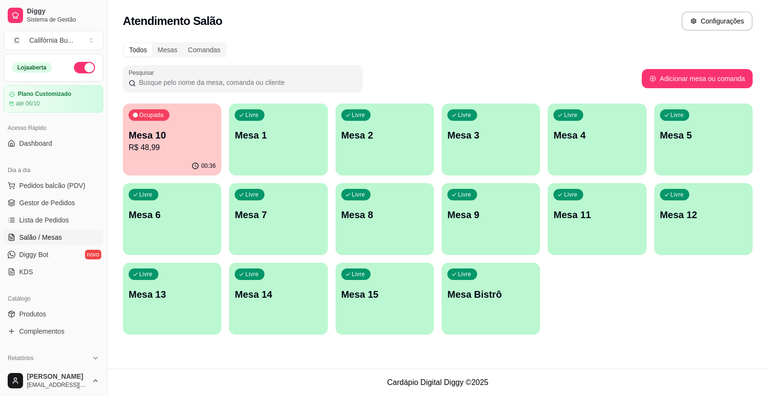
click at [168, 126] on div "Ocupada Mesa 10 R$ 48,99" at bounding box center [172, 130] width 98 height 53
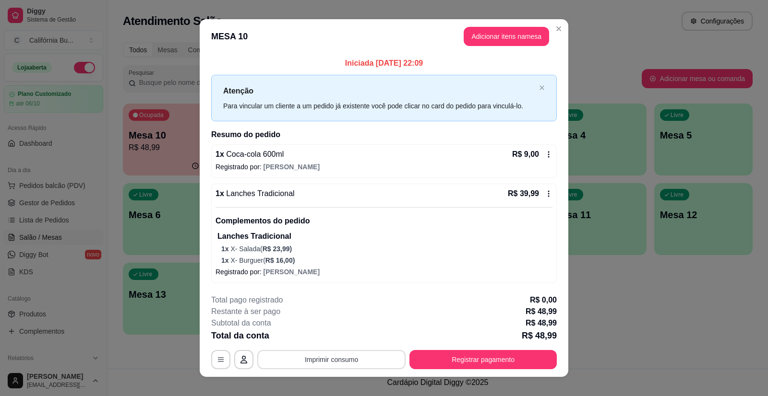
click at [326, 356] on button "Imprimir consumo" at bounding box center [331, 359] width 148 height 19
click at [326, 321] on button "Balcão" at bounding box center [331, 318] width 70 height 15
click at [465, 357] on button "Registrar pagamento" at bounding box center [482, 359] width 147 height 19
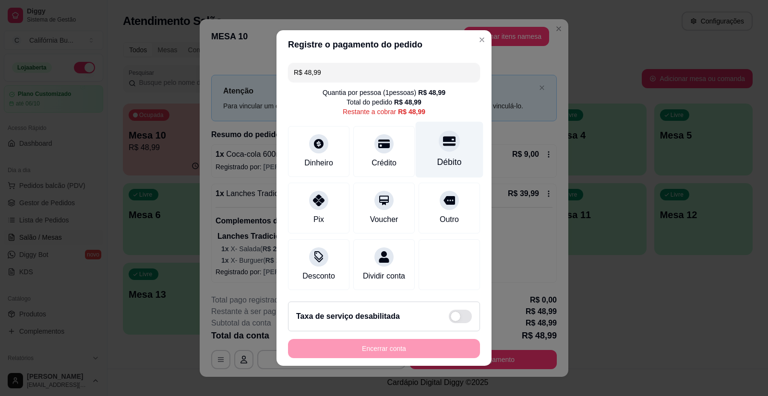
click at [443, 139] on icon at bounding box center [449, 141] width 12 height 12
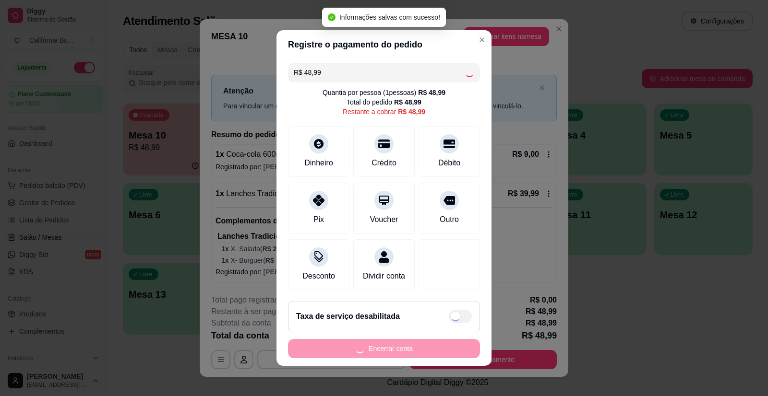
type input "R$ 0,00"
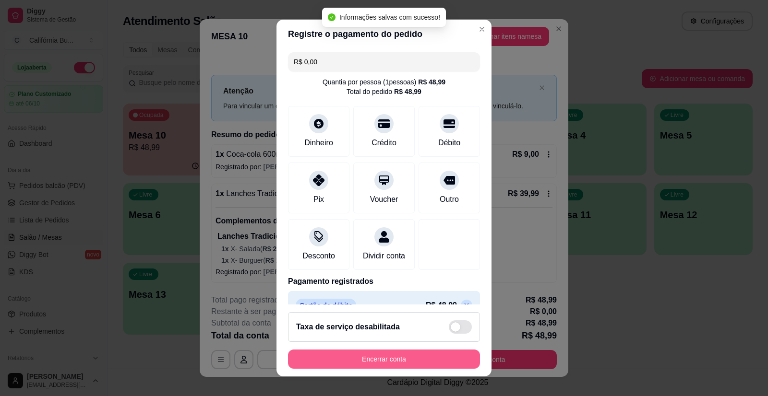
click at [361, 355] on button "Encerrar conta" at bounding box center [384, 359] width 192 height 19
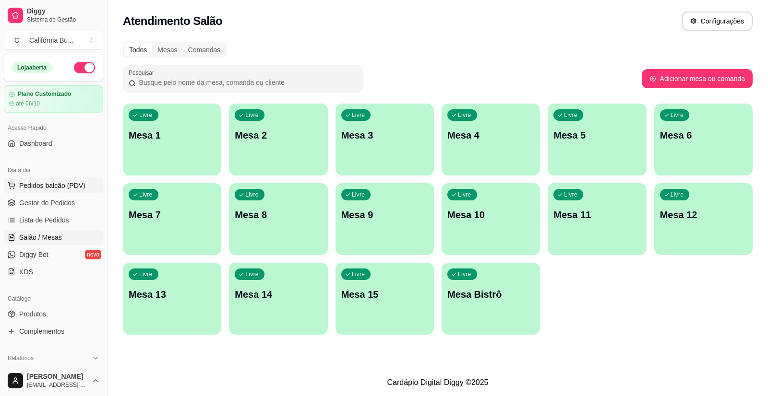
click at [51, 182] on span "Pedidos balcão (PDV)" at bounding box center [52, 186] width 66 height 10
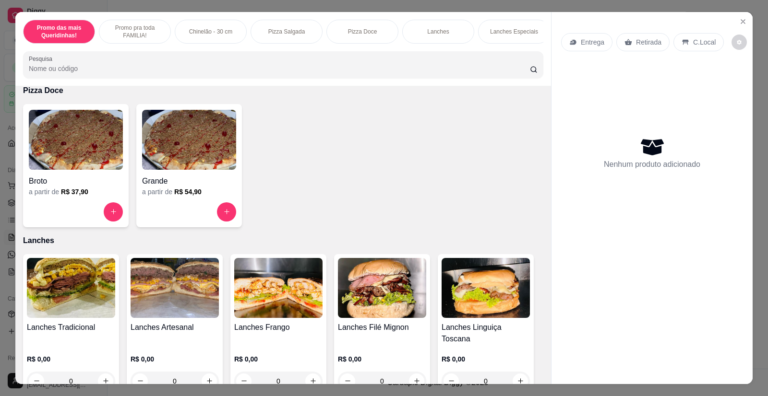
scroll to position [816, 0]
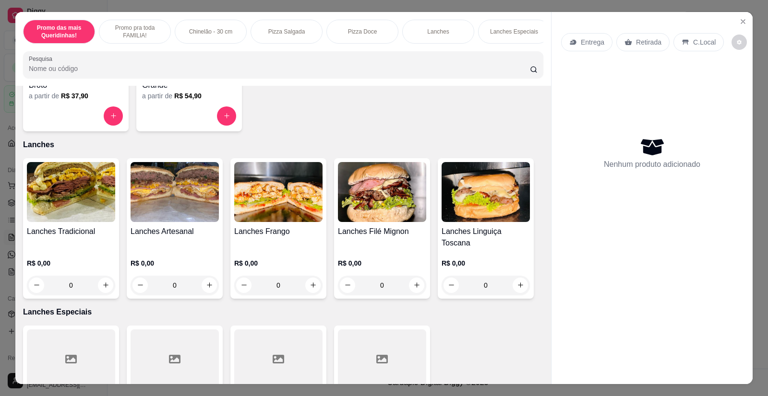
click at [65, 222] on img at bounding box center [71, 192] width 88 height 60
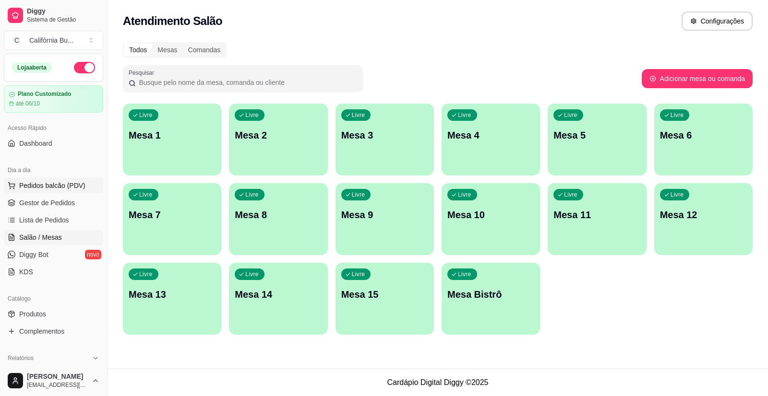
click at [65, 185] on span "Pedidos balcão (PDV)" at bounding box center [52, 186] width 66 height 10
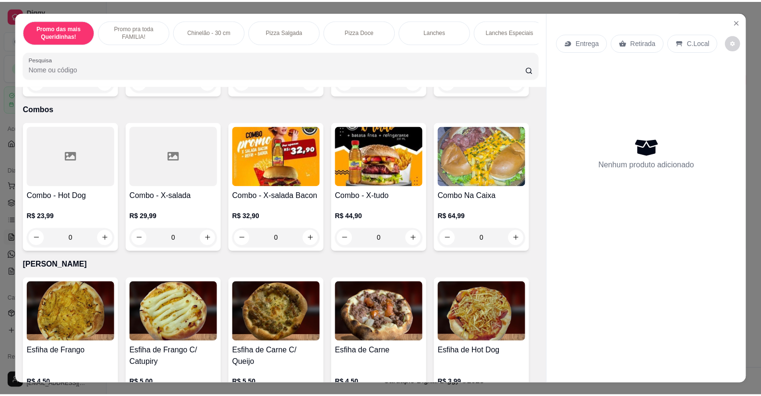
scroll to position [1488, 0]
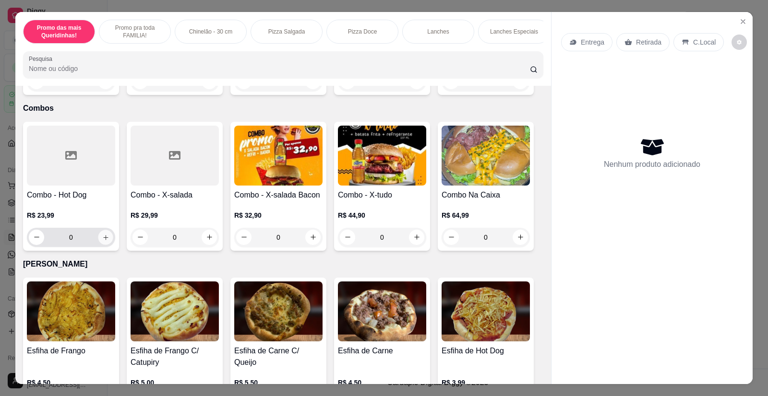
click at [102, 234] on icon "increase-product-quantity" at bounding box center [105, 237] width 7 height 7
type input "1"
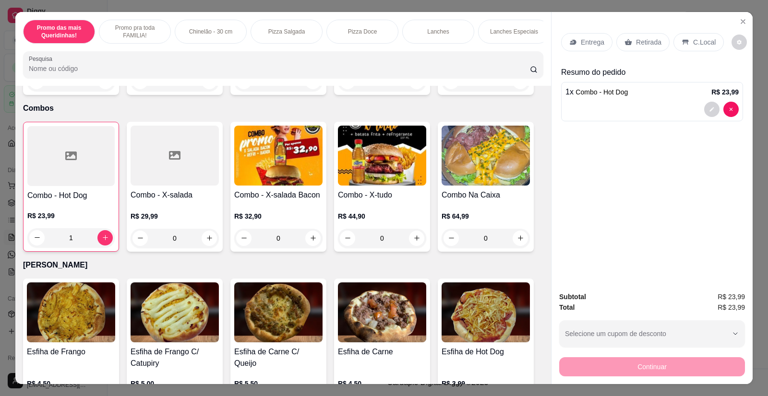
click at [641, 37] on p "Retirada" at bounding box center [648, 42] width 25 height 10
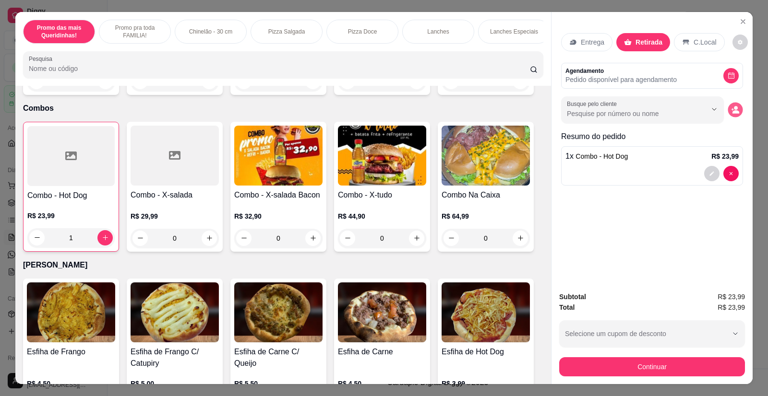
click at [736, 107] on icon "decrease-product-quantity" at bounding box center [735, 110] width 8 height 8
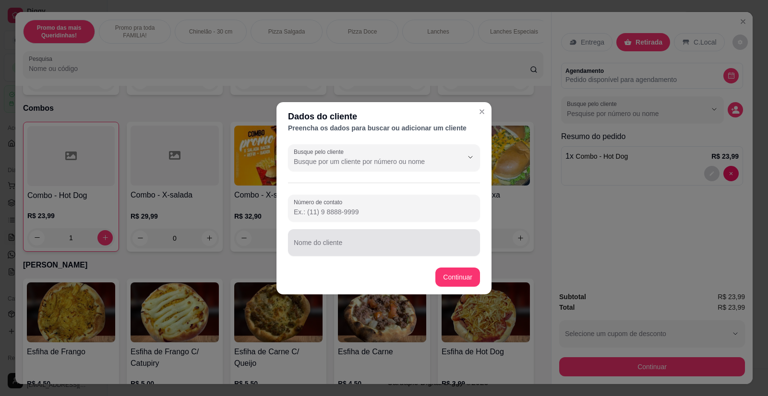
click at [349, 237] on div at bounding box center [384, 242] width 180 height 19
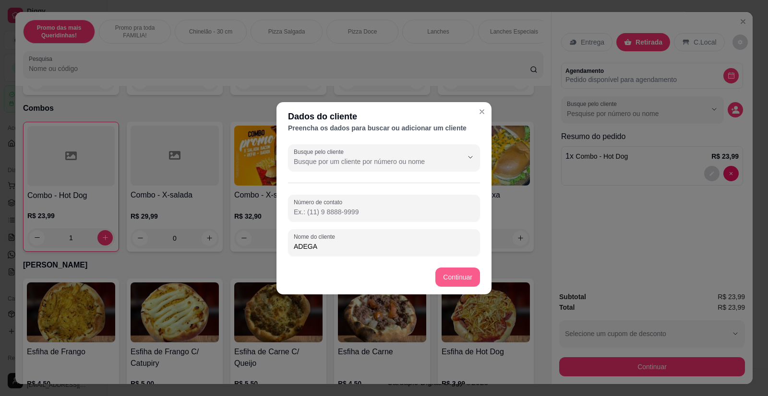
type input "ADEGA"
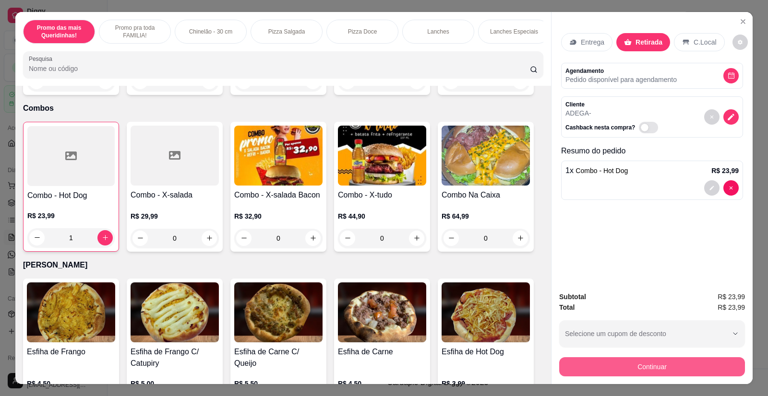
click at [668, 366] on button "Continuar" at bounding box center [652, 367] width 186 height 19
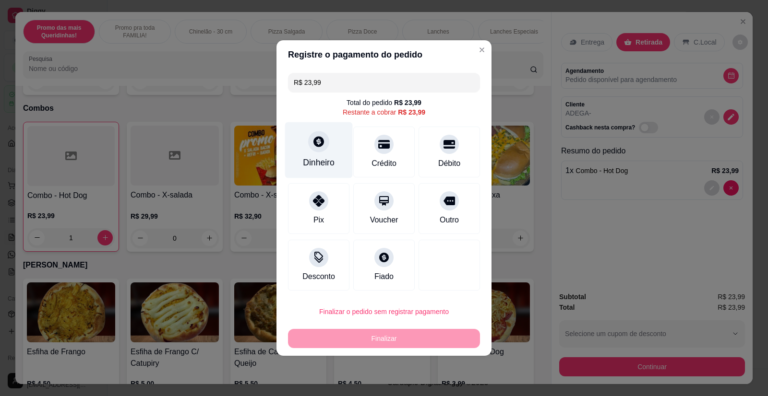
click at [316, 155] on div "Dinheiro" at bounding box center [319, 150] width 68 height 56
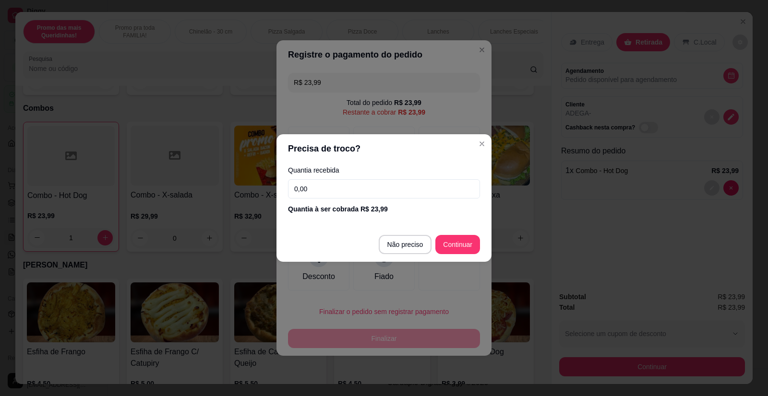
click at [345, 178] on div "Quantia recebida 0,00 Quantia à ser cobrada R$ 23,99" at bounding box center [383, 190] width 215 height 55
click at [344, 183] on input "0,00" at bounding box center [384, 189] width 192 height 19
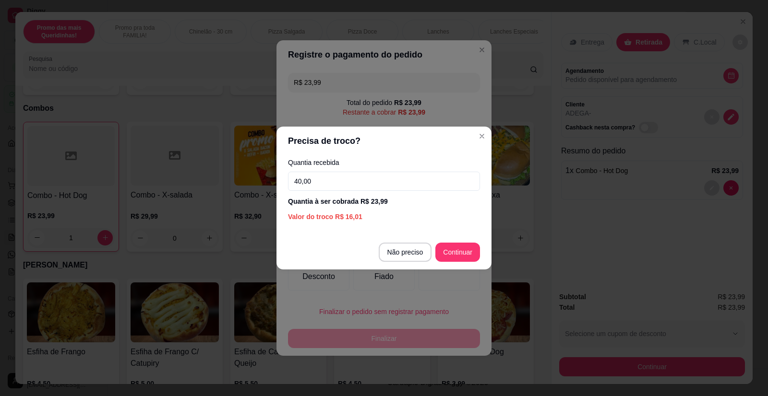
type input "40,00"
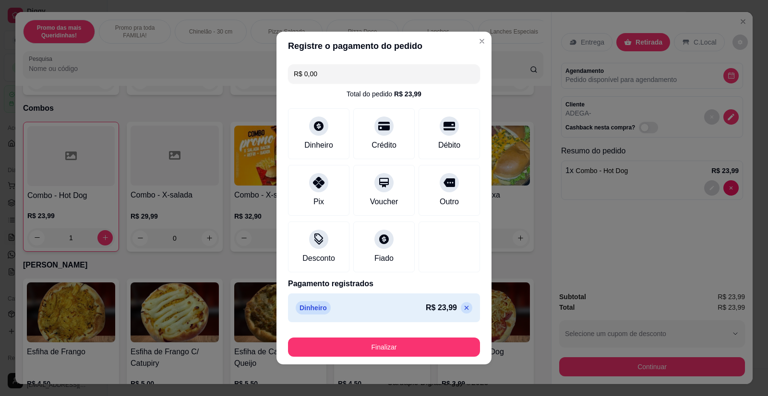
type input "R$ 0,00"
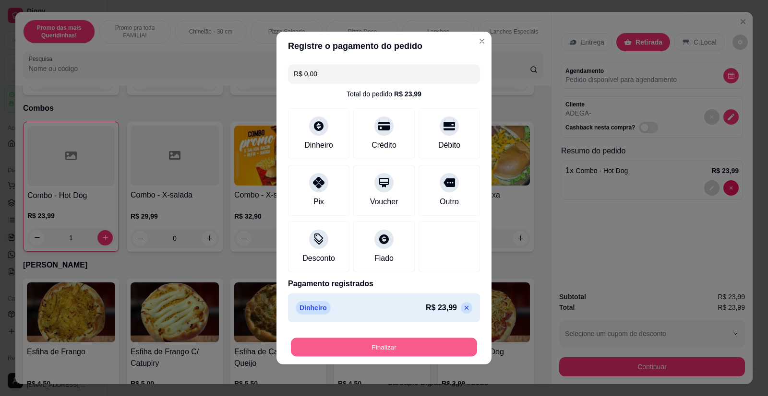
click at [412, 342] on button "Finalizar" at bounding box center [384, 347] width 186 height 19
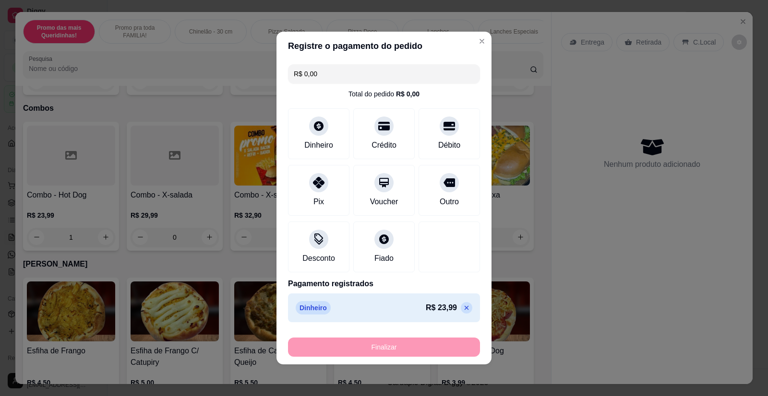
type input "0"
type input "-R$ 23,99"
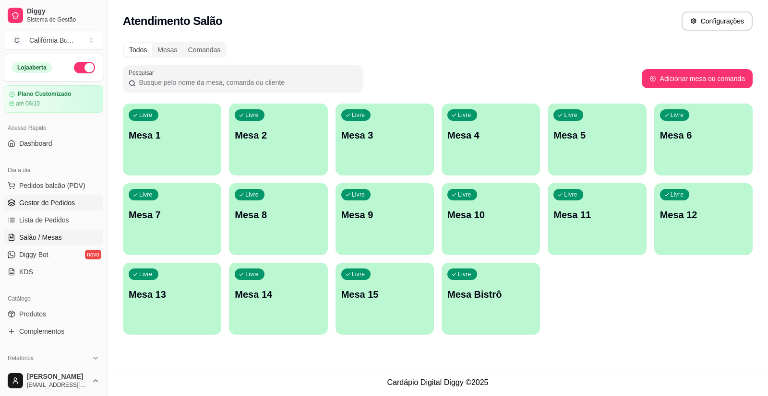
click at [59, 204] on span "Gestor de Pedidos" at bounding box center [47, 203] width 56 height 10
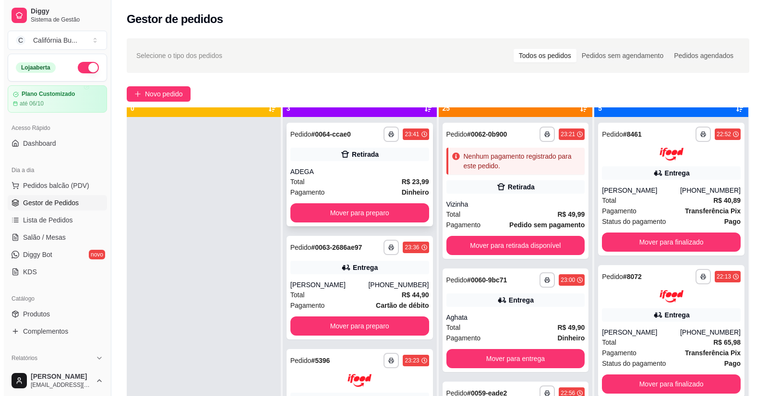
scroll to position [27, 0]
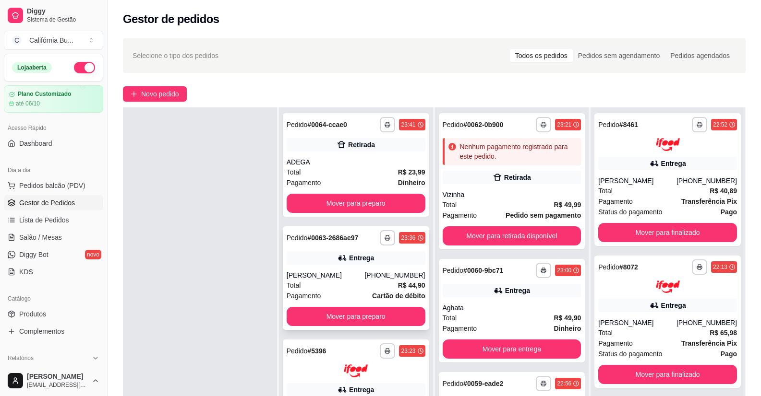
click at [354, 254] on div "Entrega" at bounding box center [361, 258] width 25 height 10
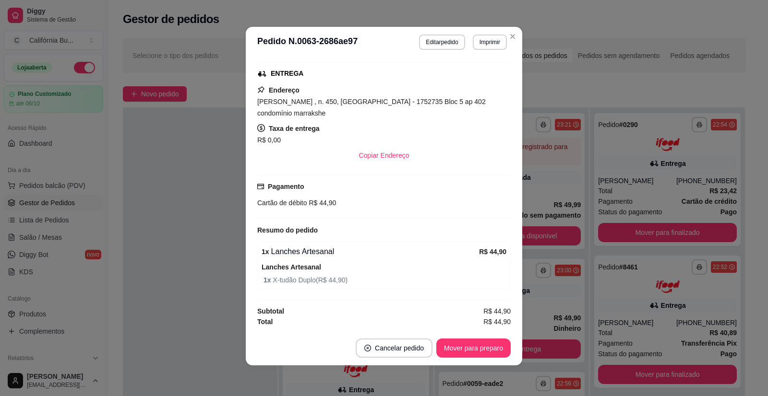
scroll to position [146, 0]
click at [430, 41] on button "Editar pedido" at bounding box center [442, 42] width 45 height 15
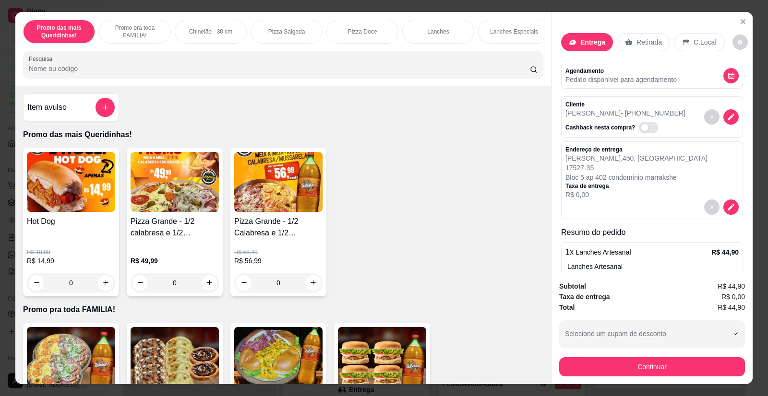
scroll to position [47, 0]
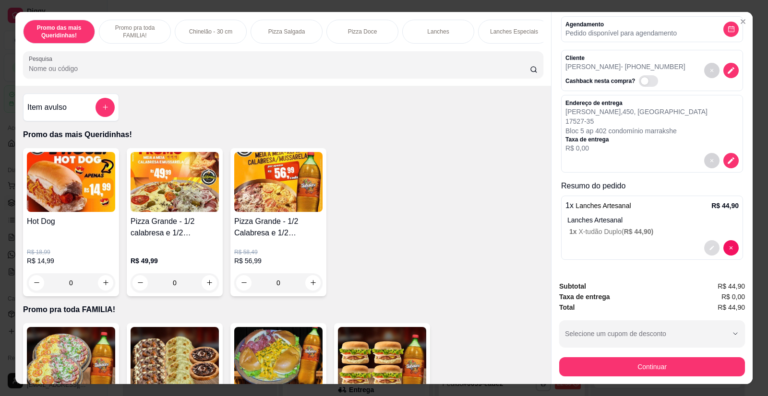
click at [709, 247] on icon "decrease-product-quantity" at bounding box center [712, 248] width 6 height 6
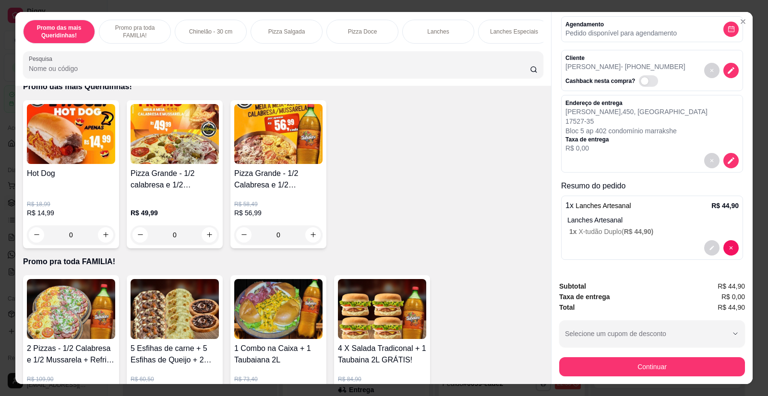
scroll to position [0, 765]
click at [349, 31] on p "Refrigerantes" at bounding box center [355, 32] width 35 height 8
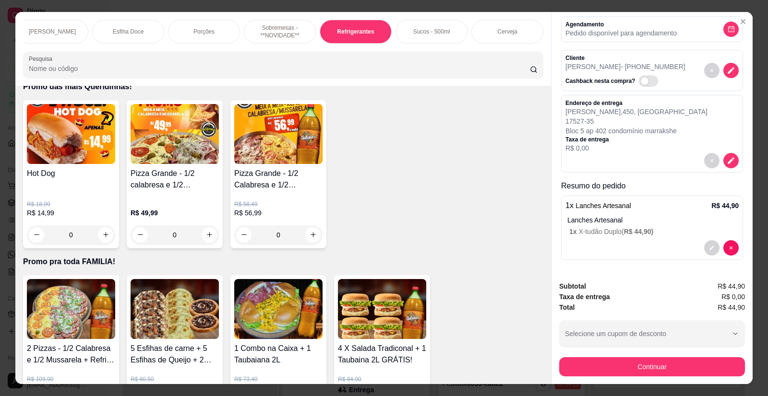
scroll to position [19, 0]
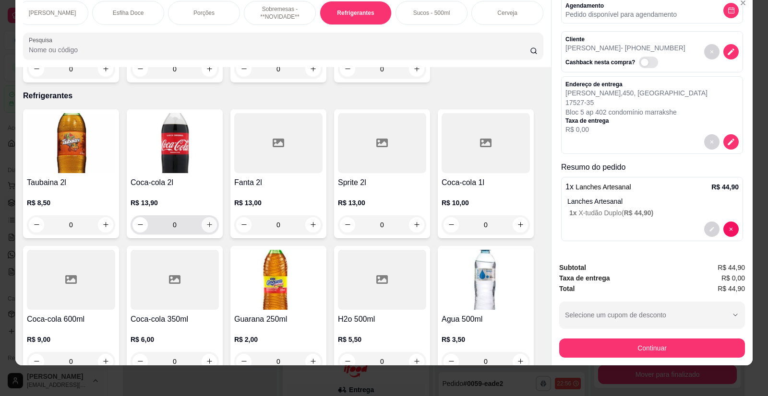
click at [206, 221] on icon "increase-product-quantity" at bounding box center [209, 224] width 7 height 7
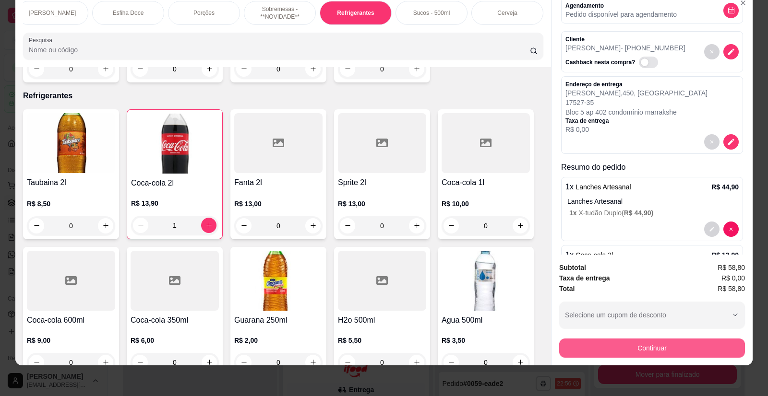
click at [610, 347] on button "Continuar" at bounding box center [652, 348] width 186 height 19
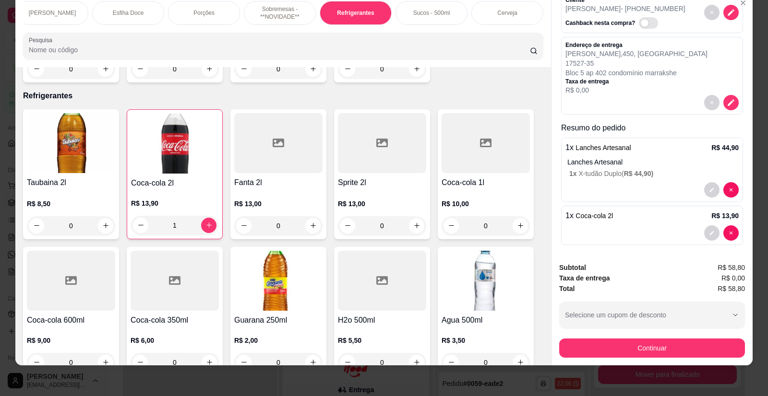
scroll to position [90, 0]
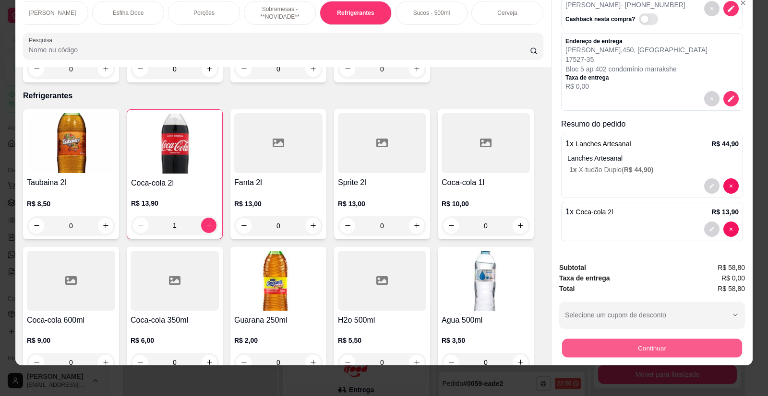
click at [654, 350] on button "Continuar" at bounding box center [652, 348] width 180 height 19
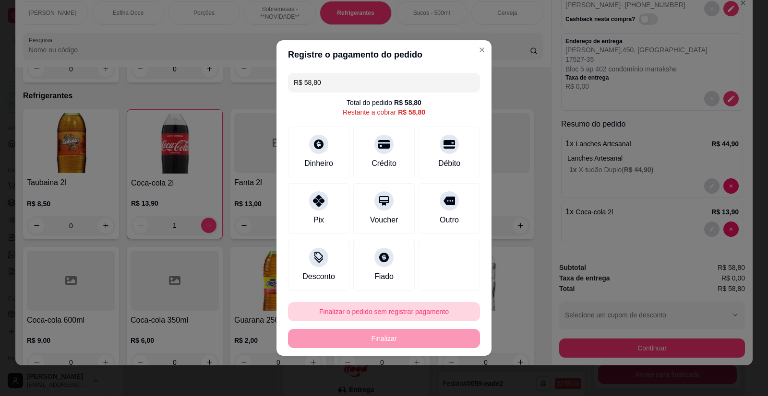
click at [398, 311] on button "Finalizar o pedido sem registrar pagamento" at bounding box center [384, 311] width 192 height 19
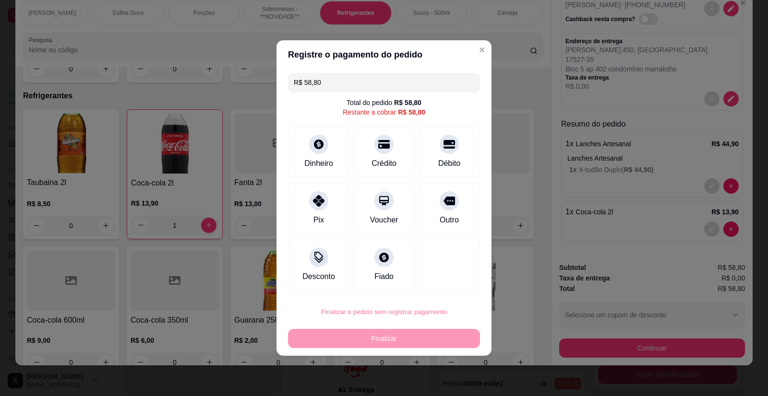
click at [443, 278] on button "Confirmar" at bounding box center [442, 284] width 34 height 14
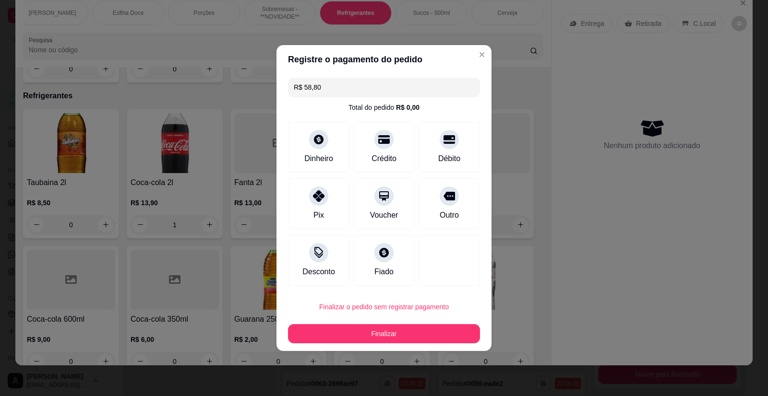
type input "0"
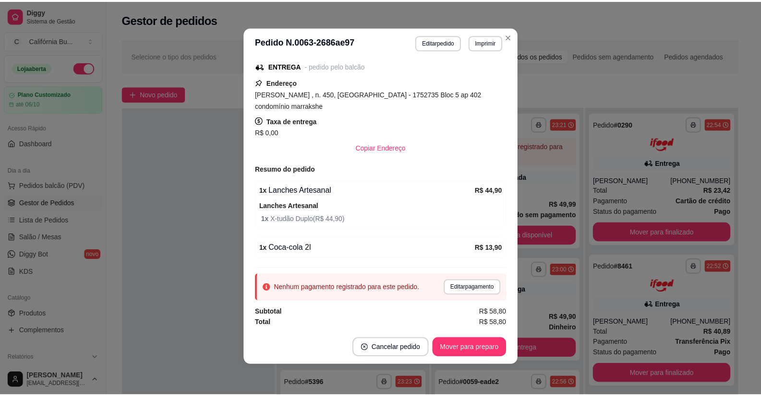
scroll to position [139, 0]
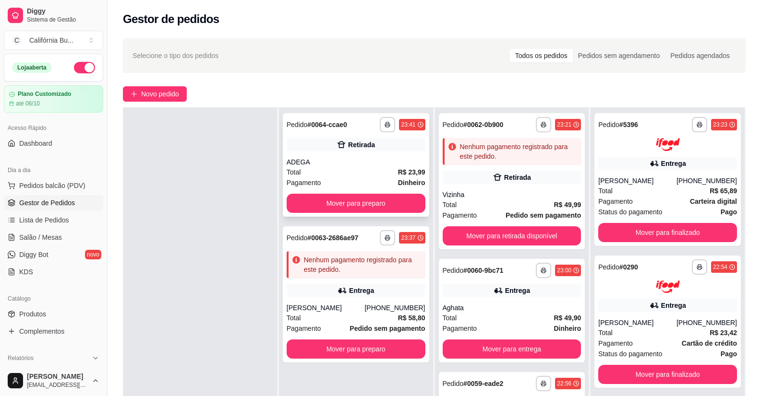
click at [377, 206] on button "Mover para preparo" at bounding box center [356, 203] width 139 height 19
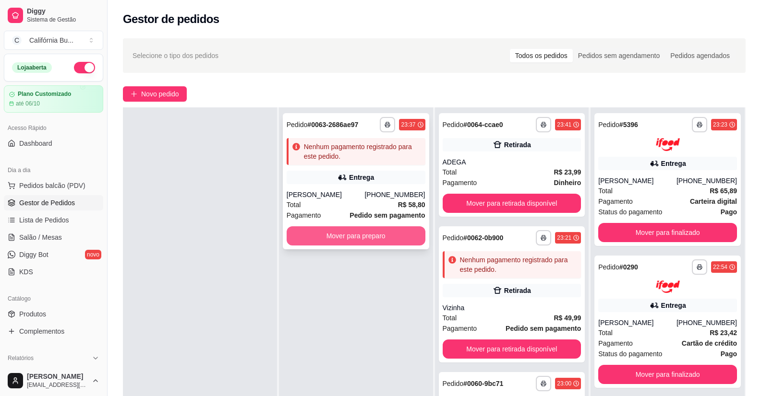
click at [385, 238] on button "Mover para preparo" at bounding box center [356, 236] width 139 height 19
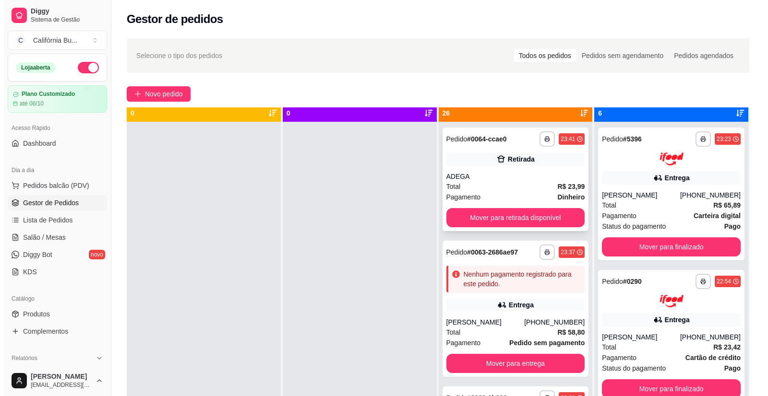
scroll to position [0, 0]
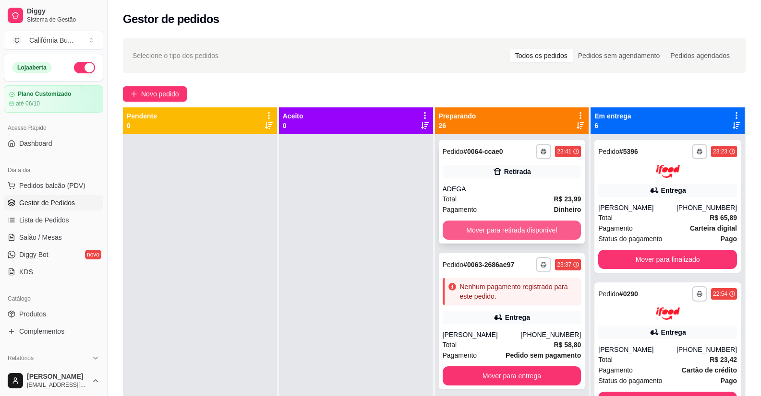
click at [524, 231] on button "Mover para retirada disponível" at bounding box center [512, 230] width 139 height 19
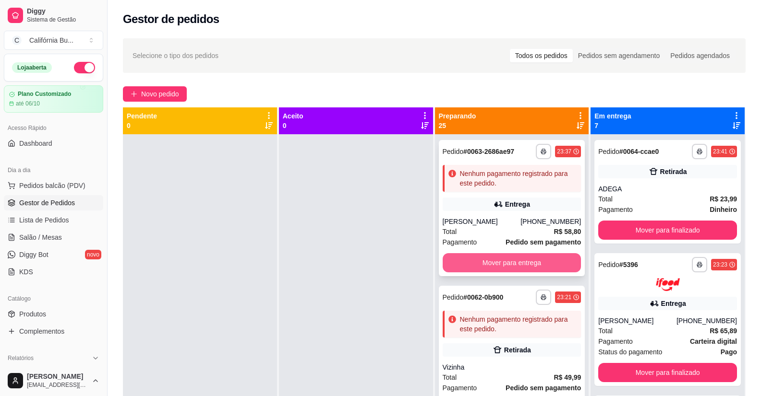
click at [509, 260] on button "Mover para entrega" at bounding box center [512, 262] width 139 height 19
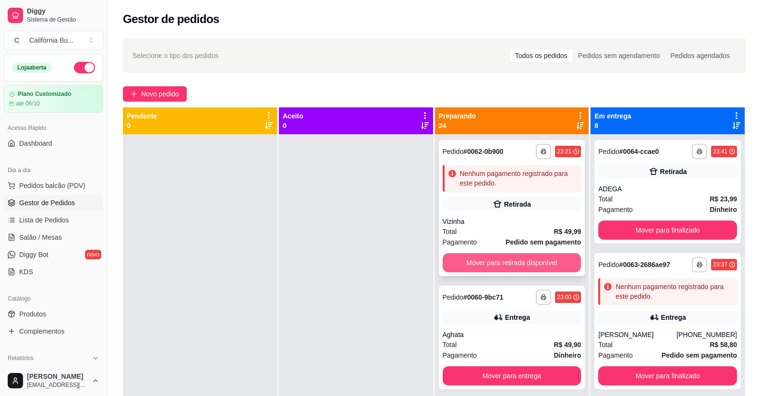
click at [506, 260] on button "Mover para retirada disponível" at bounding box center [512, 262] width 139 height 19
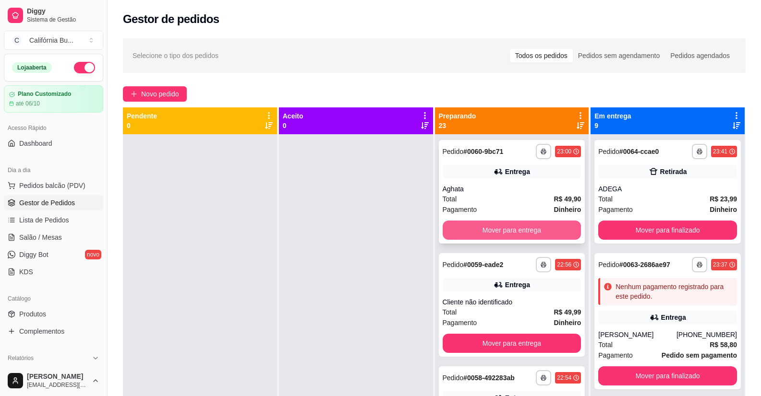
click at [504, 235] on button "Mover para entrega" at bounding box center [512, 230] width 139 height 19
click at [506, 230] on button "Mover para entrega" at bounding box center [511, 230] width 134 height 19
click at [506, 230] on button "Mover para entrega" at bounding box center [512, 230] width 139 height 19
click at [506, 230] on button "Mover para entrega" at bounding box center [511, 230] width 134 height 19
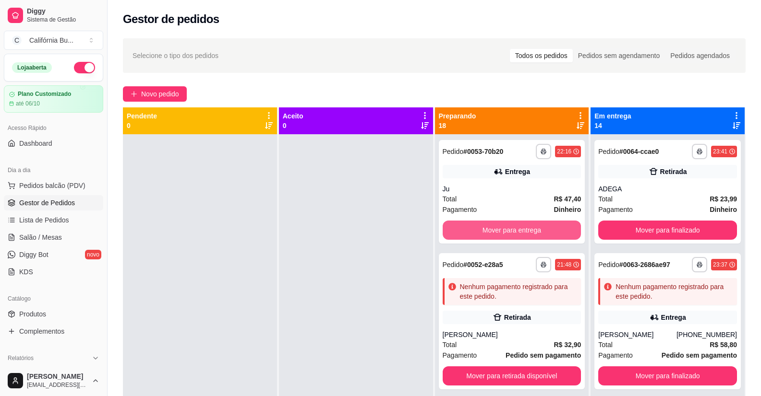
click at [506, 230] on button "Mover para entrega" at bounding box center [512, 230] width 139 height 19
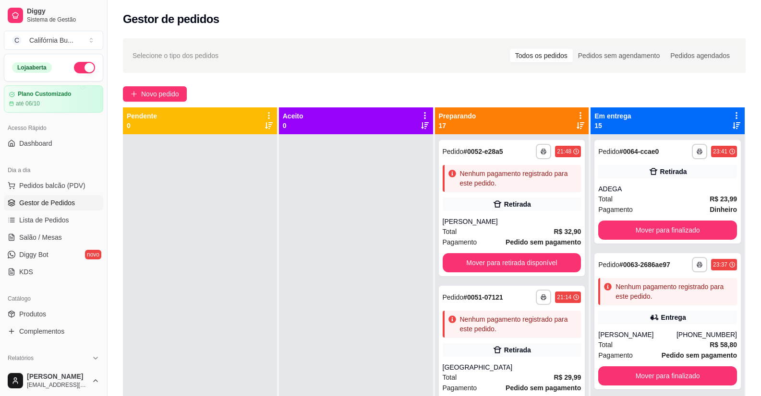
click at [506, 230] on div "Total R$ 32,90" at bounding box center [512, 232] width 139 height 11
click at [509, 265] on button "Mover para retirada disponível" at bounding box center [512, 262] width 139 height 19
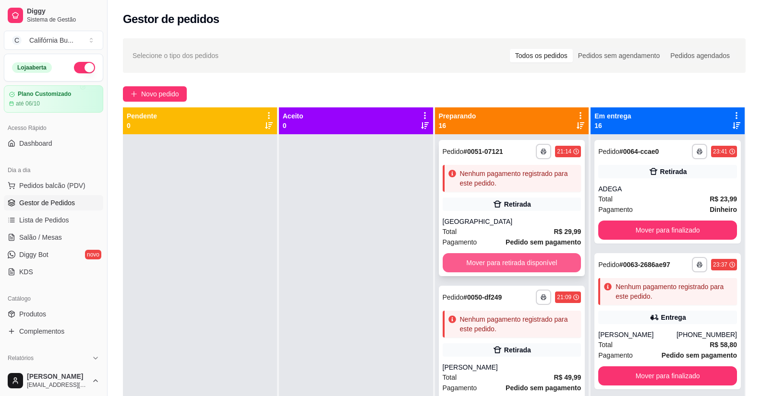
click at [512, 262] on button "Mover para retirada disponível" at bounding box center [512, 262] width 139 height 19
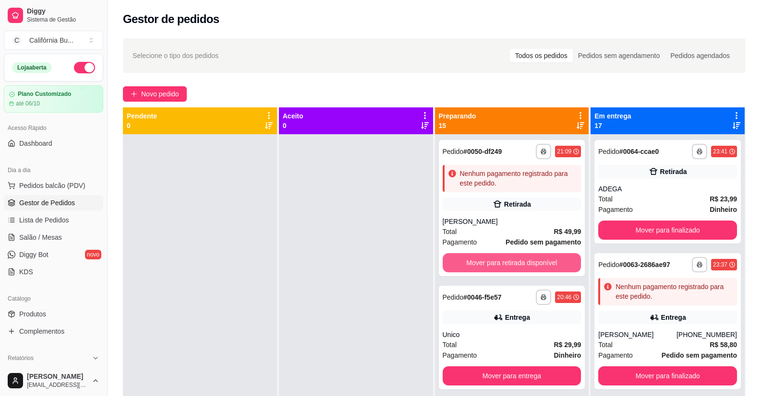
click at [512, 262] on button "Mover para retirada disponível" at bounding box center [512, 262] width 139 height 19
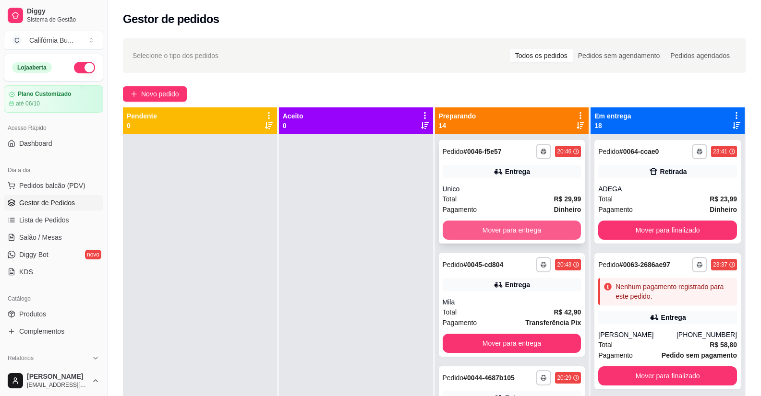
click at [504, 229] on button "Mover para entrega" at bounding box center [512, 230] width 139 height 19
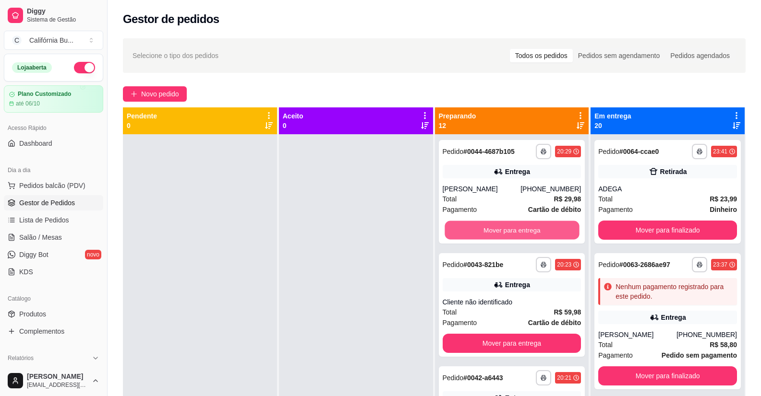
click at [504, 229] on button "Mover para entrega" at bounding box center [511, 230] width 134 height 19
click at [504, 226] on button "Mover para entrega" at bounding box center [512, 230] width 139 height 19
click at [510, 230] on button "Mover para entrega" at bounding box center [512, 230] width 139 height 19
click at [510, 230] on button "Mover para retirada disponível" at bounding box center [512, 230] width 139 height 19
click at [510, 230] on button "Mover para entrega" at bounding box center [512, 230] width 139 height 19
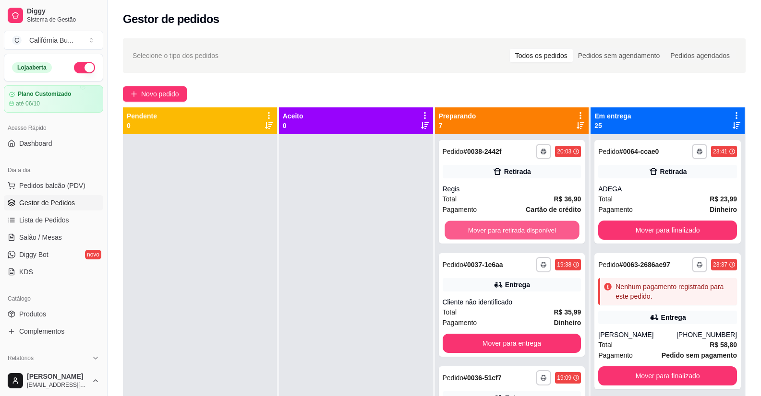
click at [510, 230] on button "Mover para retirada disponível" at bounding box center [511, 230] width 134 height 19
click at [510, 230] on button "Mover para entrega" at bounding box center [512, 230] width 139 height 19
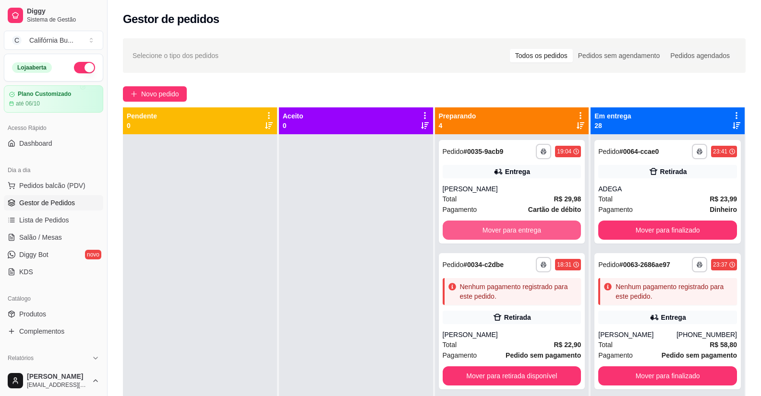
click at [510, 230] on button "Mover para entrega" at bounding box center [512, 230] width 139 height 19
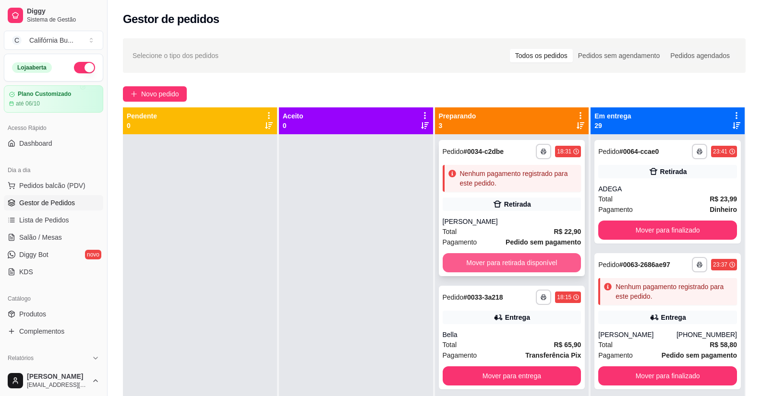
click at [514, 266] on button "Mover para retirada disponível" at bounding box center [512, 262] width 139 height 19
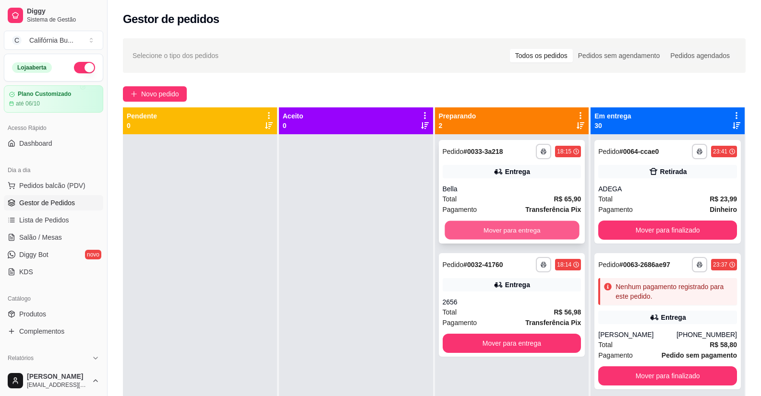
click at [515, 236] on button "Mover para entrega" at bounding box center [511, 230] width 134 height 19
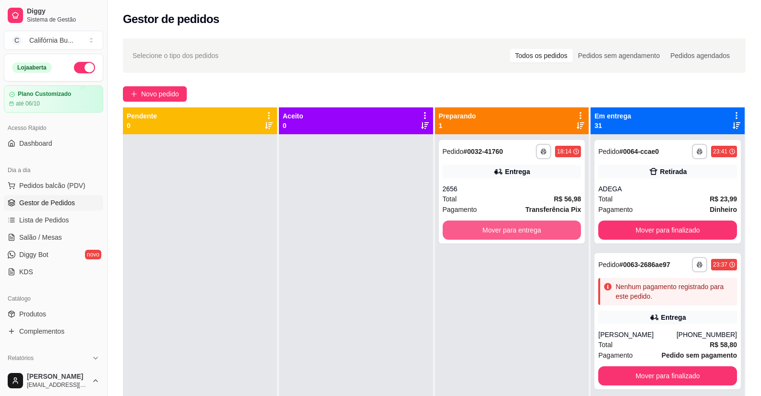
click at [521, 233] on button "Mover para entrega" at bounding box center [512, 230] width 139 height 19
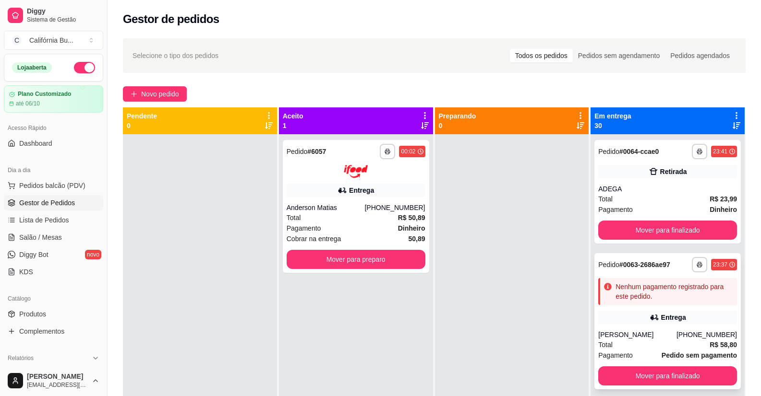
click at [639, 322] on div "Entrega" at bounding box center [667, 317] width 139 height 13
click at [379, 264] on button "Mover para preparo" at bounding box center [356, 259] width 139 height 19
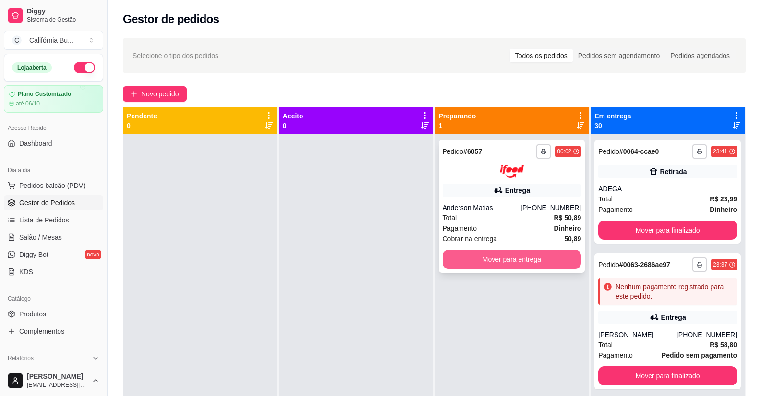
click at [532, 260] on button "Mover para entrega" at bounding box center [512, 259] width 139 height 19
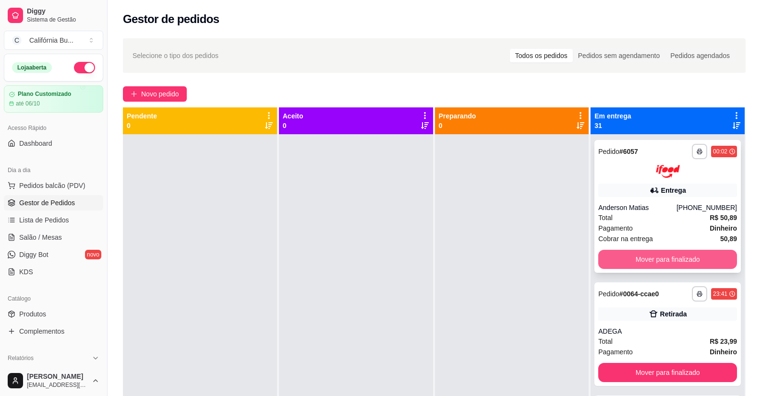
click at [637, 263] on button "Mover para finalizado" at bounding box center [667, 259] width 139 height 19
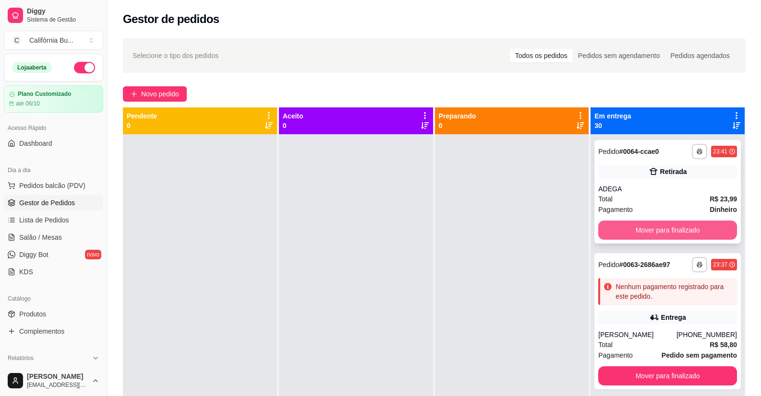
click at [623, 229] on button "Mover para finalizado" at bounding box center [667, 230] width 139 height 19
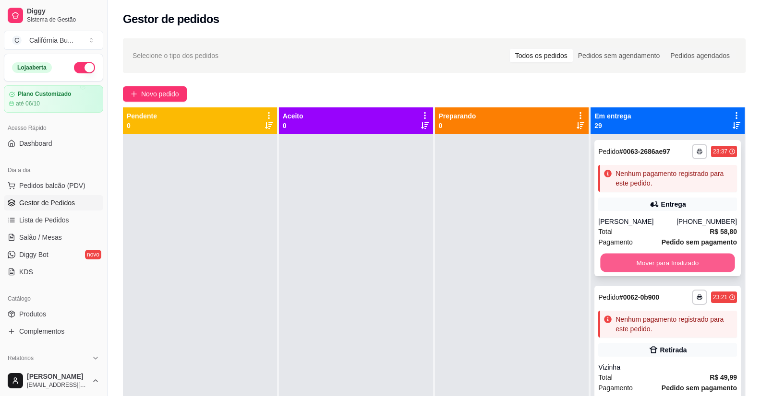
click at [636, 261] on button "Mover para finalizado" at bounding box center [667, 263] width 134 height 19
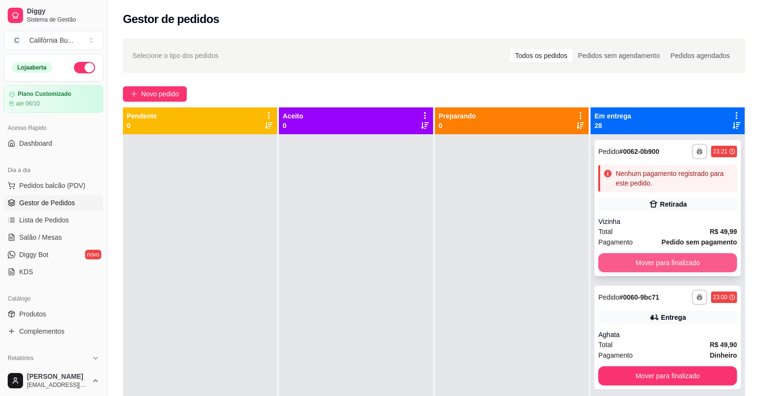
click at [645, 260] on button "Mover para finalizado" at bounding box center [667, 262] width 139 height 19
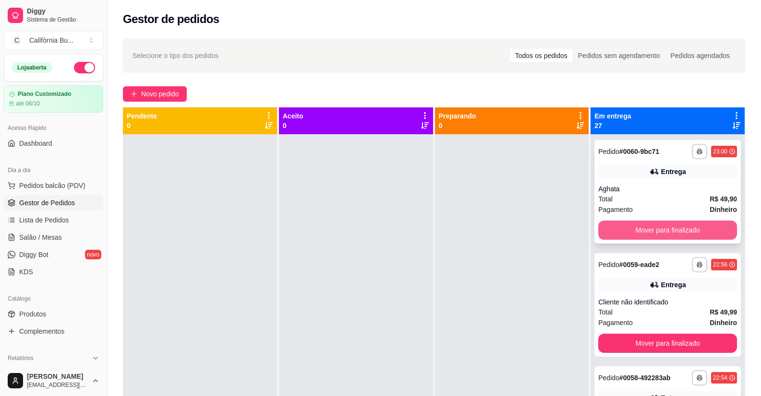
click at [641, 235] on button "Mover para finalizado" at bounding box center [667, 230] width 139 height 19
click at [636, 228] on button "Mover para finalizado" at bounding box center [667, 230] width 134 height 19
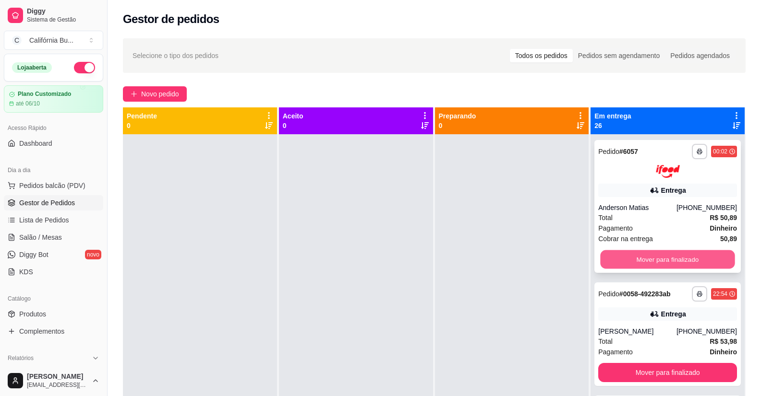
click at [664, 263] on button "Mover para finalizado" at bounding box center [667, 259] width 134 height 19
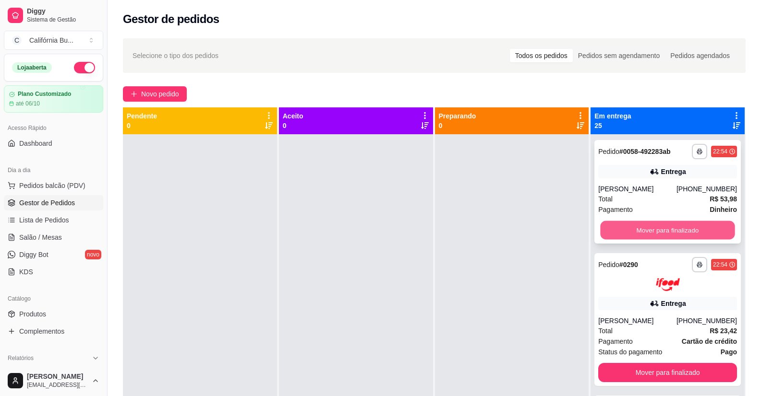
click at [648, 235] on button "Mover para finalizado" at bounding box center [667, 230] width 134 height 19
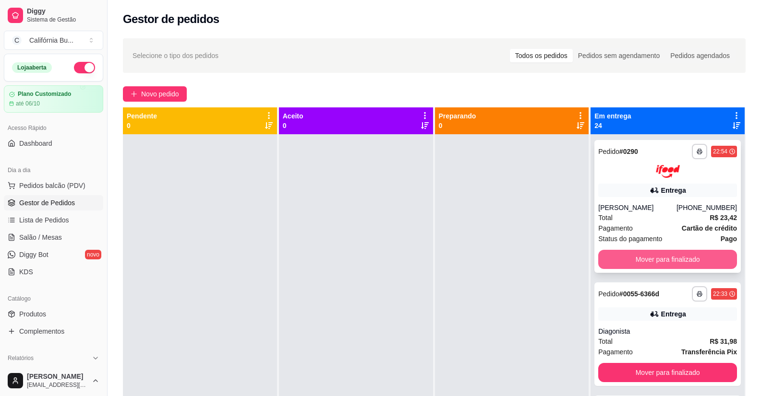
click at [655, 258] on button "Mover para finalizado" at bounding box center [667, 259] width 139 height 19
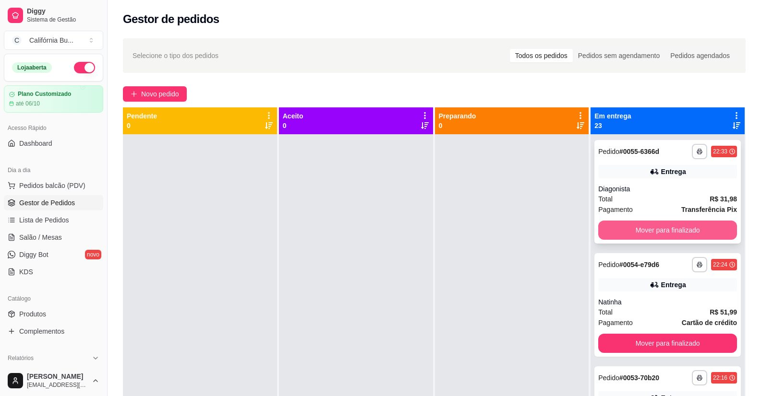
click at [653, 237] on button "Mover para finalizado" at bounding box center [667, 230] width 139 height 19
click at [649, 233] on button "Mover para finalizado" at bounding box center [667, 230] width 134 height 19
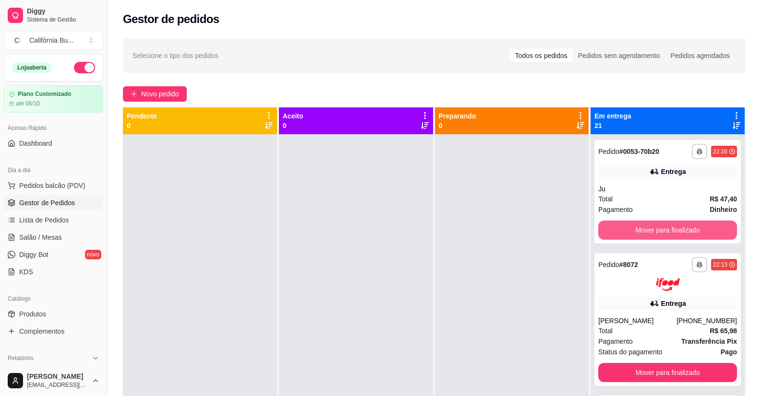
click at [649, 233] on button "Mover para finalizado" at bounding box center [667, 230] width 139 height 19
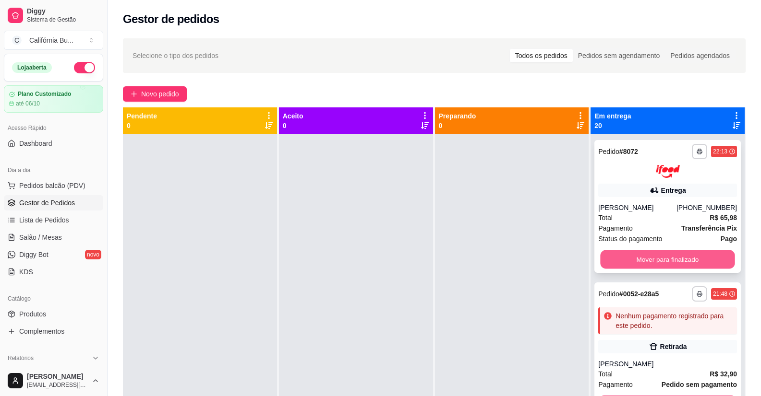
click at [654, 257] on button "Mover para finalizado" at bounding box center [667, 259] width 134 height 19
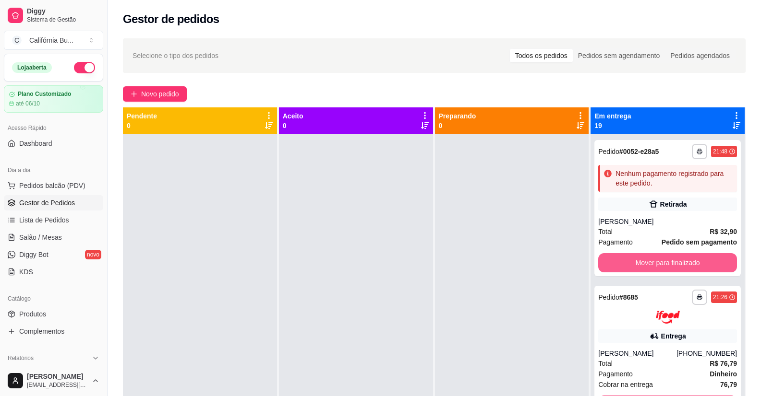
click at [662, 261] on button "Mover para finalizado" at bounding box center [667, 262] width 139 height 19
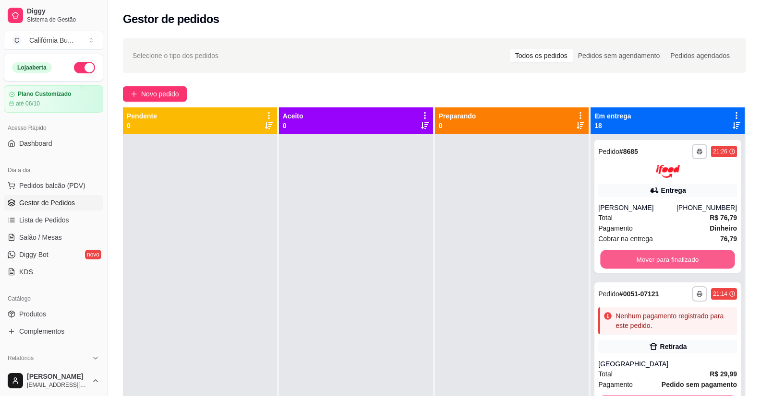
click at [663, 261] on button "Mover para finalizado" at bounding box center [667, 259] width 134 height 19
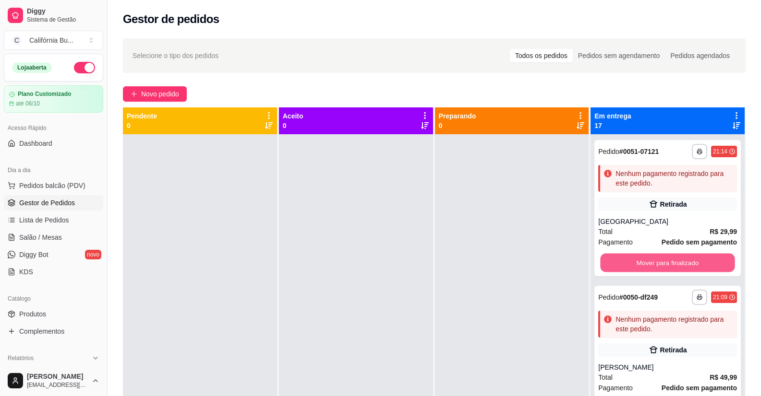
click at [663, 261] on button "Mover para finalizado" at bounding box center [667, 263] width 134 height 19
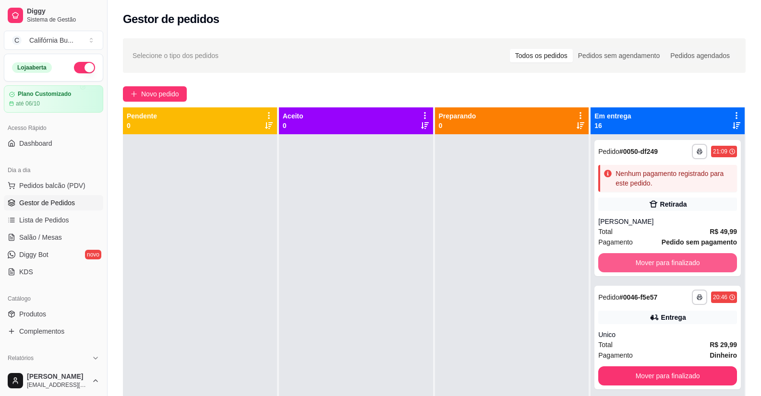
click at [663, 261] on button "Mover para finalizado" at bounding box center [667, 262] width 139 height 19
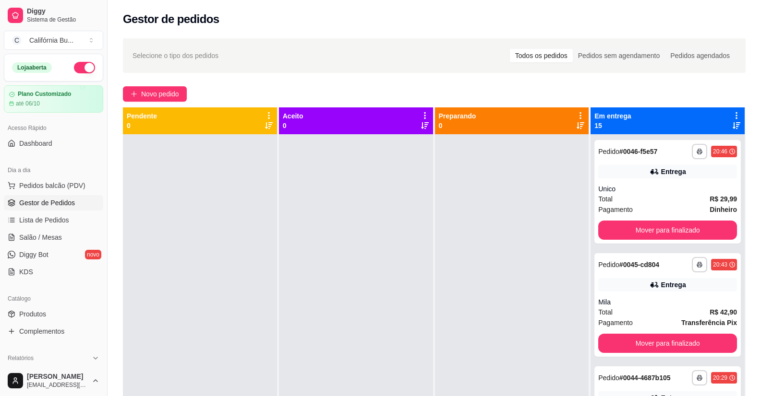
click at [663, 261] on div "**********" at bounding box center [667, 264] width 139 height 15
click at [639, 232] on button "Mover para finalizado" at bounding box center [667, 230] width 139 height 19
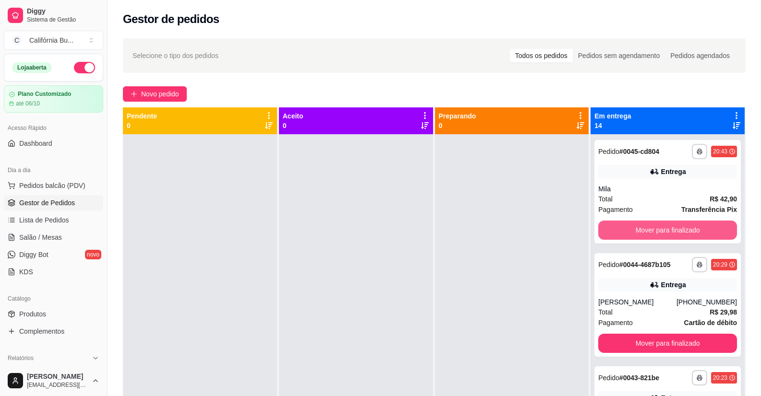
click at [638, 232] on button "Mover para finalizado" at bounding box center [667, 230] width 139 height 19
click at [638, 232] on button "Mover para finalizado" at bounding box center [667, 230] width 134 height 19
click at [638, 232] on button "Mover para finalizado" at bounding box center [667, 230] width 139 height 19
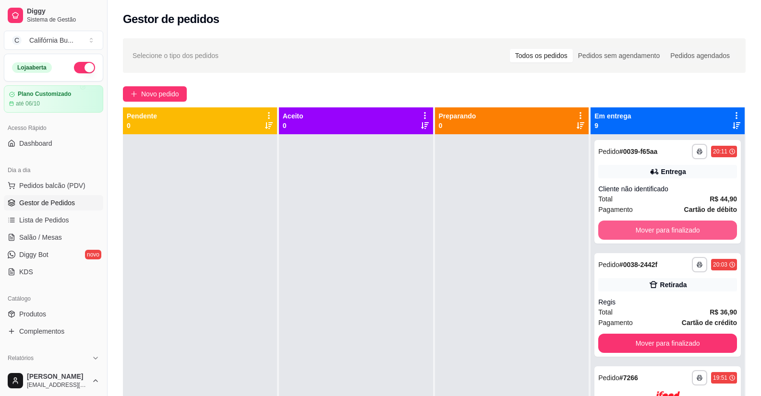
click at [638, 232] on button "Mover para finalizado" at bounding box center [667, 230] width 139 height 19
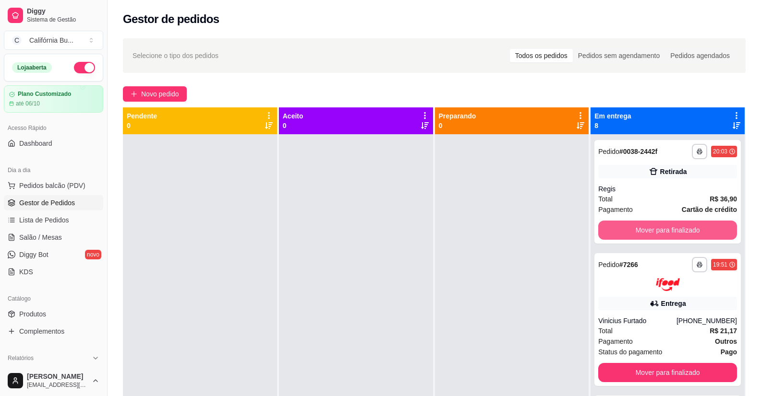
click at [638, 232] on button "Mover para finalizado" at bounding box center [667, 230] width 139 height 19
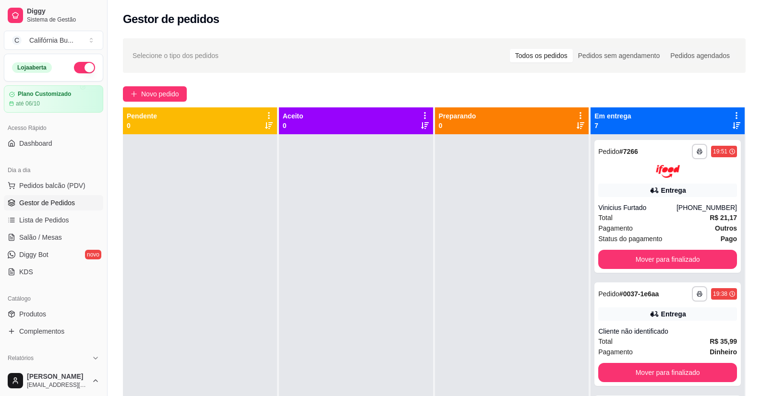
click at [638, 232] on div "Pagamento Outros" at bounding box center [667, 228] width 139 height 11
click at [641, 259] on button "Mover para finalizado" at bounding box center [667, 259] width 139 height 19
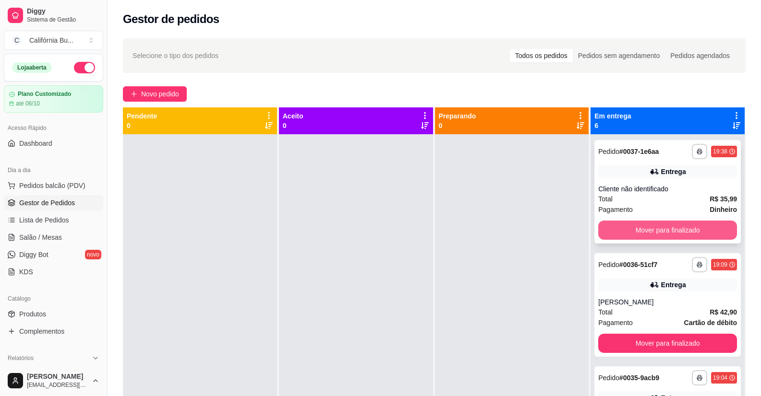
click at [655, 231] on button "Mover para finalizado" at bounding box center [667, 230] width 139 height 19
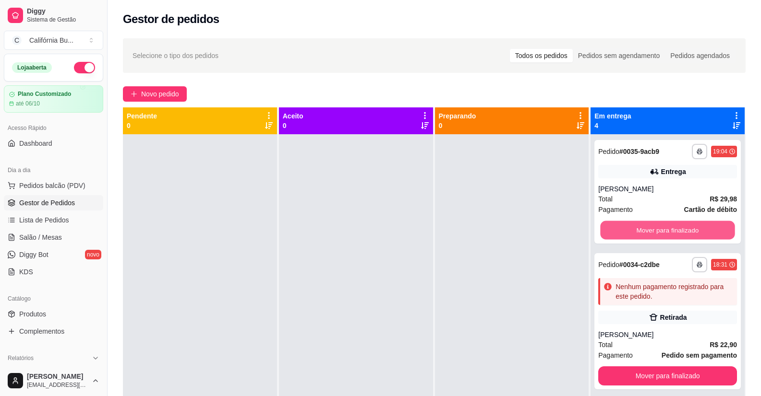
click at [655, 231] on button "Mover para finalizado" at bounding box center [667, 230] width 134 height 19
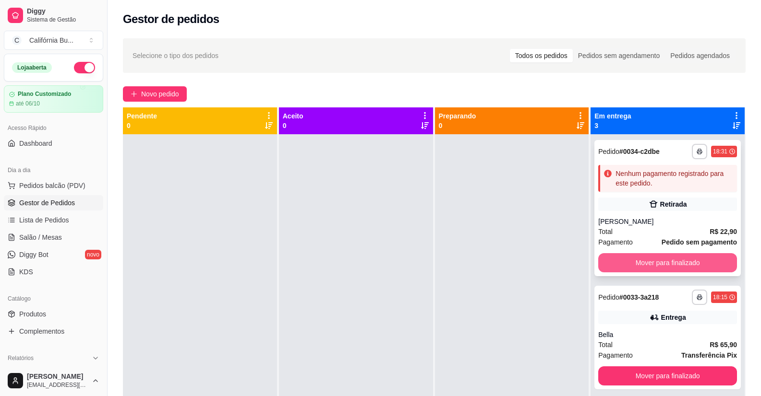
click at [655, 261] on button "Mover para finalizado" at bounding box center [667, 262] width 139 height 19
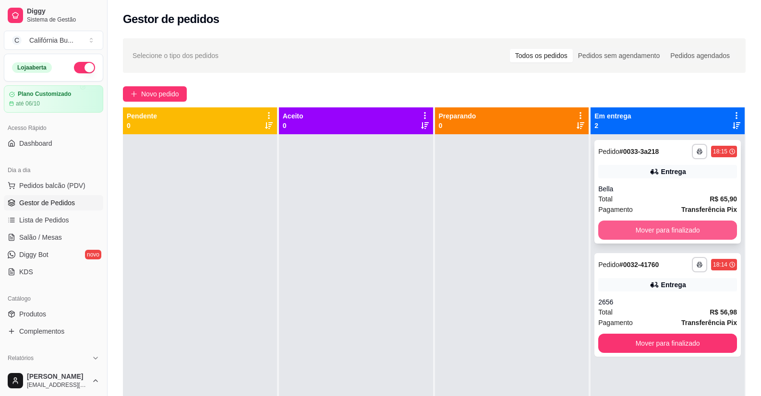
click at [654, 233] on button "Mover para finalizado" at bounding box center [667, 230] width 139 height 19
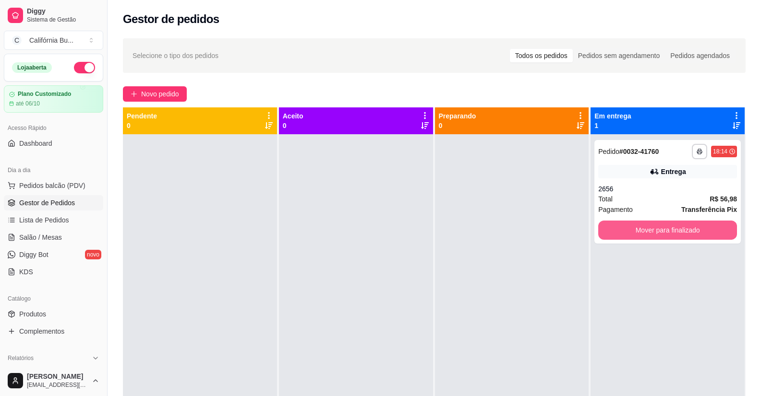
click at [654, 233] on button "Mover para finalizado" at bounding box center [667, 230] width 139 height 19
